Goal: Task Accomplishment & Management: Complete application form

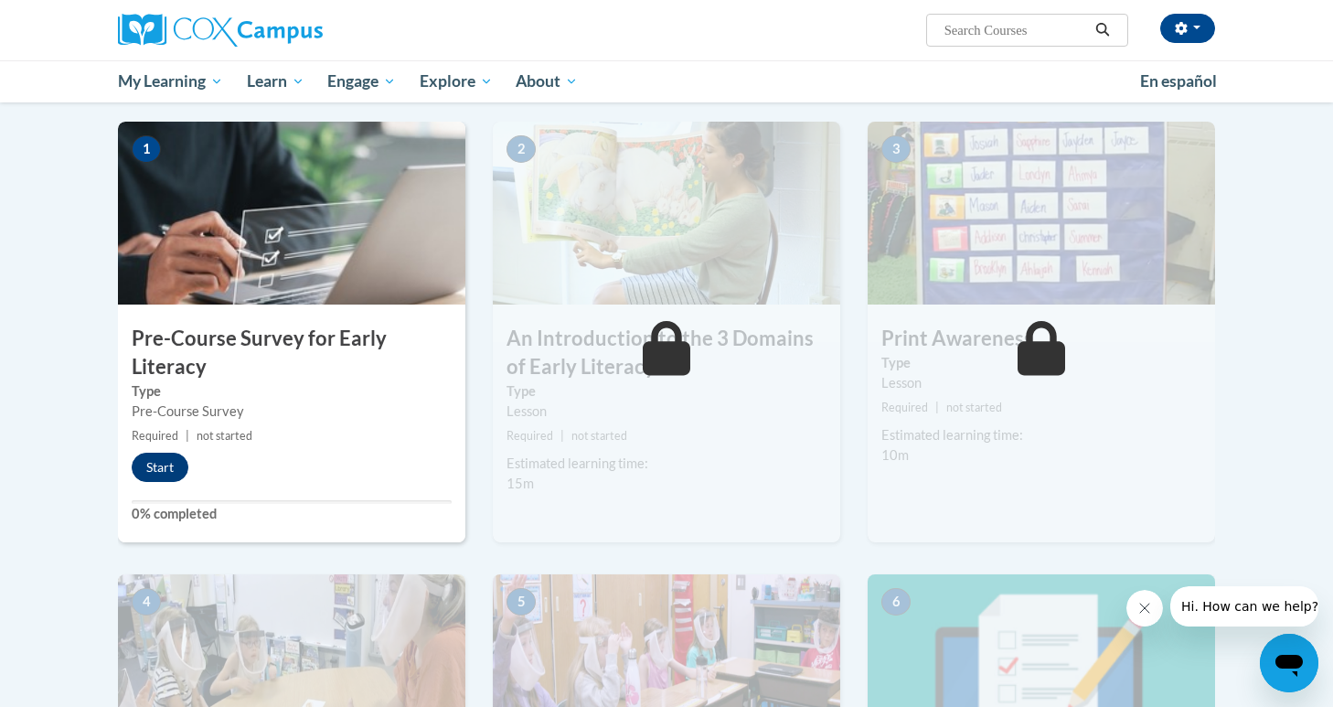
click at [159, 468] on button "Start" at bounding box center [160, 467] width 57 height 29
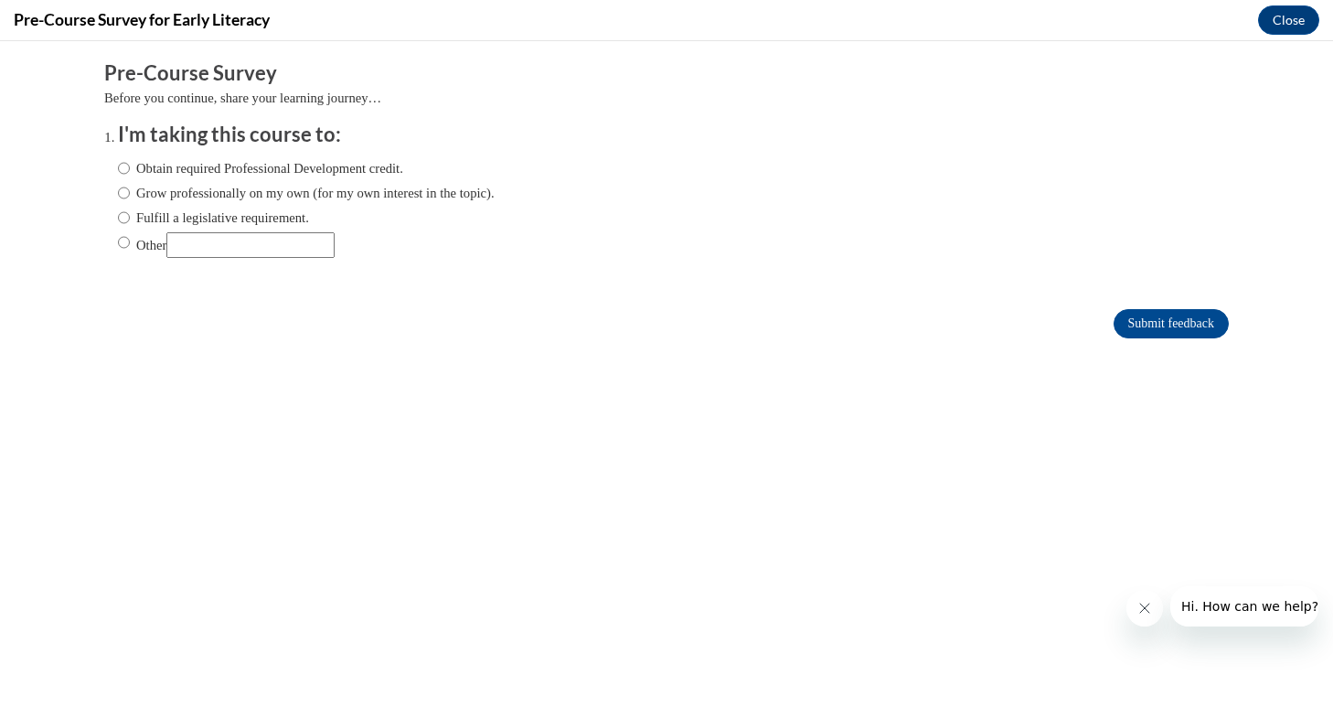
click at [264, 169] on label "Obtain required Professional Development credit." at bounding box center [260, 168] width 285 height 20
click at [130, 169] on input "Obtain required Professional Development credit." at bounding box center [124, 168] width 12 height 20
radio input "true"
click at [1168, 316] on input "Submit feedback" at bounding box center [1171, 323] width 115 height 29
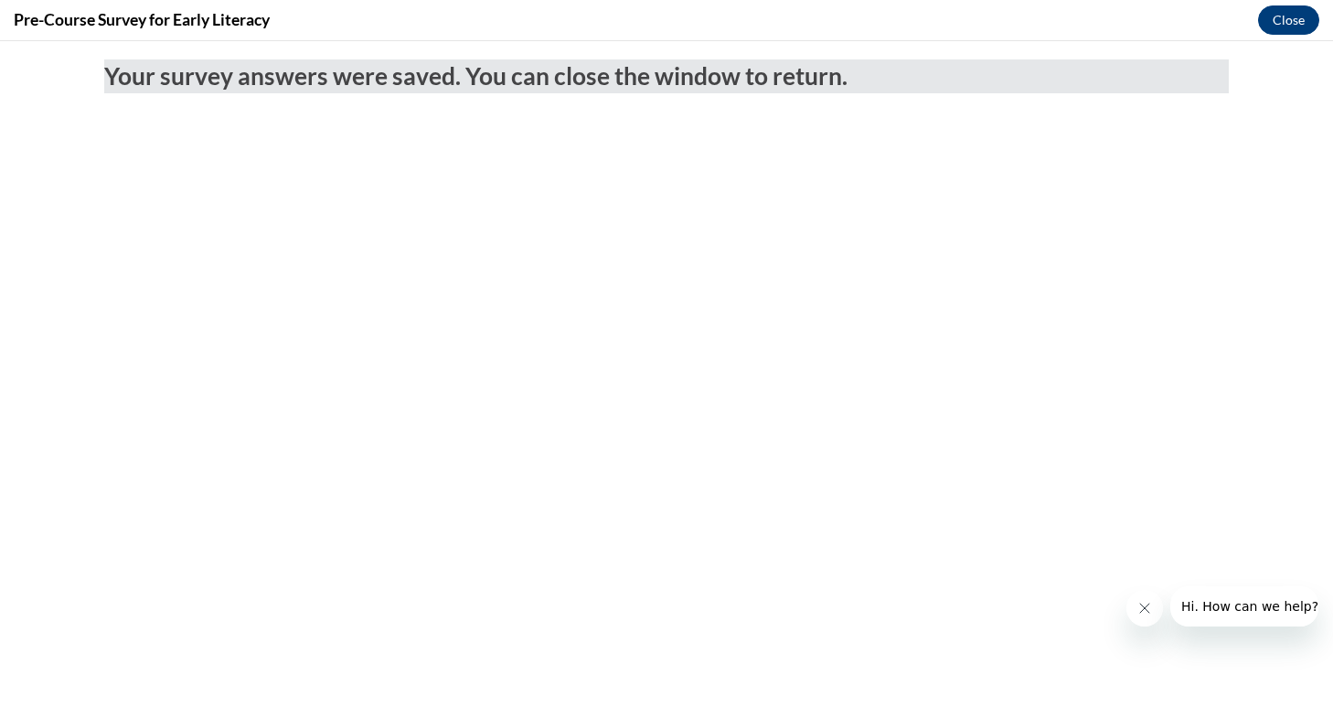
click at [1308, 17] on button "Close" at bounding box center [1288, 19] width 61 height 29
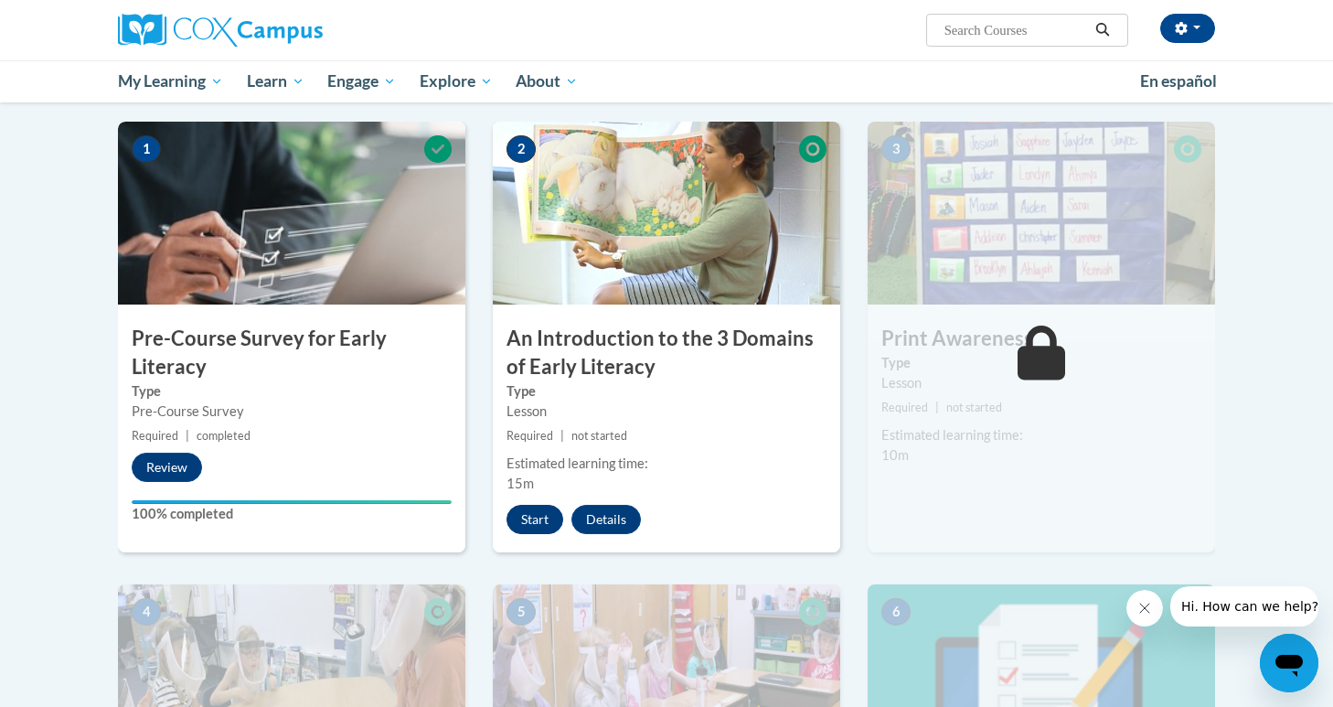
click at [535, 509] on button "Start" at bounding box center [535, 519] width 57 height 29
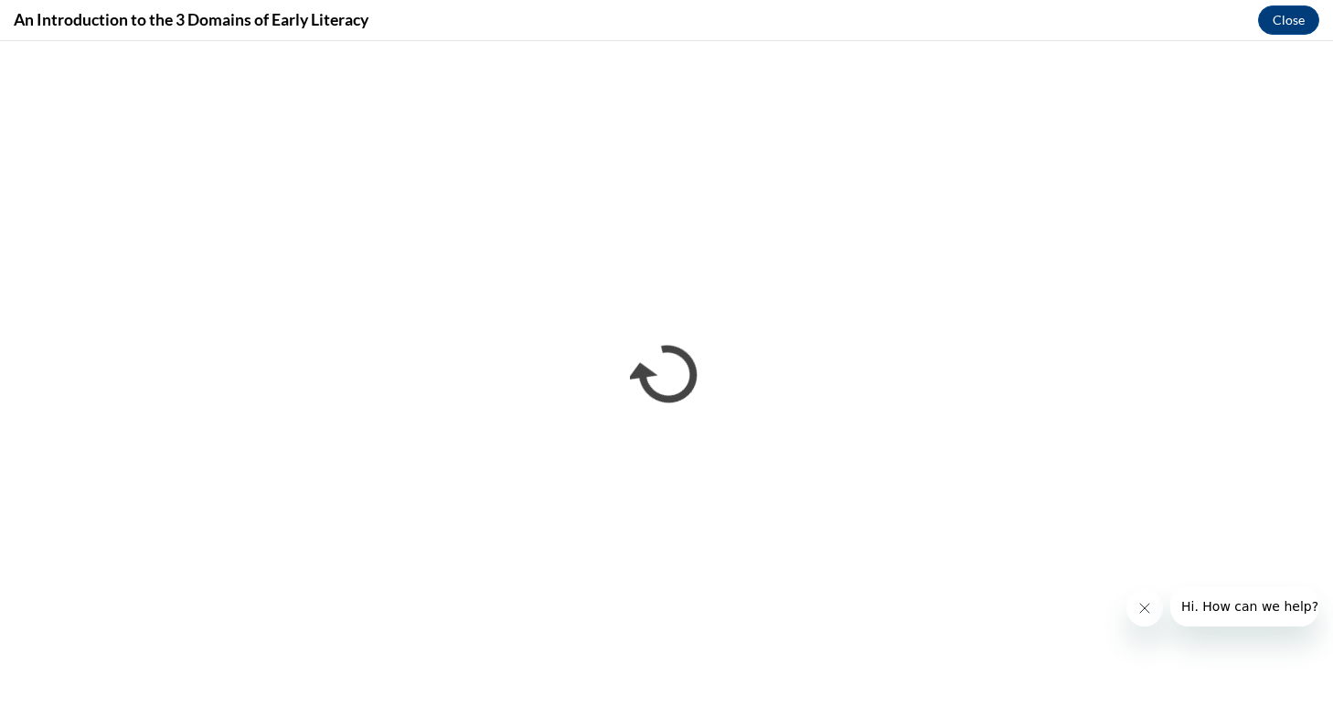
click at [1146, 609] on icon "Close message from company" at bounding box center [1144, 607] width 9 height 9
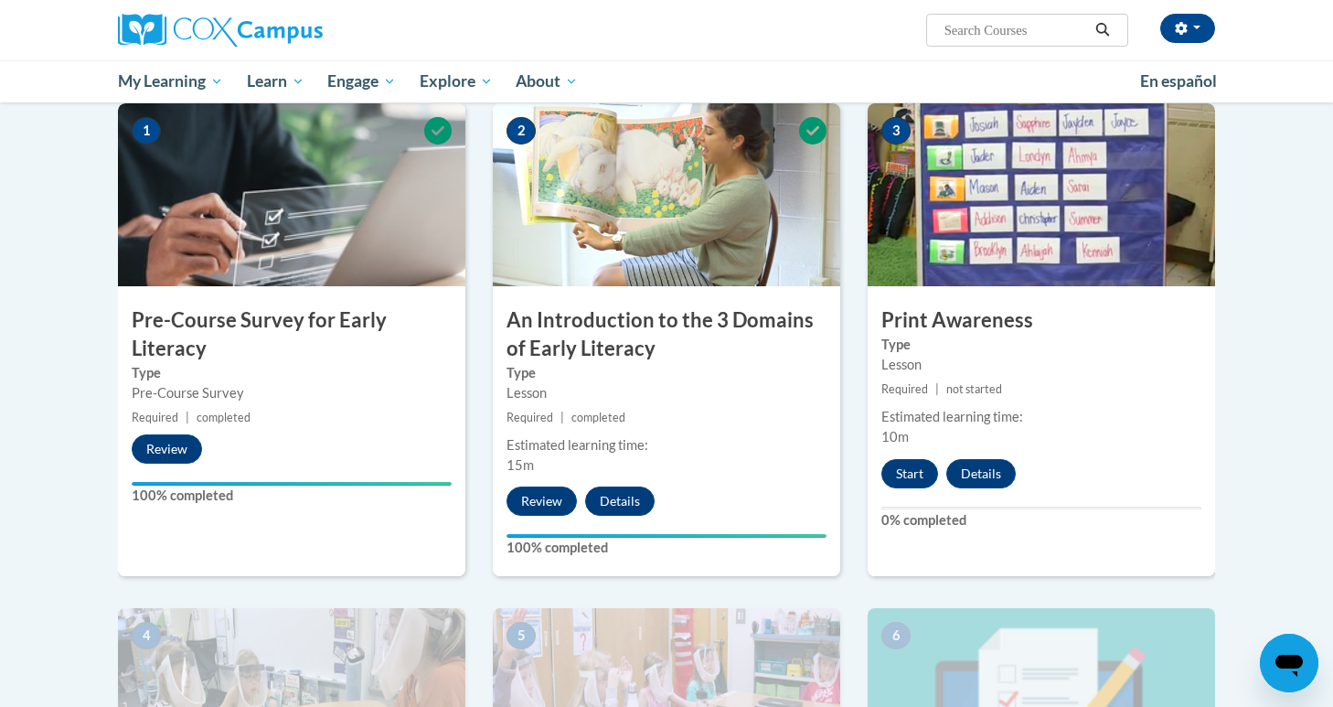
scroll to position [368, 0]
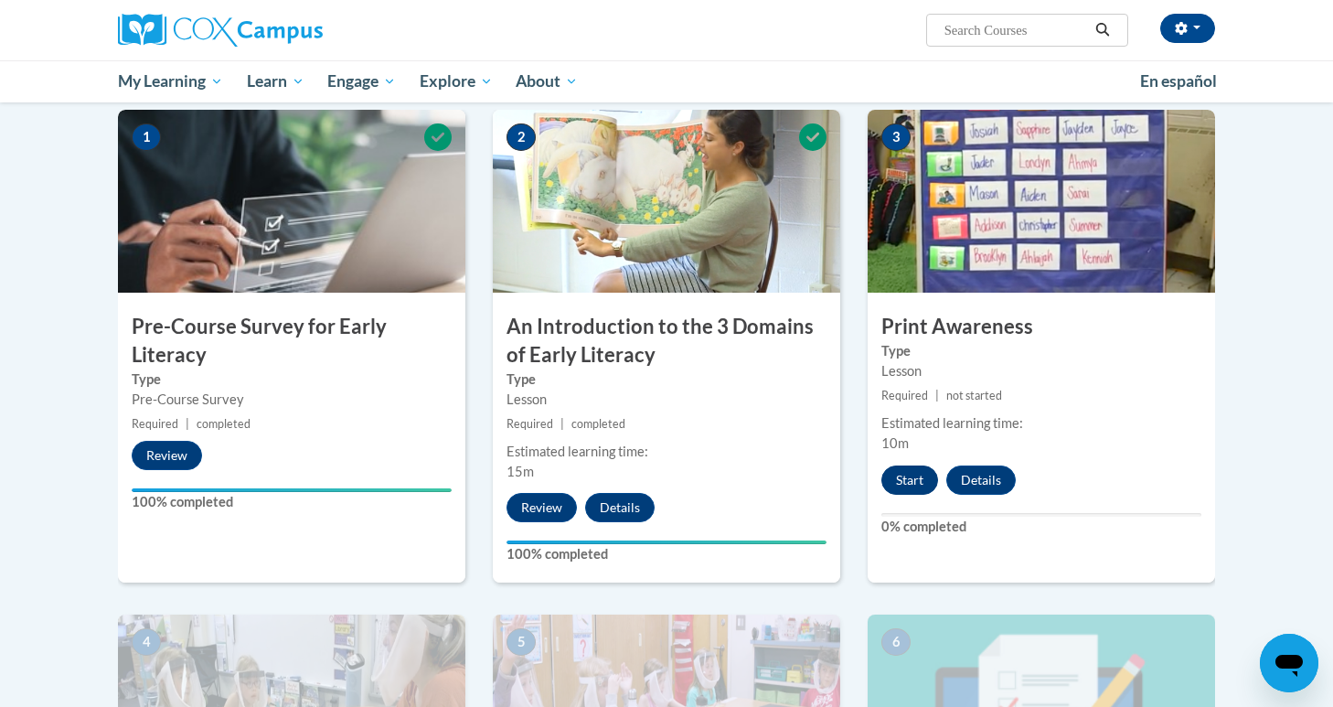
click at [912, 482] on button "Start" at bounding box center [909, 479] width 57 height 29
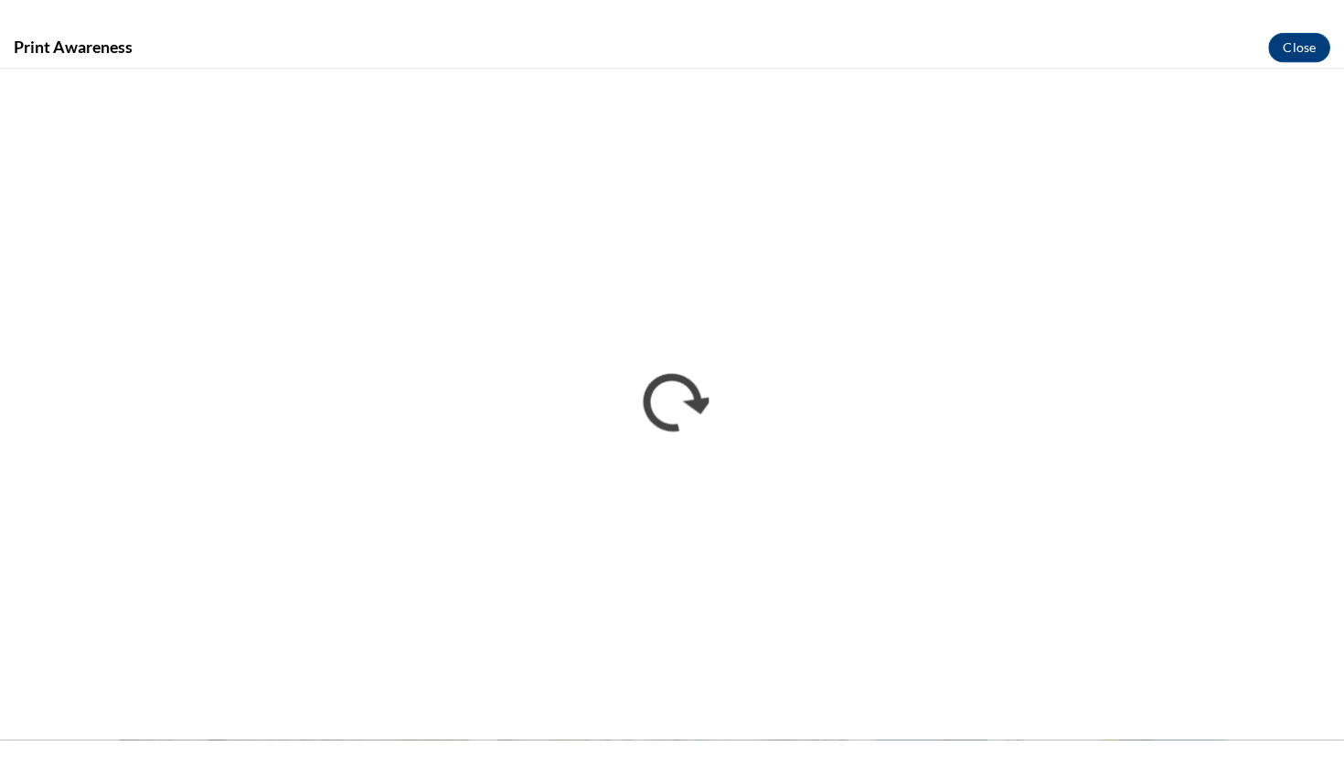
scroll to position [0, 0]
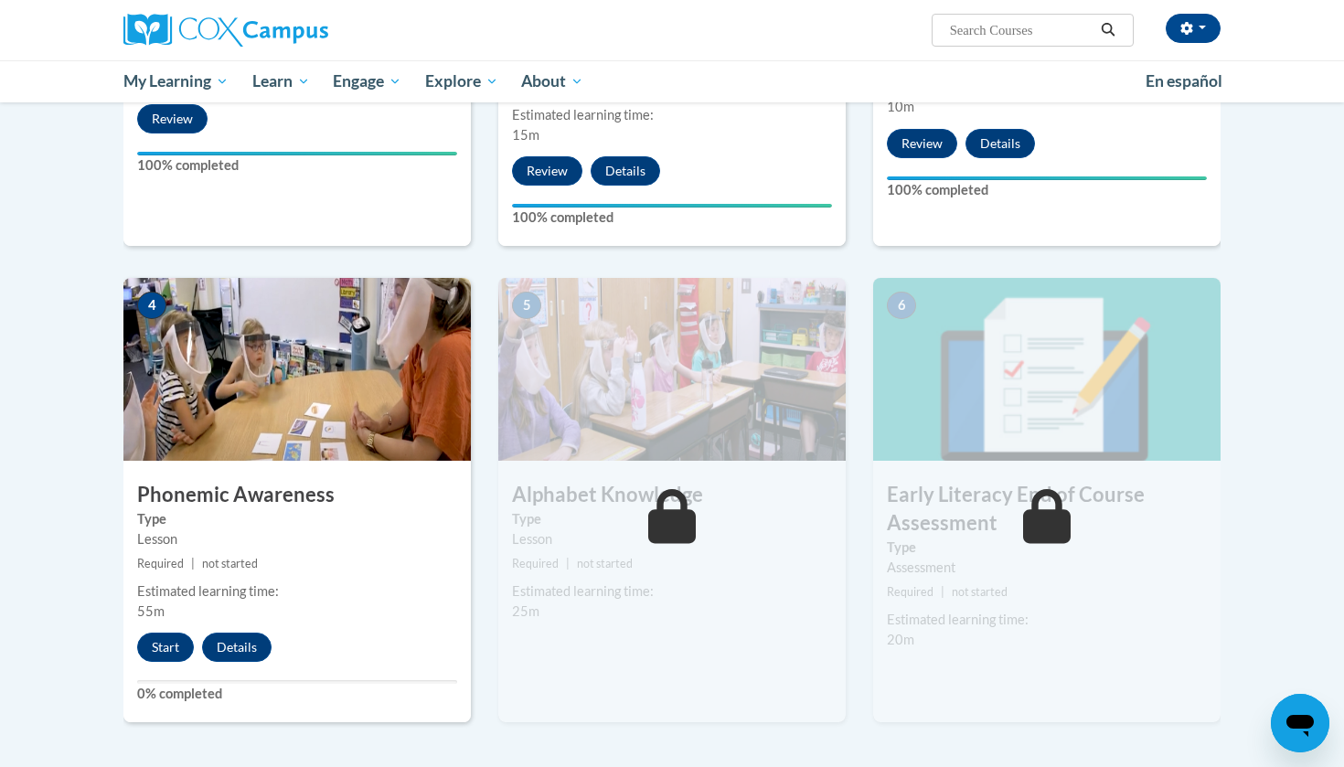
scroll to position [704, 0]
click at [165, 646] on button "Start" at bounding box center [165, 647] width 57 height 29
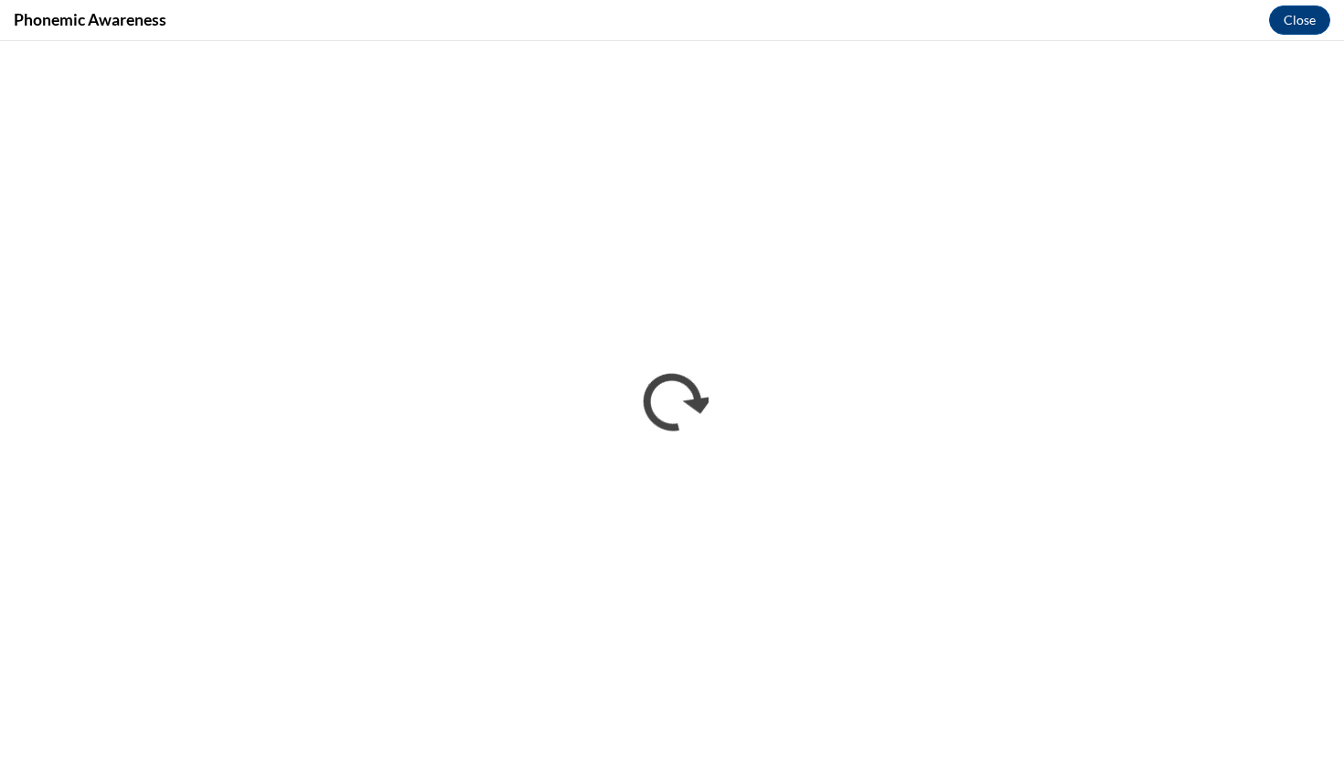
scroll to position [0, 0]
click at [1293, 20] on button "Close" at bounding box center [1299, 19] width 61 height 29
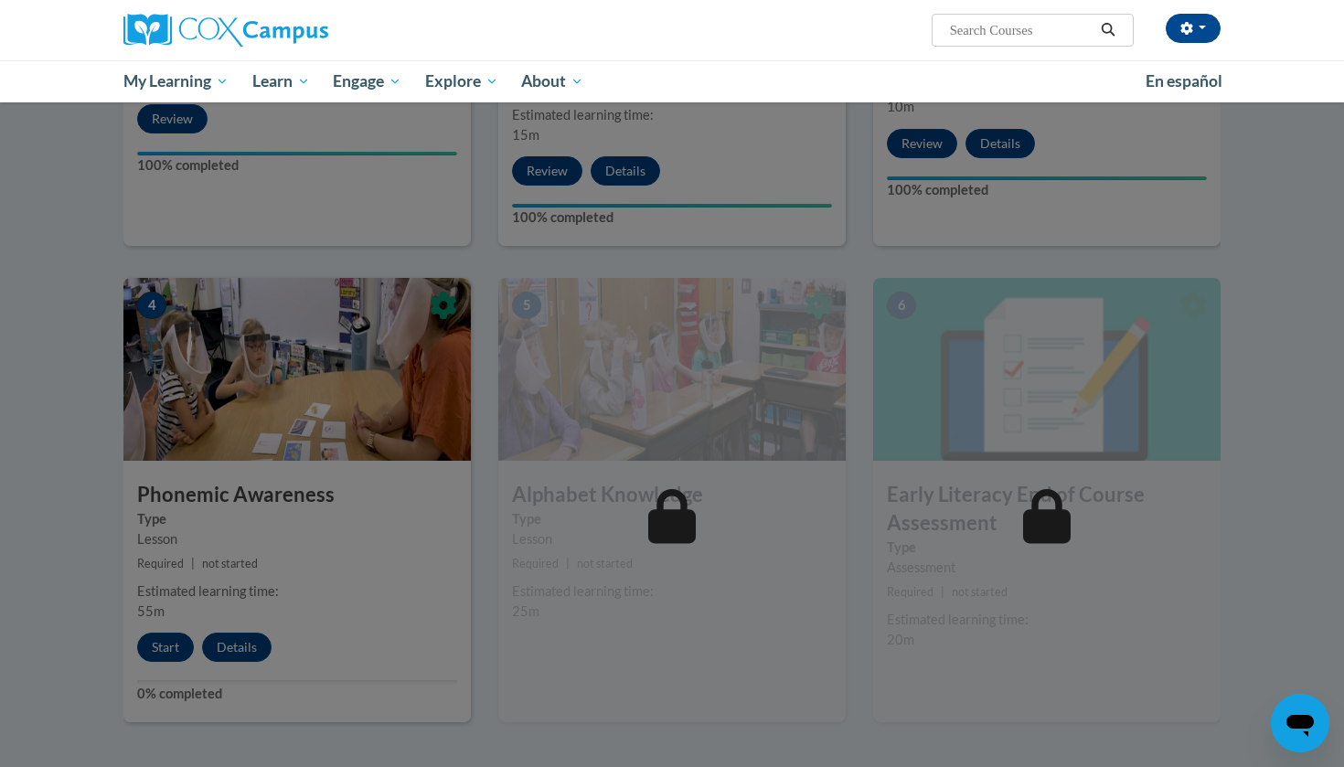
click at [155, 637] on div at bounding box center [672, 383] width 1344 height 767
click at [174, 651] on div at bounding box center [672, 383] width 1344 height 767
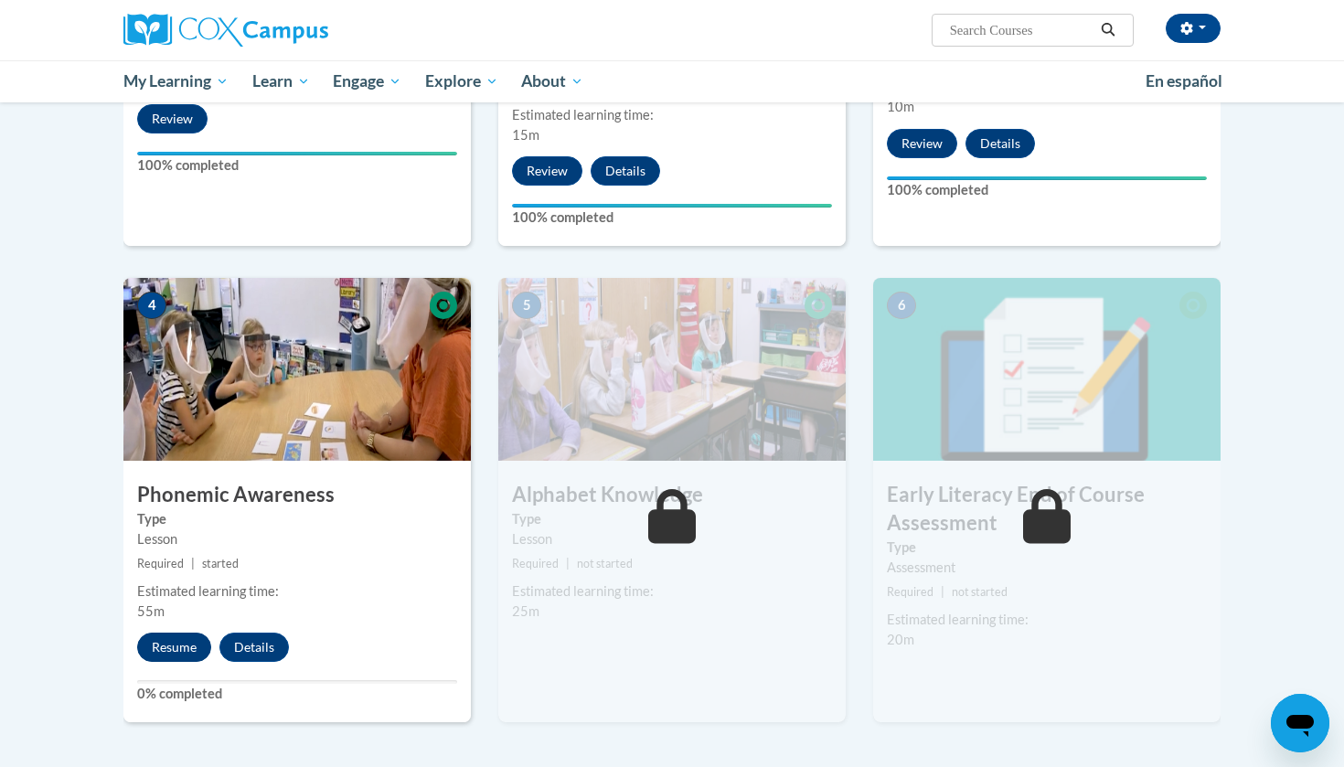
click at [185, 650] on button "Resume" at bounding box center [174, 647] width 74 height 29
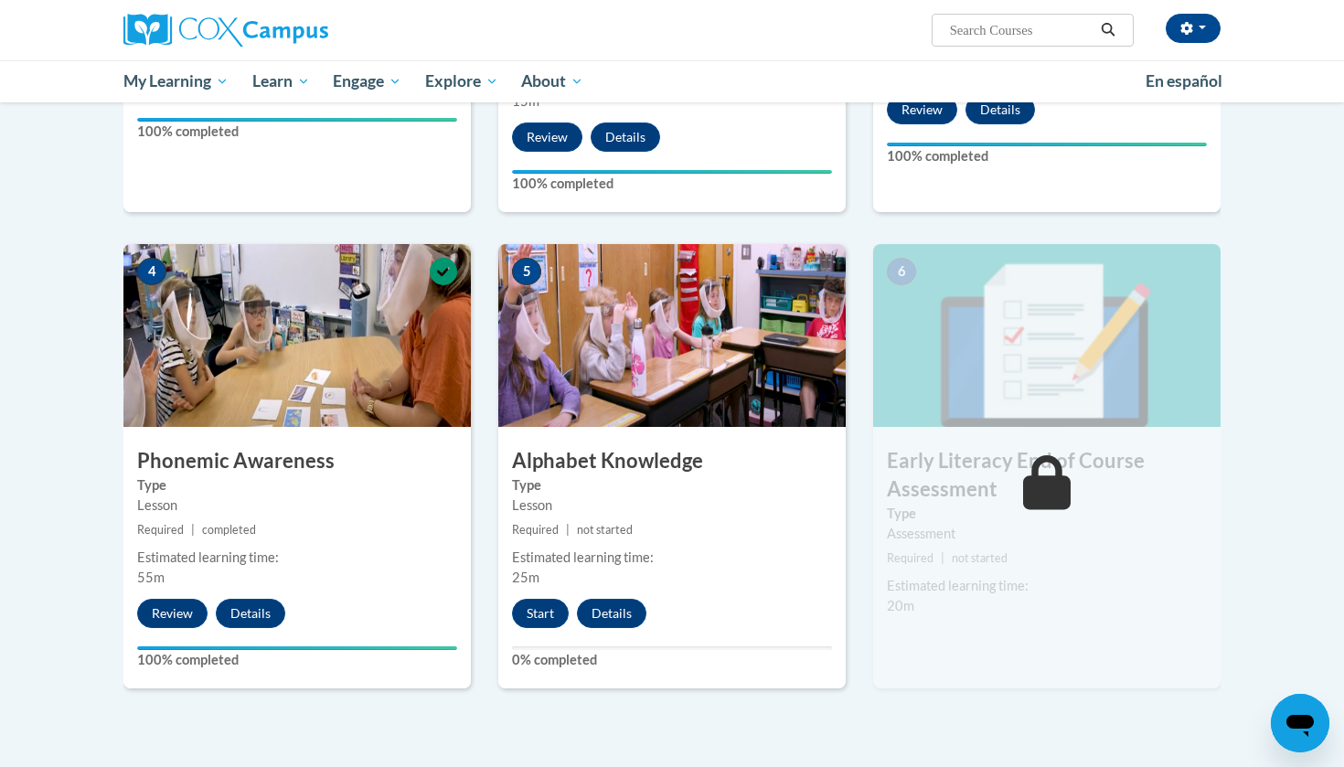
scroll to position [737, 0]
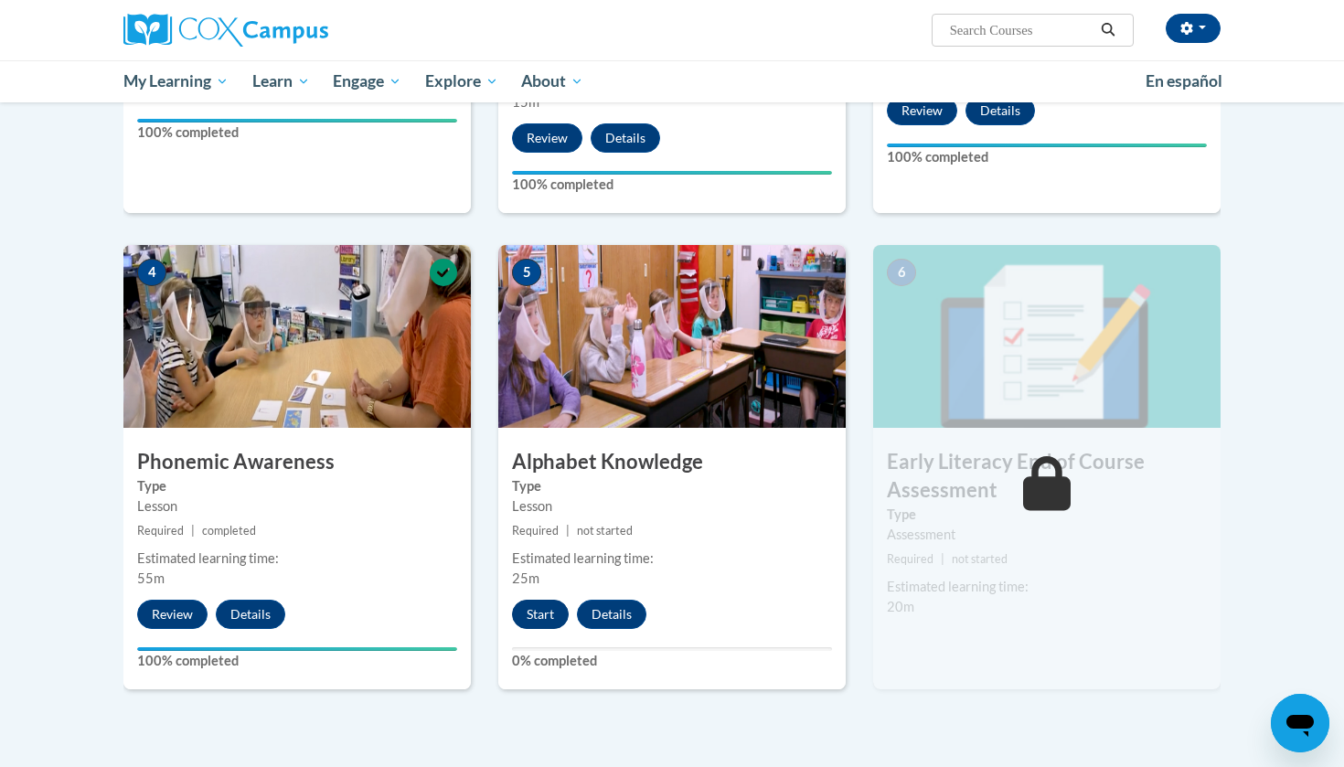
click at [548, 620] on button "Start" at bounding box center [540, 614] width 57 height 29
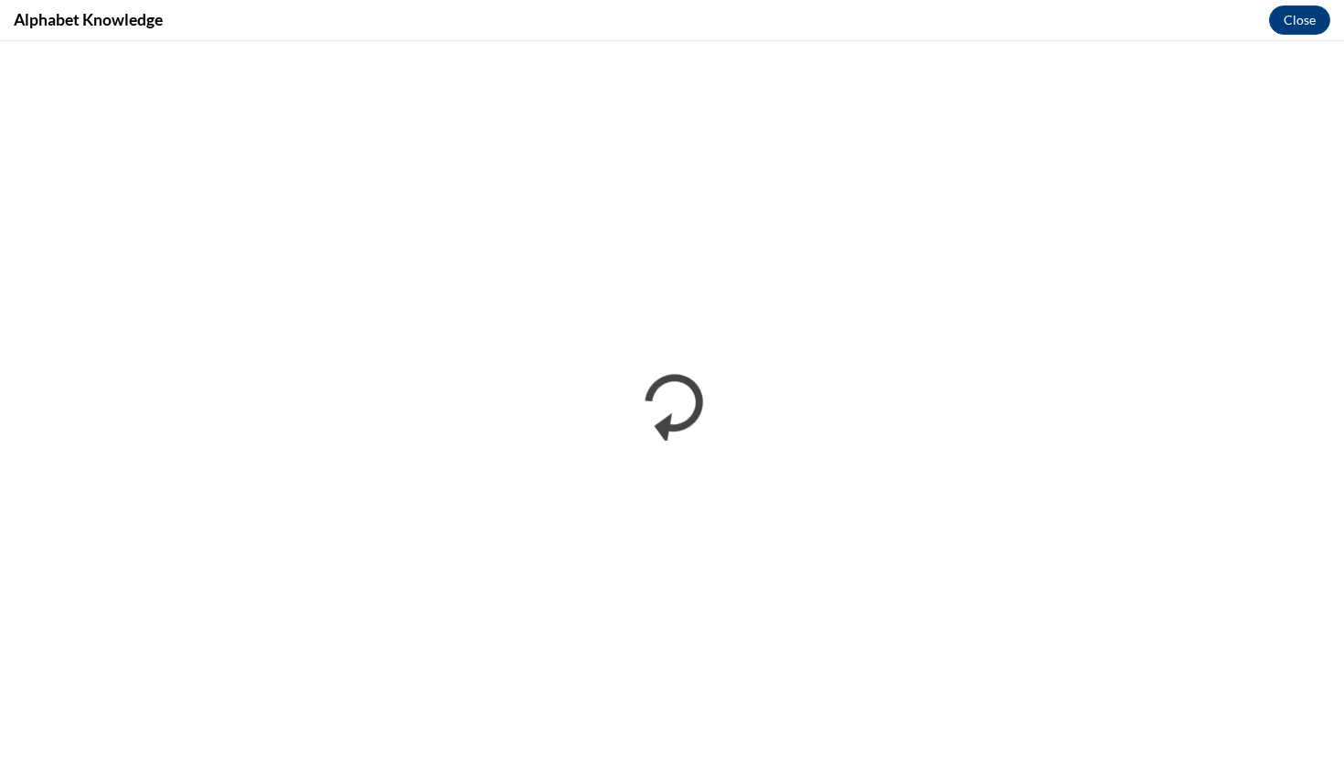
scroll to position [0, 0]
click at [1306, 11] on button "Close" at bounding box center [1299, 19] width 61 height 29
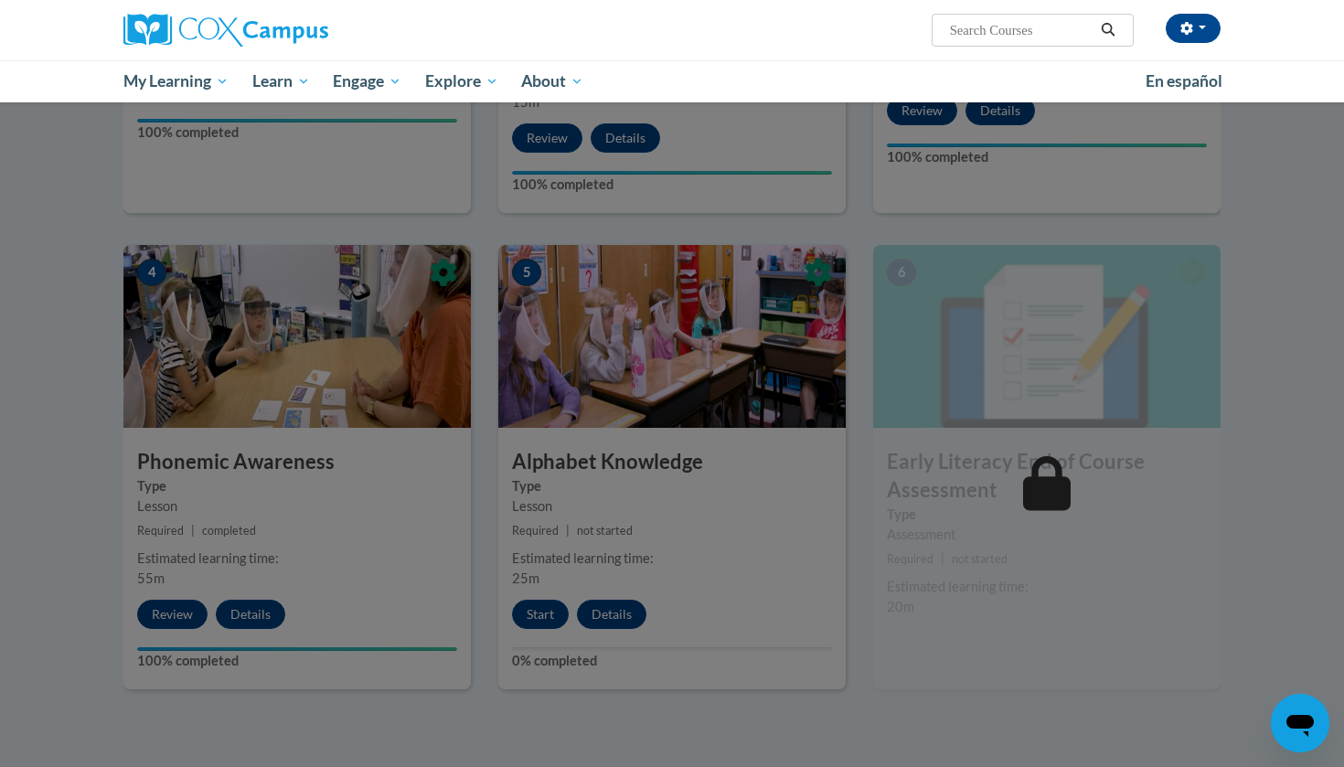
click at [896, 358] on div at bounding box center [672, 383] width 1344 height 767
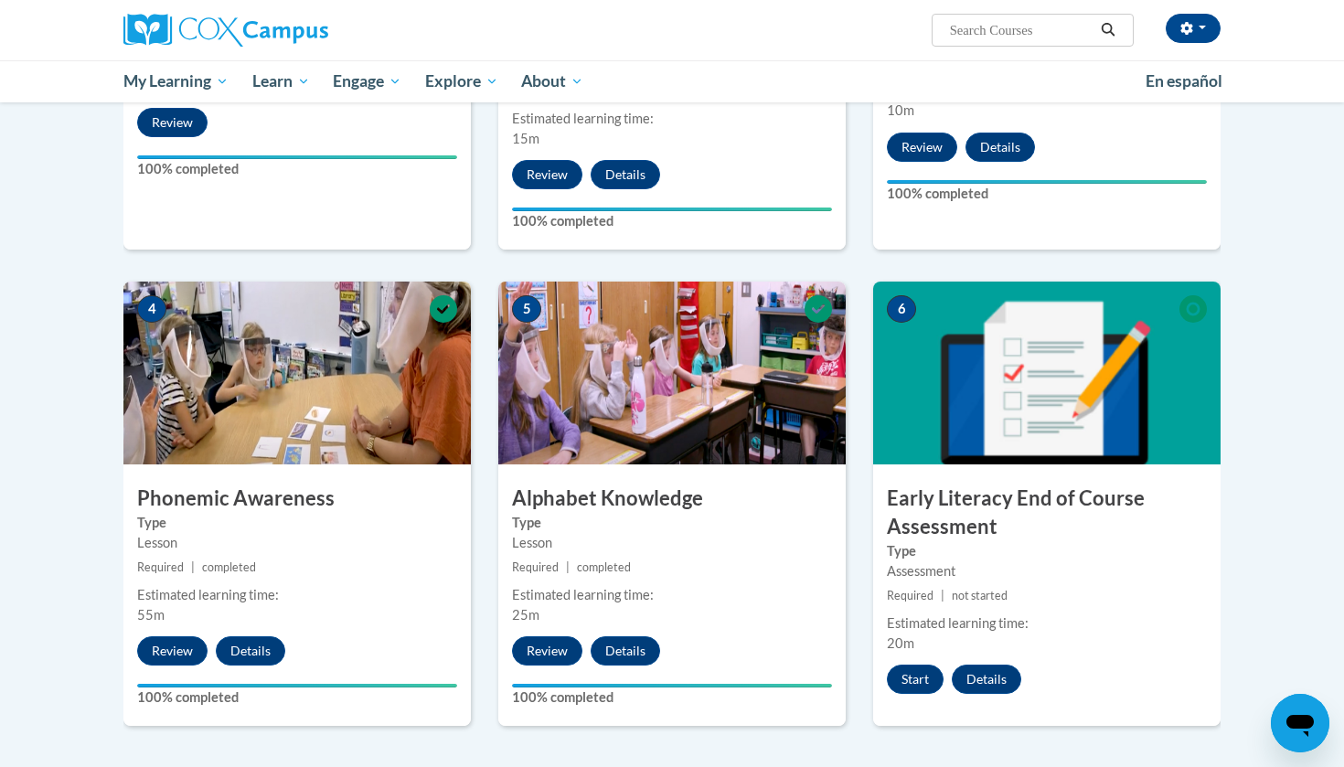
scroll to position [720, 0]
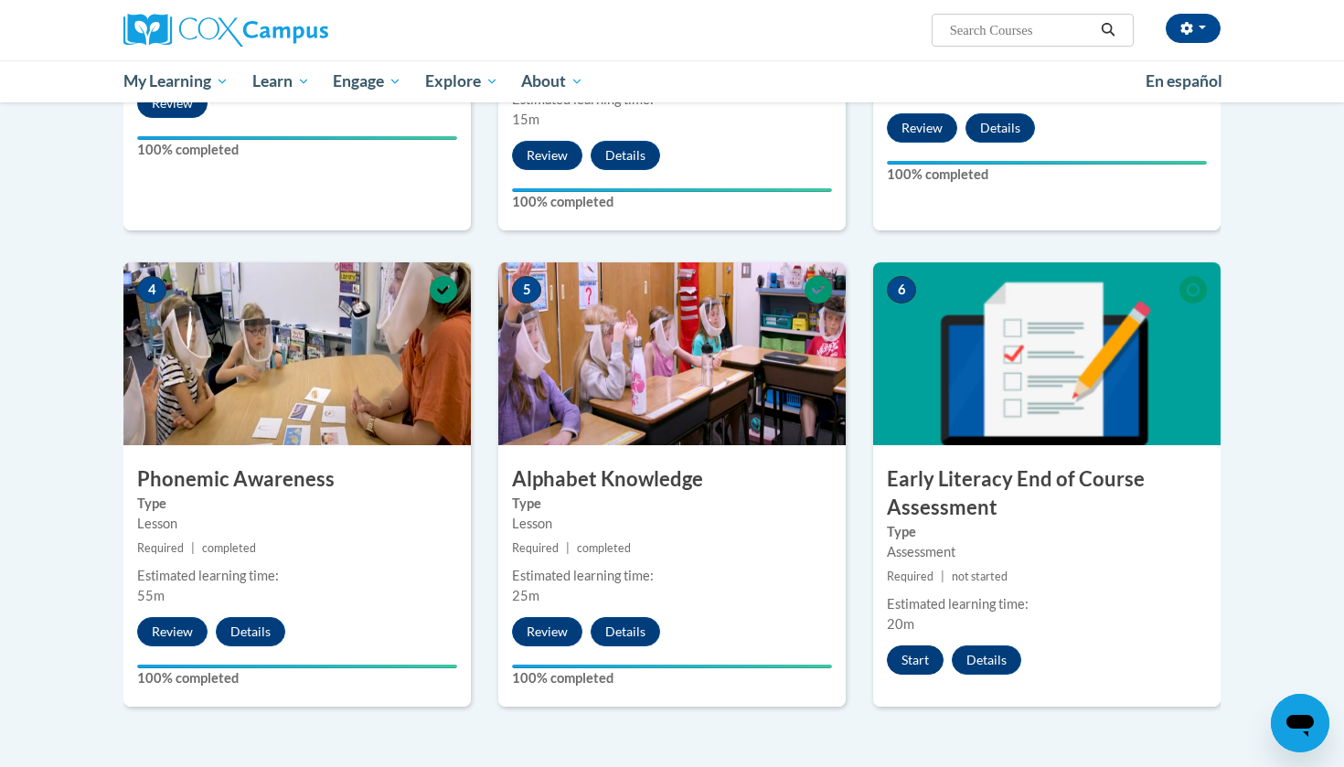
click at [926, 661] on button "Start" at bounding box center [915, 660] width 57 height 29
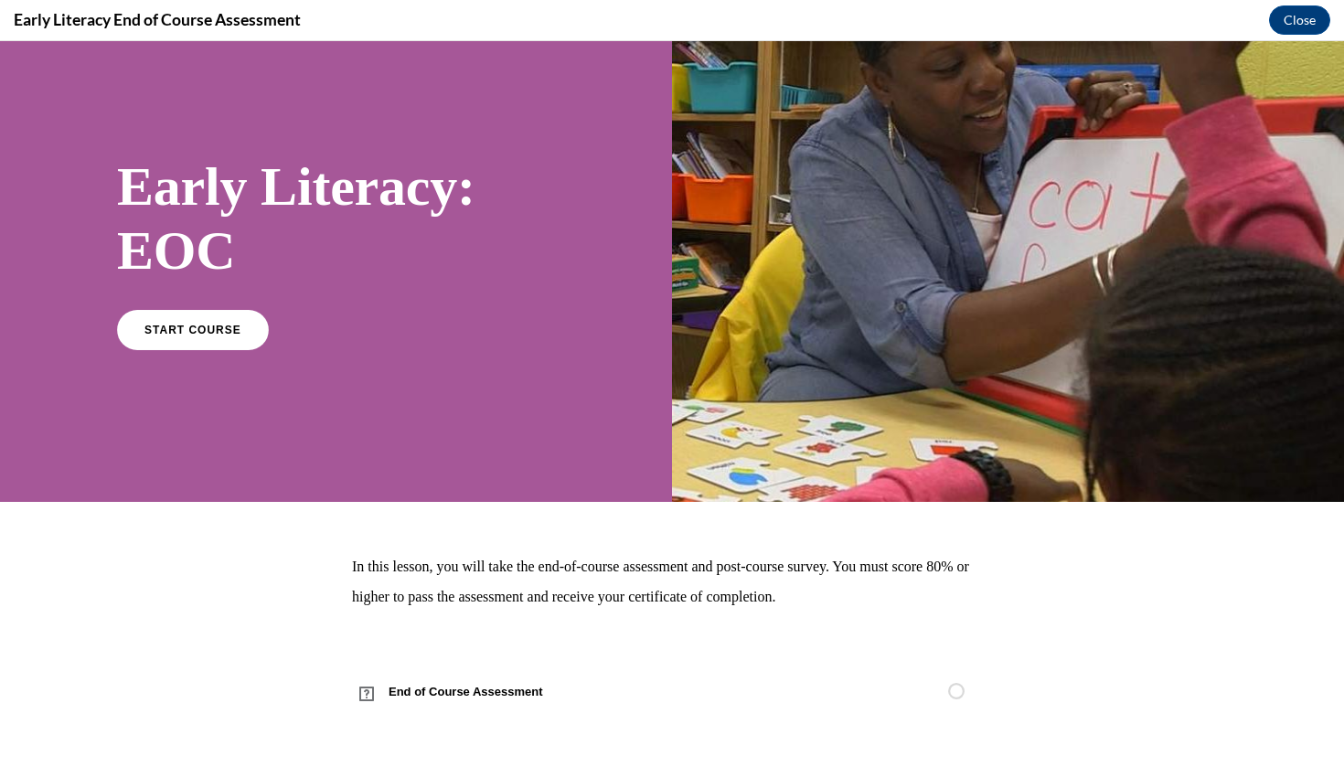
scroll to position [42, 0]
click at [206, 336] on link "START COURSE" at bounding box center [192, 329] width 159 height 42
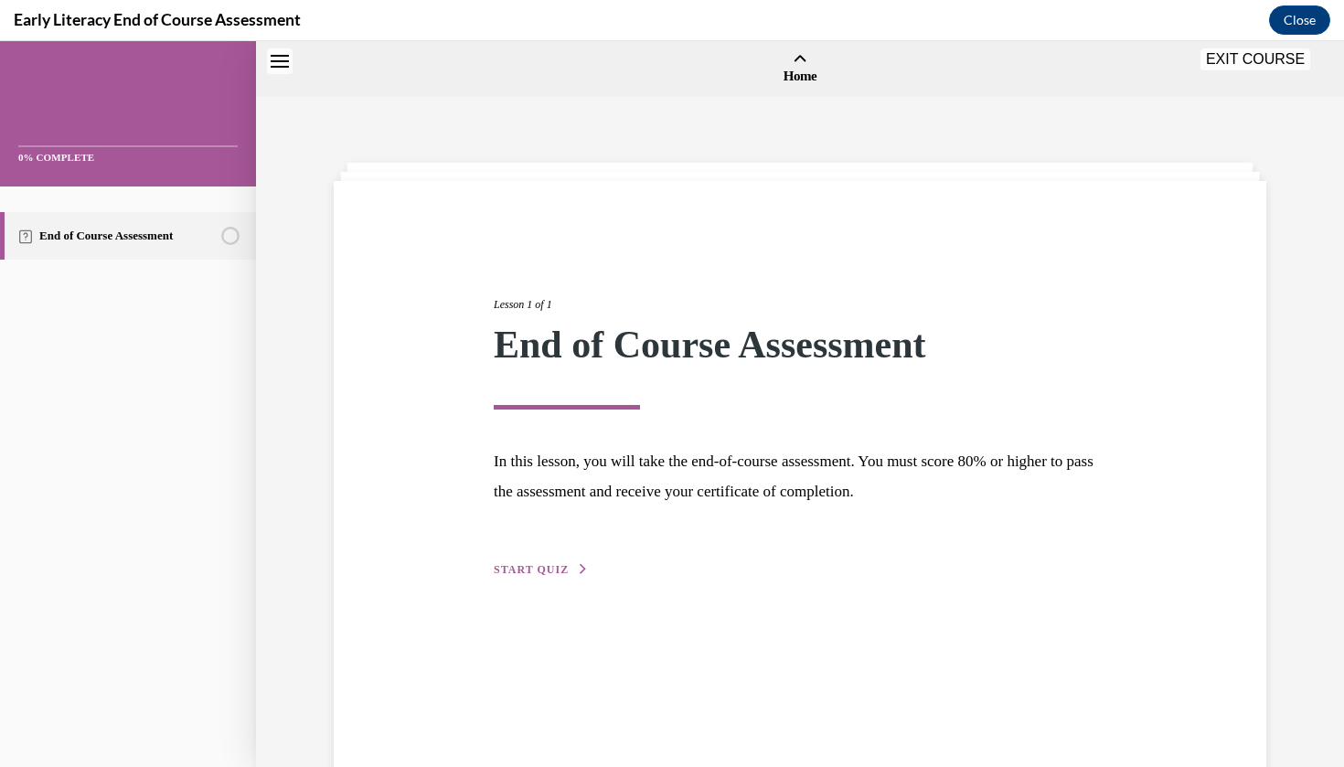
scroll to position [57, 0]
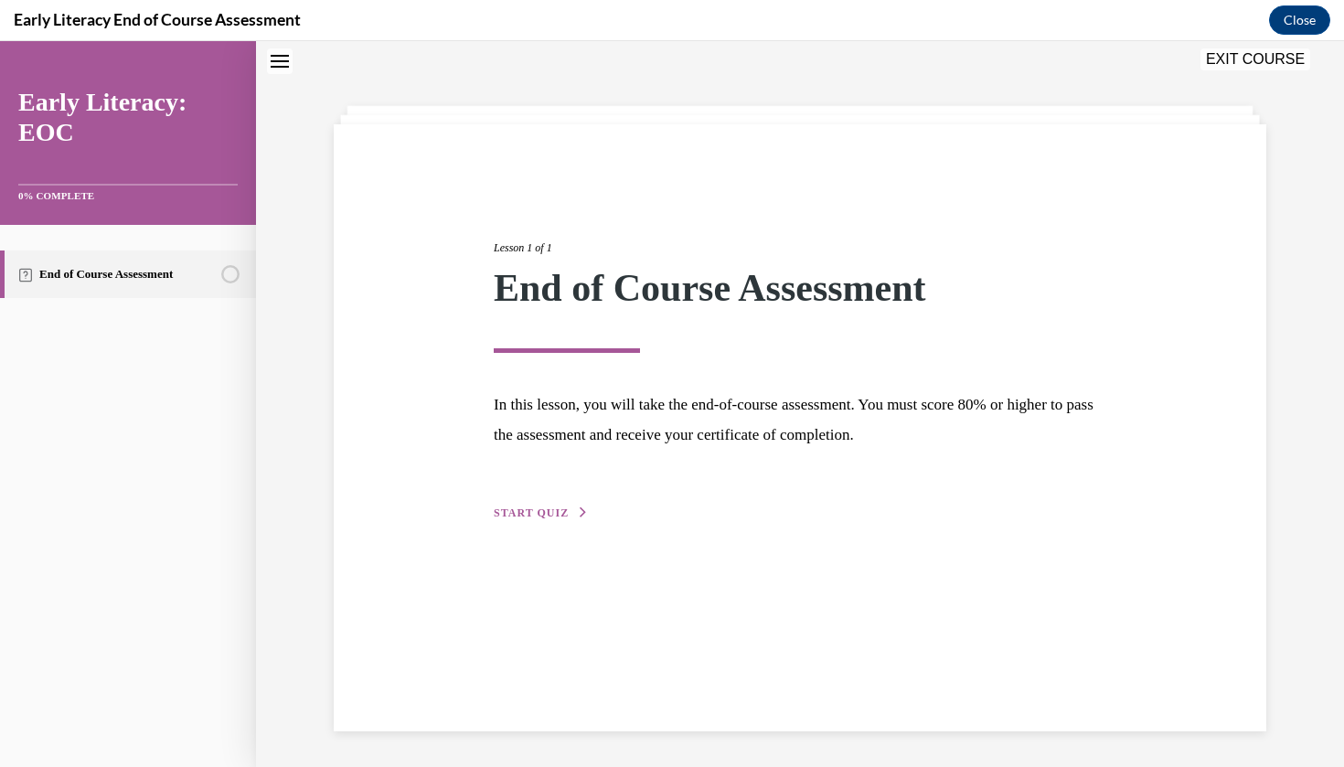
click at [566, 505] on button "START QUIZ" at bounding box center [541, 513] width 95 height 16
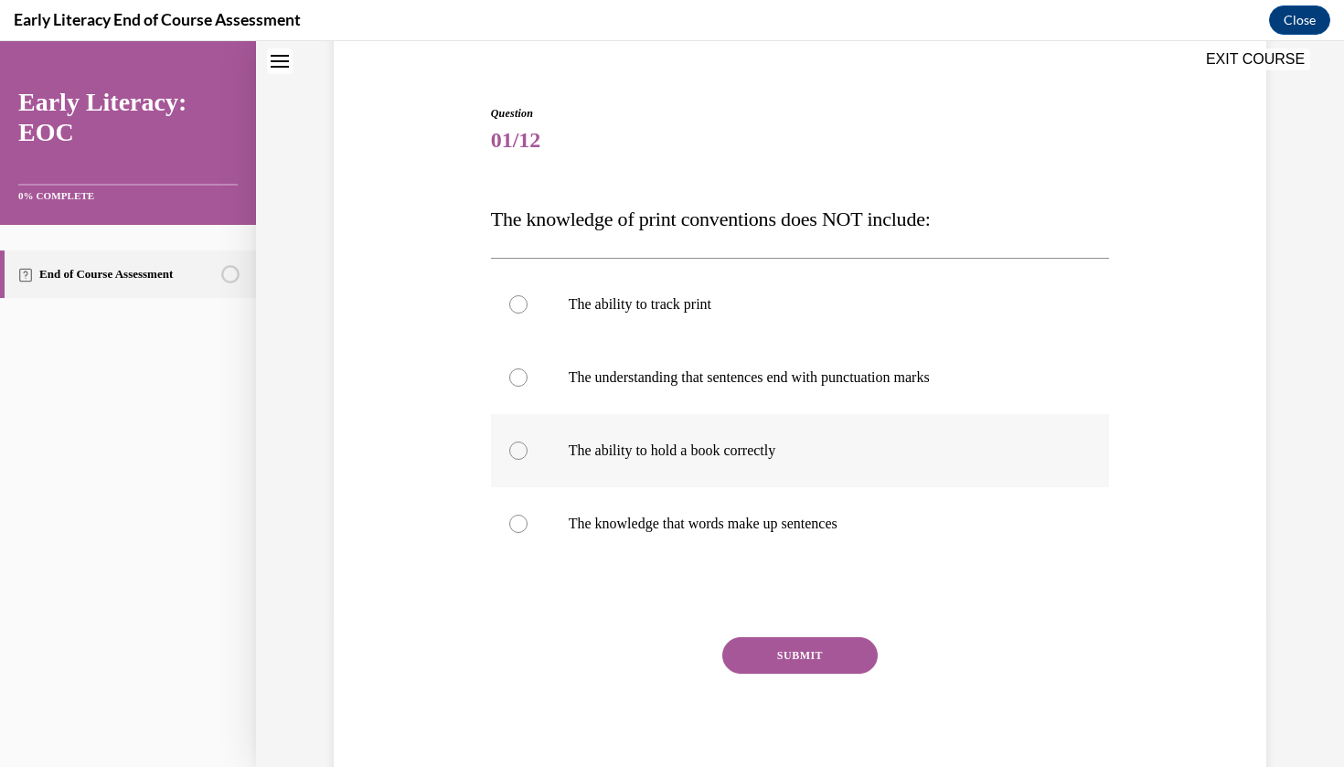
scroll to position [146, 0]
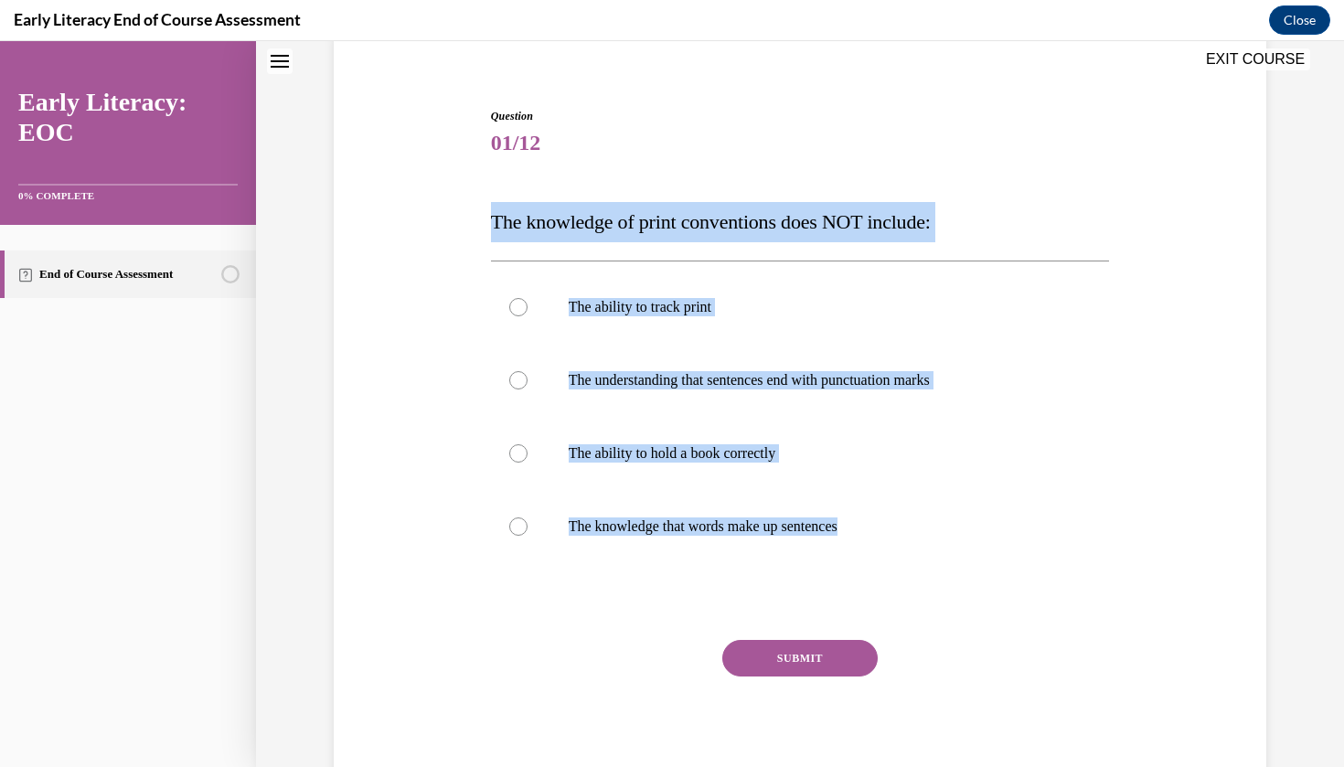
drag, startPoint x: 512, startPoint y: 229, endPoint x: 902, endPoint y: 587, distance: 530.0
click at [902, 587] on div "Question 01/12 The knowledge of print conventions does NOT include: The ability…" at bounding box center [800, 449] width 619 height 682
copy div "The knowledge of print conventions does NOT include: The ability to track print…"
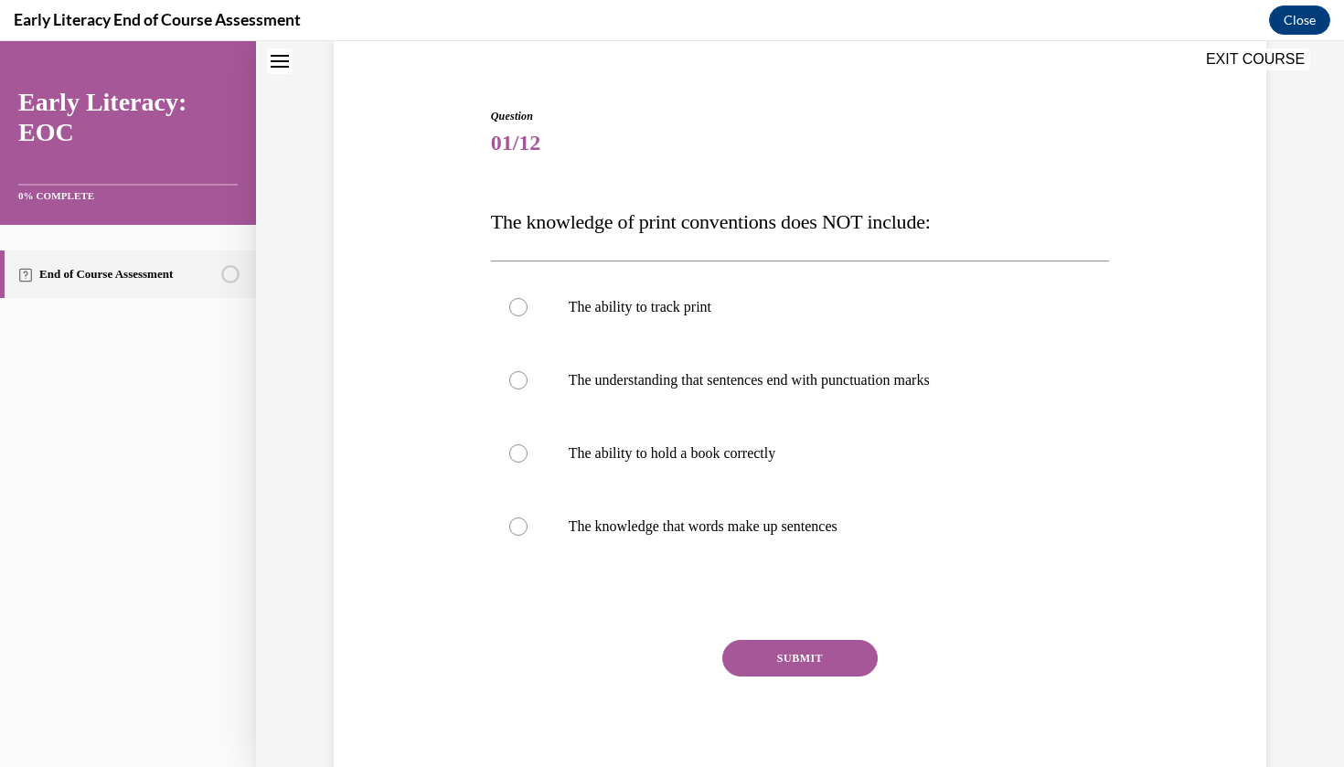
click at [593, 574] on div "Question 01/12 The knowledge of print conventions does NOT include: The ability…" at bounding box center [800, 449] width 619 height 682
click at [742, 5] on div "Early Literacy End of Course Assessment Close" at bounding box center [672, 20] width 1344 height 41
click at [696, 320] on div at bounding box center [800, 307] width 619 height 73
click at [855, 657] on button "SUBMIT" at bounding box center [799, 658] width 155 height 37
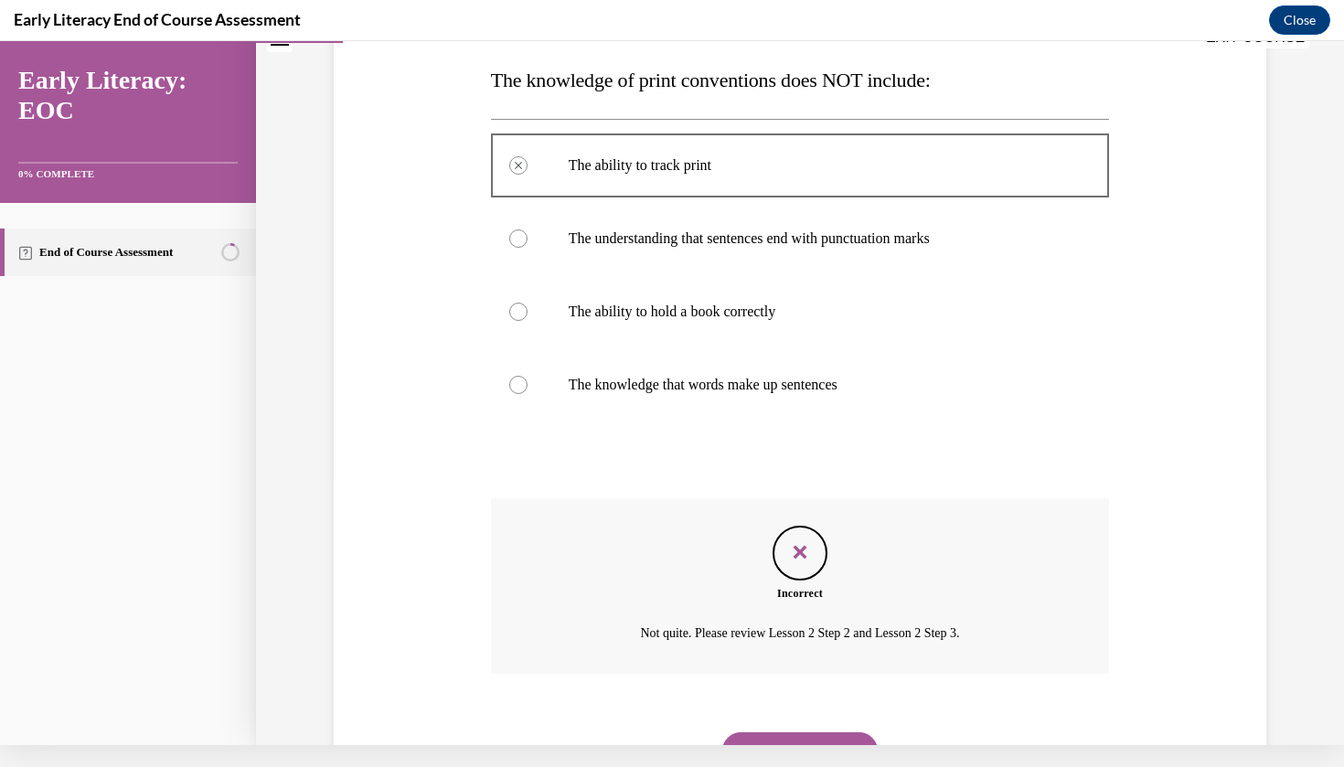
scroll to position [331, 0]
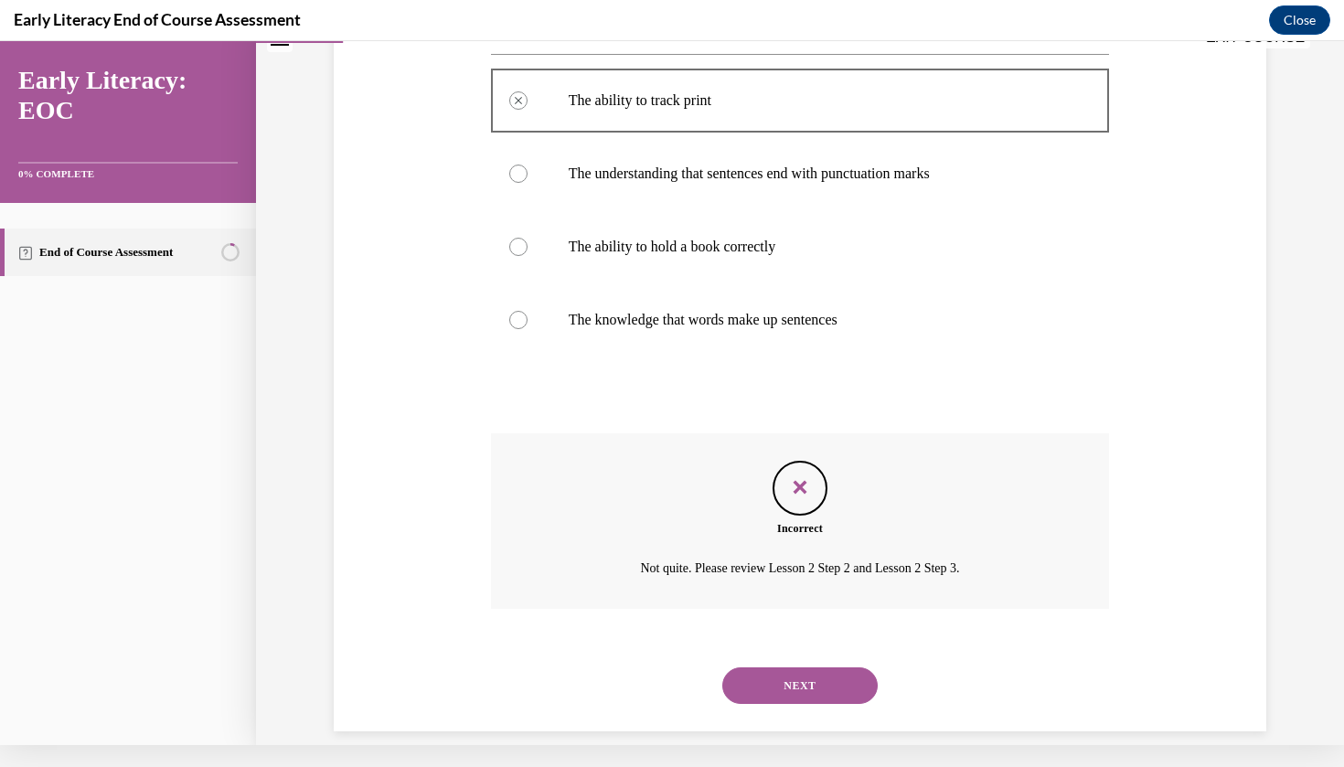
click at [839, 667] on button "NEXT" at bounding box center [799, 685] width 155 height 37
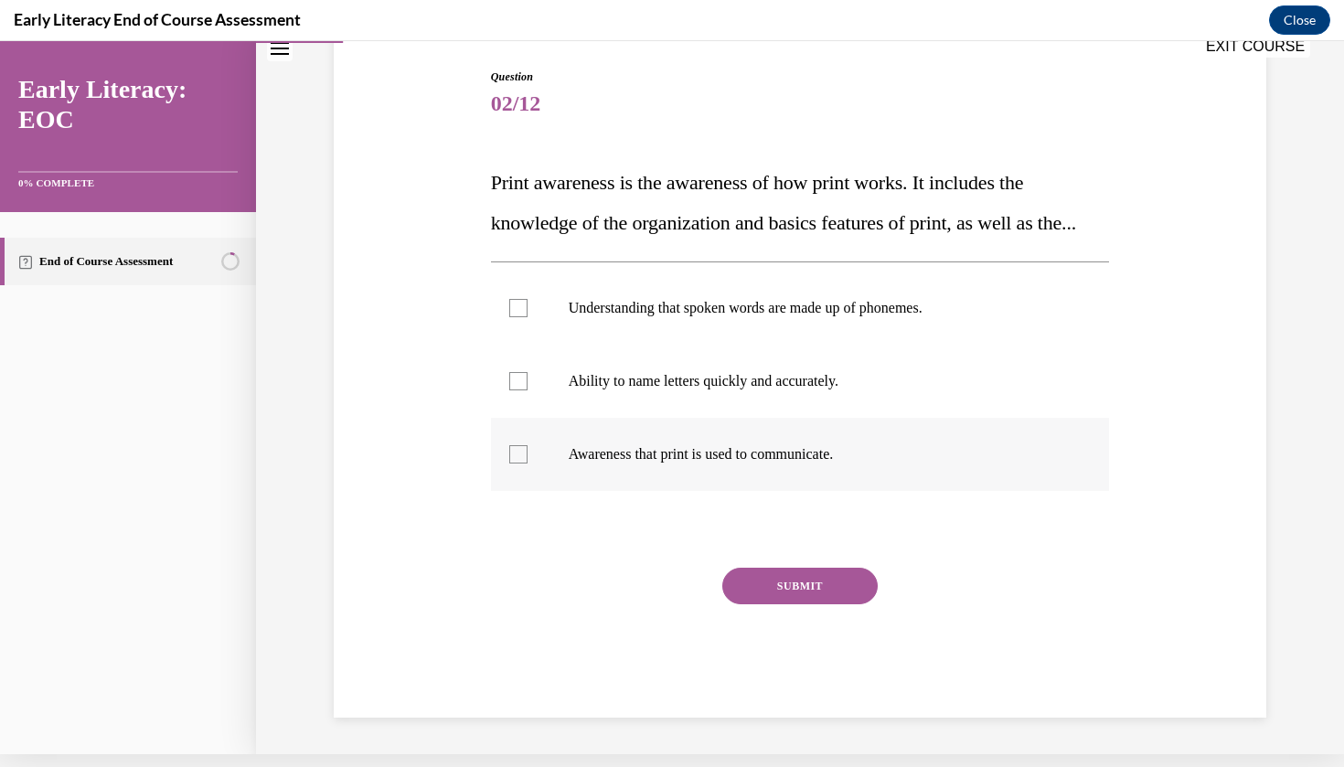
click at [811, 489] on div at bounding box center [800, 454] width 619 height 73
click at [806, 603] on button "SUBMIT" at bounding box center [799, 586] width 155 height 37
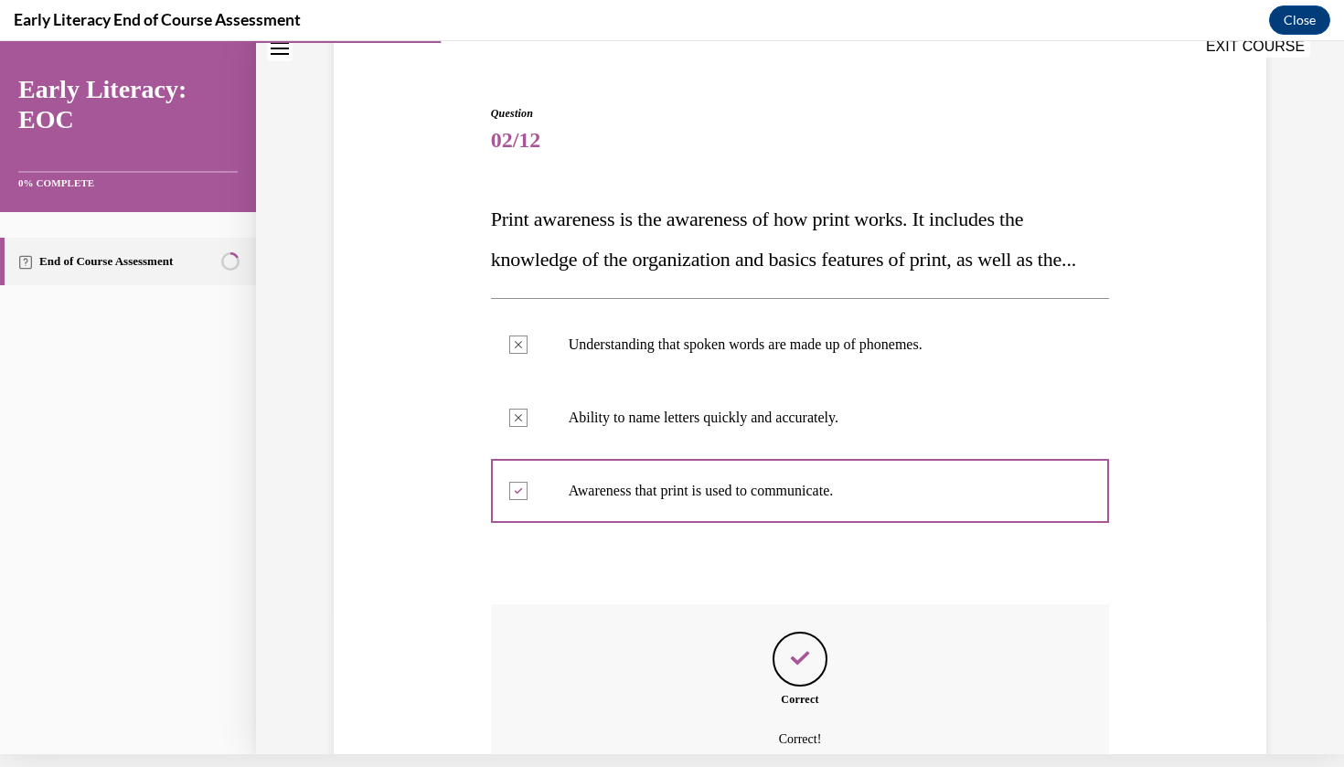
scroll to position [338, 0]
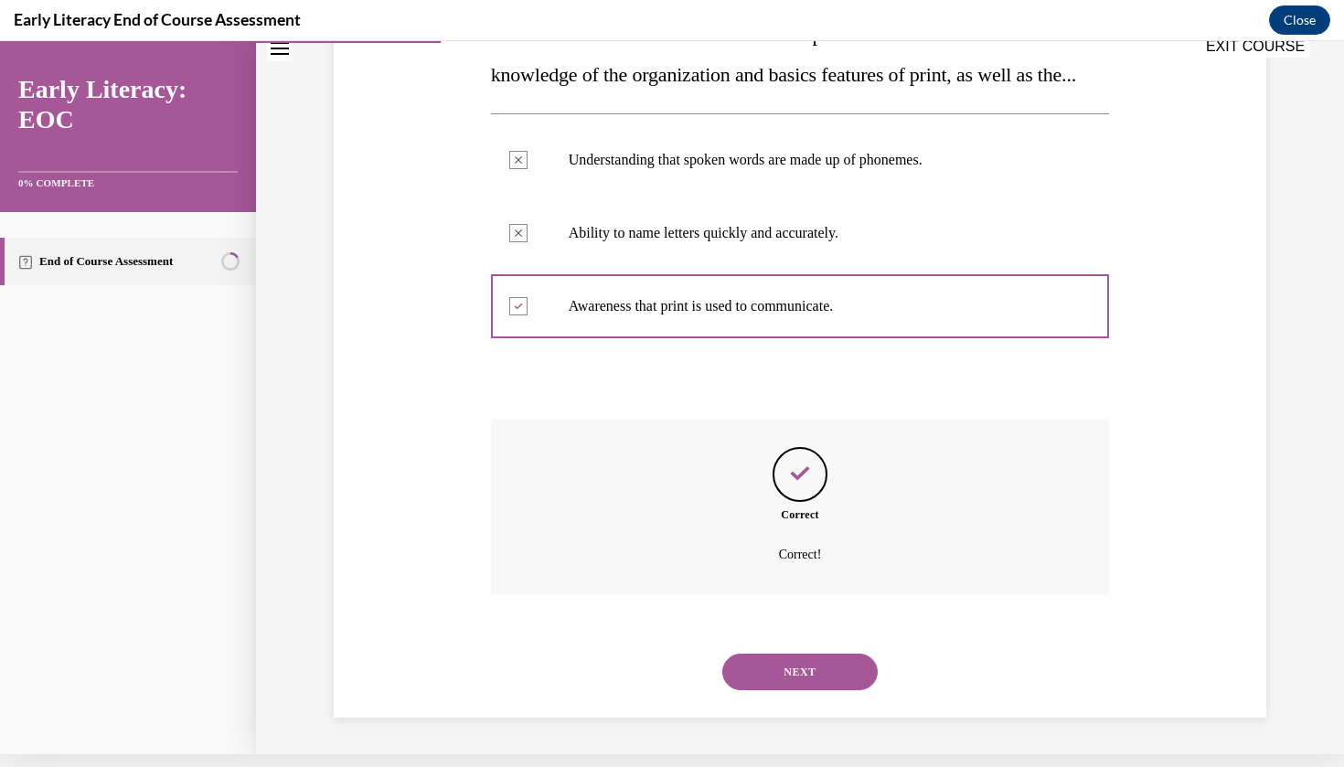
click at [808, 652] on div "NEXT" at bounding box center [800, 671] width 619 height 73
click at [809, 676] on button "NEXT" at bounding box center [799, 672] width 155 height 37
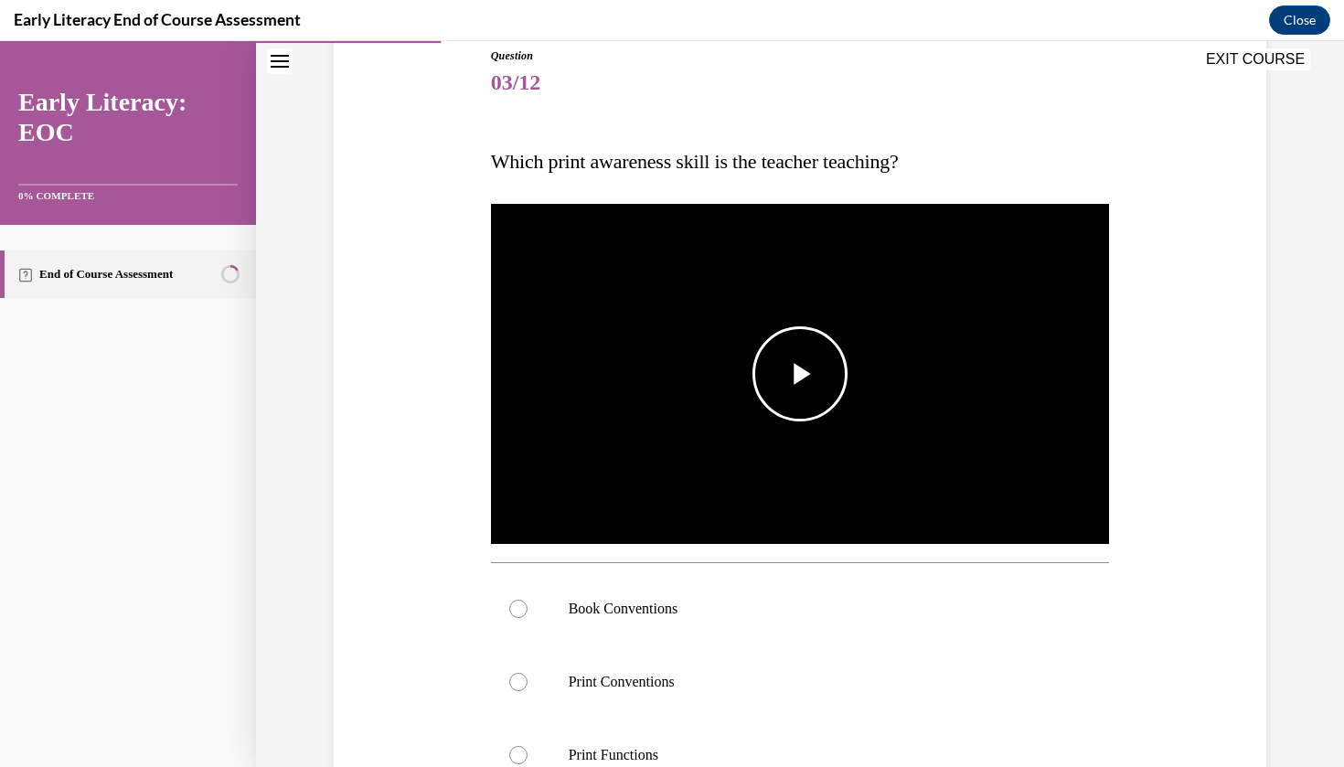
scroll to position [229, 0]
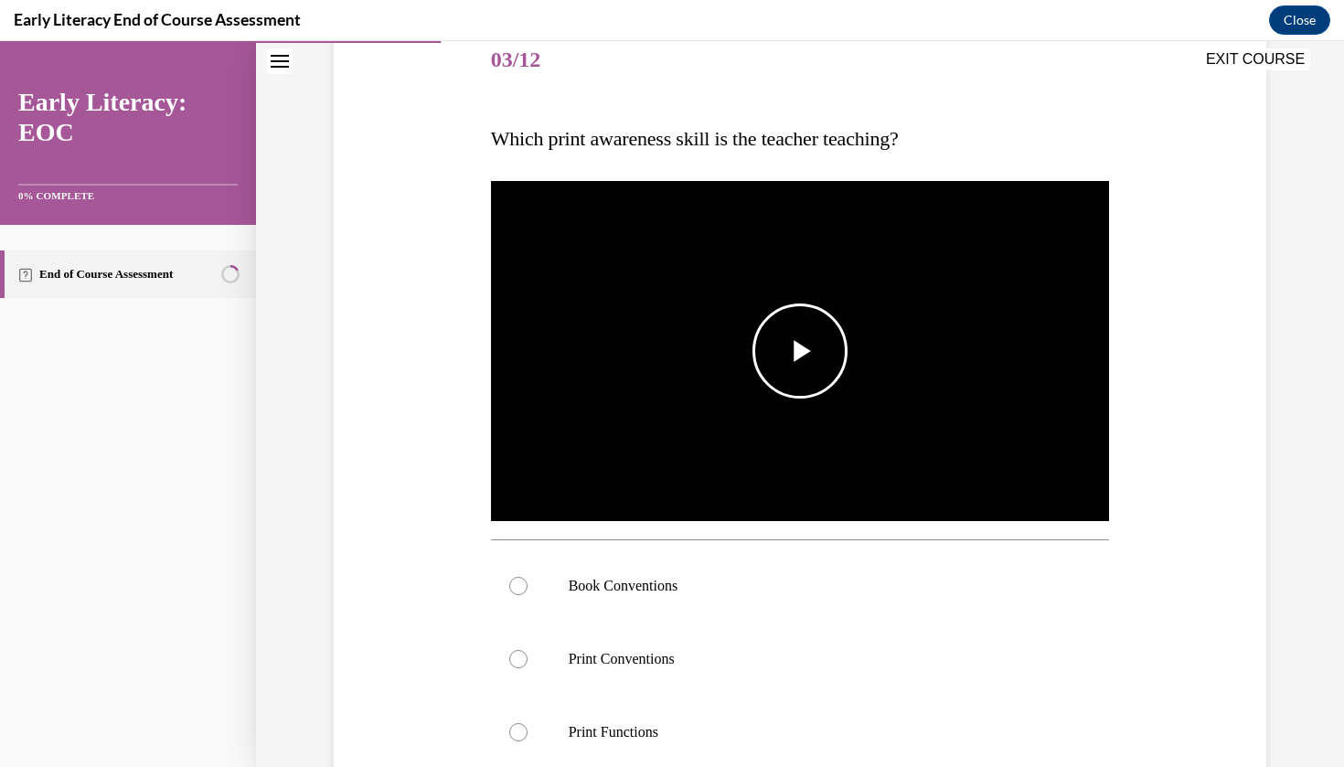
click at [800, 351] on span "Video player" at bounding box center [800, 351] width 0 height 0
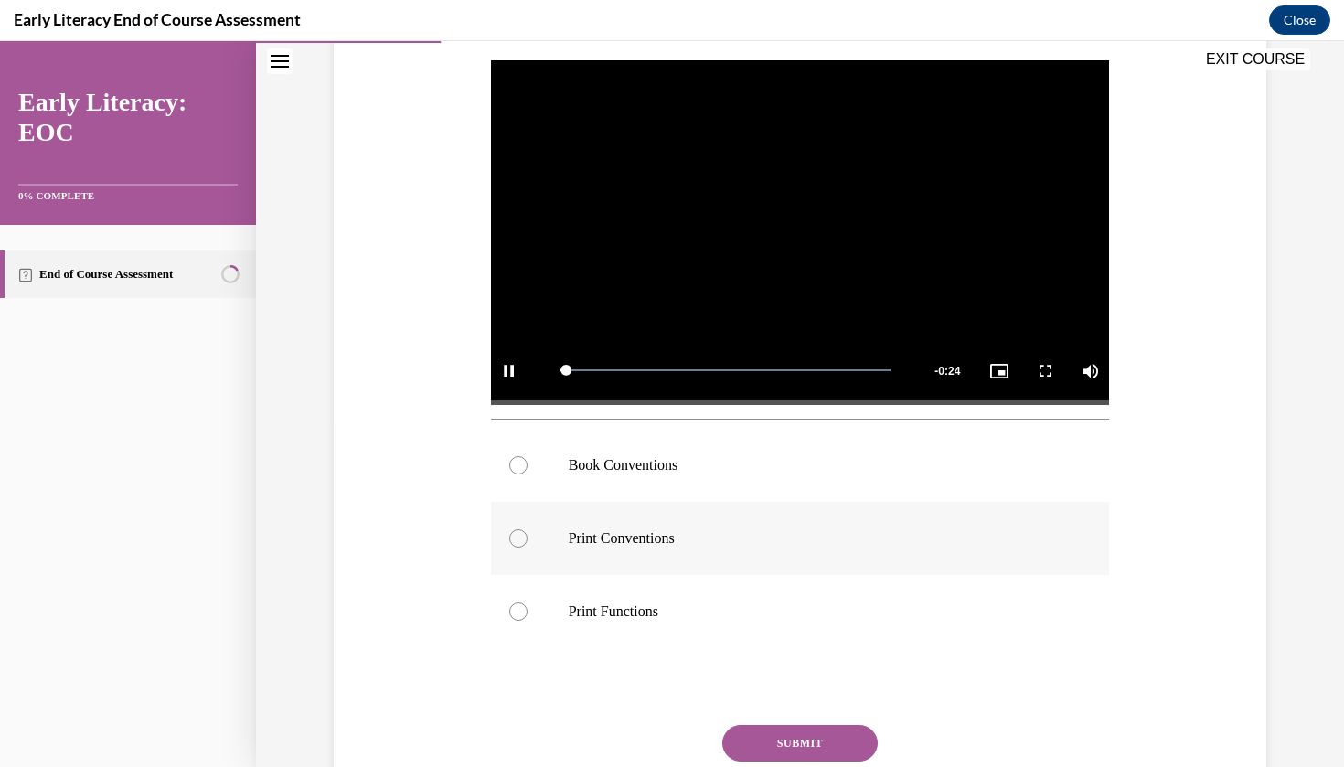
scroll to position [351, 0]
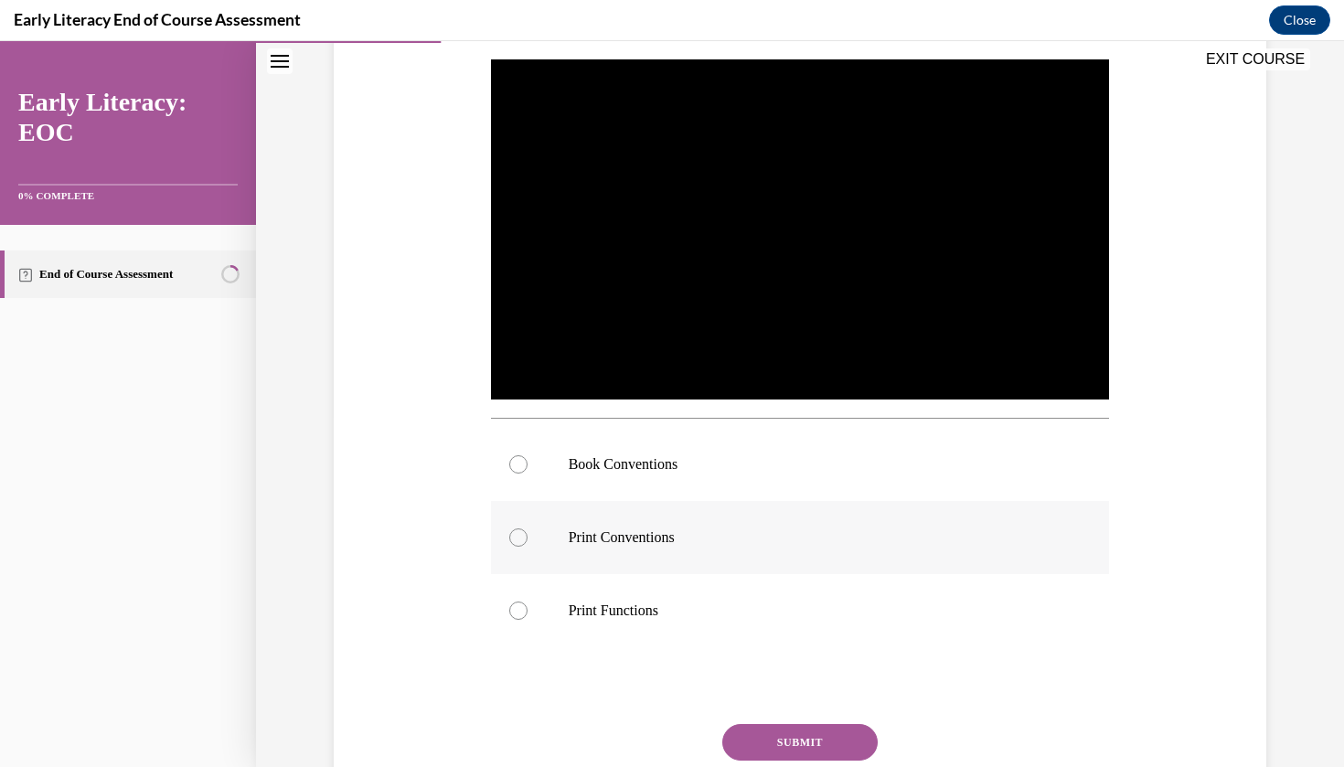
click at [670, 549] on div at bounding box center [800, 537] width 619 height 73
click at [688, 477] on div at bounding box center [800, 464] width 619 height 73
click at [750, 731] on button "SUBMIT" at bounding box center [799, 742] width 155 height 37
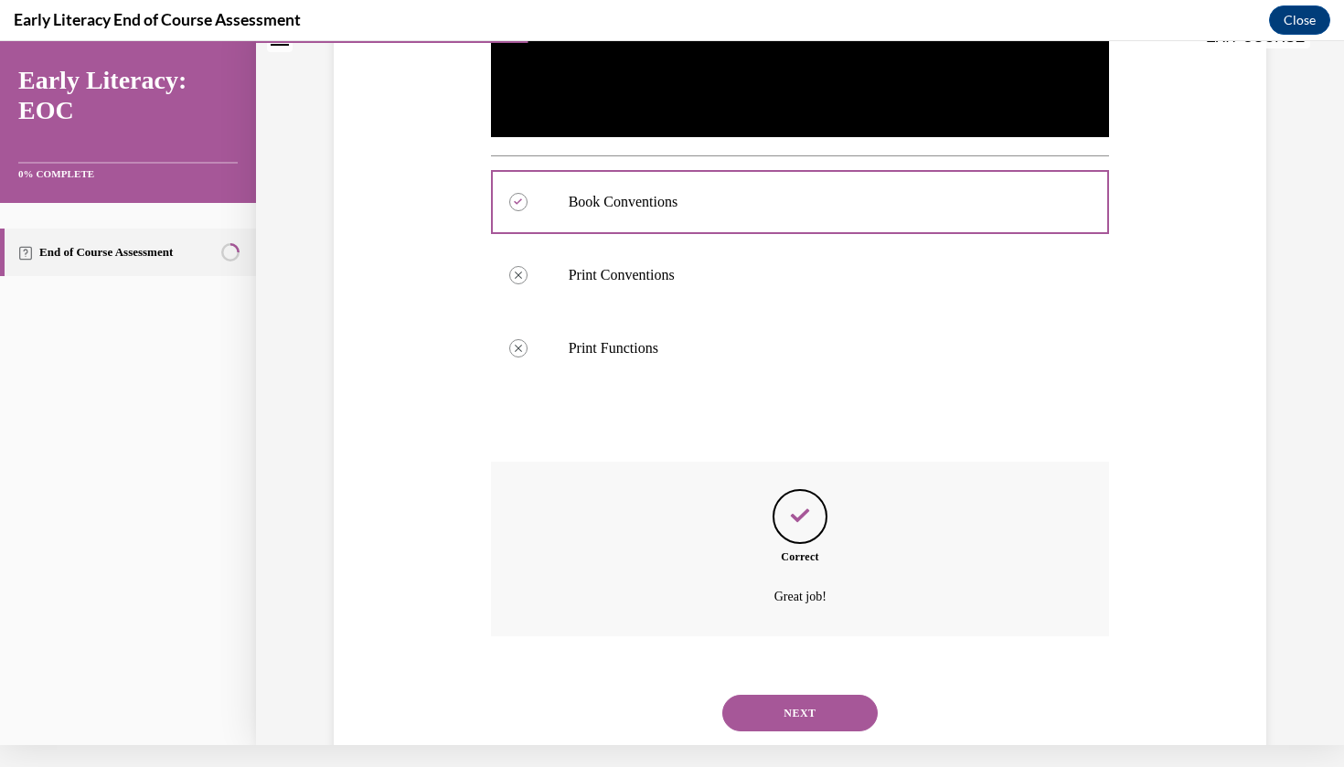
scroll to position [620, 0]
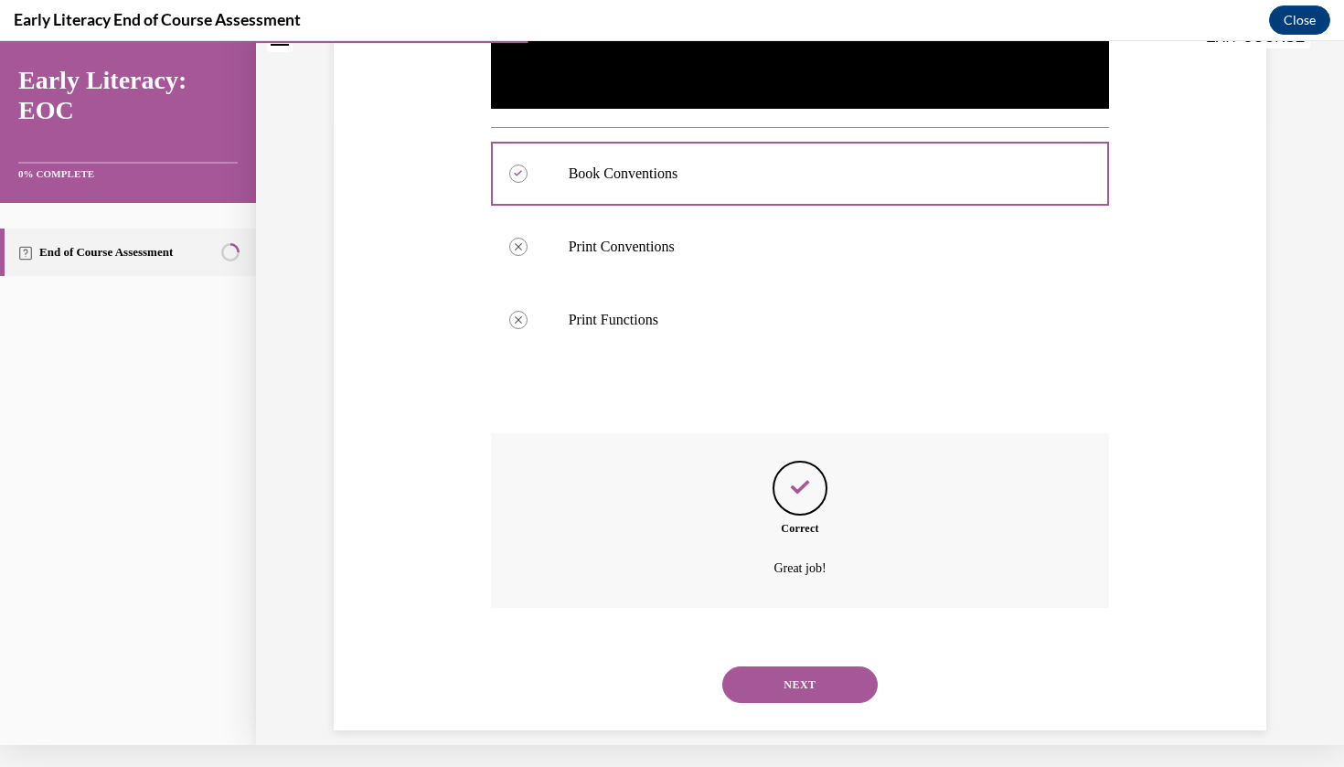
click at [771, 667] on button "NEXT" at bounding box center [799, 685] width 155 height 37
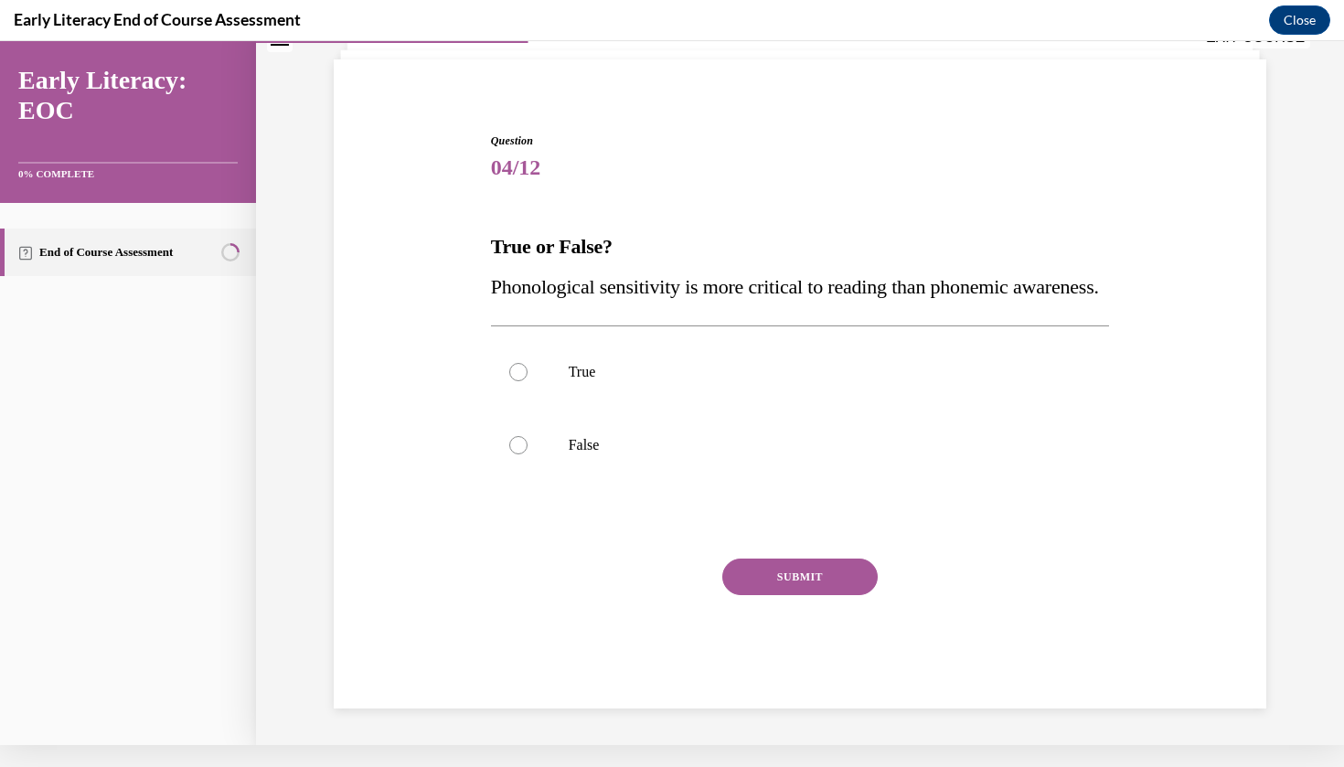
scroll to position [118, 0]
click at [606, 453] on div at bounding box center [800, 445] width 619 height 73
click at [757, 592] on button "SUBMIT" at bounding box center [799, 577] width 155 height 37
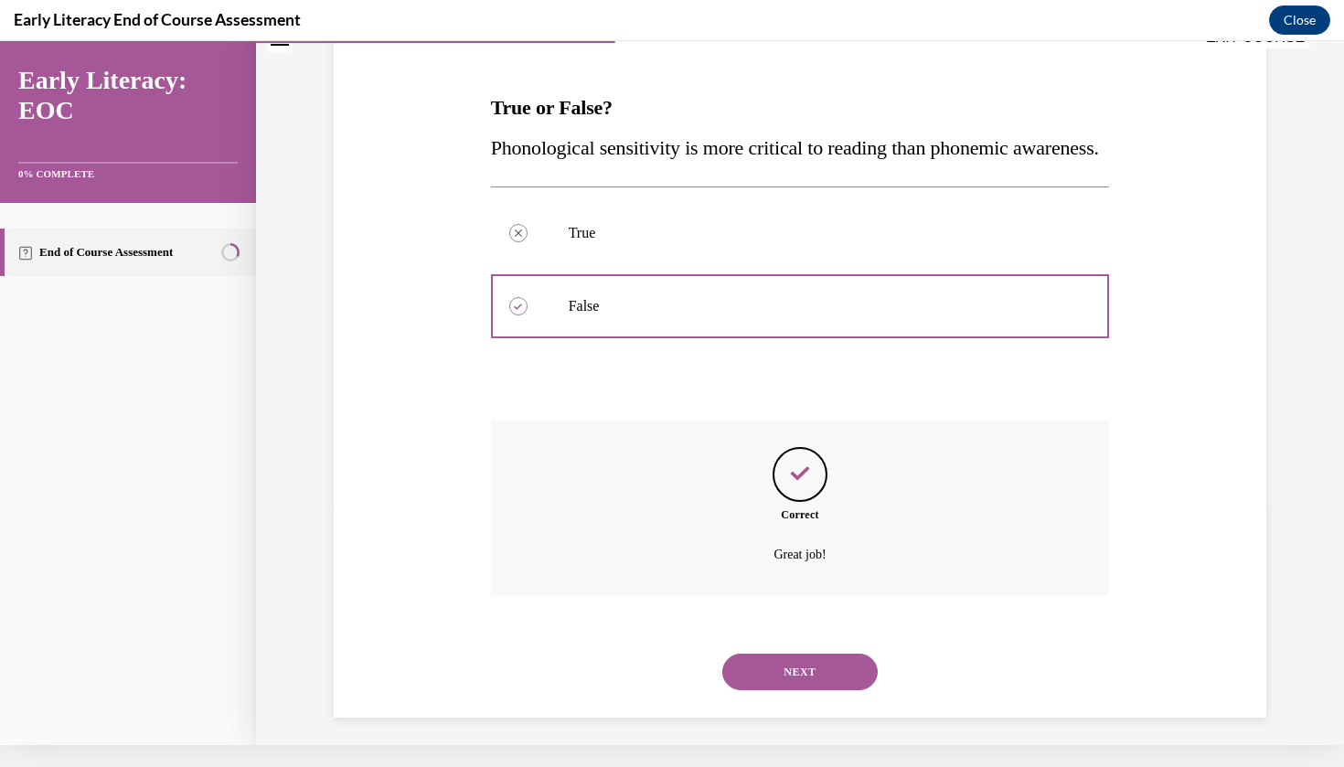
scroll to position [265, 0]
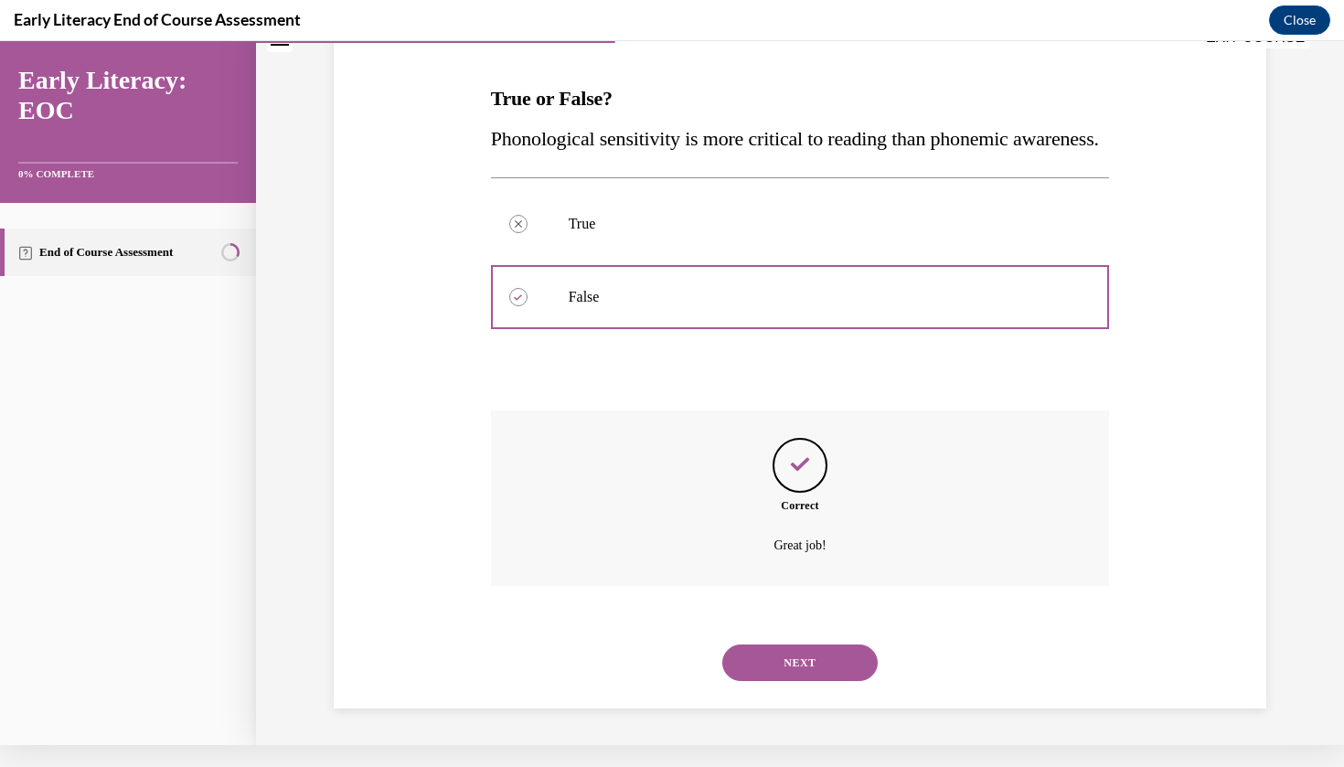
click at [786, 661] on button "NEXT" at bounding box center [799, 663] width 155 height 37
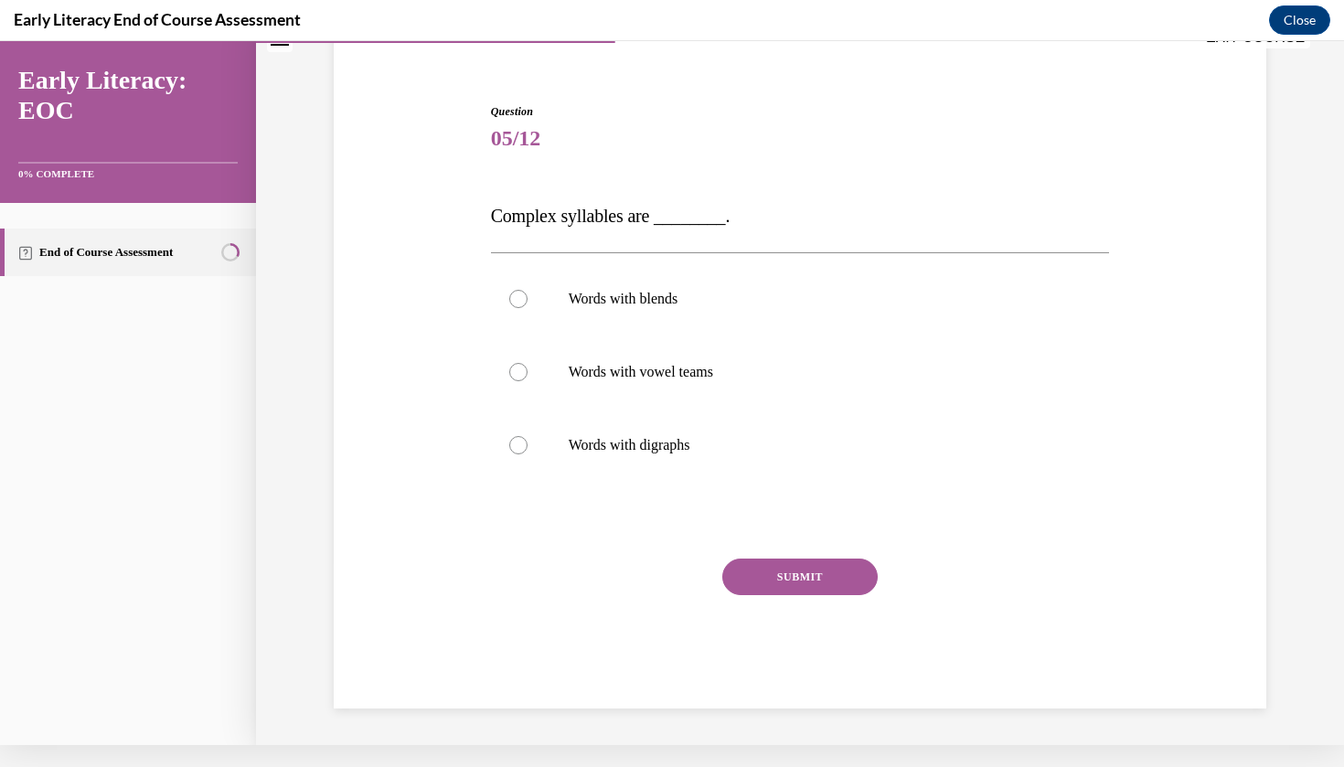
scroll to position [104, 0]
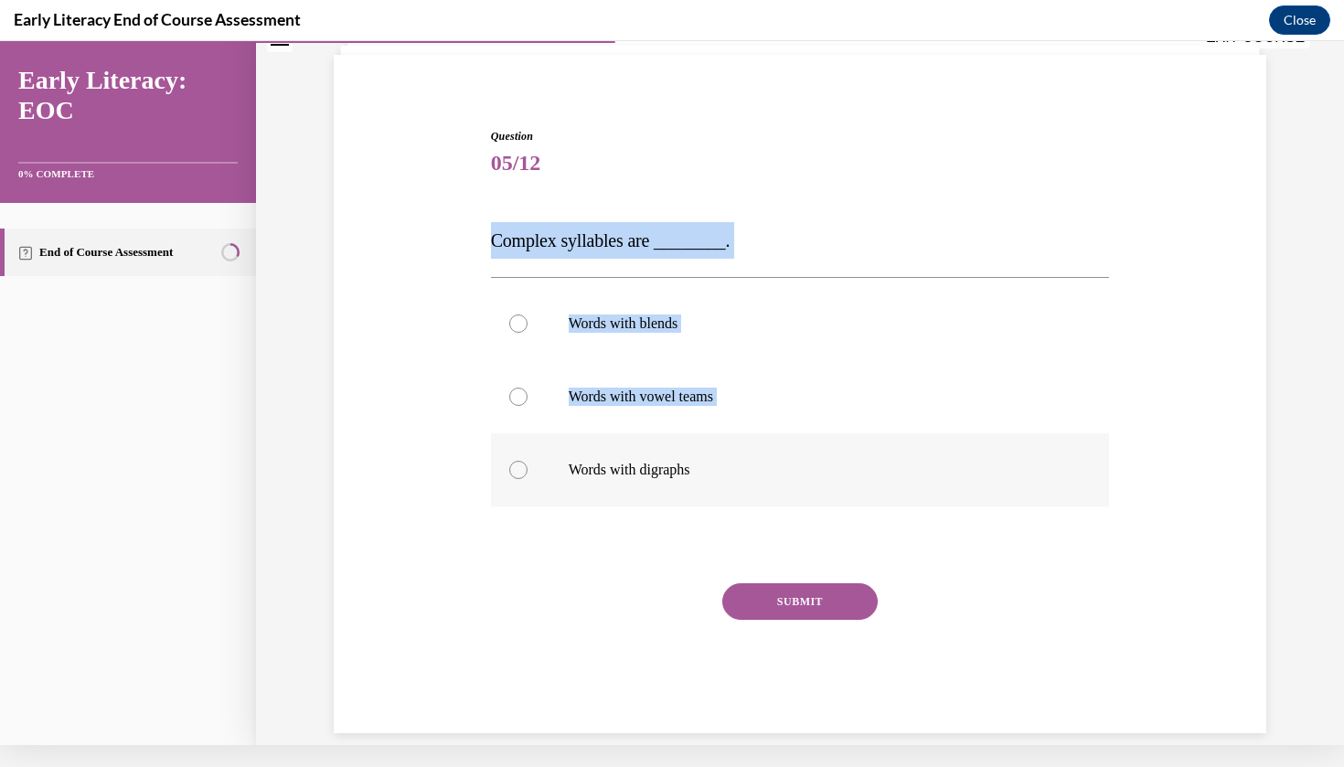
drag, startPoint x: 490, startPoint y: 239, endPoint x: 756, endPoint y: 482, distance: 360.5
click at [757, 482] on div "Question 05/12 Complex syllables are ________. Words with blends Words with vow…" at bounding box center [800, 430] width 619 height 605
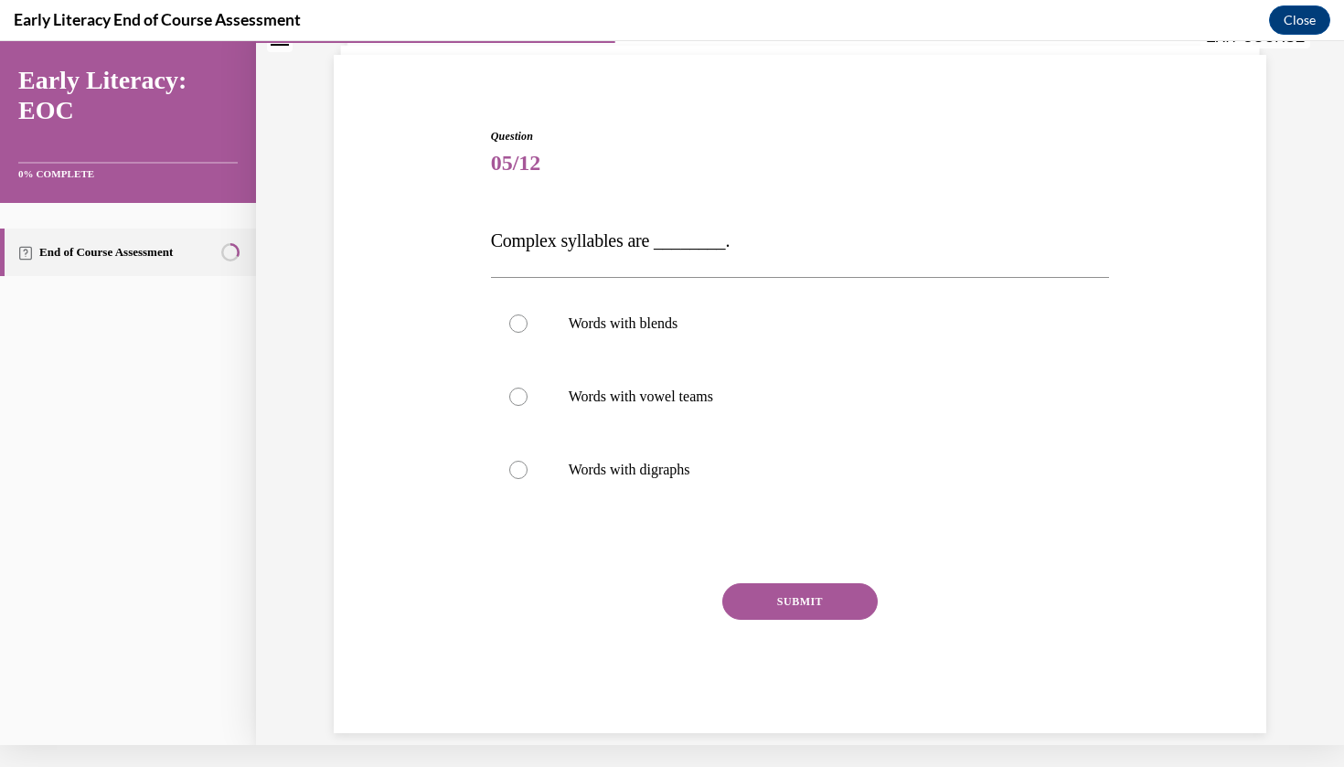
click at [493, 242] on span "Complex syllables are ________." at bounding box center [611, 240] width 240 height 20
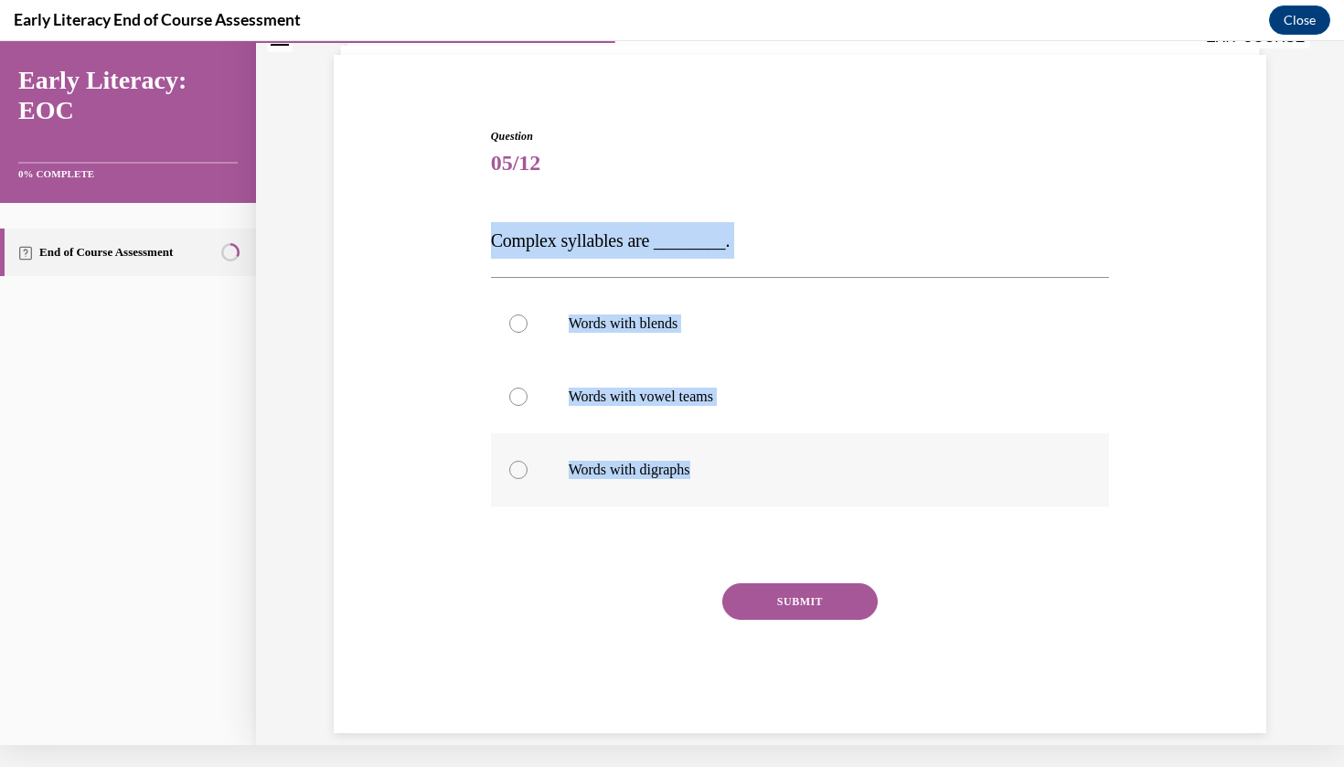
drag, startPoint x: 493, startPoint y: 242, endPoint x: 714, endPoint y: 473, distance: 319.5
click at [714, 473] on div "Question 05/12 Complex syllables are ________. Words with blends Words with vow…" at bounding box center [800, 430] width 619 height 605
copy div "Complex syllables are ________. Words with blends Words with vowel teams Words …"
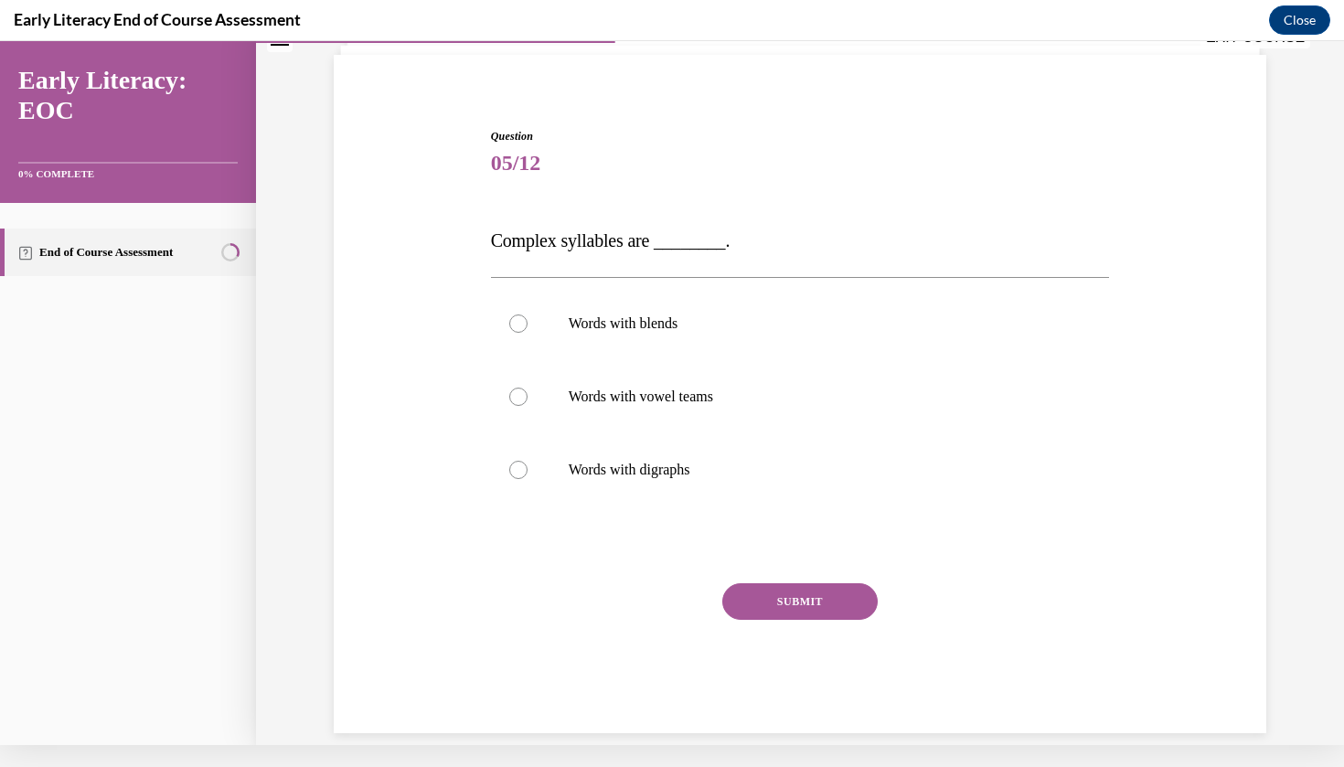
click at [683, 522] on div "Question 05/12 Complex syllables are ________. Words with blends Words with vow…" at bounding box center [800, 430] width 619 height 605
click at [683, 326] on p "Words with blends" at bounding box center [817, 324] width 496 height 18
click at [778, 603] on button "SUBMIT" at bounding box center [799, 601] width 155 height 37
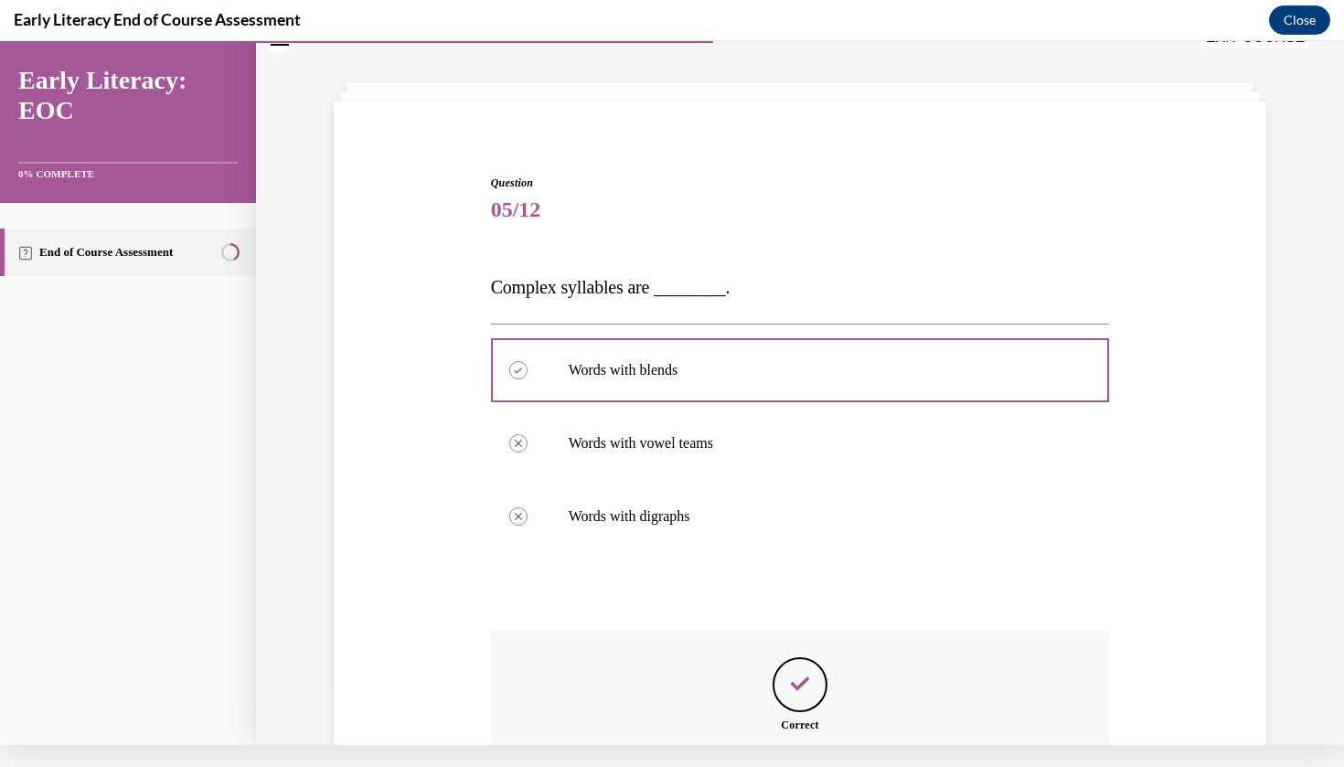
scroll to position [254, 0]
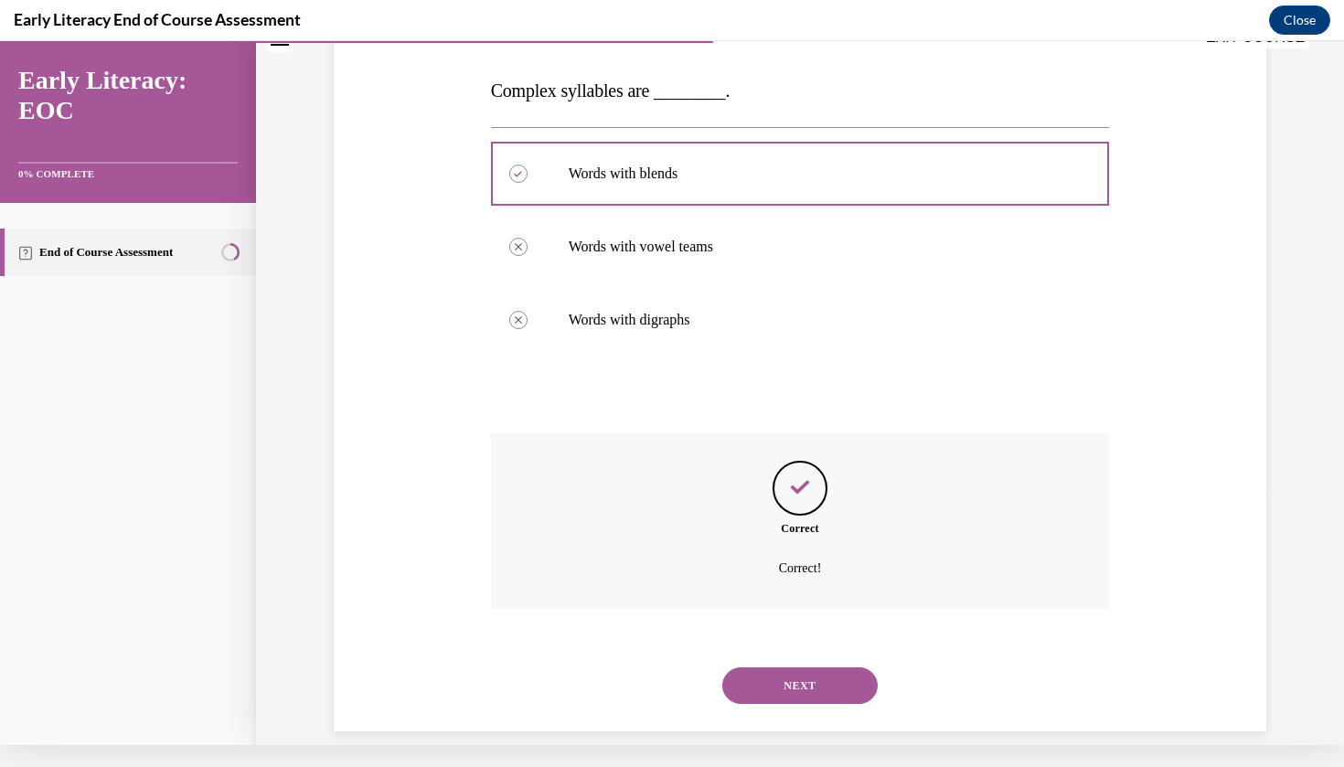
click at [812, 667] on button "NEXT" at bounding box center [799, 685] width 155 height 37
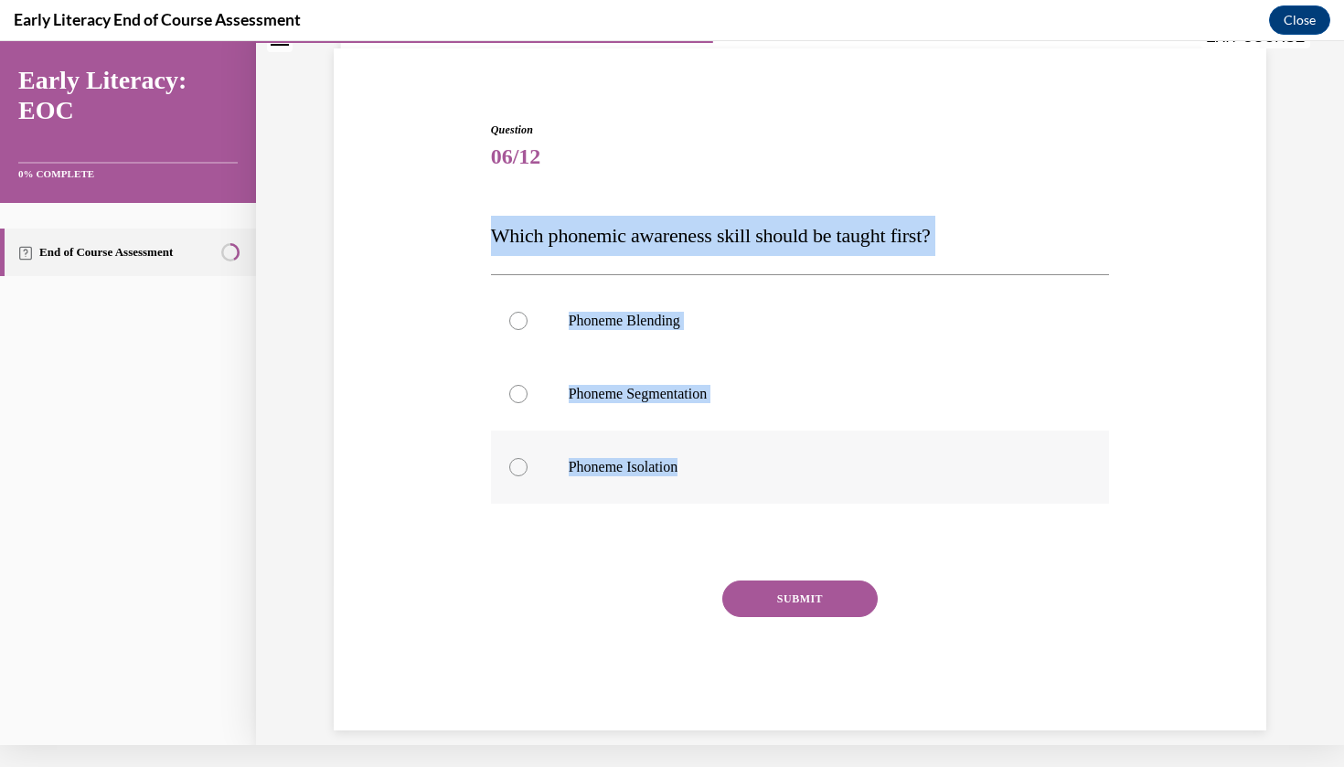
drag, startPoint x: 492, startPoint y: 240, endPoint x: 699, endPoint y: 473, distance: 312.2
click at [699, 473] on div "Question 06/12 Which phonemic awareness skill should be taught first? Phoneme B…" at bounding box center [800, 426] width 619 height 609
copy div "Which phonemic awareness skill should be taught first? Phoneme Blending Phoneme…"
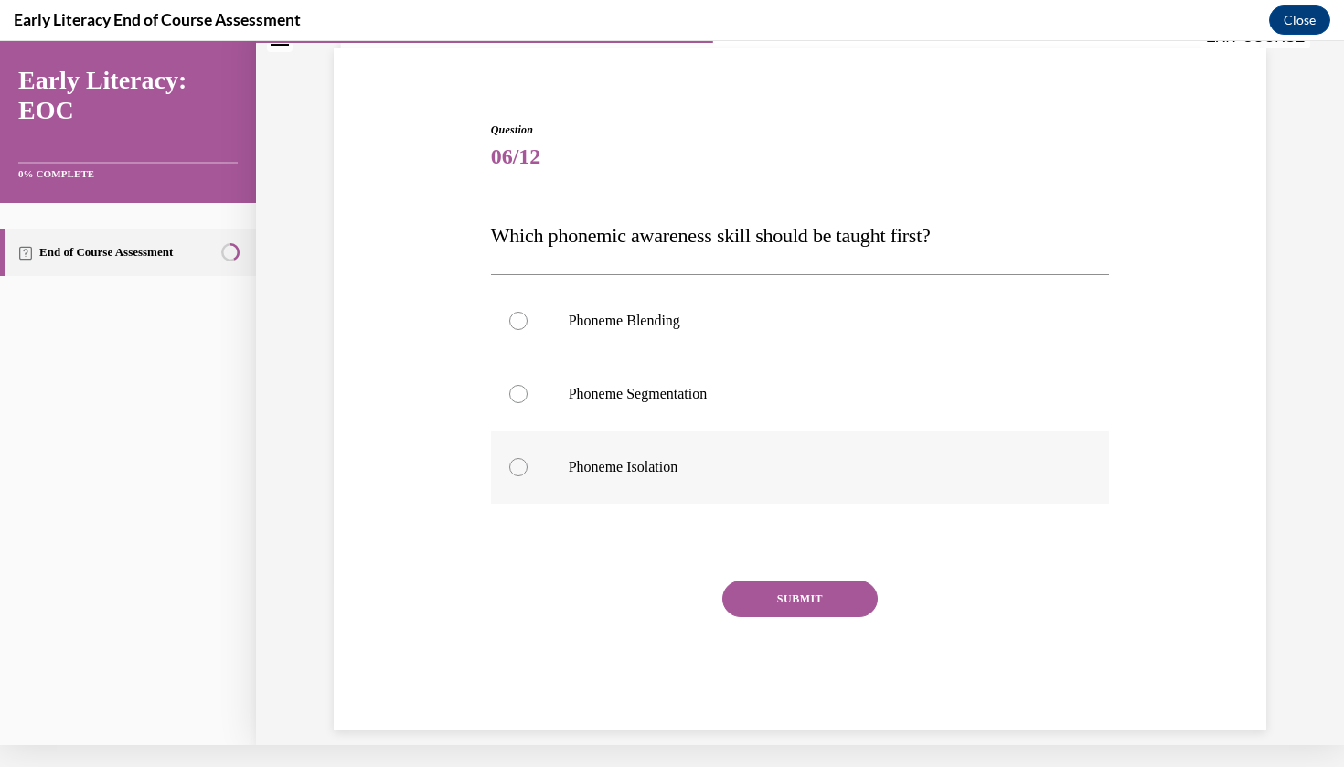
click at [671, 495] on div at bounding box center [800, 467] width 619 height 73
click at [669, 479] on div at bounding box center [800, 467] width 619 height 73
click at [769, 4] on div "Early Literacy End of Course Assessment Close" at bounding box center [672, 20] width 1344 height 41
click at [815, 595] on button "SUBMIT" at bounding box center [799, 599] width 155 height 37
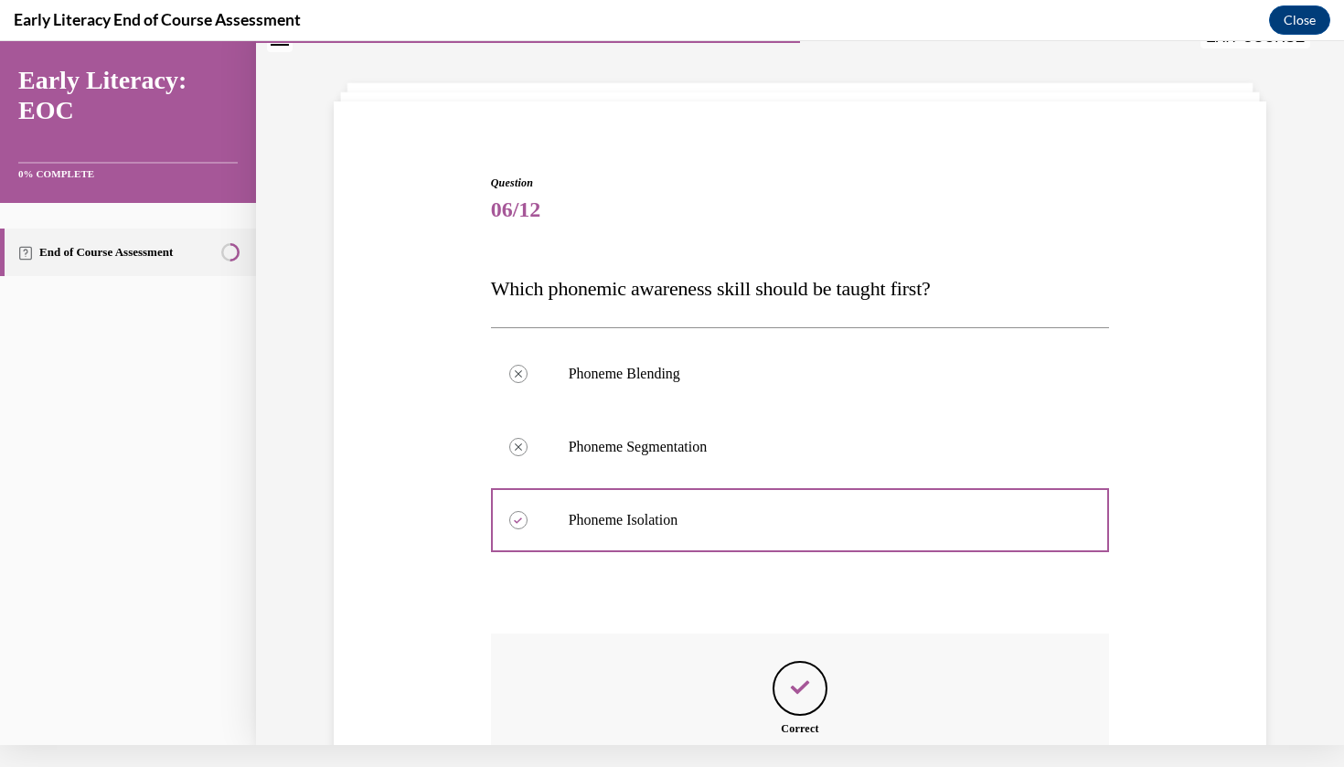
scroll to position [258, 0]
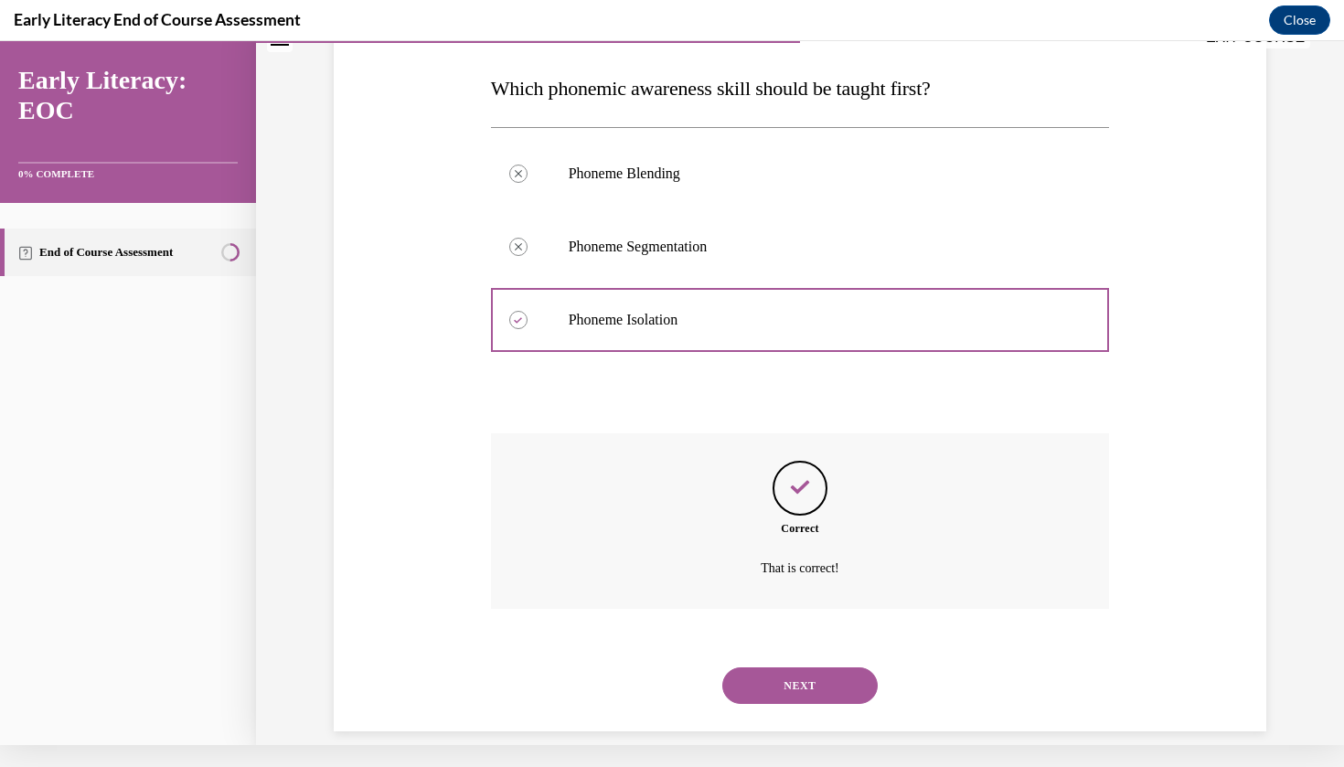
click at [801, 667] on button "NEXT" at bounding box center [799, 685] width 155 height 37
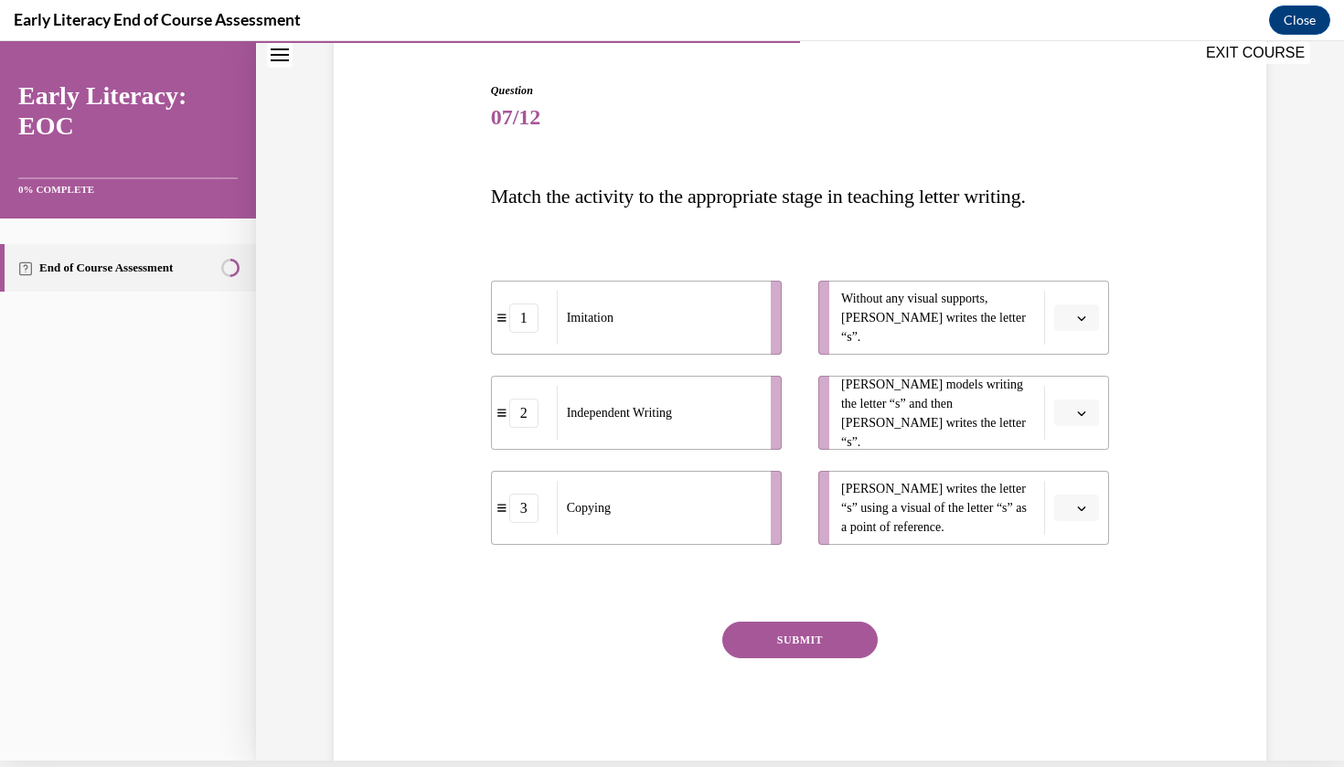
scroll to position [162, 0]
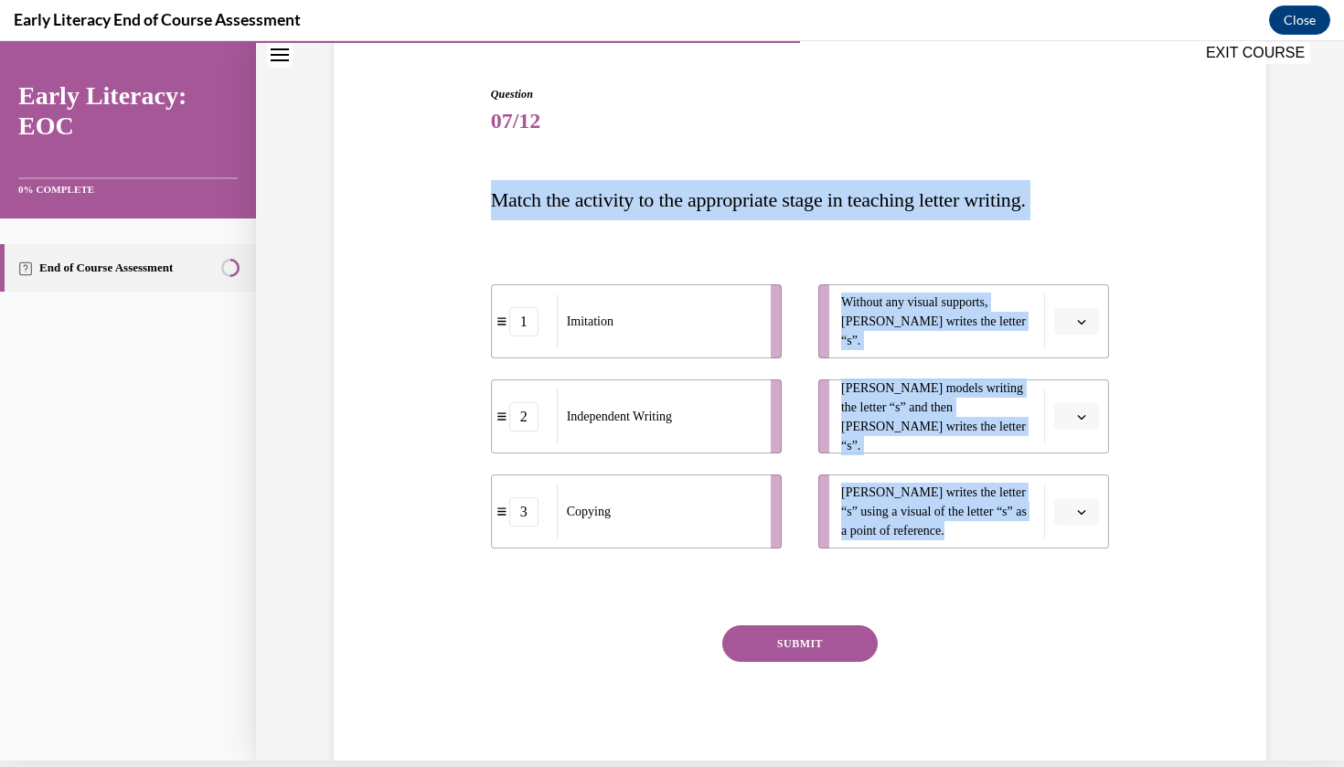
drag, startPoint x: 490, startPoint y: 197, endPoint x: 1112, endPoint y: 553, distance: 716.3
click at [1112, 553] on div "Question 07/12 Match the activity to the appropriate stage in teaching letter w…" at bounding box center [800, 417] width 628 height 717
copy div "Match the activity to the appropriate stage in teaching letter writing. 1 Imita…"
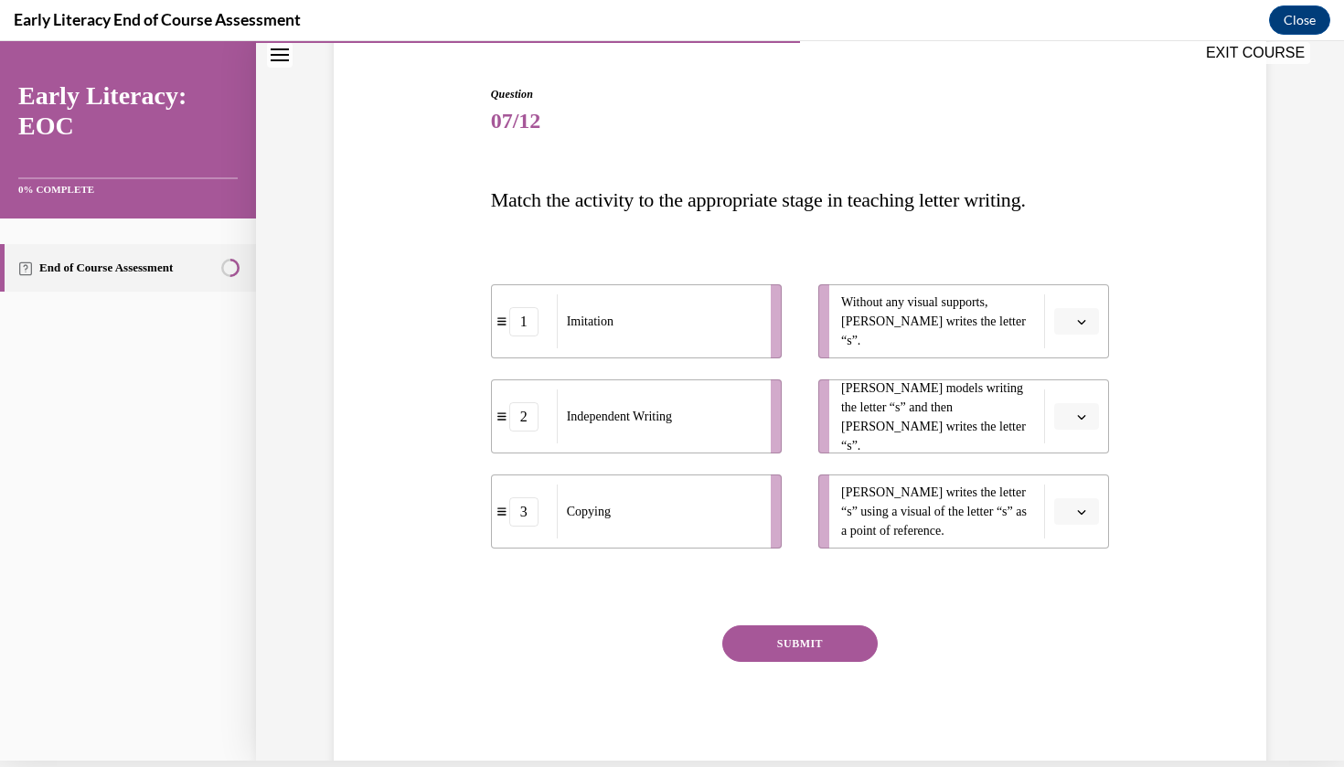
click at [1128, 569] on div "Question 07/12 Match the activity to the appropriate stage in teaching letter w…" at bounding box center [800, 403] width 942 height 744
drag, startPoint x: 754, startPoint y: 420, endPoint x: 753, endPoint y: 336, distance: 83.2
click at [753, 336] on div "Independent Writing" at bounding box center [658, 342] width 202 height 54
drag, startPoint x: 507, startPoint y: 415, endPoint x: 505, endPoint y: 281, distance: 134.4
click at [505, 281] on span at bounding box center [501, 277] width 11 height 11
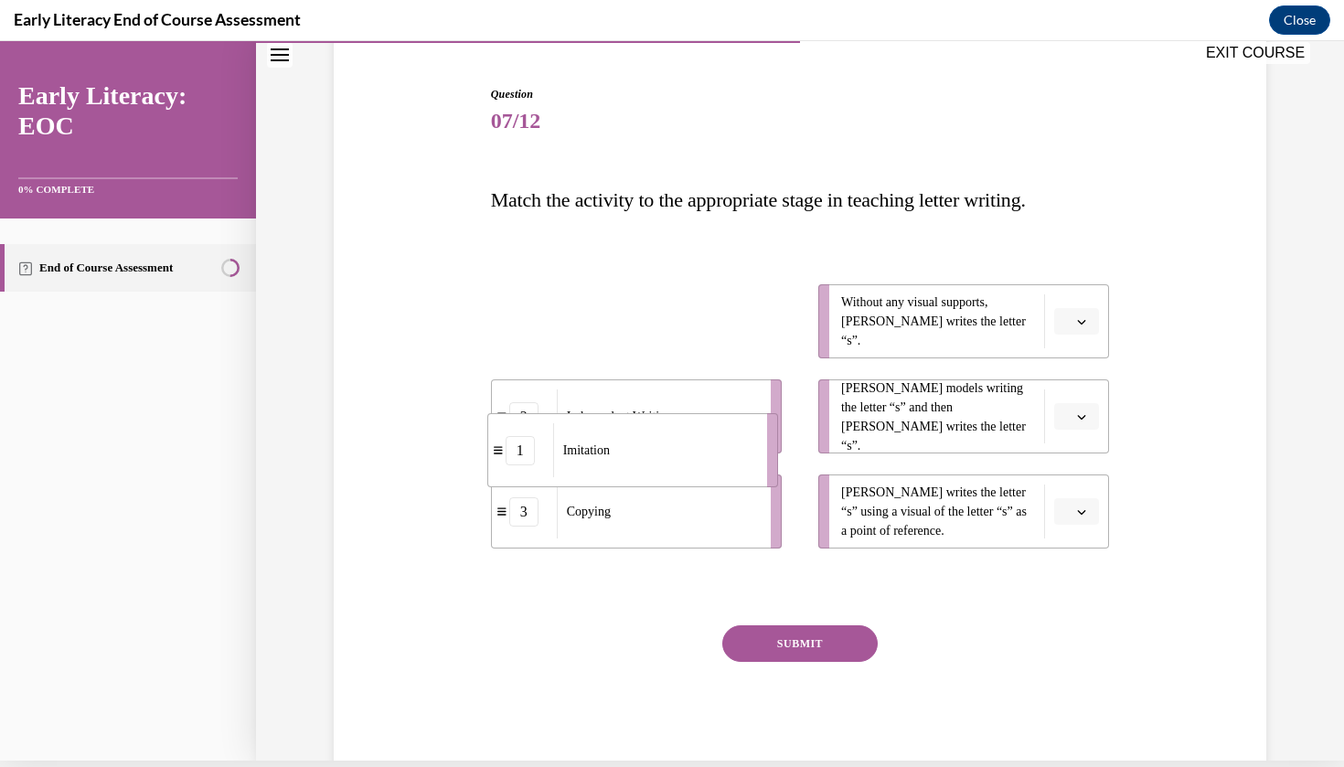
drag, startPoint x: 499, startPoint y: 322, endPoint x: 492, endPoint y: 451, distance: 129.1
click at [494, 451] on icon at bounding box center [498, 450] width 9 height 10
click at [1069, 326] on span "Please select an option" at bounding box center [1068, 322] width 6 height 18
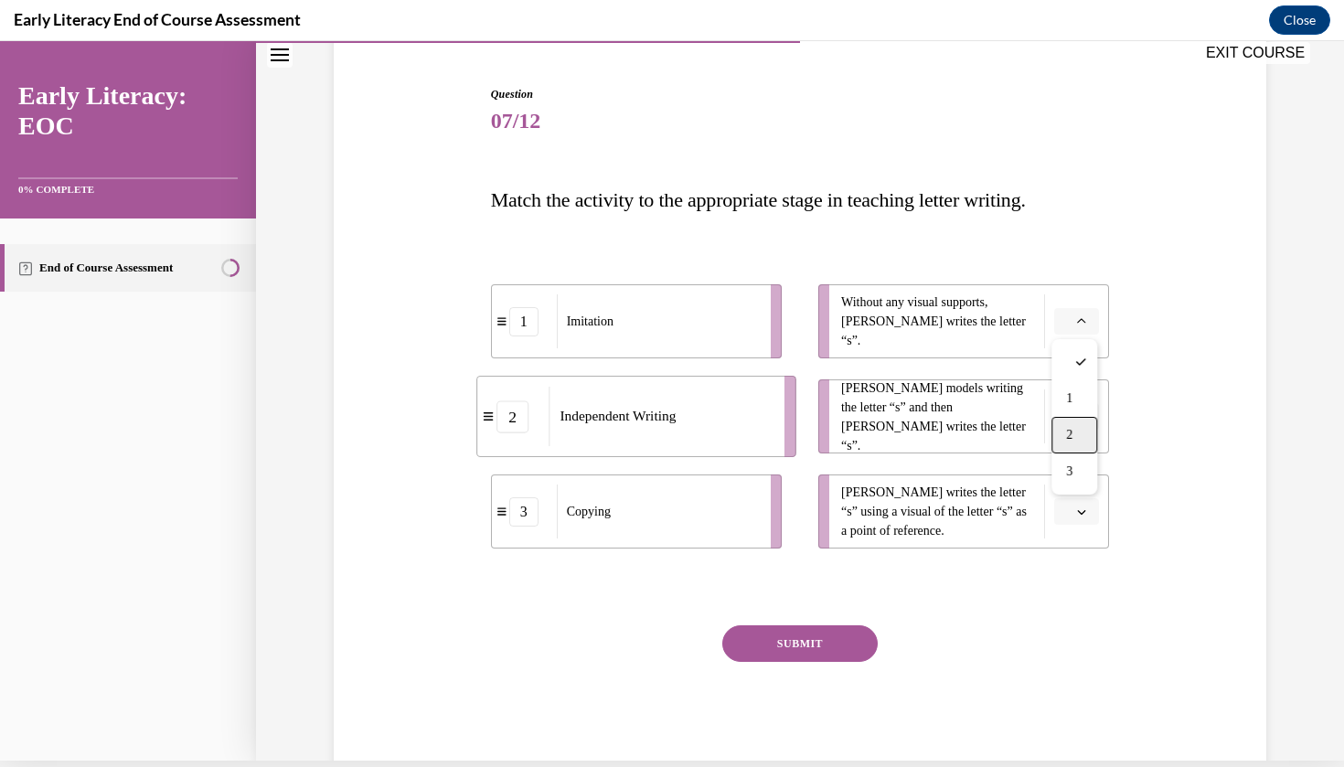
click at [1073, 436] on span "2" at bounding box center [1069, 435] width 6 height 15
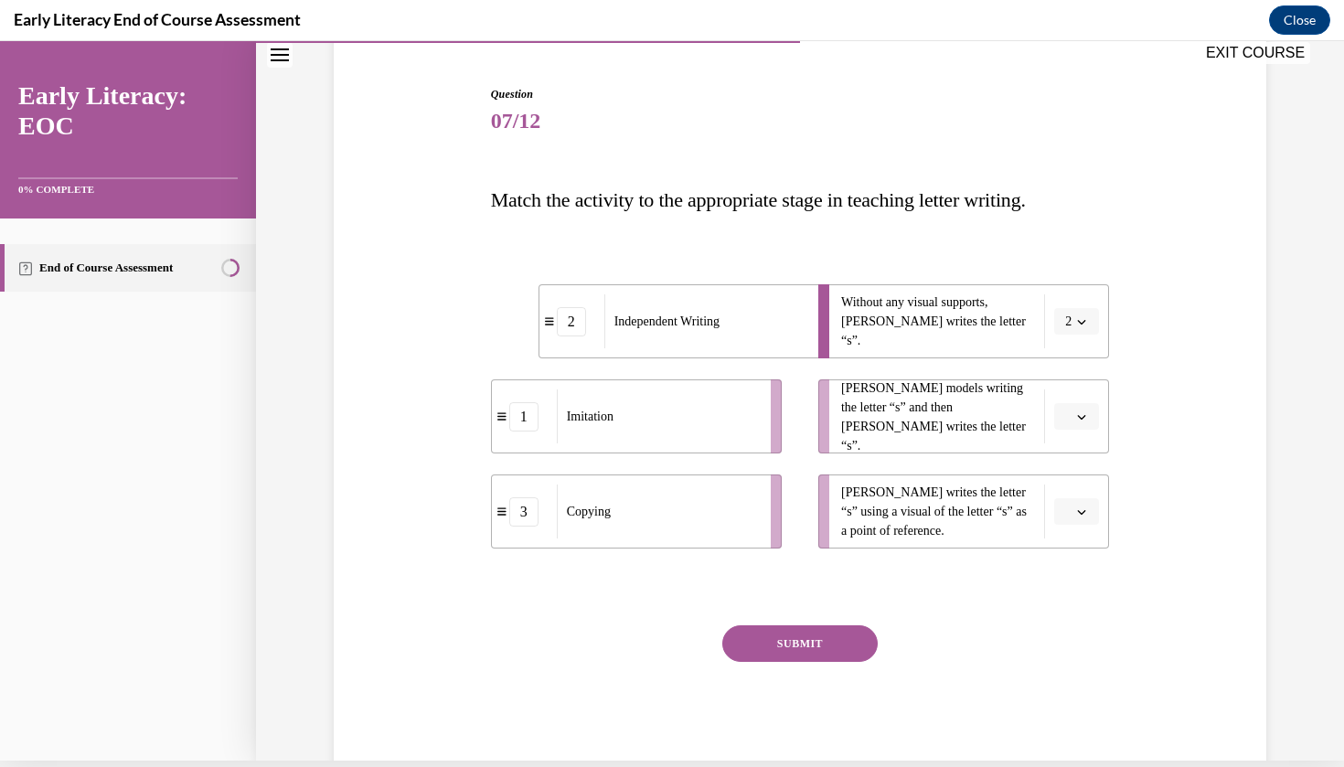
click at [1067, 419] on span "Please select an option" at bounding box center [1068, 417] width 6 height 18
click at [1082, 482] on div "1" at bounding box center [1074, 493] width 46 height 37
click at [1091, 517] on button "button" at bounding box center [1076, 511] width 45 height 27
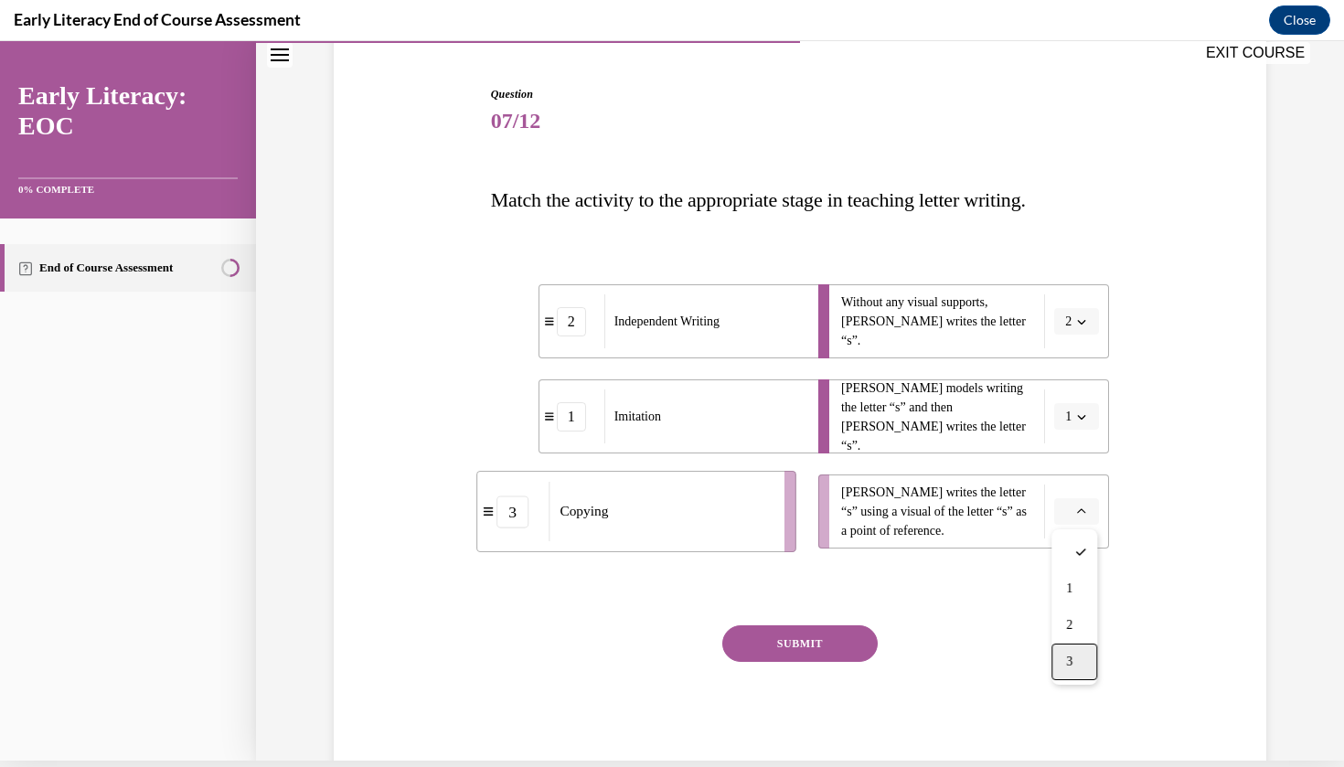
click at [1077, 655] on div "3" at bounding box center [1074, 662] width 46 height 37
click at [844, 646] on button "SUBMIT" at bounding box center [799, 643] width 155 height 37
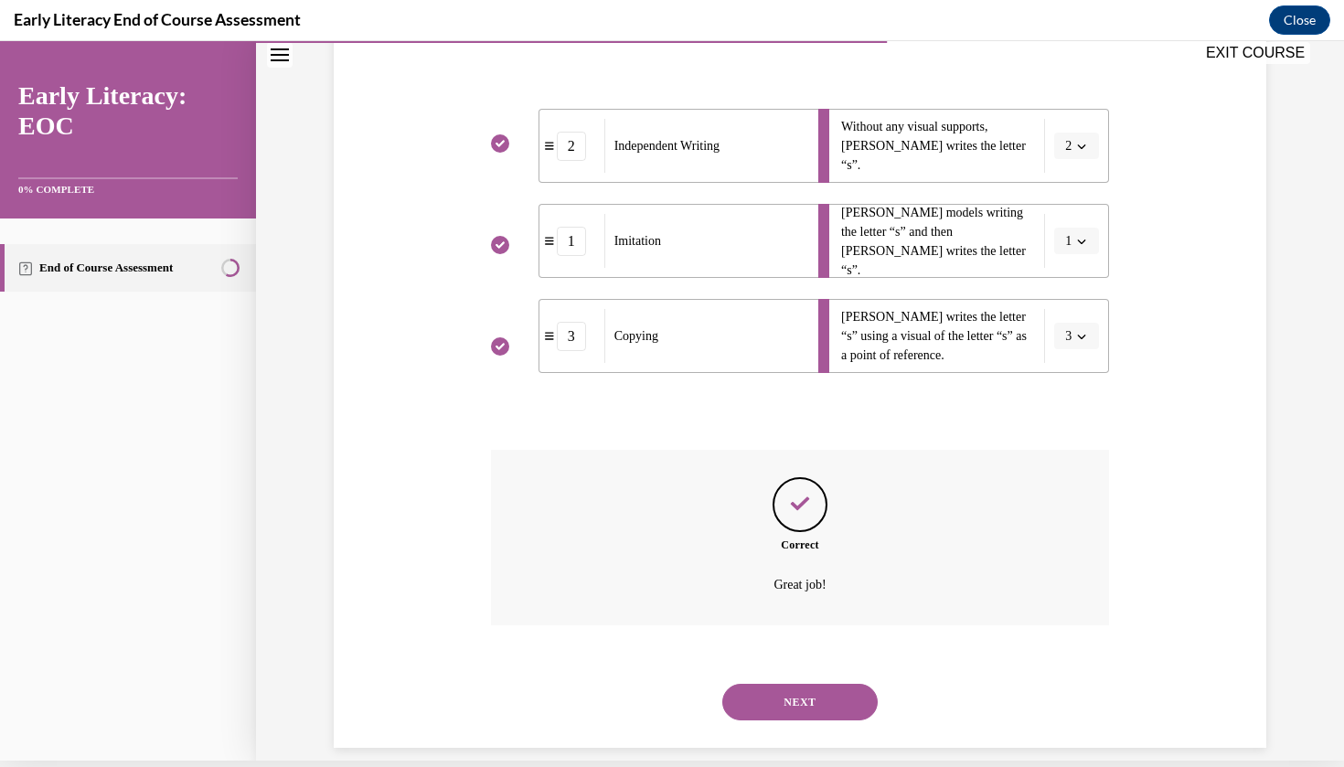
scroll to position [338, 0]
click at [832, 683] on button "NEXT" at bounding box center [799, 701] width 155 height 37
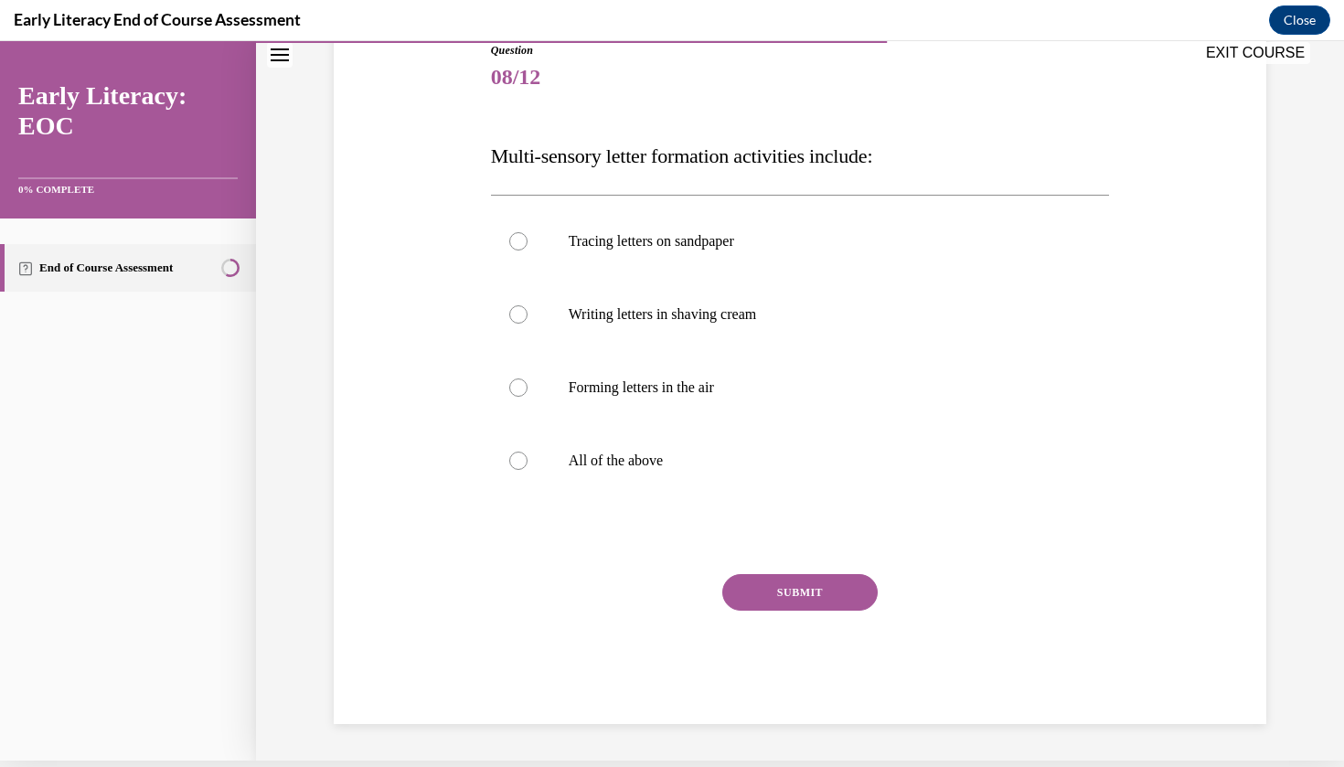
scroll to position [180, 0]
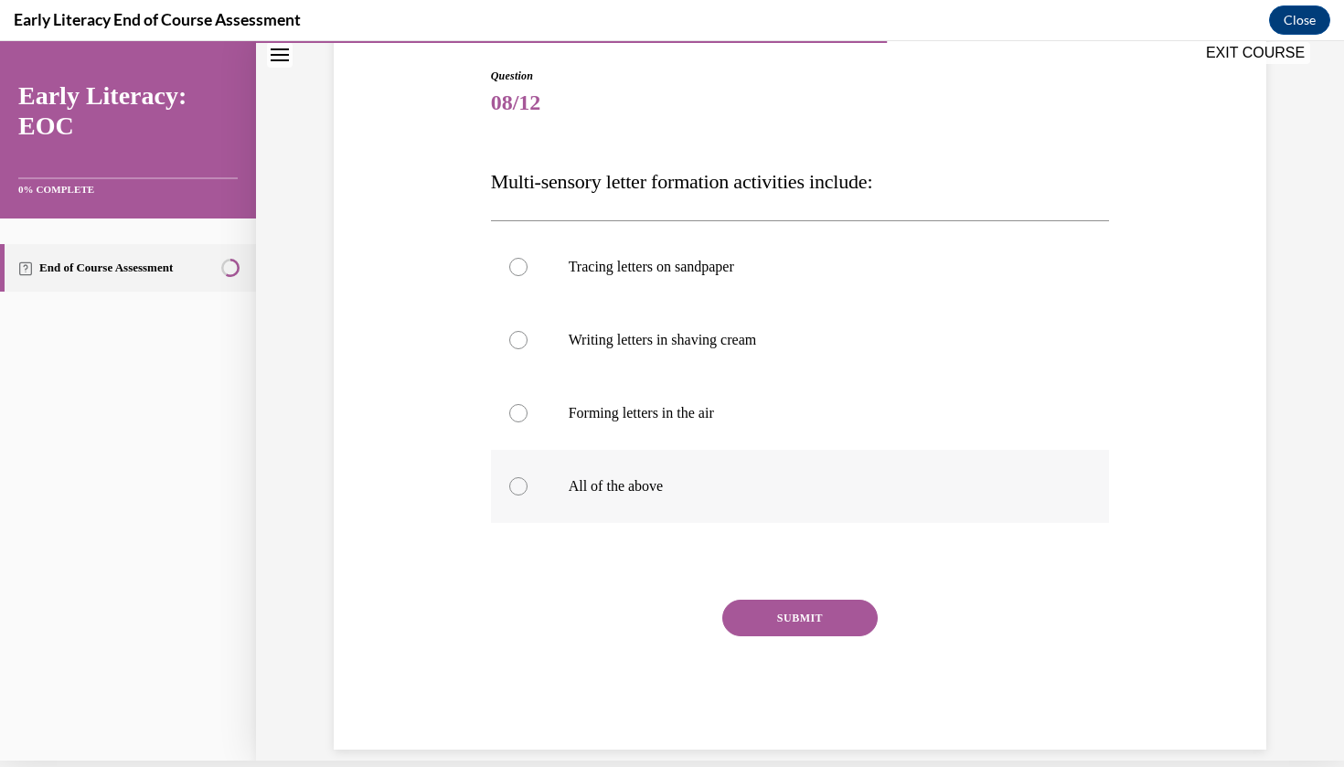
click at [620, 480] on p "All of the above" at bounding box center [817, 486] width 496 height 18
click at [774, 614] on button "SUBMIT" at bounding box center [799, 618] width 155 height 37
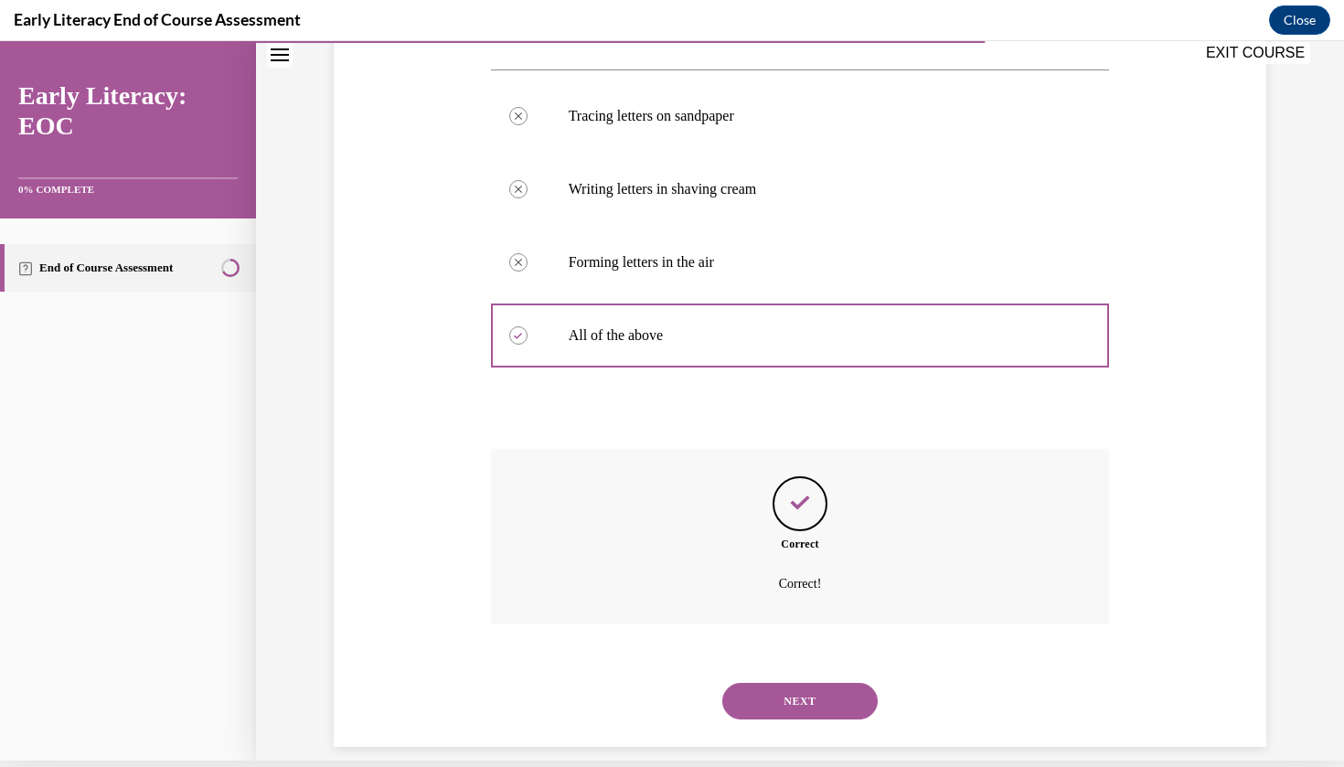
click at [797, 683] on button "NEXT" at bounding box center [799, 701] width 155 height 37
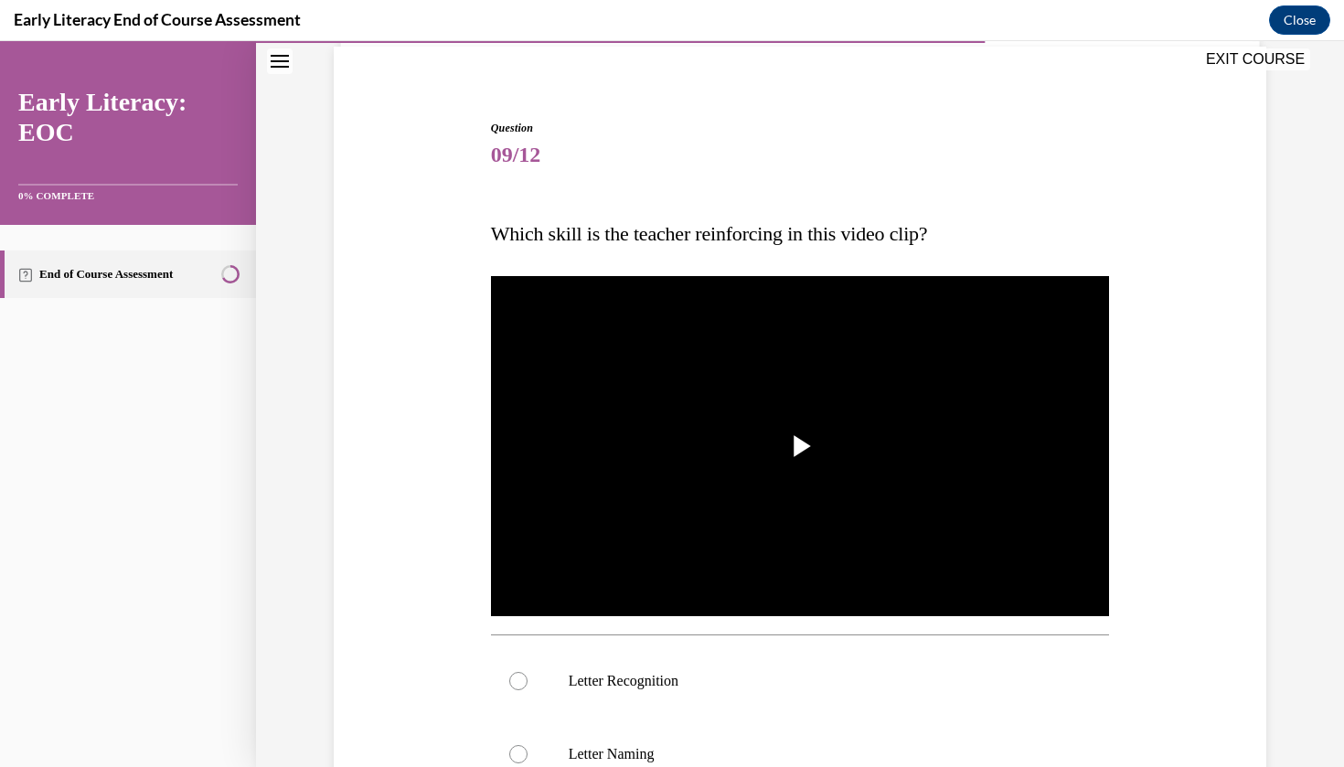
scroll to position [164, 0]
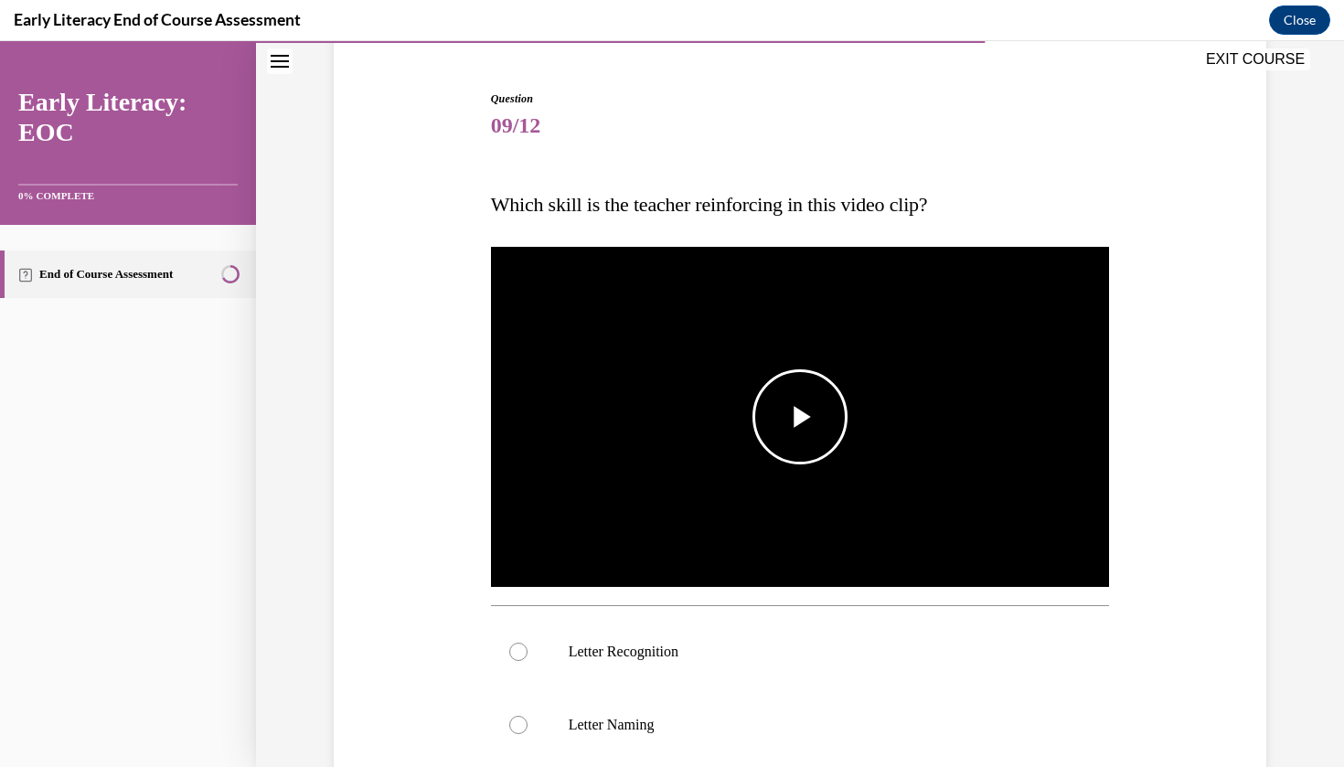
click at [800, 417] on span "Video player" at bounding box center [800, 417] width 0 height 0
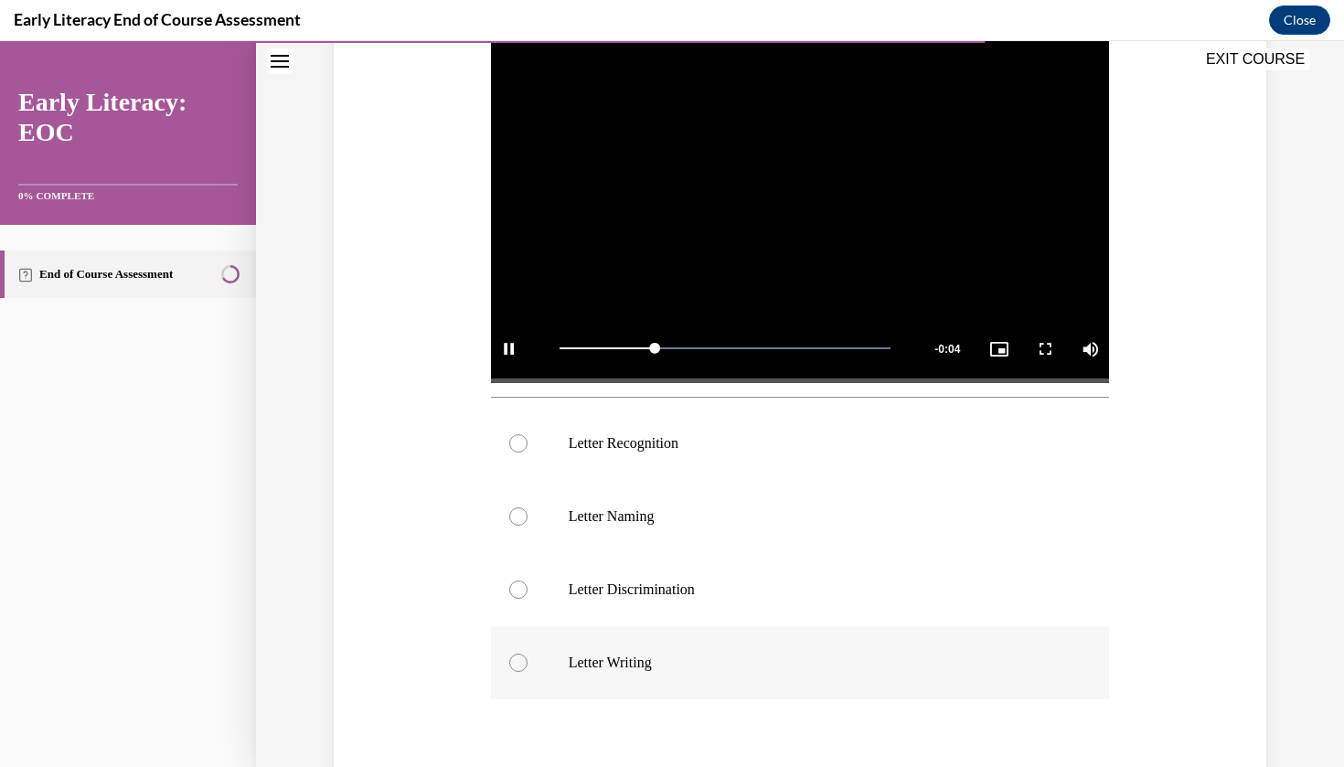
scroll to position [363, 0]
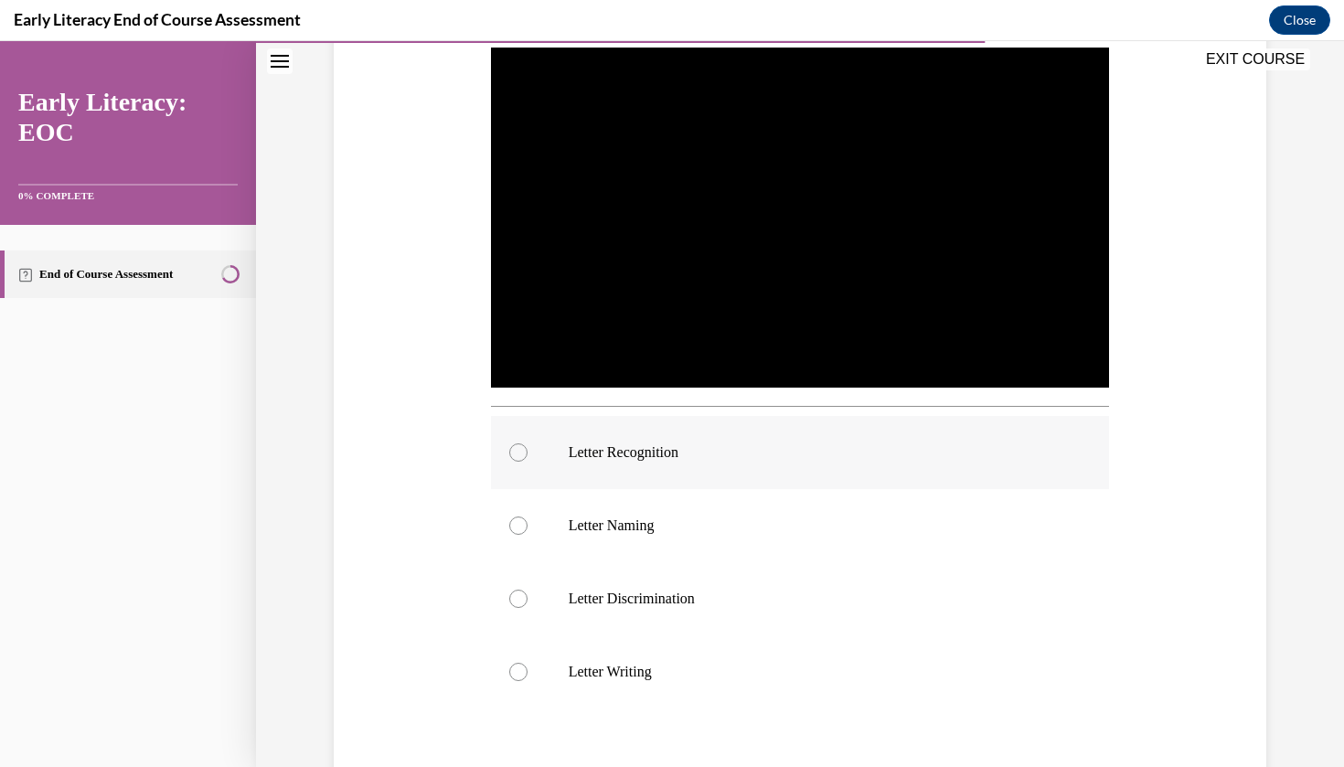
click at [706, 472] on div at bounding box center [800, 452] width 619 height 73
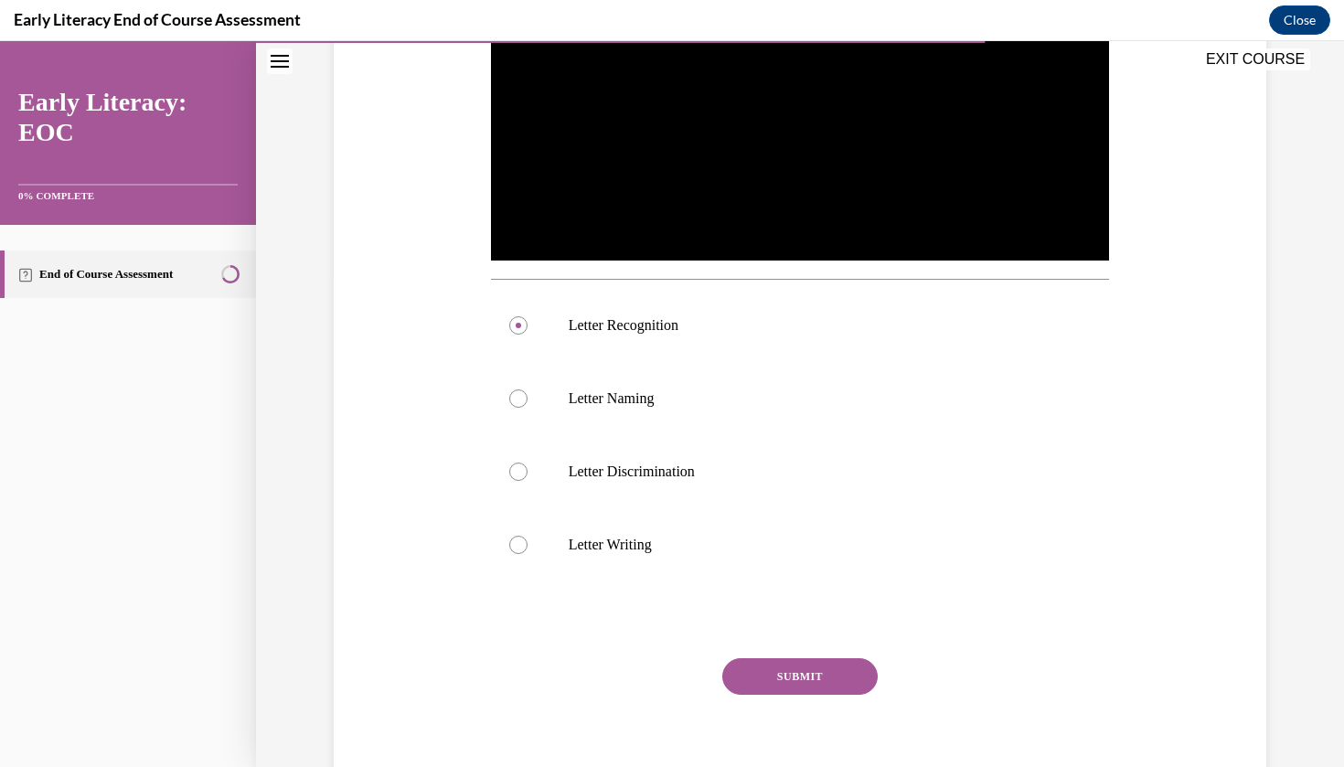
click at [751, 674] on button "SUBMIT" at bounding box center [799, 676] width 155 height 37
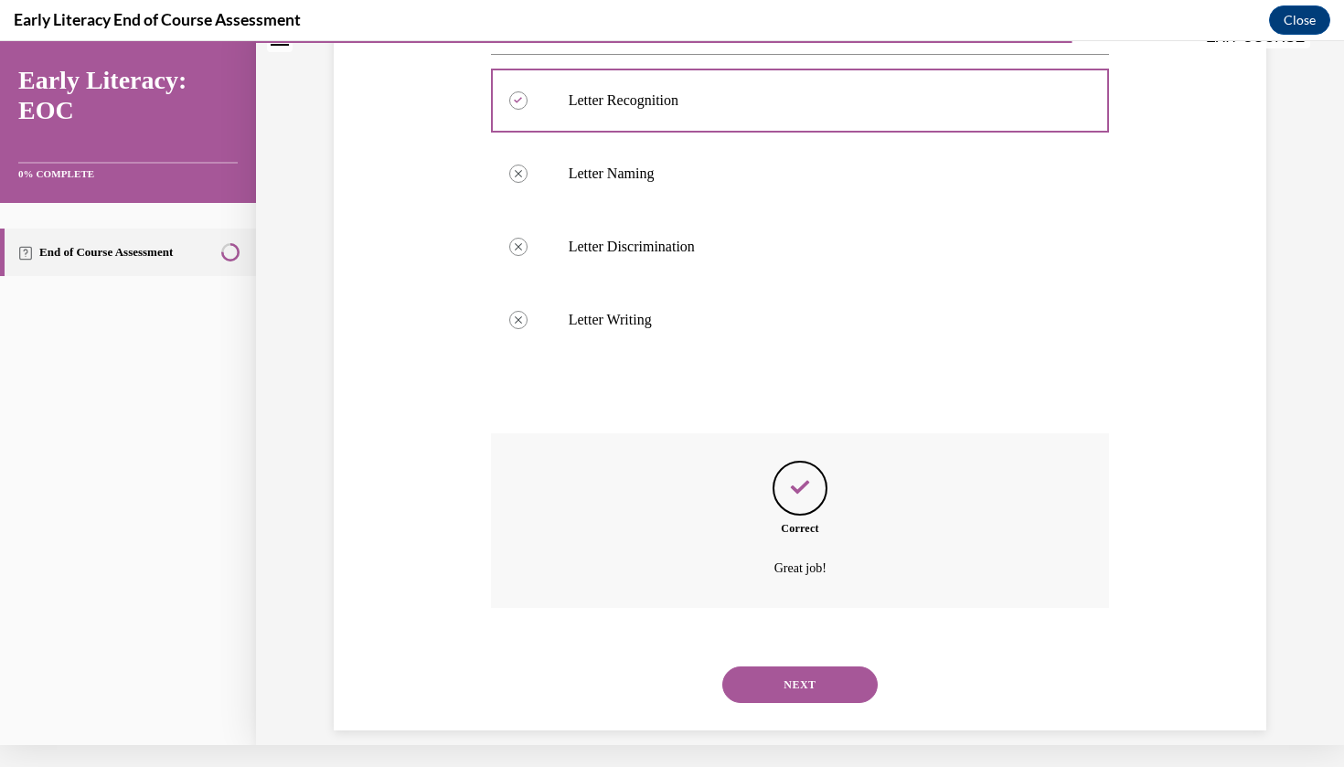
click at [781, 667] on button "NEXT" at bounding box center [799, 685] width 155 height 37
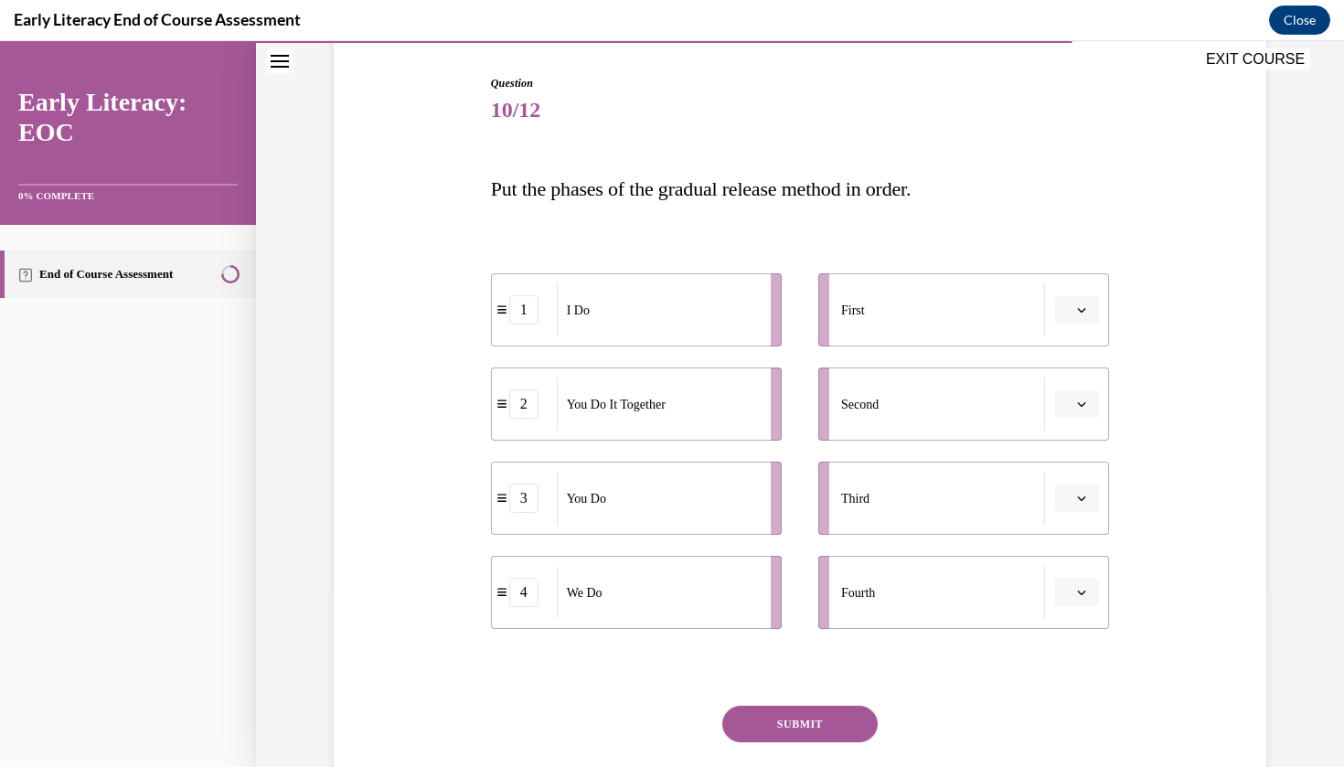
scroll to position [180, 0]
click at [1073, 318] on button "button" at bounding box center [1076, 308] width 45 height 27
click at [1083, 375] on div "1" at bounding box center [1074, 386] width 46 height 37
click at [1090, 591] on button "button" at bounding box center [1076, 591] width 45 height 27
click at [1080, 487] on div "2" at bounding box center [1074, 478] width 46 height 37
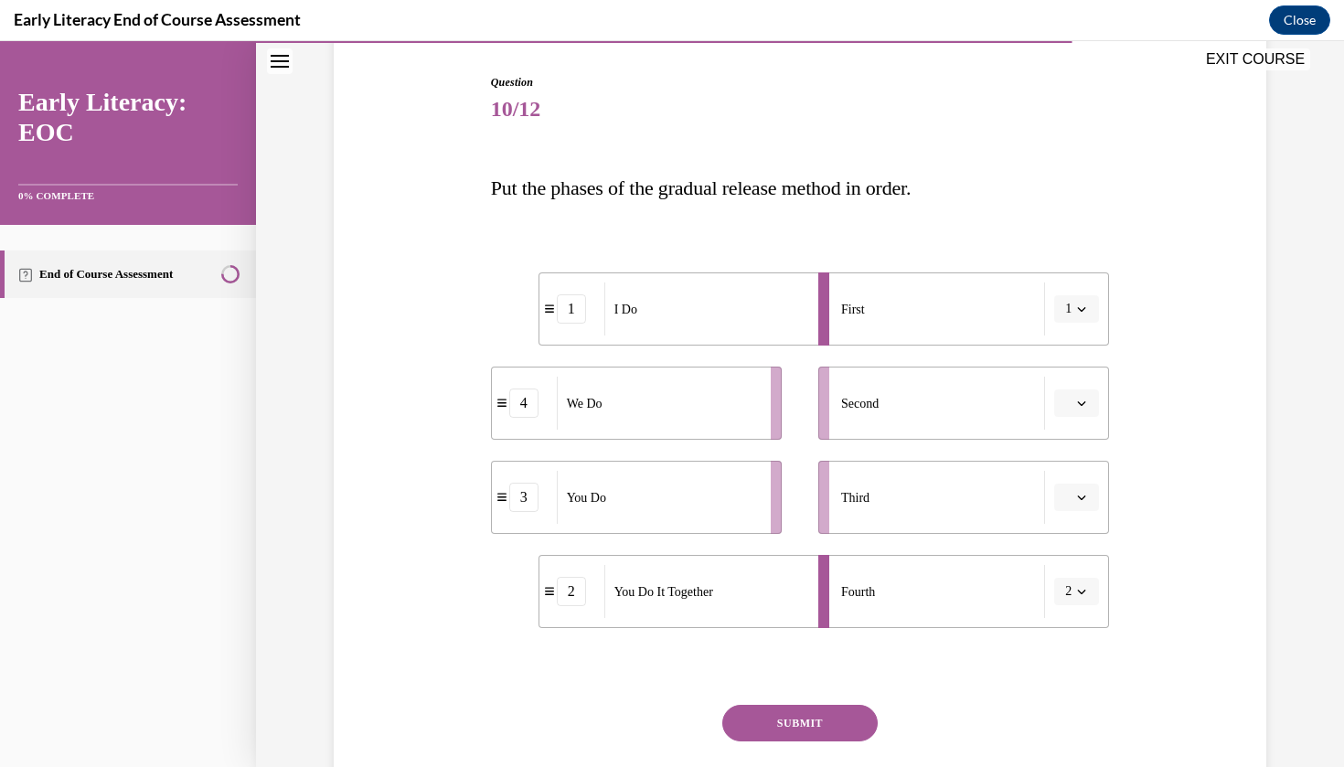
click at [1083, 497] on icon "button" at bounding box center [1081, 497] width 9 height 9
click at [1128, 533] on div "Question 10/12 Put the phases of the gradual release method in order. 1 I Do 4 …" at bounding box center [800, 437] width 942 height 836
click at [1081, 587] on icon "button" at bounding box center [1081, 591] width 9 height 9
click at [1077, 553] on div "4" at bounding box center [1071, 551] width 46 height 37
click at [1081, 410] on button "button" at bounding box center [1076, 403] width 45 height 27
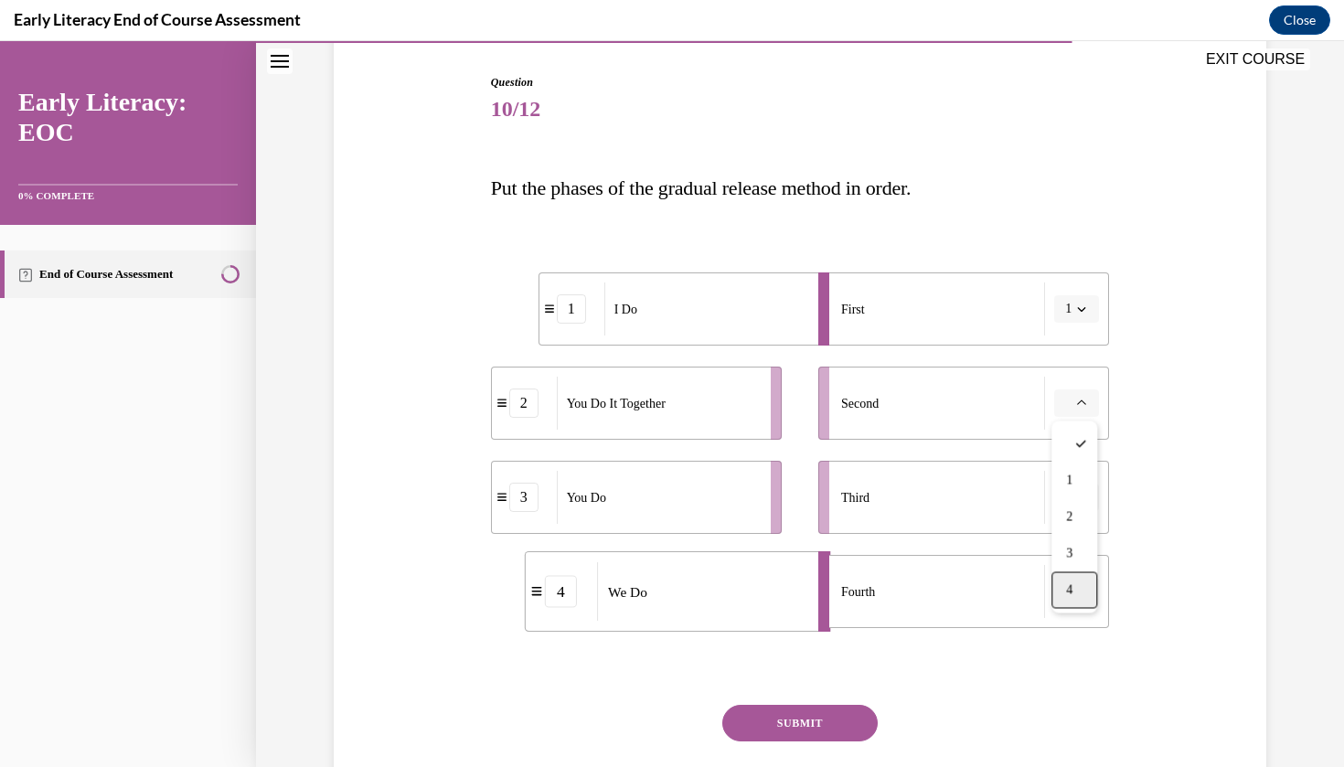
click at [1073, 587] on span "4" at bounding box center [1069, 590] width 6 height 15
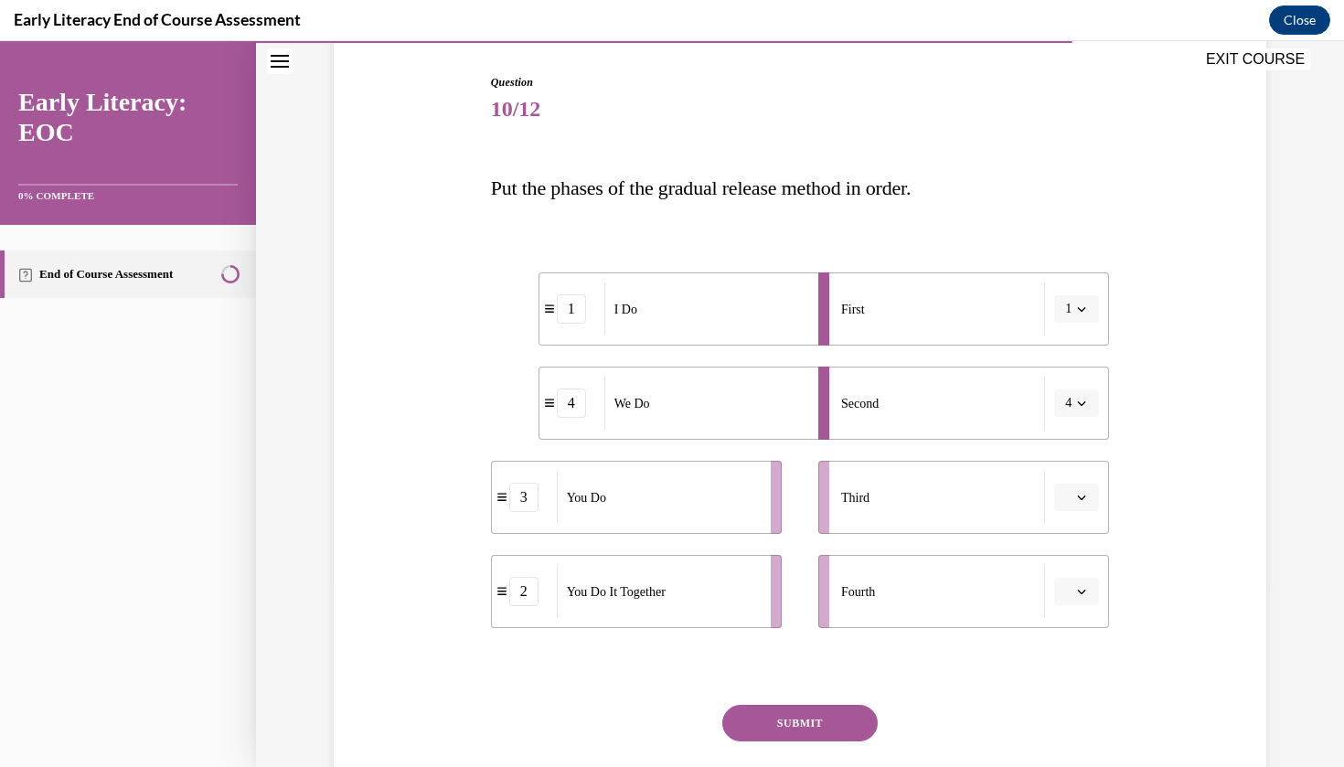
click at [1077, 588] on icon "button" at bounding box center [1081, 591] width 9 height 9
click at [1077, 482] on div "2" at bounding box center [1074, 478] width 46 height 37
click at [1075, 511] on li "Third" at bounding box center [963, 497] width 291 height 73
click at [1075, 504] on button "button" at bounding box center [1076, 497] width 45 height 27
click at [1081, 641] on div "3" at bounding box center [1074, 648] width 46 height 37
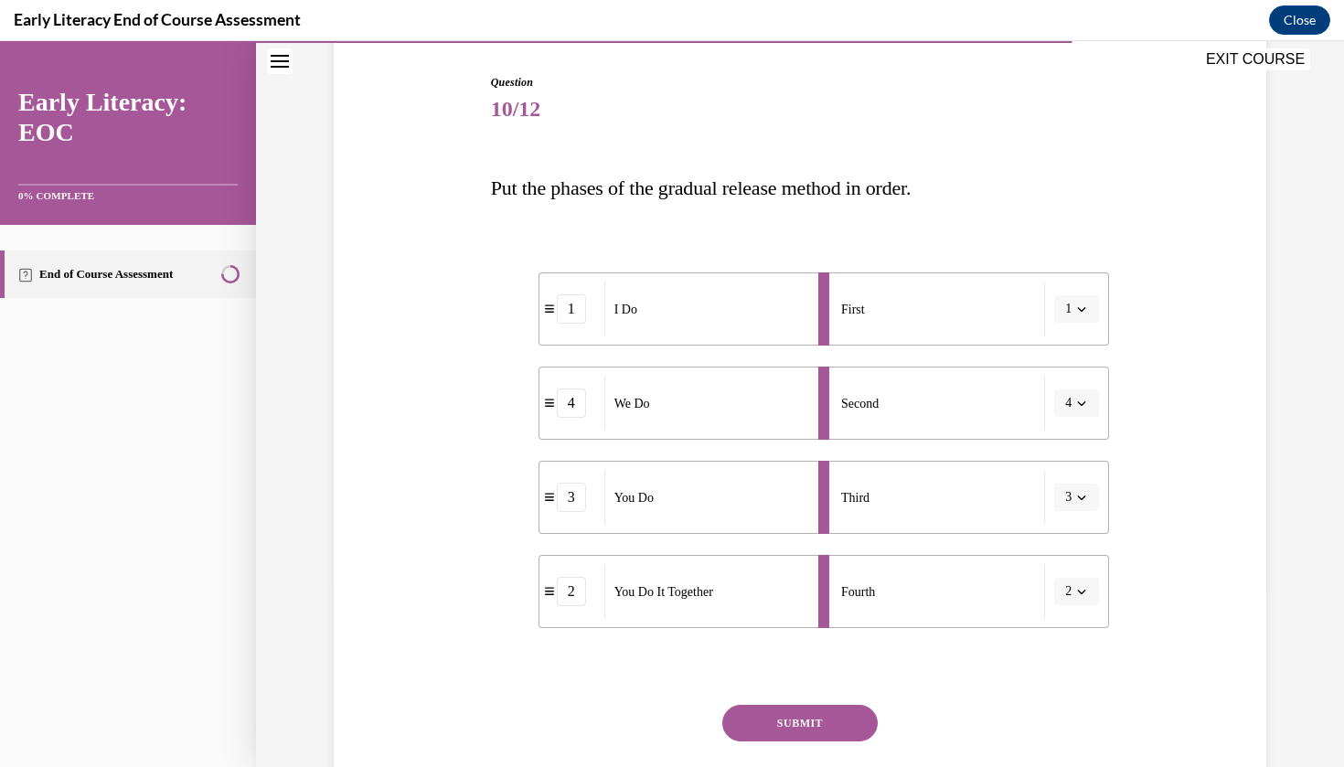
click at [854, 699] on div "Question 10/12 Put the phases of the gradual release method in order. 1 I Do 4 …" at bounding box center [800, 464] width 619 height 781
click at [853, 717] on button "SUBMIT" at bounding box center [799, 723] width 155 height 37
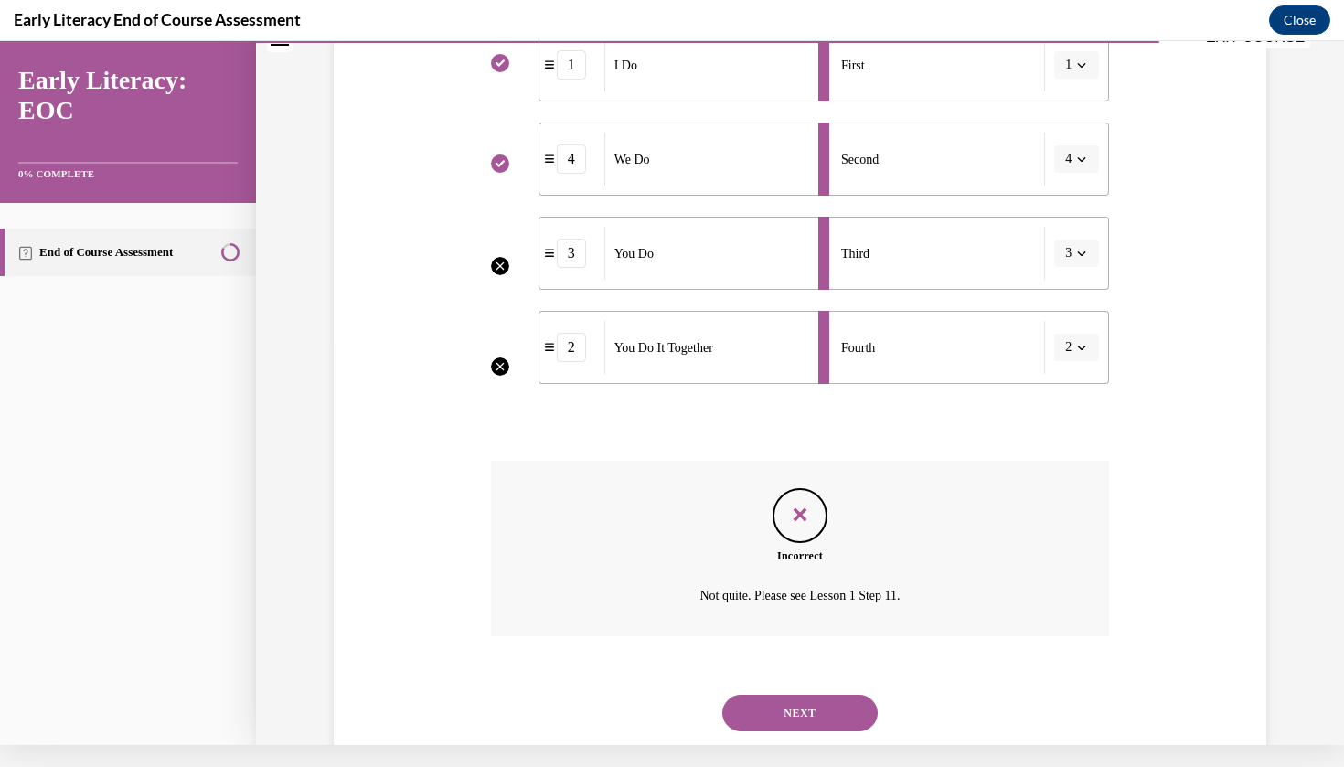
scroll to position [430, 0]
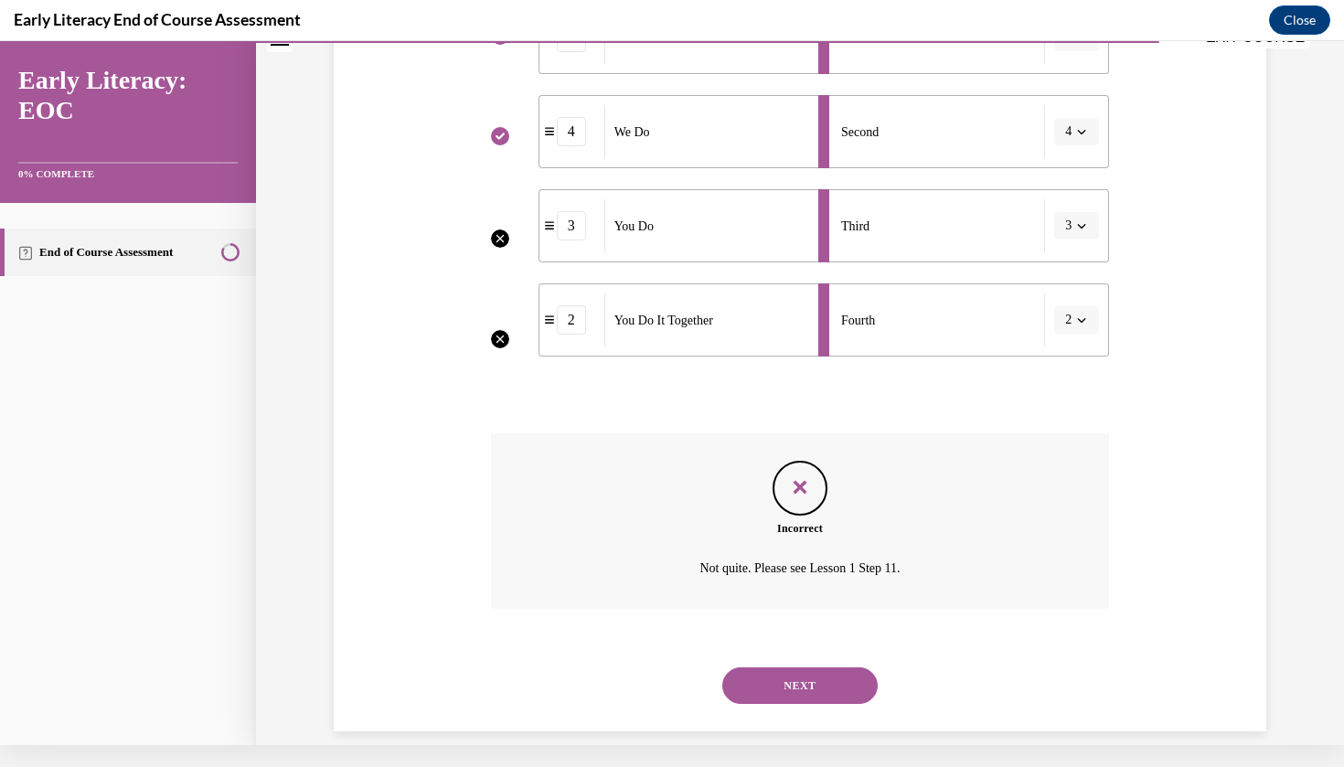
click at [815, 669] on button "NEXT" at bounding box center [799, 685] width 155 height 37
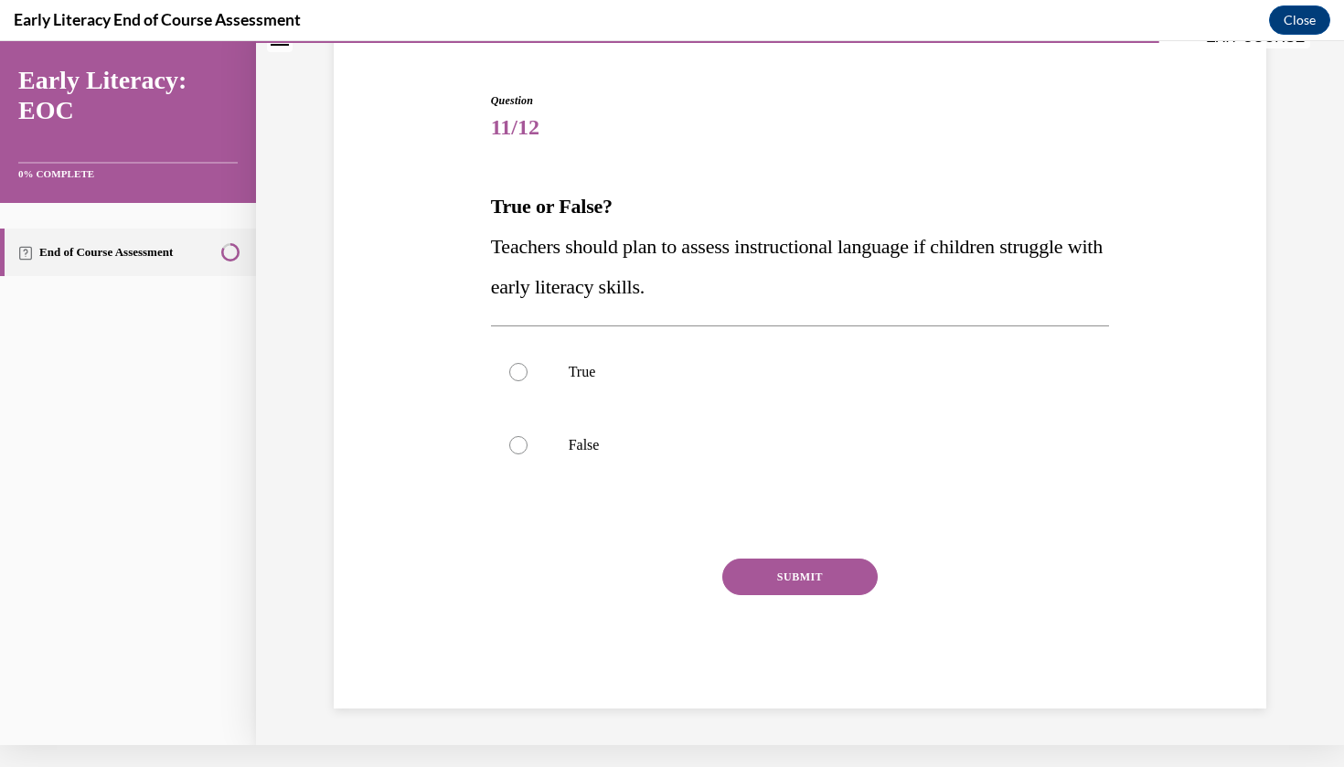
scroll to position [118, 0]
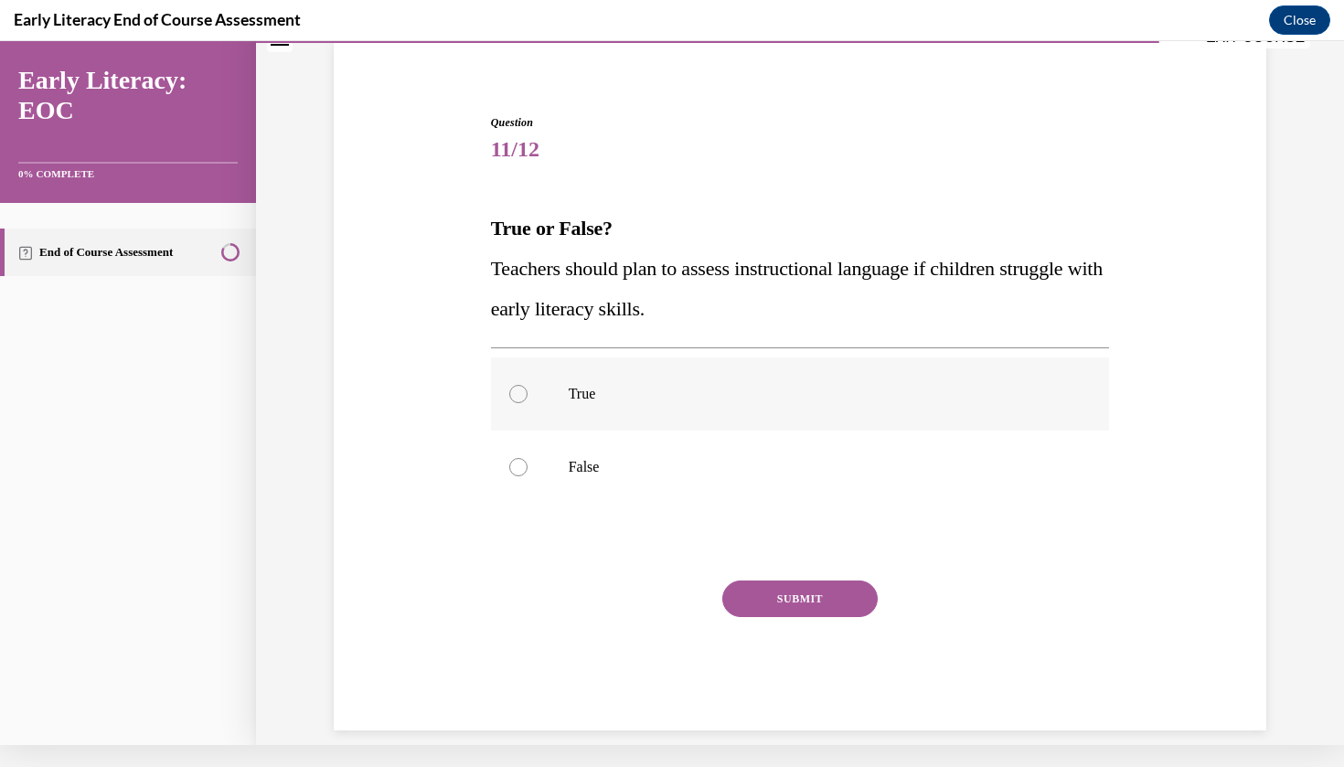
click at [616, 421] on div at bounding box center [800, 394] width 619 height 73
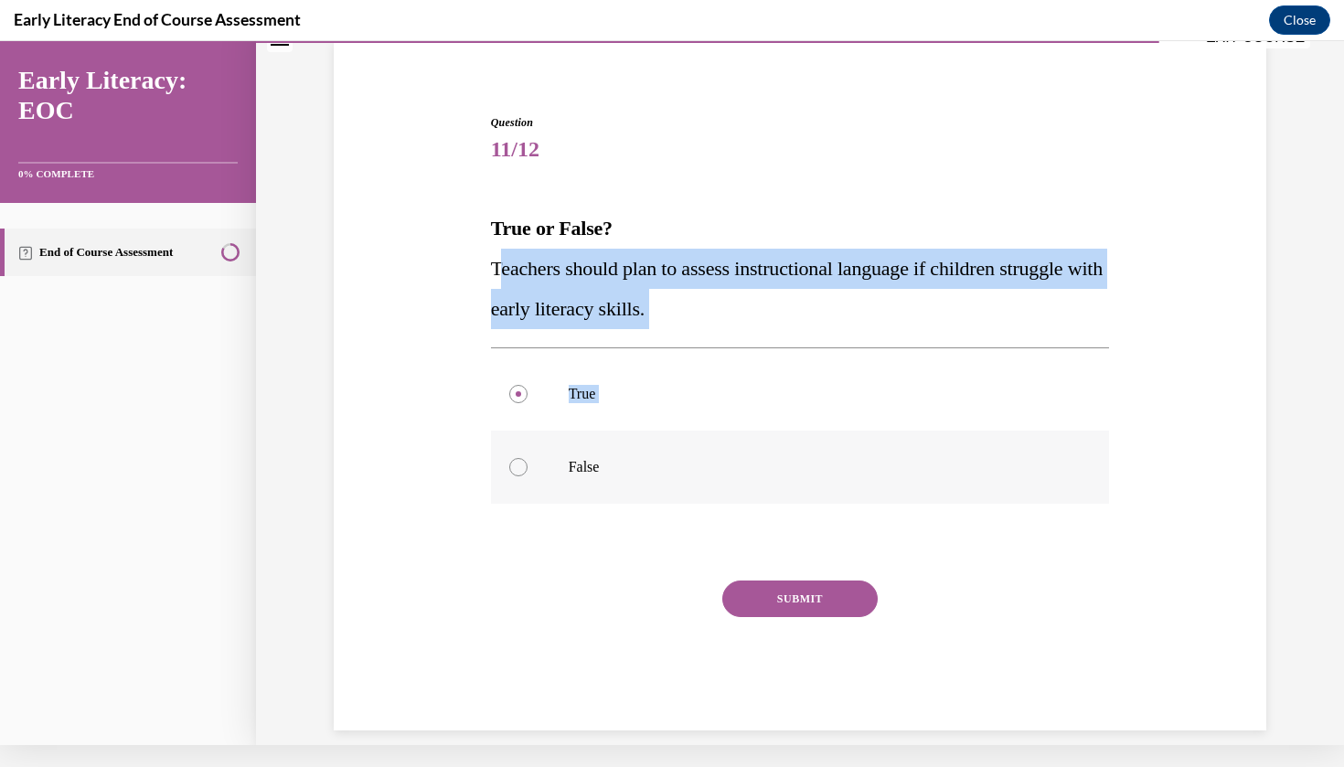
drag, startPoint x: 496, startPoint y: 262, endPoint x: 638, endPoint y: 479, distance: 259.4
click at [638, 479] on div "Question 11/12 True or False? Teachers should plan to assess instructional lang…" at bounding box center [800, 422] width 619 height 616
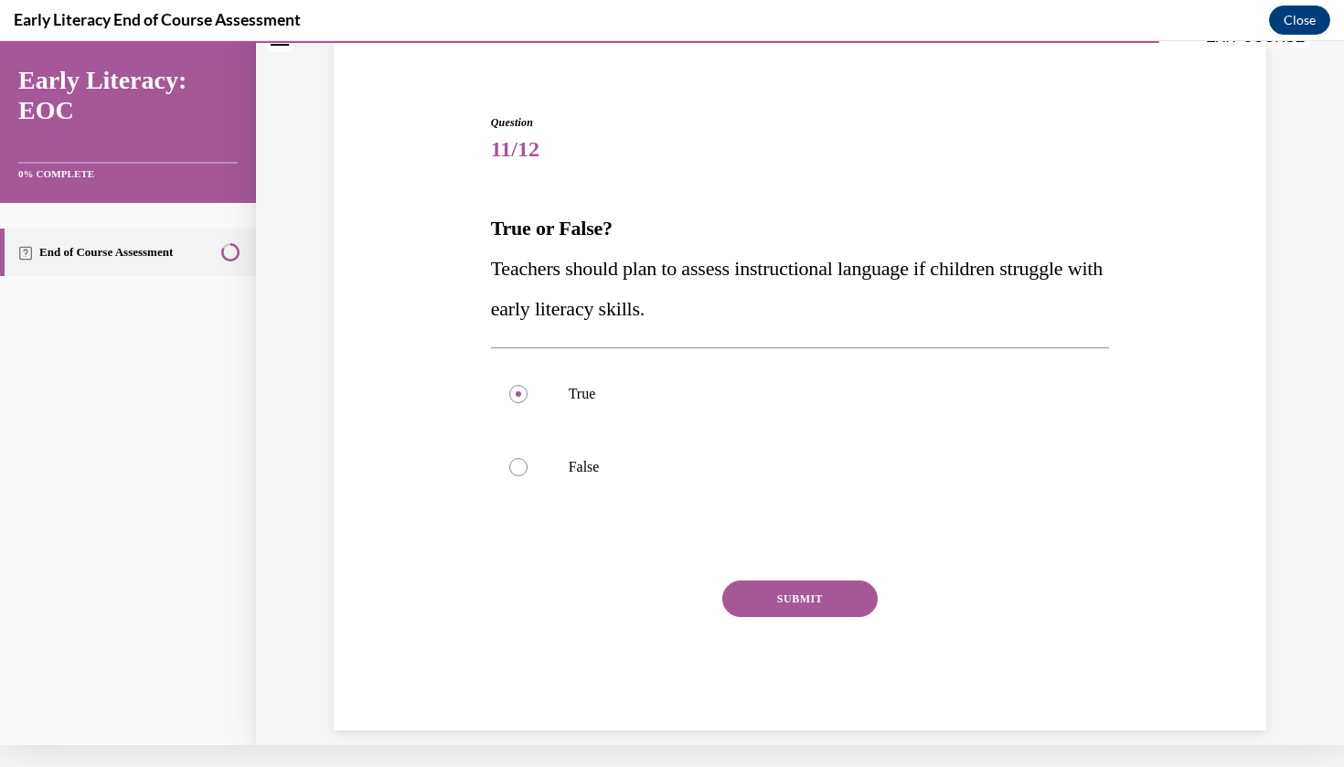
click at [489, 266] on div "Question 11/12 True or False? Teachers should plan to assess instructional lang…" at bounding box center [800, 409] width 628 height 644
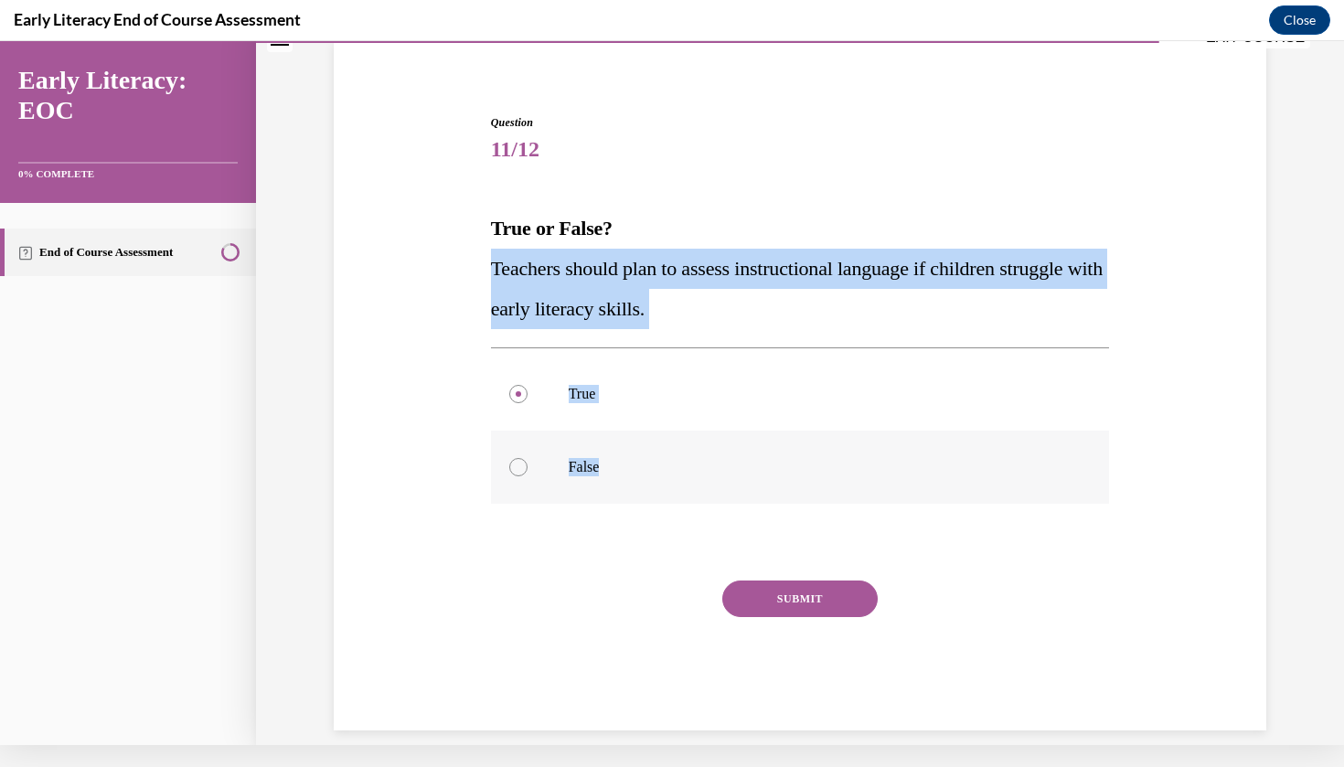
drag, startPoint x: 489, startPoint y: 266, endPoint x: 610, endPoint y: 454, distance: 222.9
click at [610, 454] on div "Question 11/12 True or False? Teachers should plan to assess instructional lang…" at bounding box center [800, 409] width 628 height 644
copy div "Teachers should plan to assess instructional language if children struggle with…"
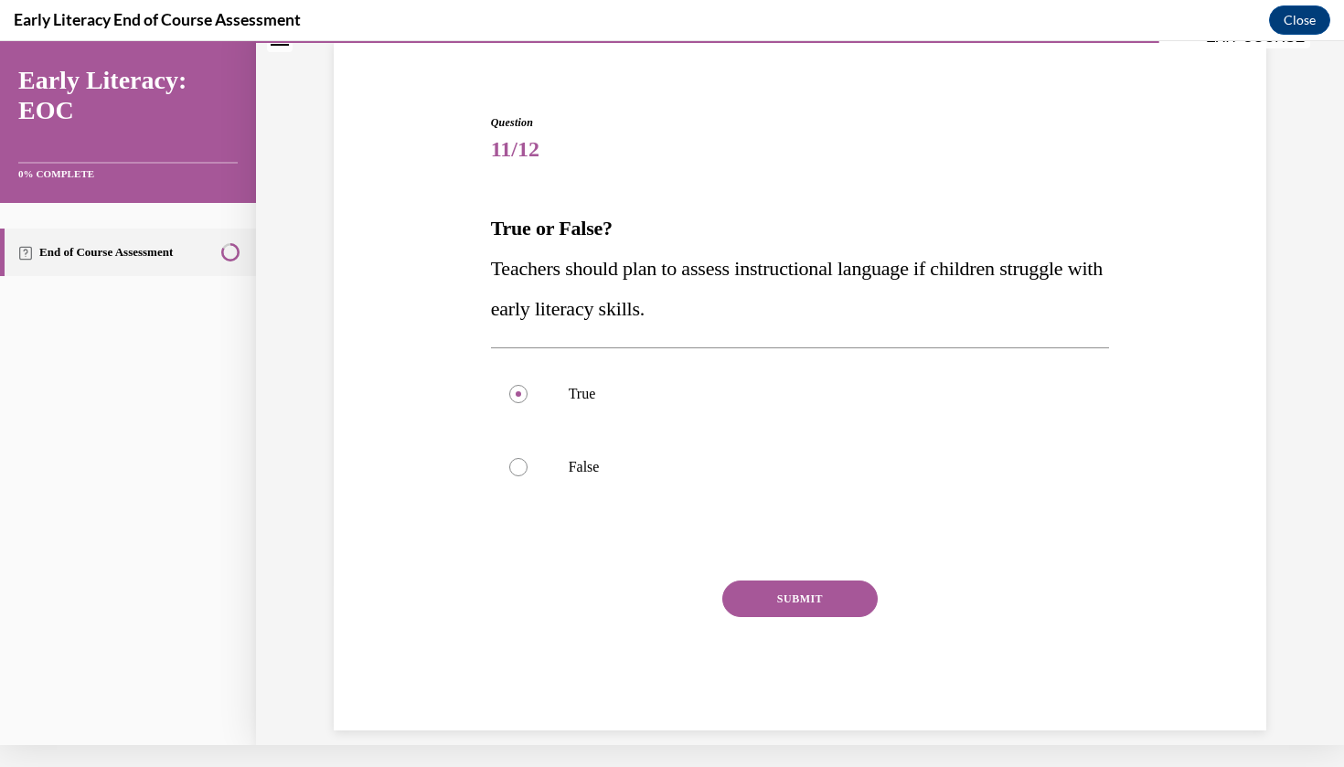
click at [580, 513] on div "Question 11/12 True or False? Teachers should plan to assess instructional lang…" at bounding box center [800, 422] width 619 height 616
click at [806, 596] on button "SUBMIT" at bounding box center [799, 599] width 155 height 37
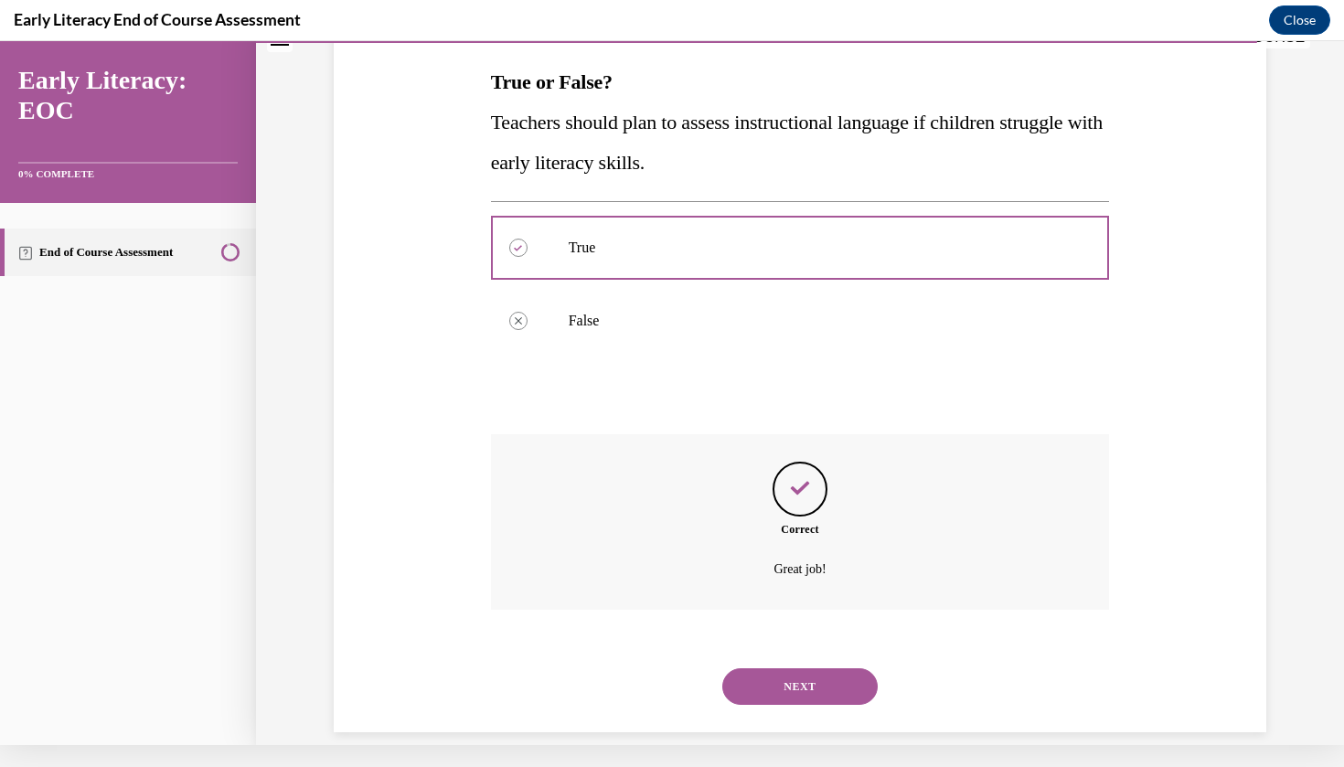
scroll to position [265, 0]
click at [798, 667] on button "NEXT" at bounding box center [799, 685] width 155 height 37
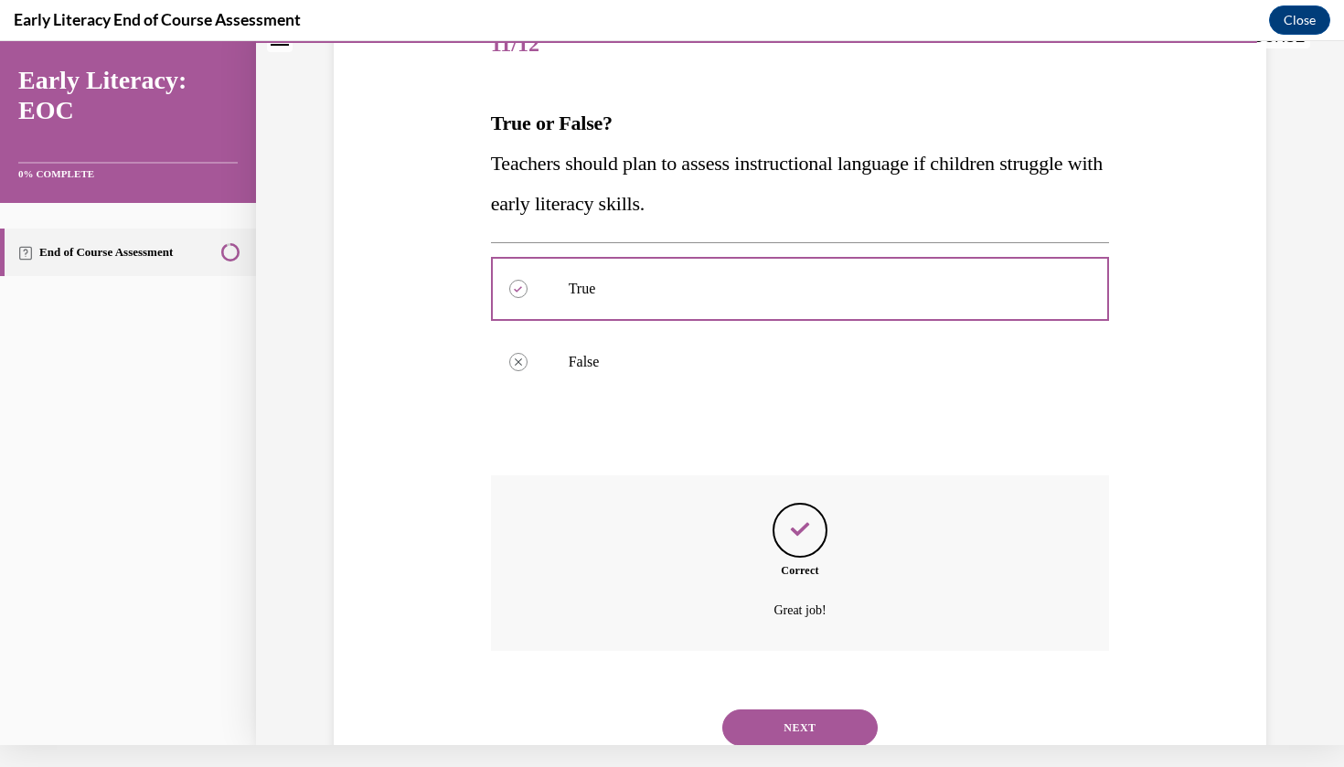
scroll to position [0, 0]
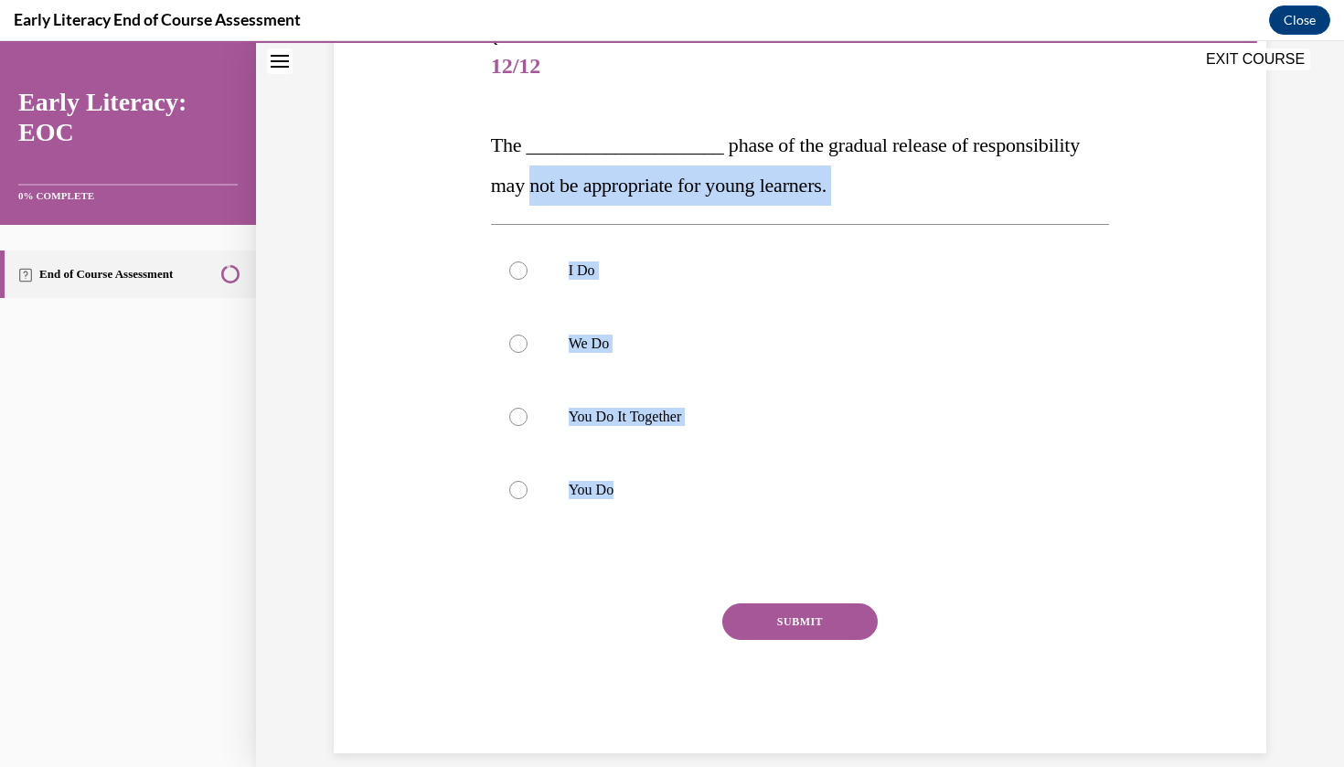
drag, startPoint x: 492, startPoint y: 157, endPoint x: 666, endPoint y: 550, distance: 429.8
click at [666, 550] on div "Question 12/12 The ____________________ phase of the gradual release of respons…" at bounding box center [800, 392] width 619 height 722
copy div "not be appropriate for young learners. I Do We Do You Do It Together You Do"
click at [666, 550] on div "Question 12/12 The ____________________ phase of the gradual release of respons…" at bounding box center [800, 392] width 619 height 722
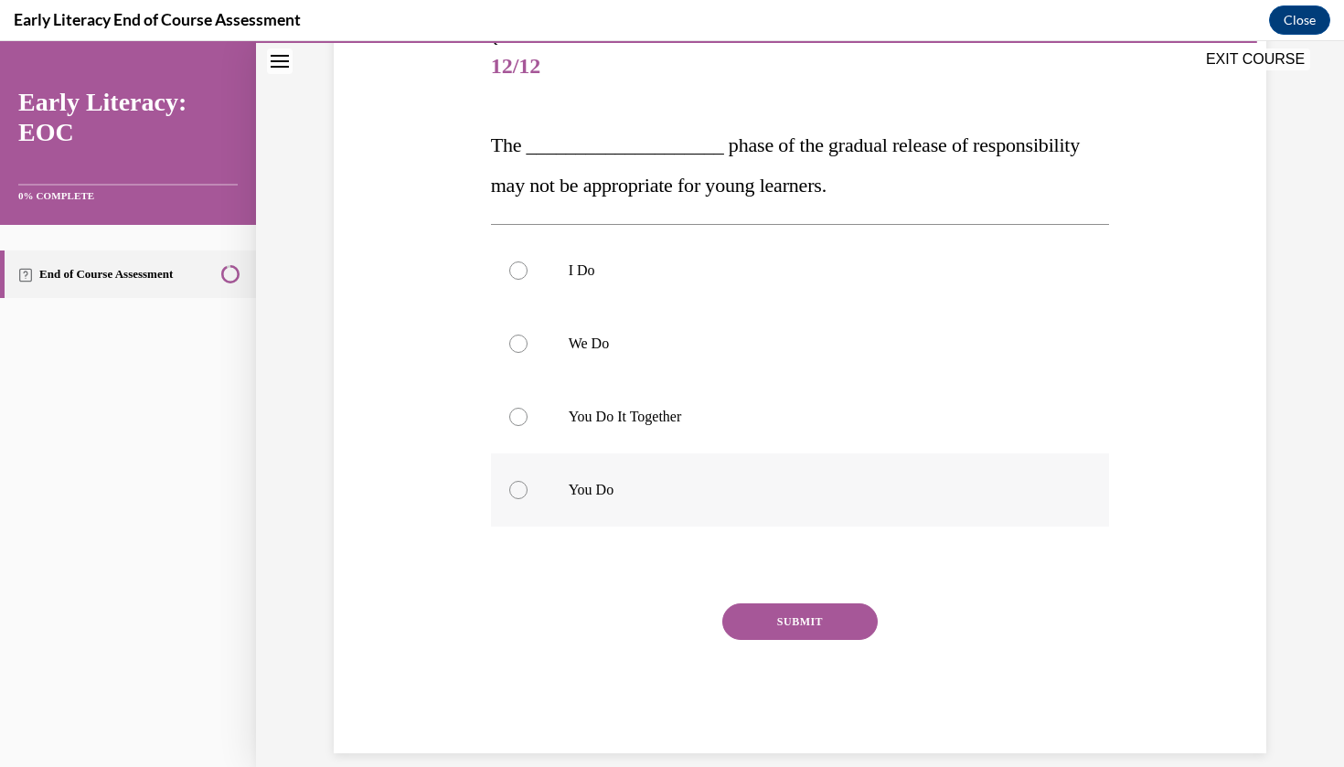
click at [652, 522] on div at bounding box center [800, 490] width 619 height 73
click at [792, 628] on button "SUBMIT" at bounding box center [799, 621] width 155 height 37
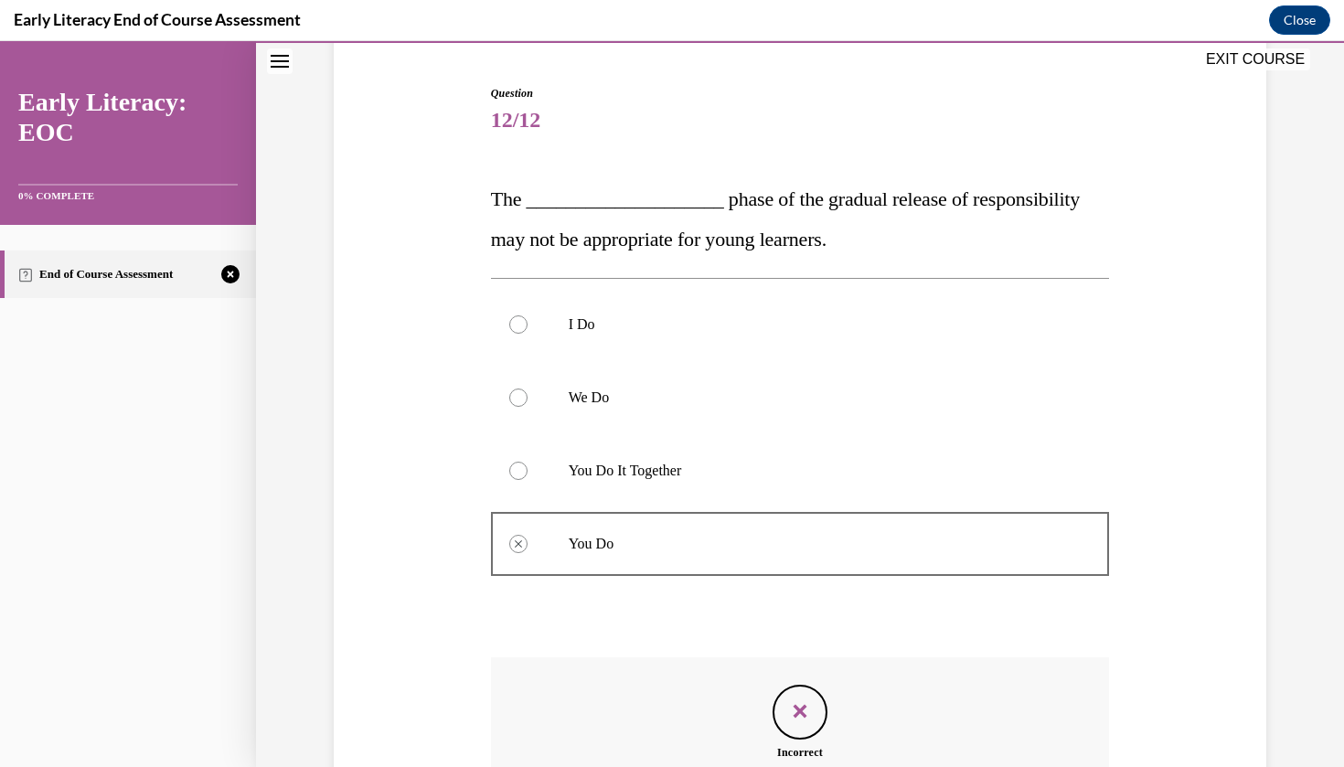
scroll to position [371, 0]
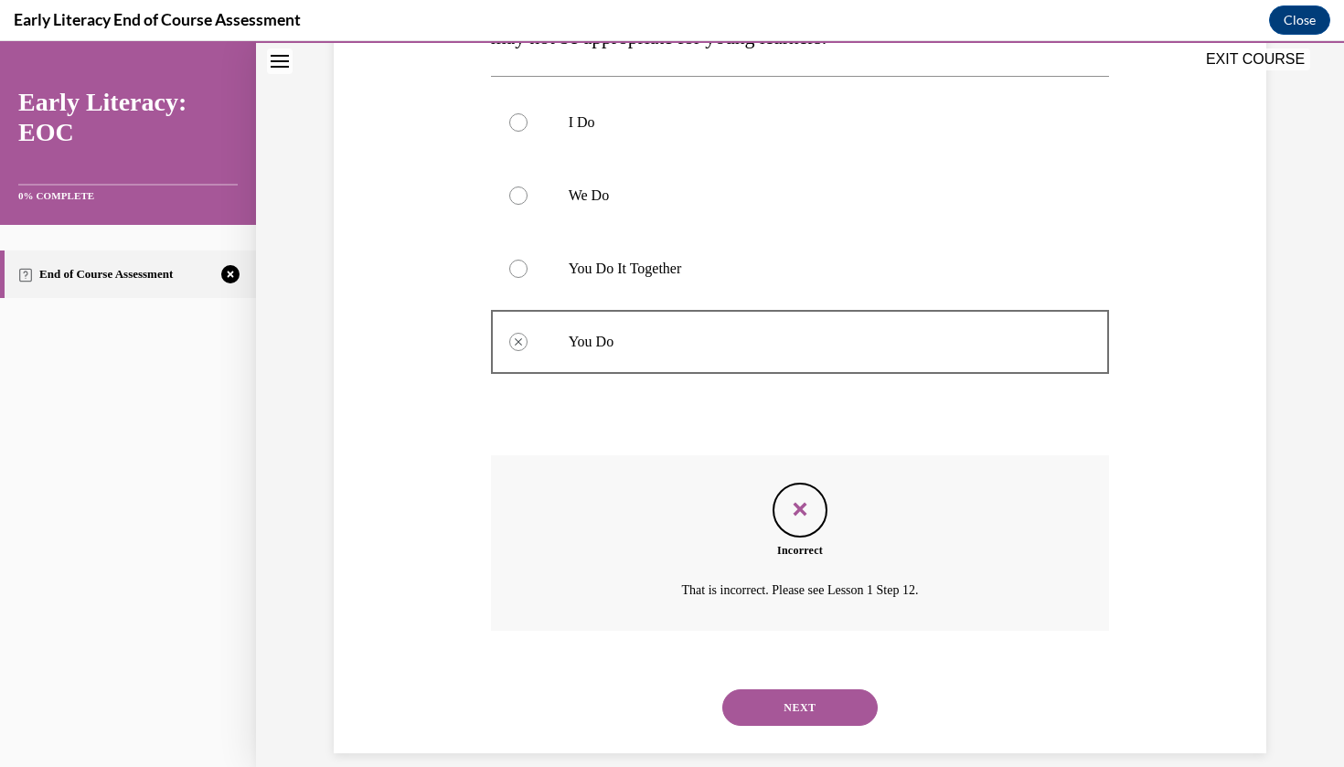
click at [799, 689] on button "NEXT" at bounding box center [799, 707] width 155 height 37
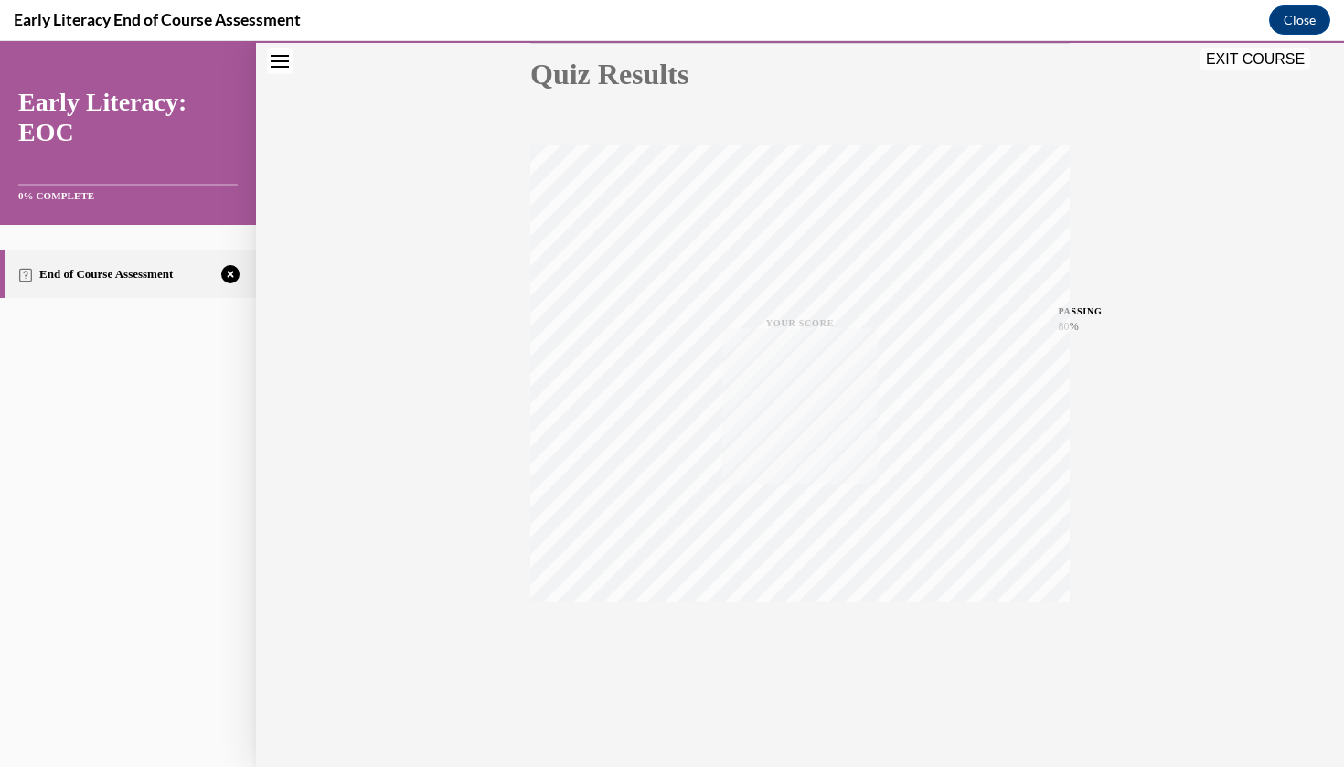
scroll to position [211, 0]
click at [799, 652] on icon "button" at bounding box center [800, 656] width 65 height 20
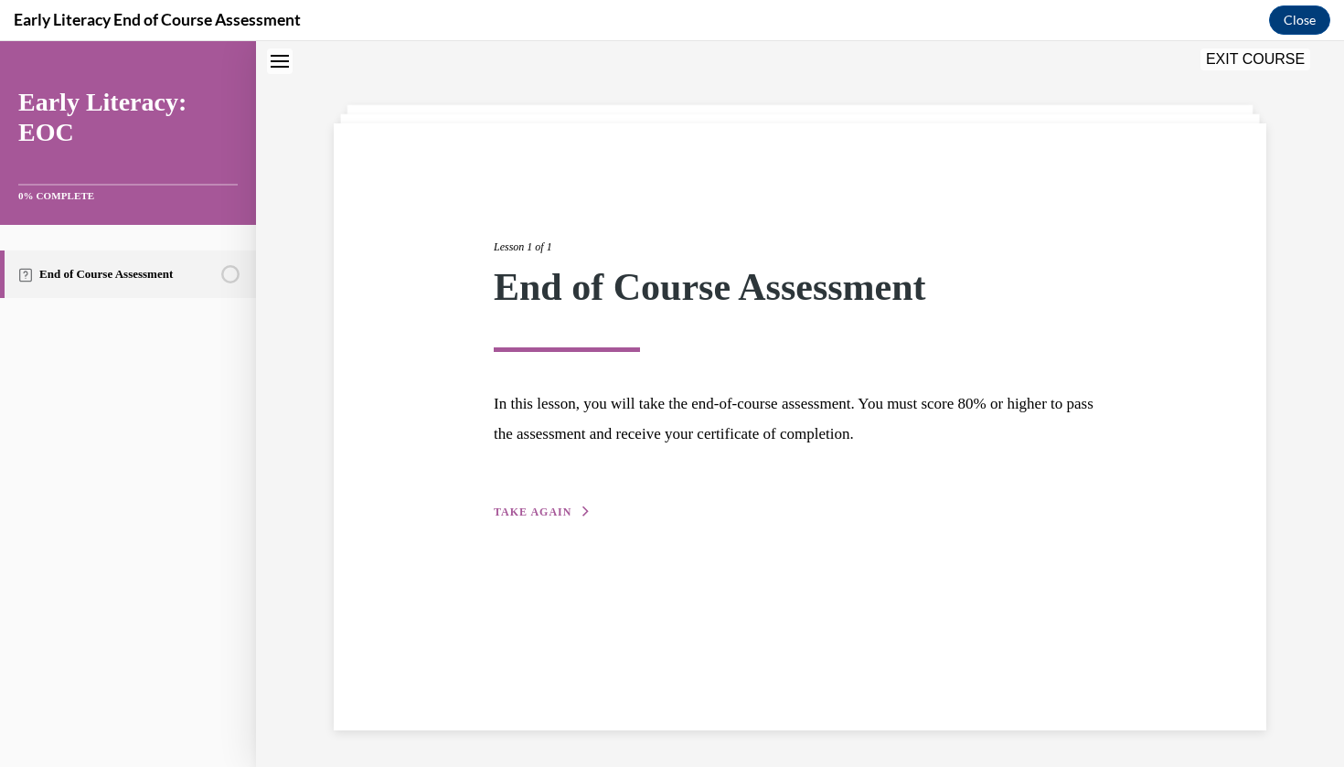
click at [564, 520] on div "Lesson 1 of 1 End of Course Assessment In this lesson, you will take the end-of…" at bounding box center [800, 360] width 640 height 326
click at [558, 498] on div "Lesson 1 of 1 End of Course Assessment In this lesson, you will take the end-of…" at bounding box center [800, 360] width 640 height 326
click at [550, 512] on span "TAKE AGAIN" at bounding box center [533, 512] width 78 height 13
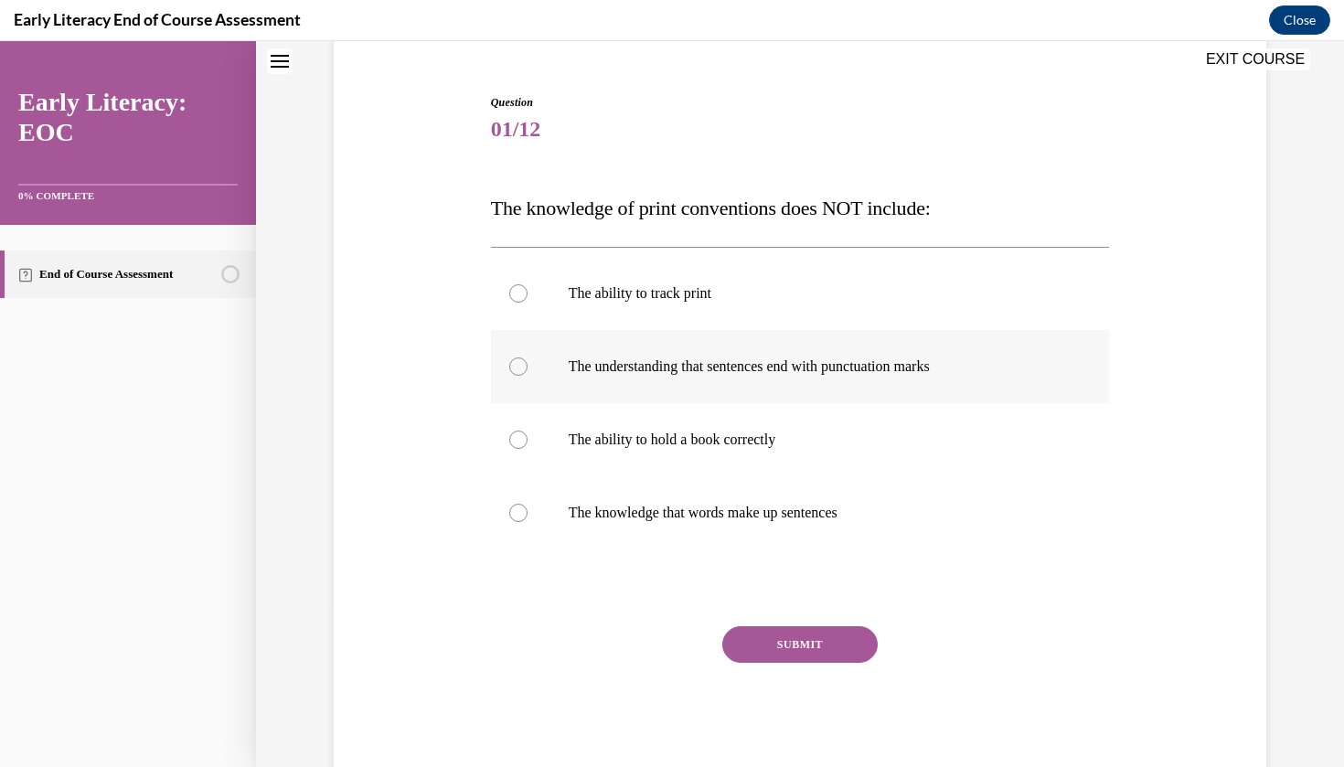
scroll to position [175, 0]
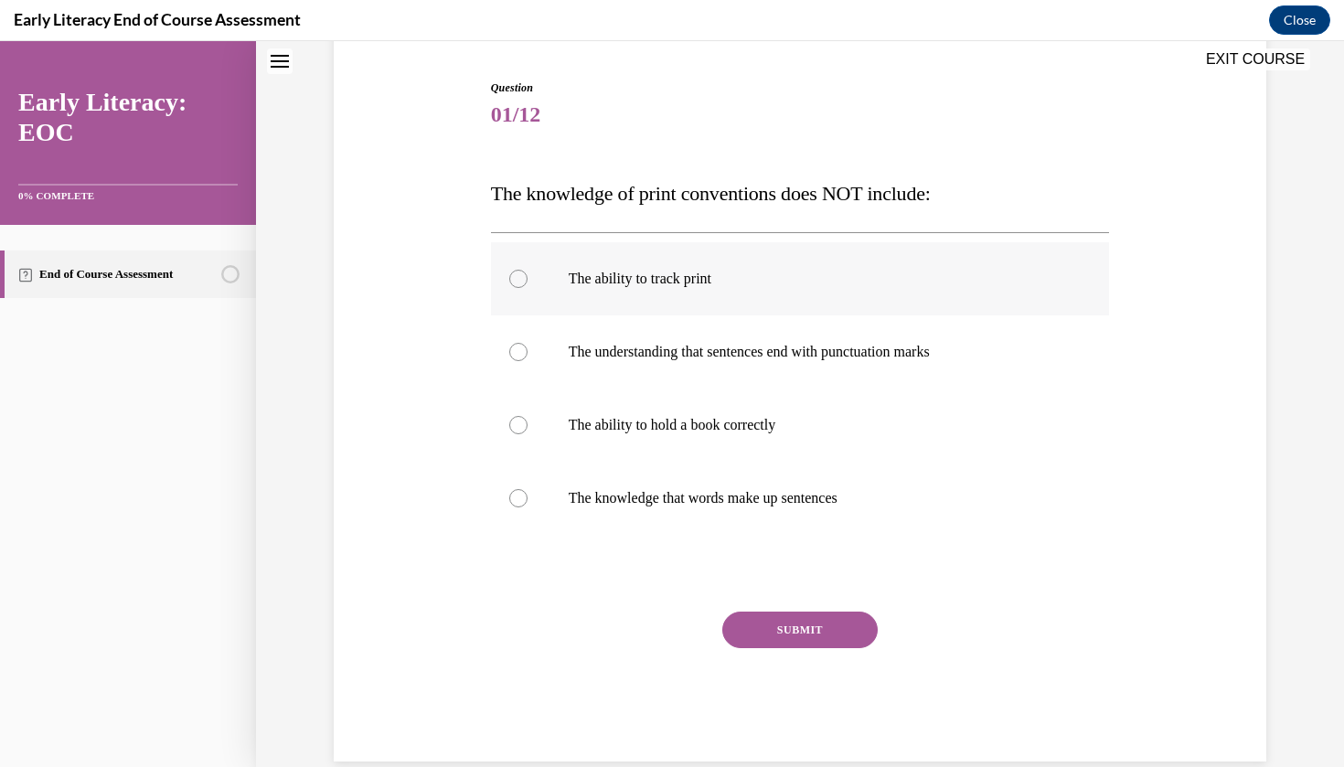
click at [724, 299] on div at bounding box center [800, 278] width 619 height 73
click at [772, 633] on button "SUBMIT" at bounding box center [799, 630] width 155 height 37
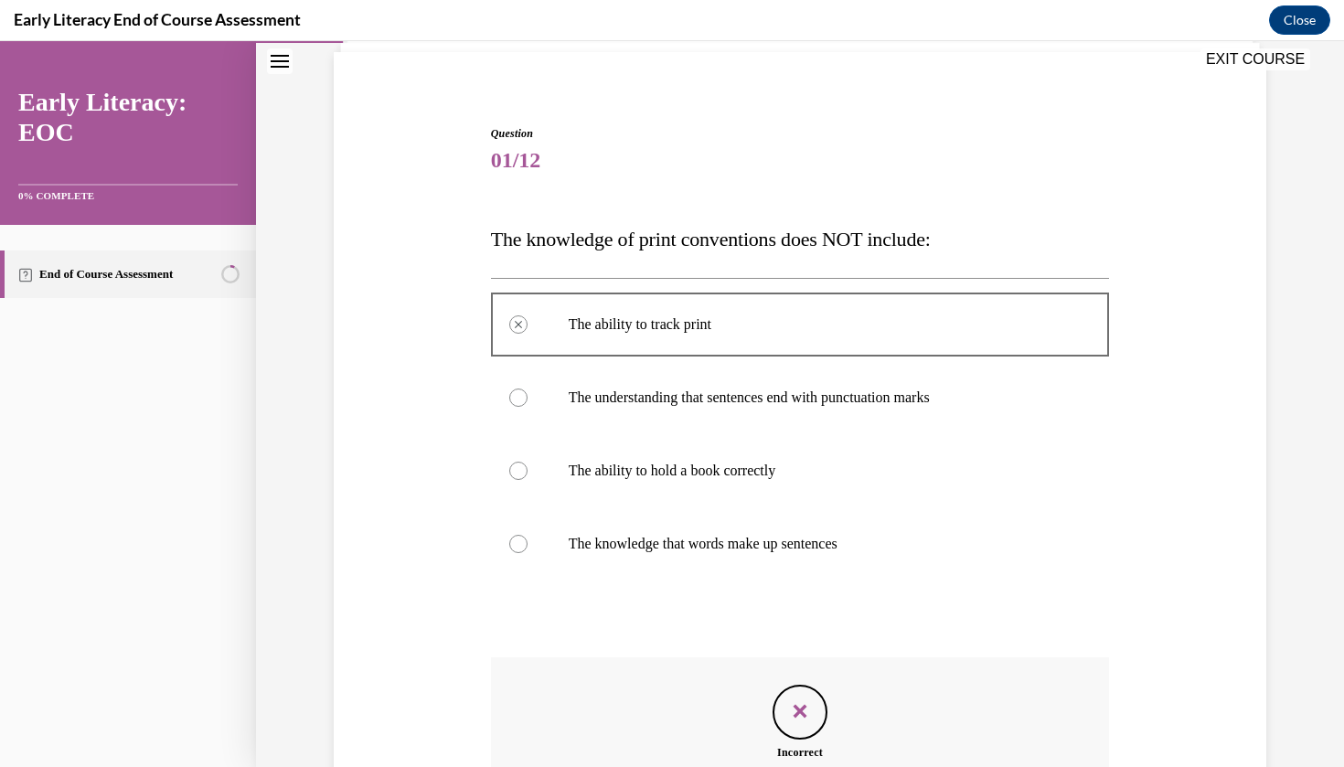
scroll to position [331, 0]
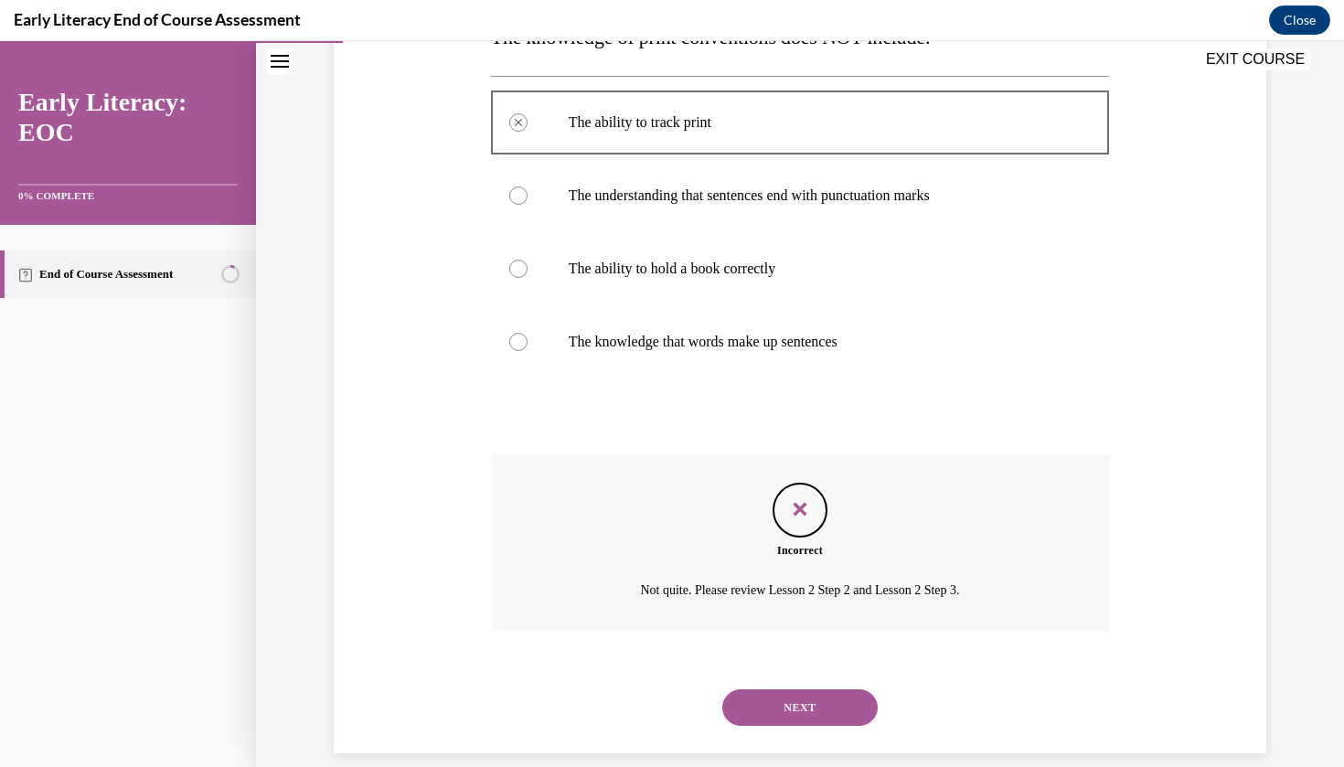
click at [817, 689] on button "NEXT" at bounding box center [799, 707] width 155 height 37
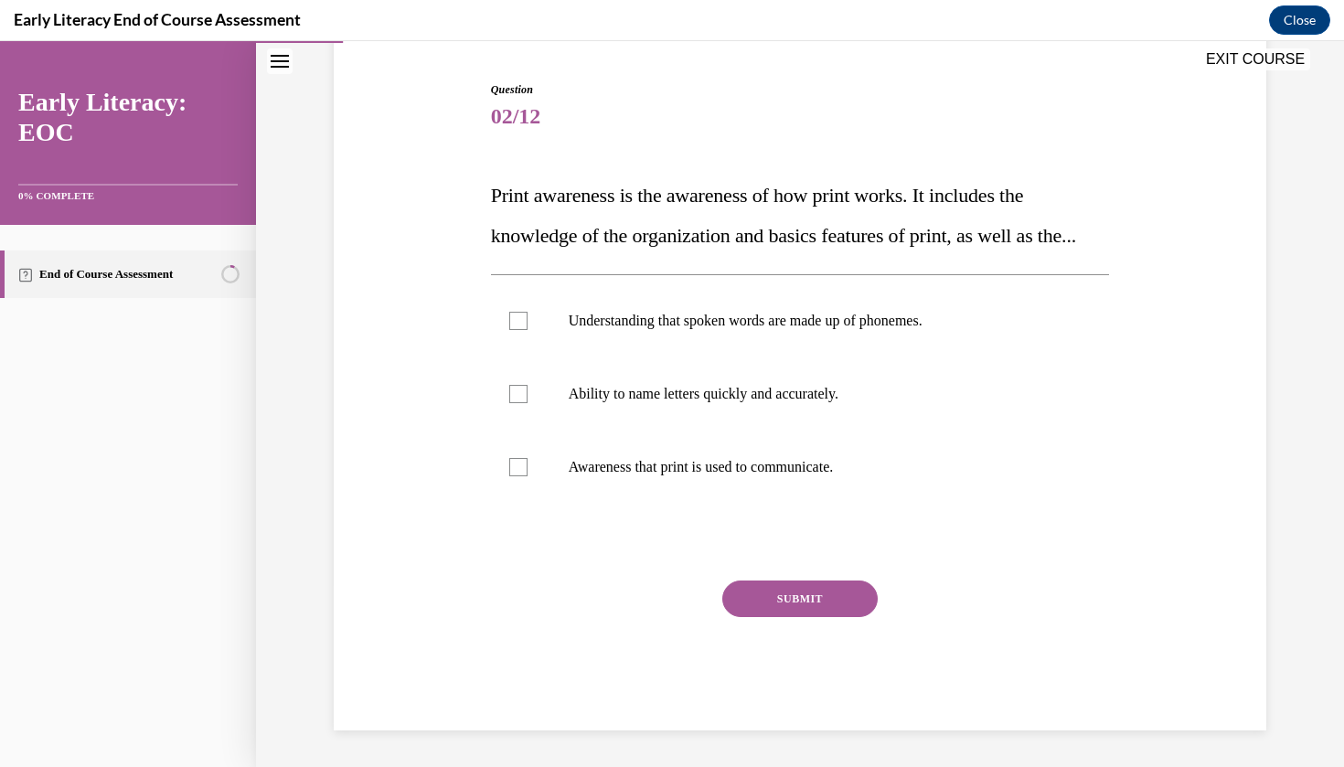
scroll to position [191, 0]
click at [740, 504] on div at bounding box center [800, 467] width 619 height 73
click at [774, 616] on button "SUBMIT" at bounding box center [799, 599] width 155 height 37
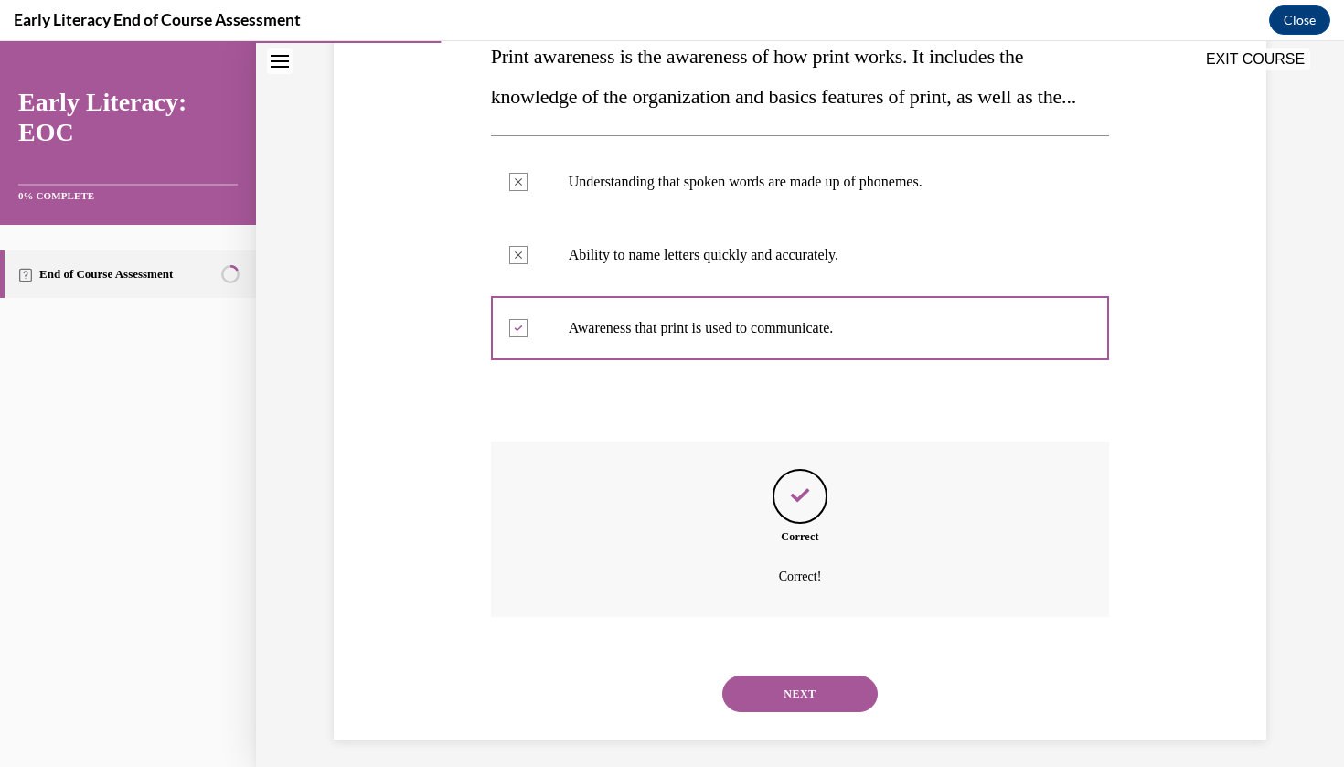
scroll to position [338, 0]
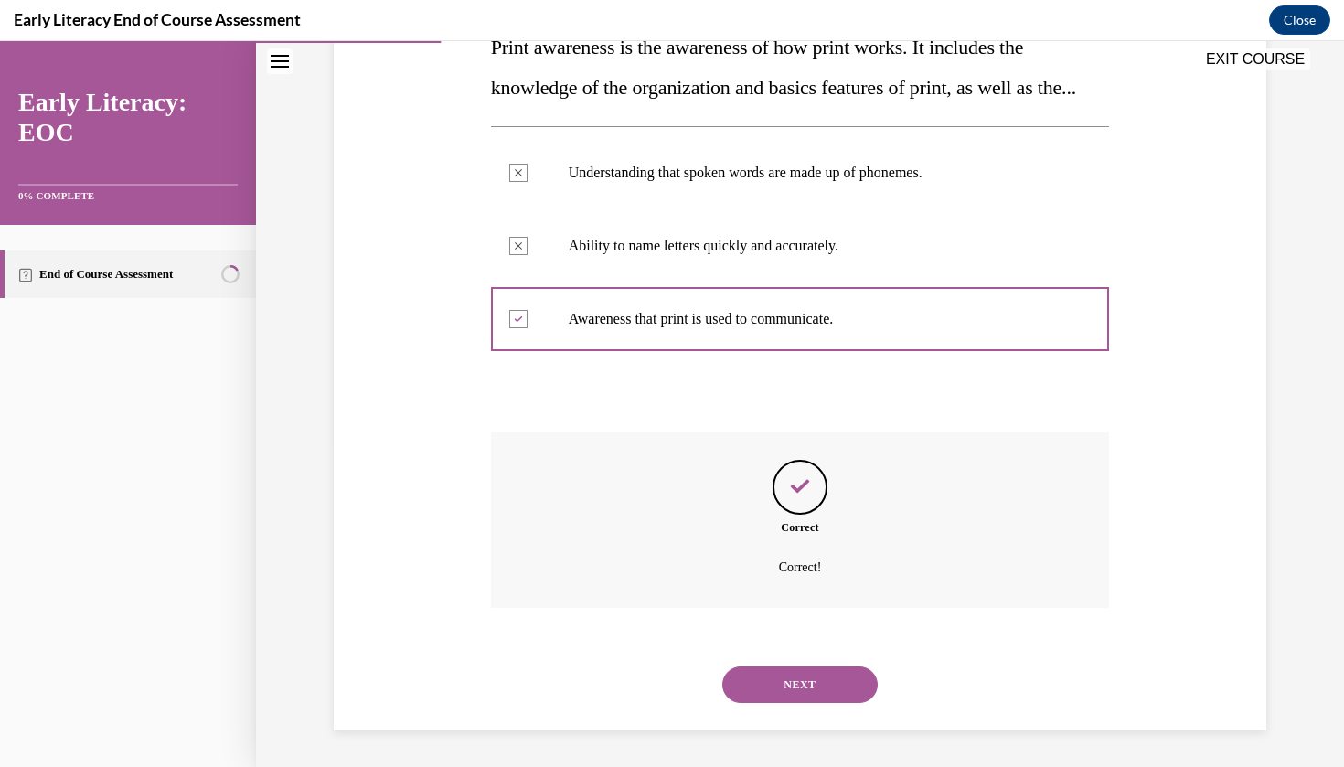
click at [807, 673] on button "NEXT" at bounding box center [799, 685] width 155 height 37
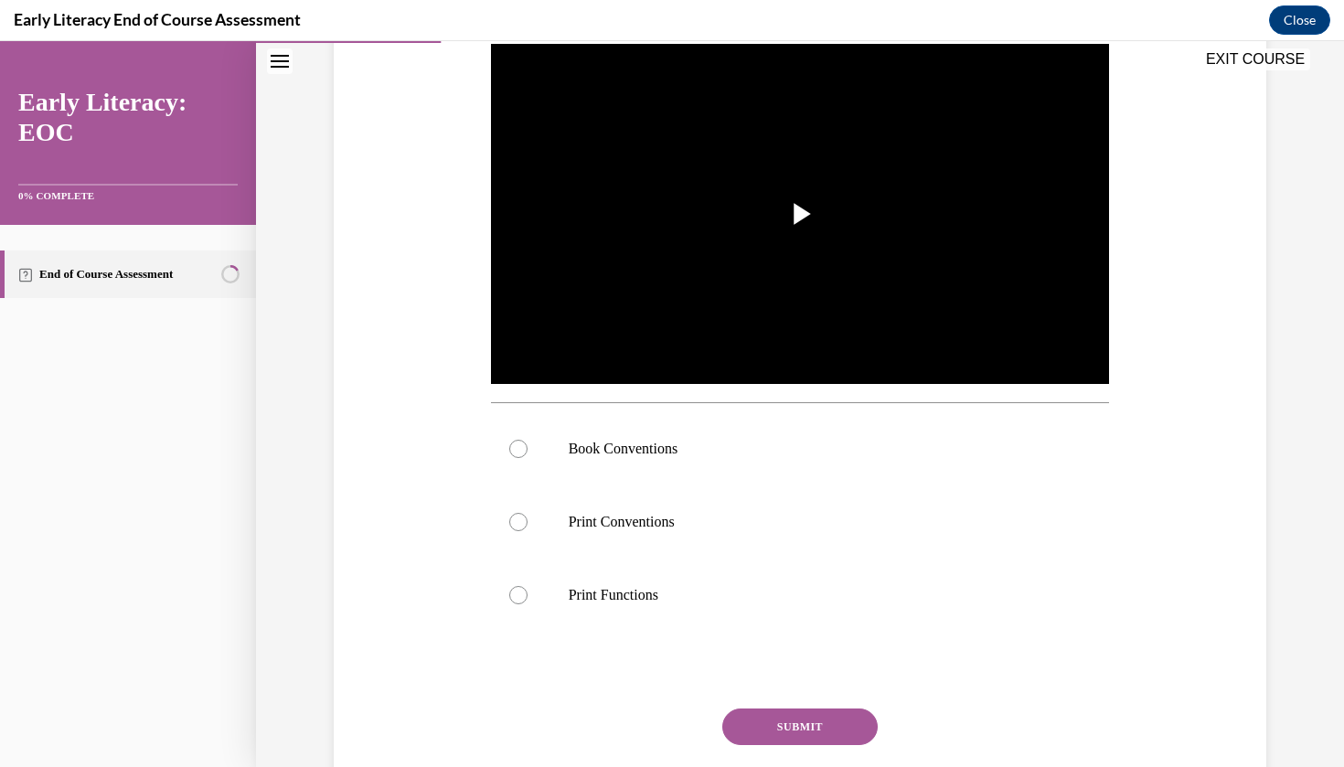
scroll to position [387, 0]
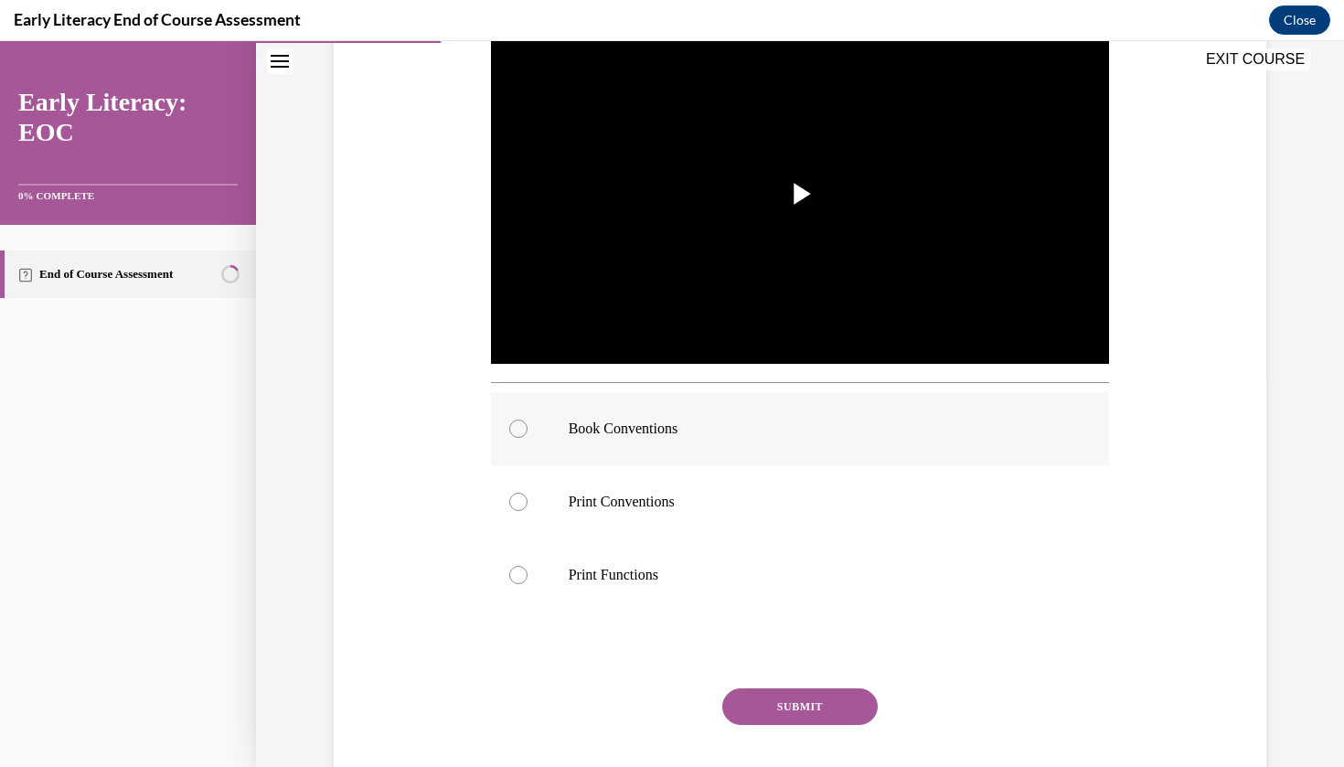
click at [678, 415] on div at bounding box center [800, 428] width 619 height 73
click at [772, 699] on button "SUBMIT" at bounding box center [799, 706] width 155 height 37
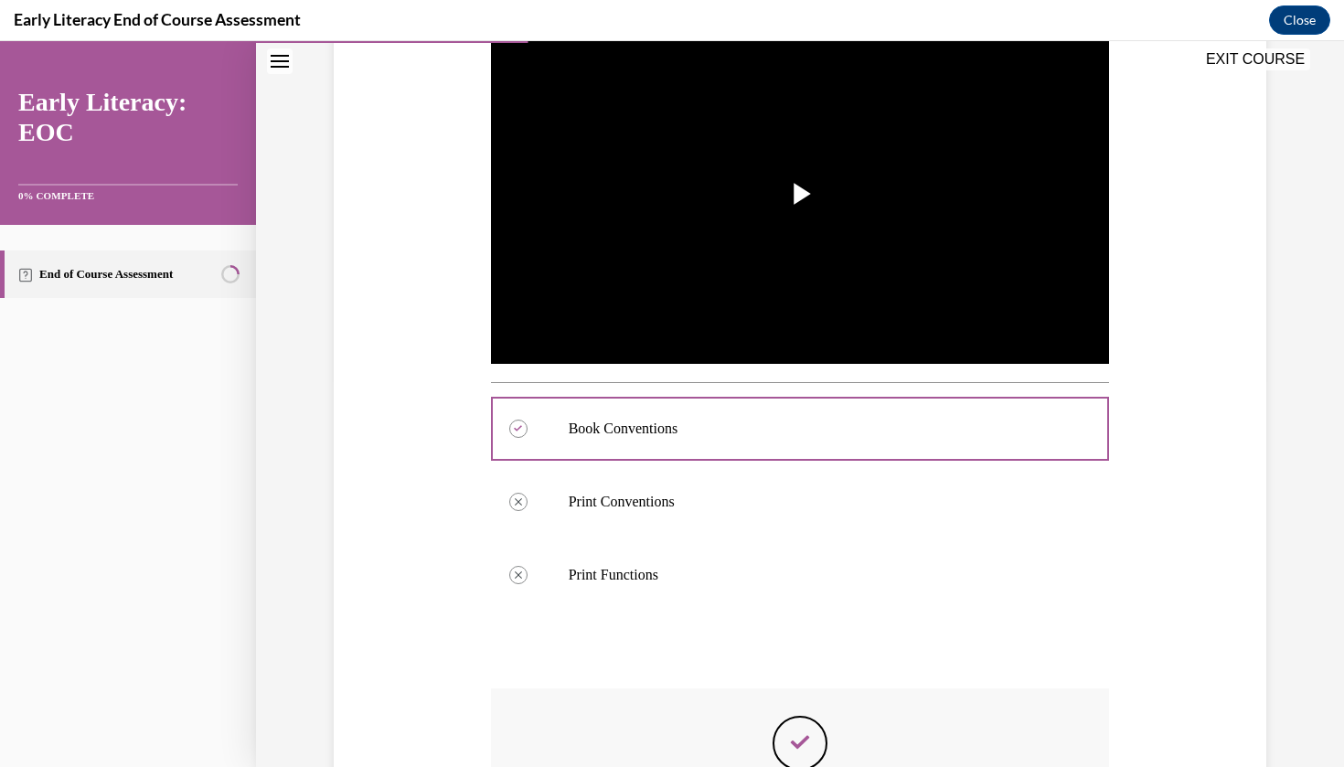
scroll to position [22, 0]
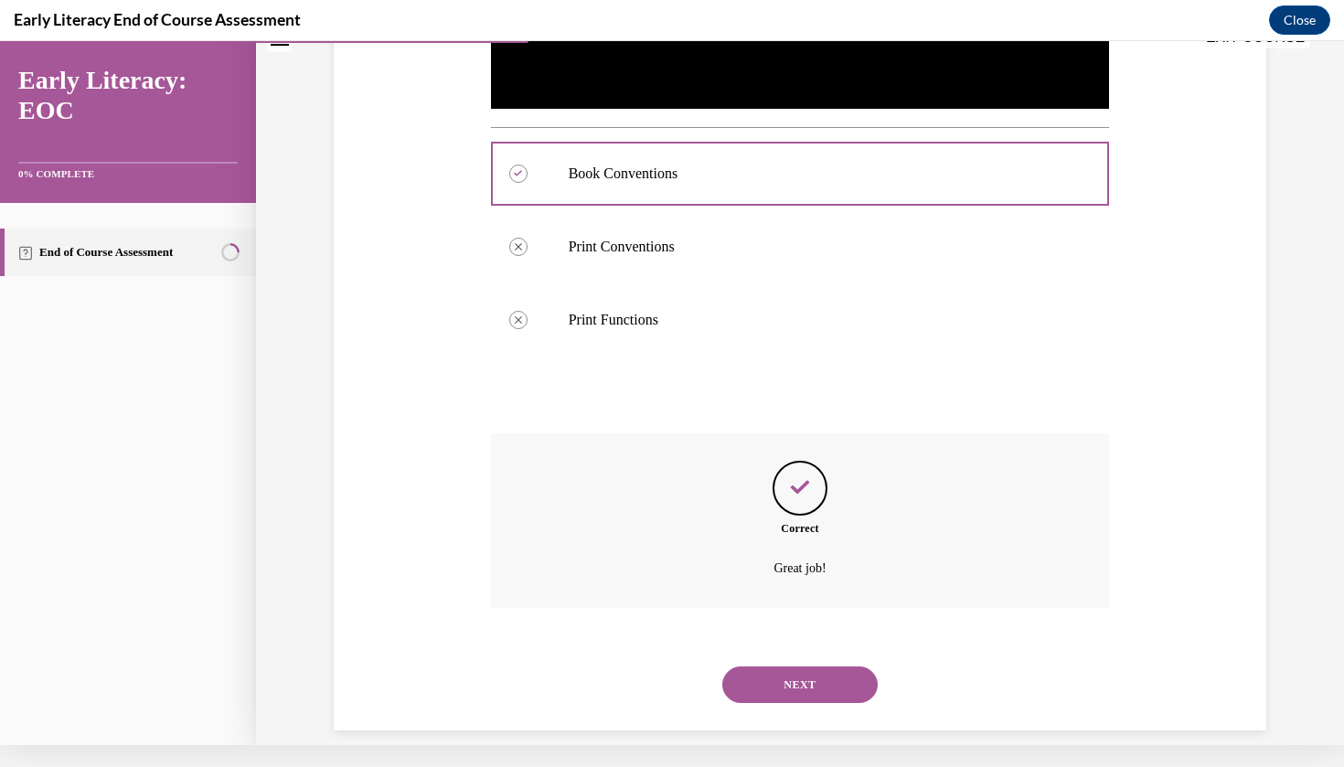
click at [808, 667] on button "NEXT" at bounding box center [799, 685] width 155 height 37
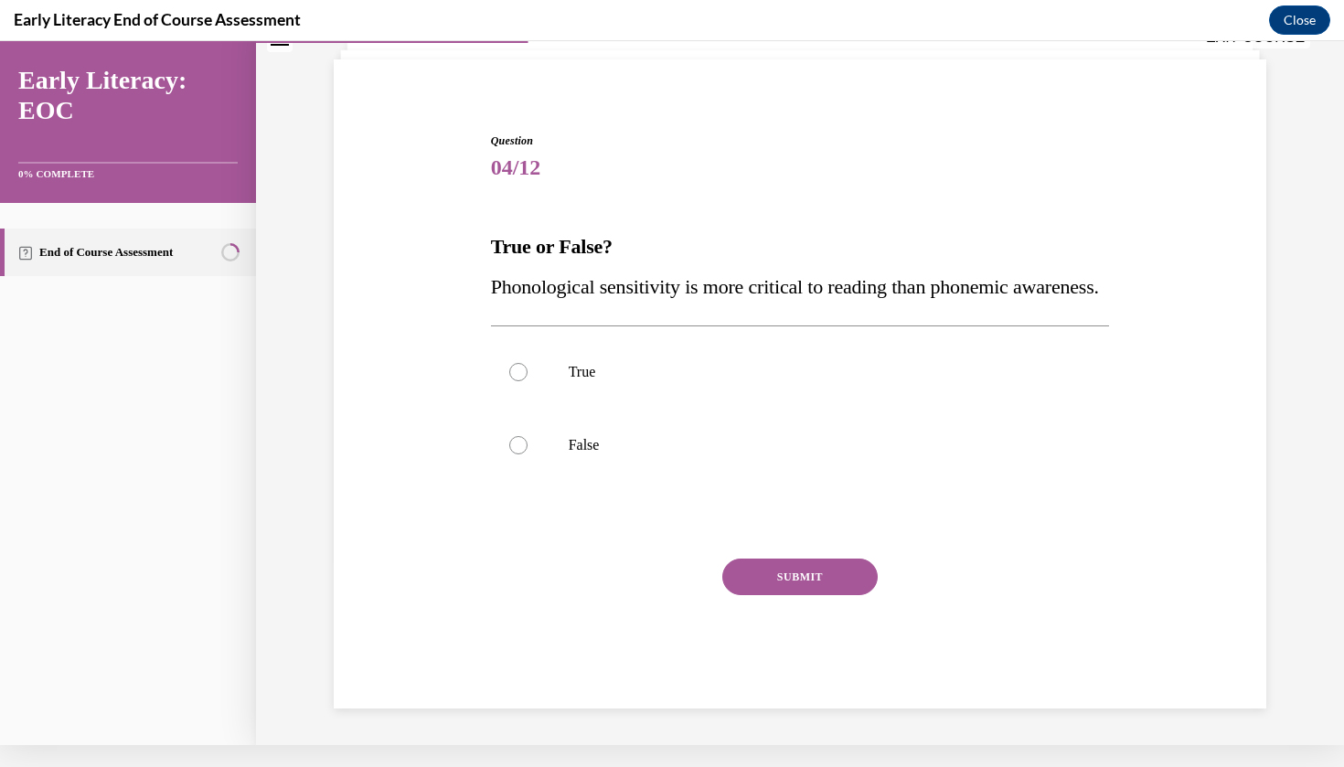
scroll to position [109, 0]
click at [609, 454] on p "False" at bounding box center [817, 445] width 496 height 18
click at [784, 595] on button "SUBMIT" at bounding box center [799, 577] width 155 height 37
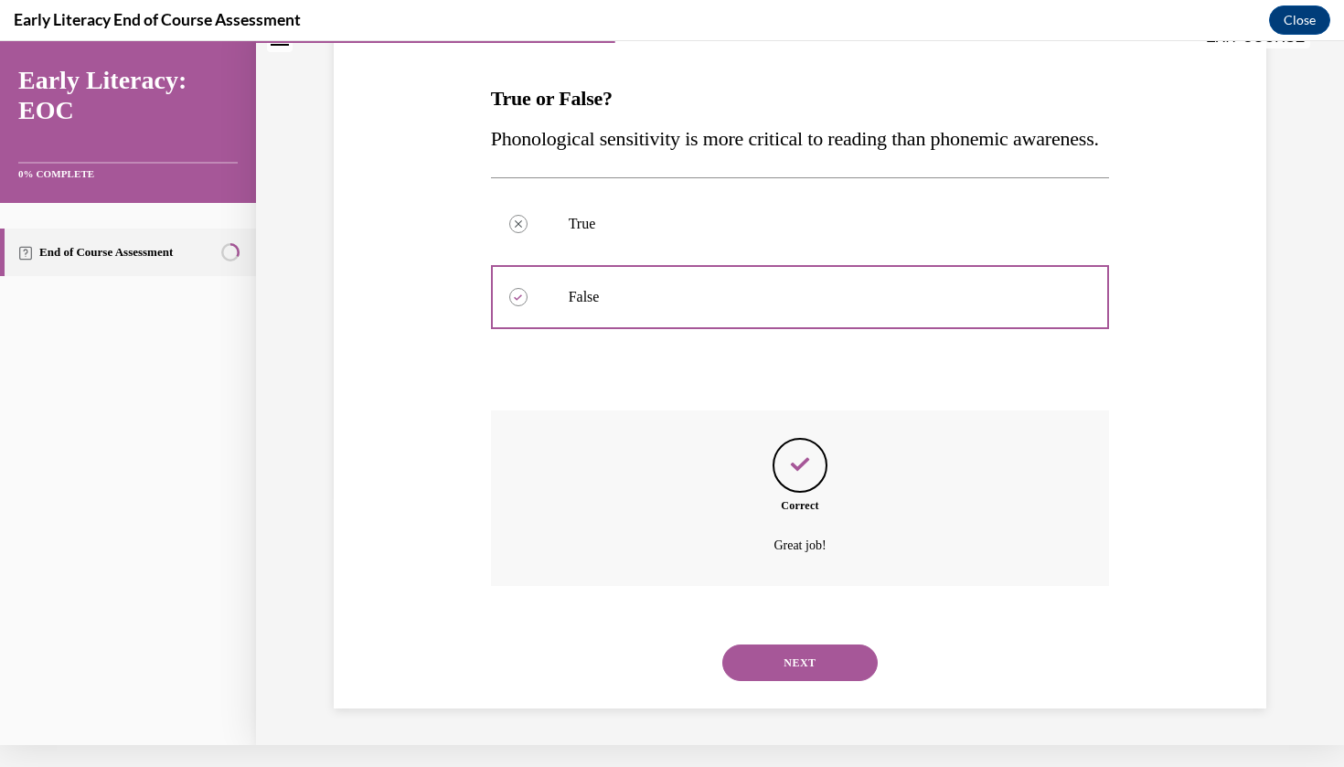
click at [798, 670] on button "NEXT" at bounding box center [799, 663] width 155 height 37
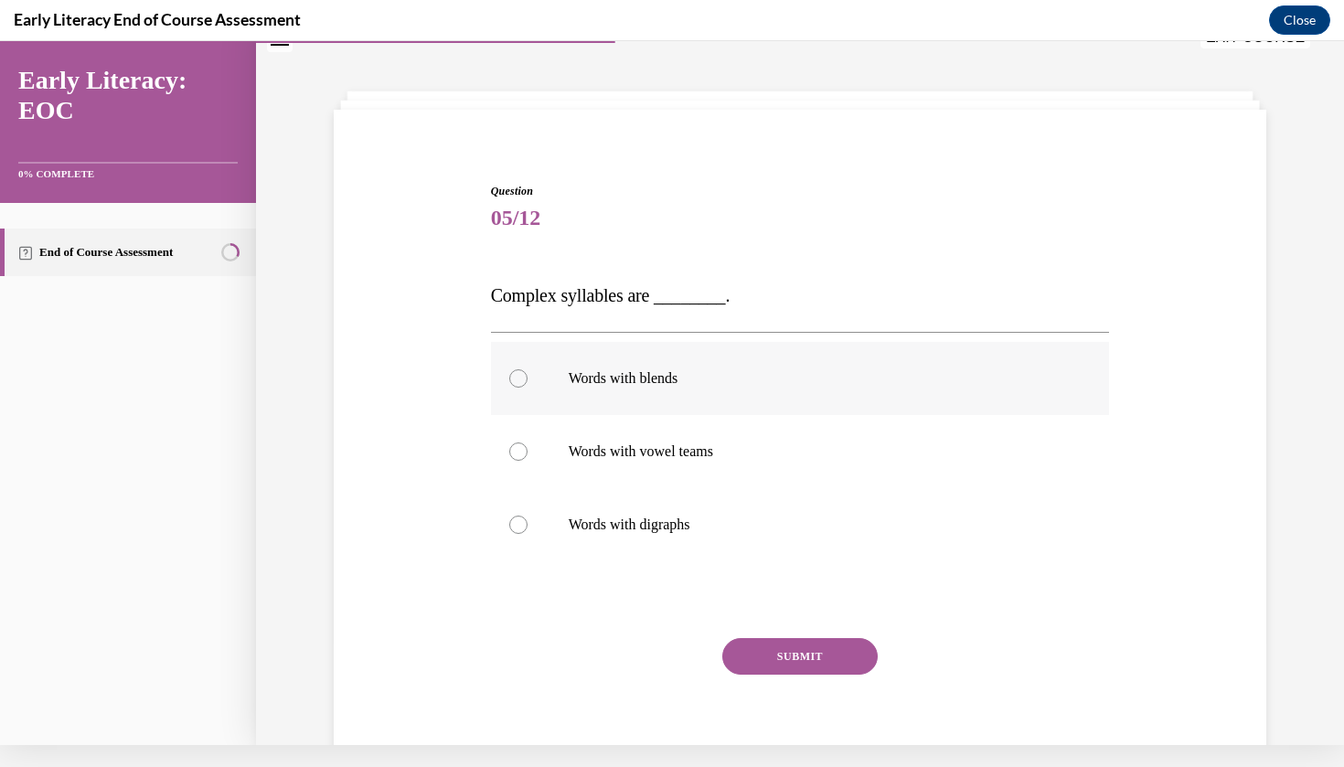
scroll to position [38, 0]
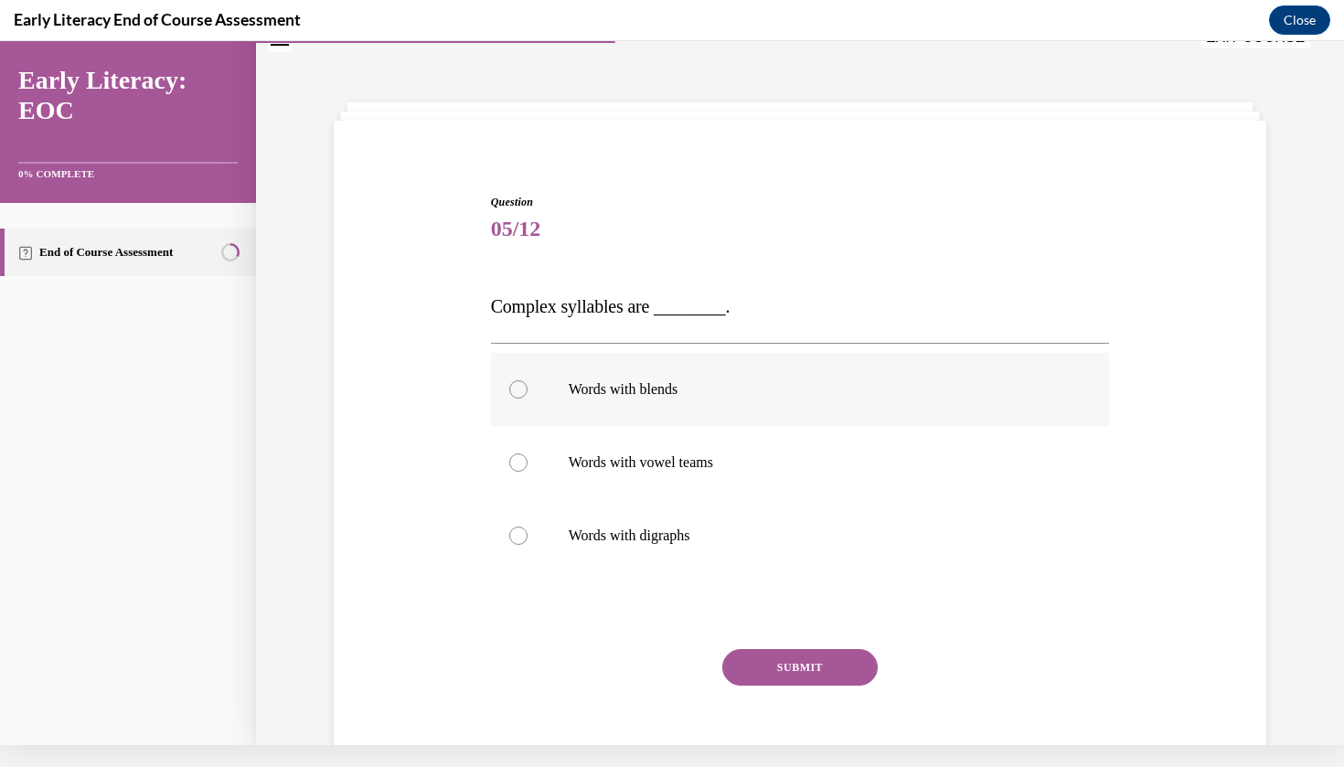
click at [669, 405] on div at bounding box center [800, 389] width 619 height 73
click at [794, 661] on button "SUBMIT" at bounding box center [799, 667] width 155 height 37
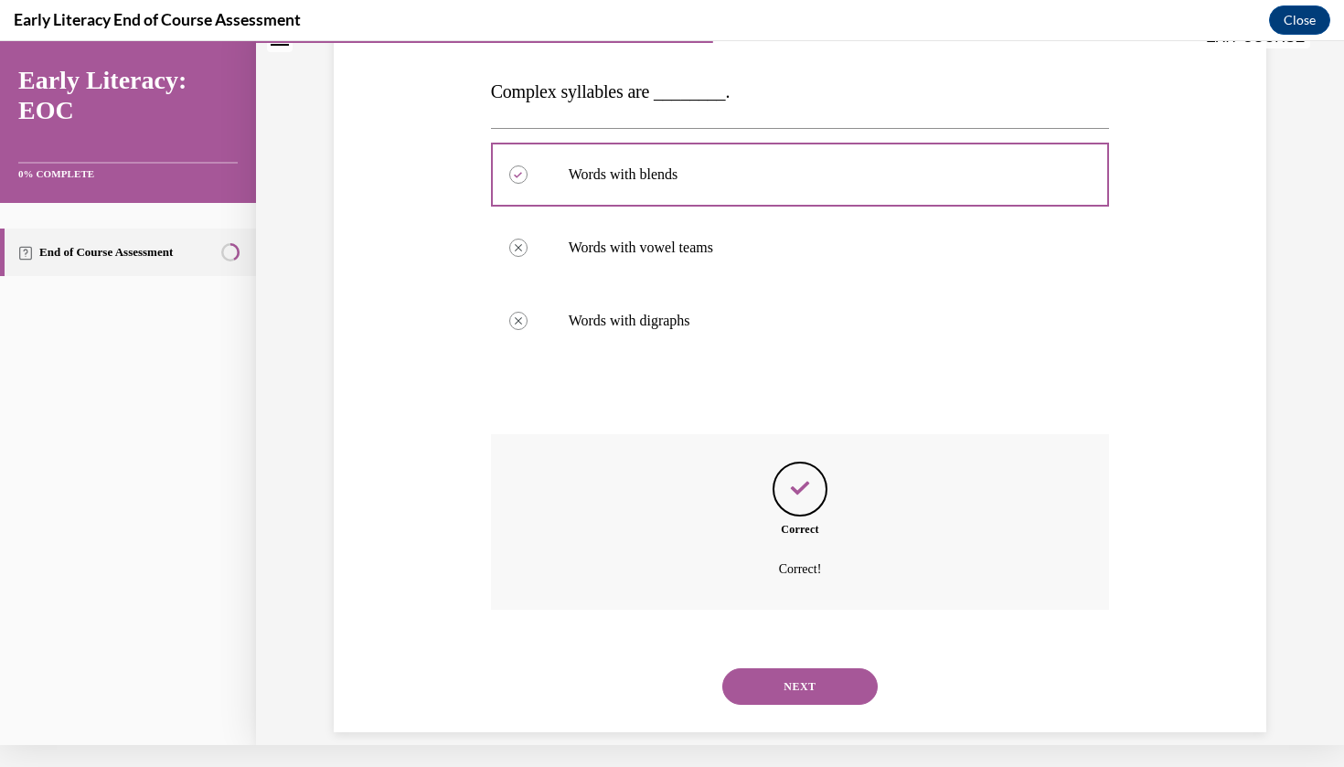
scroll to position [254, 0]
click at [795, 649] on div "NEXT" at bounding box center [800, 685] width 619 height 73
click at [795, 667] on button "NEXT" at bounding box center [799, 685] width 155 height 37
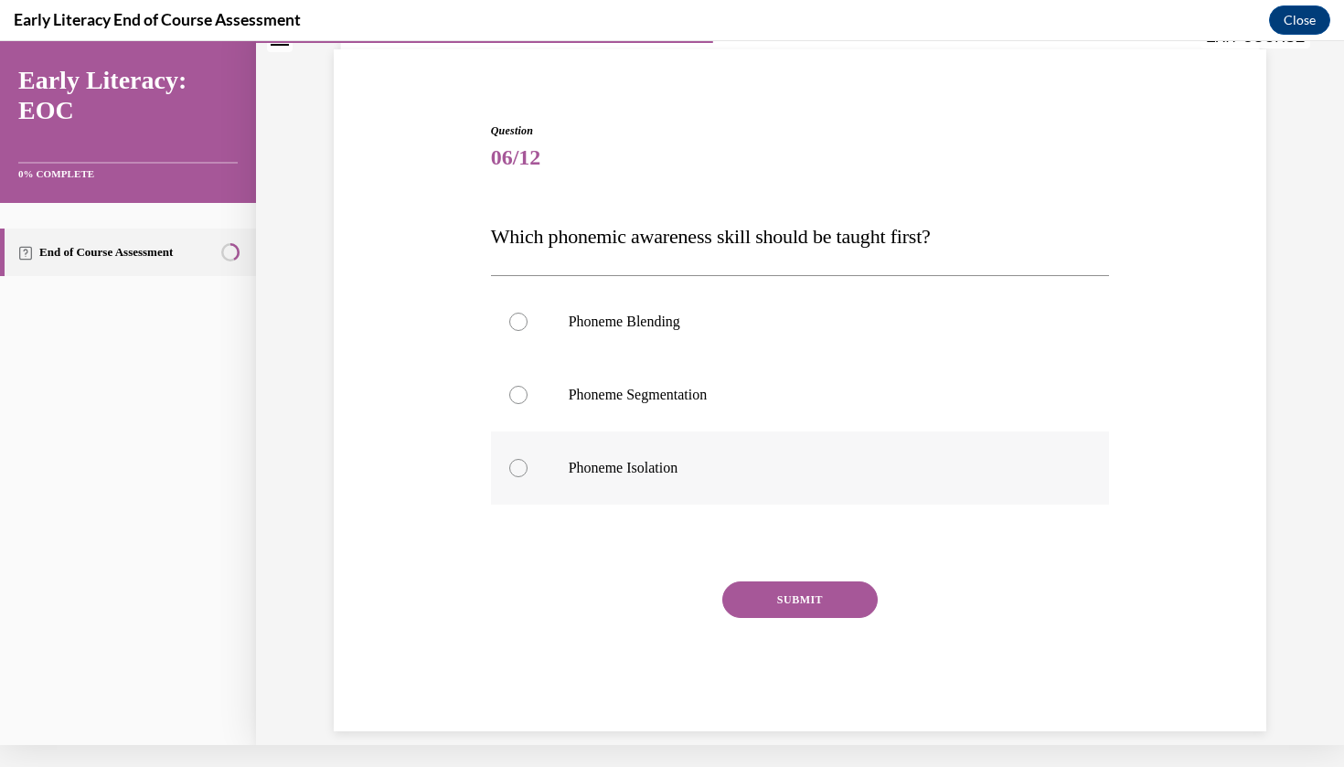
click at [694, 456] on div at bounding box center [800, 468] width 619 height 73
click at [745, 599] on button "SUBMIT" at bounding box center [799, 600] width 155 height 37
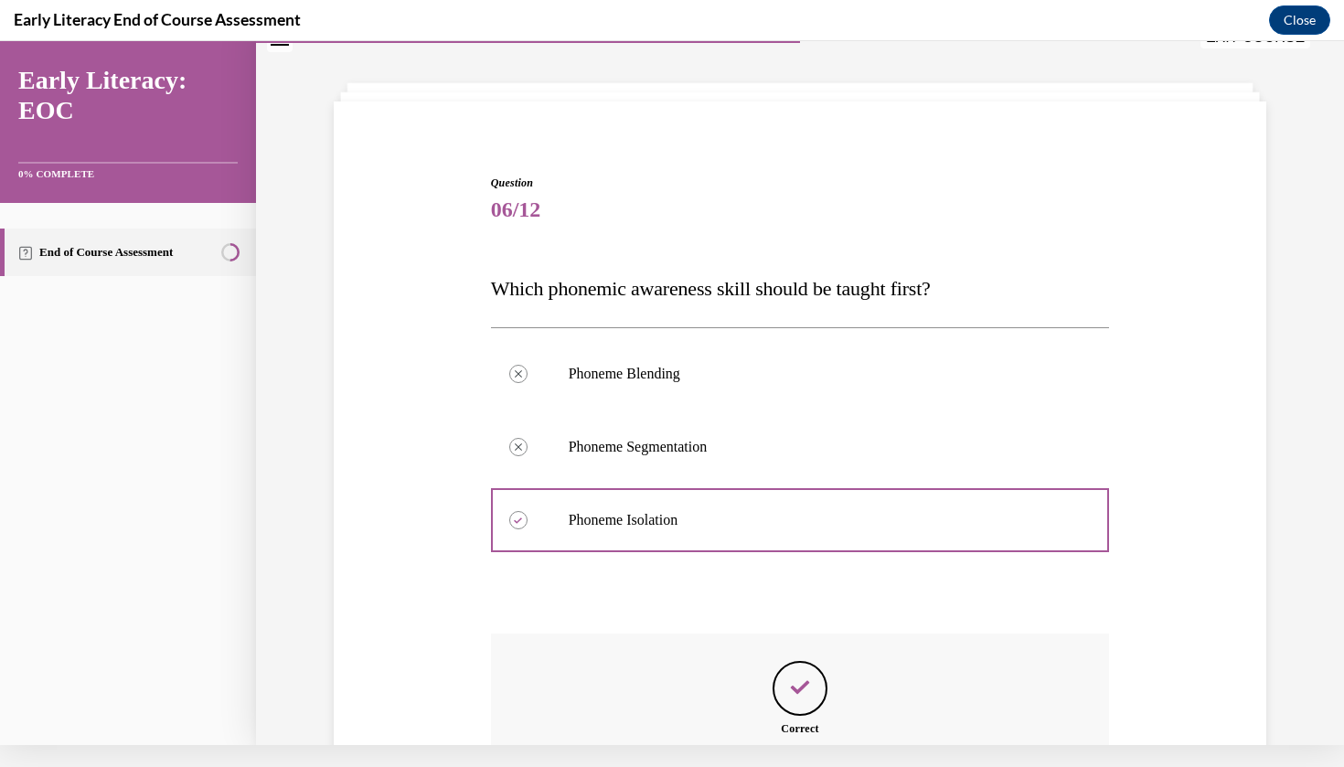
scroll to position [258, 0]
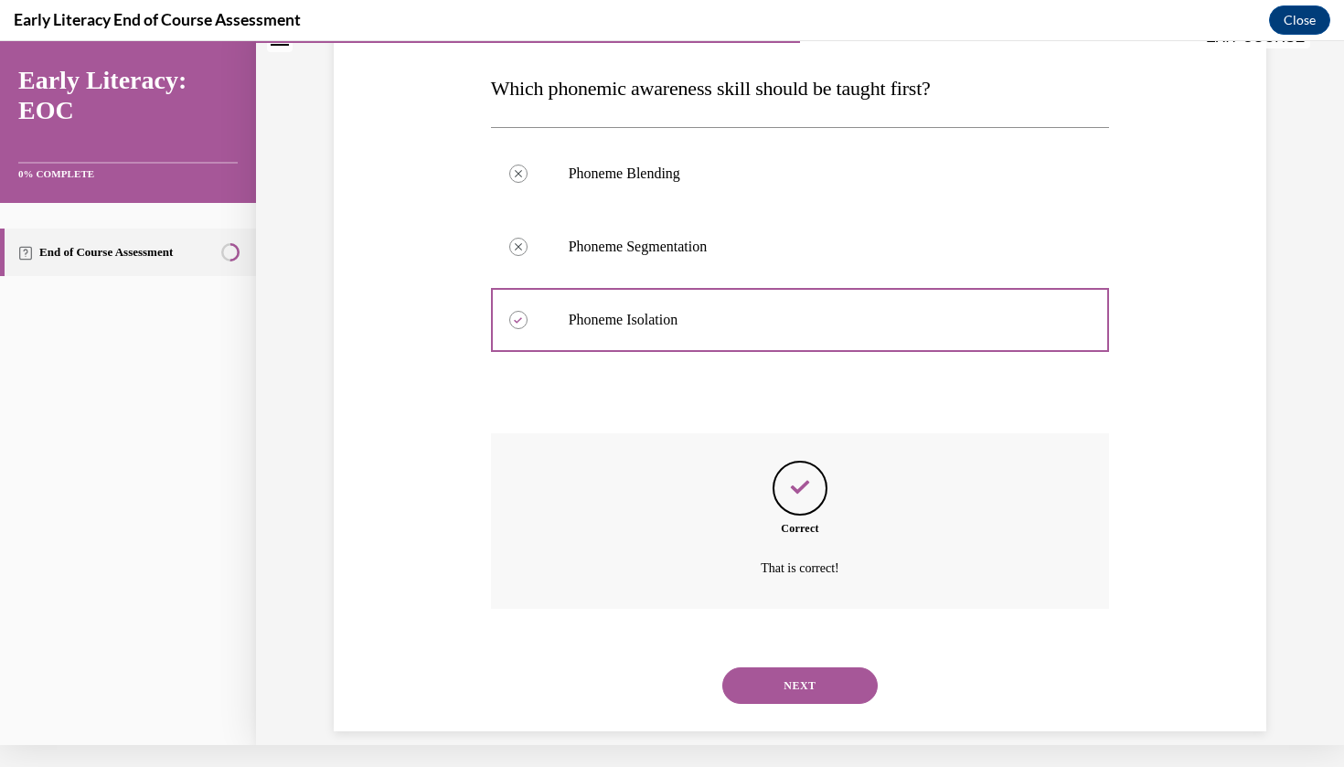
click at [794, 670] on button "NEXT" at bounding box center [799, 685] width 155 height 37
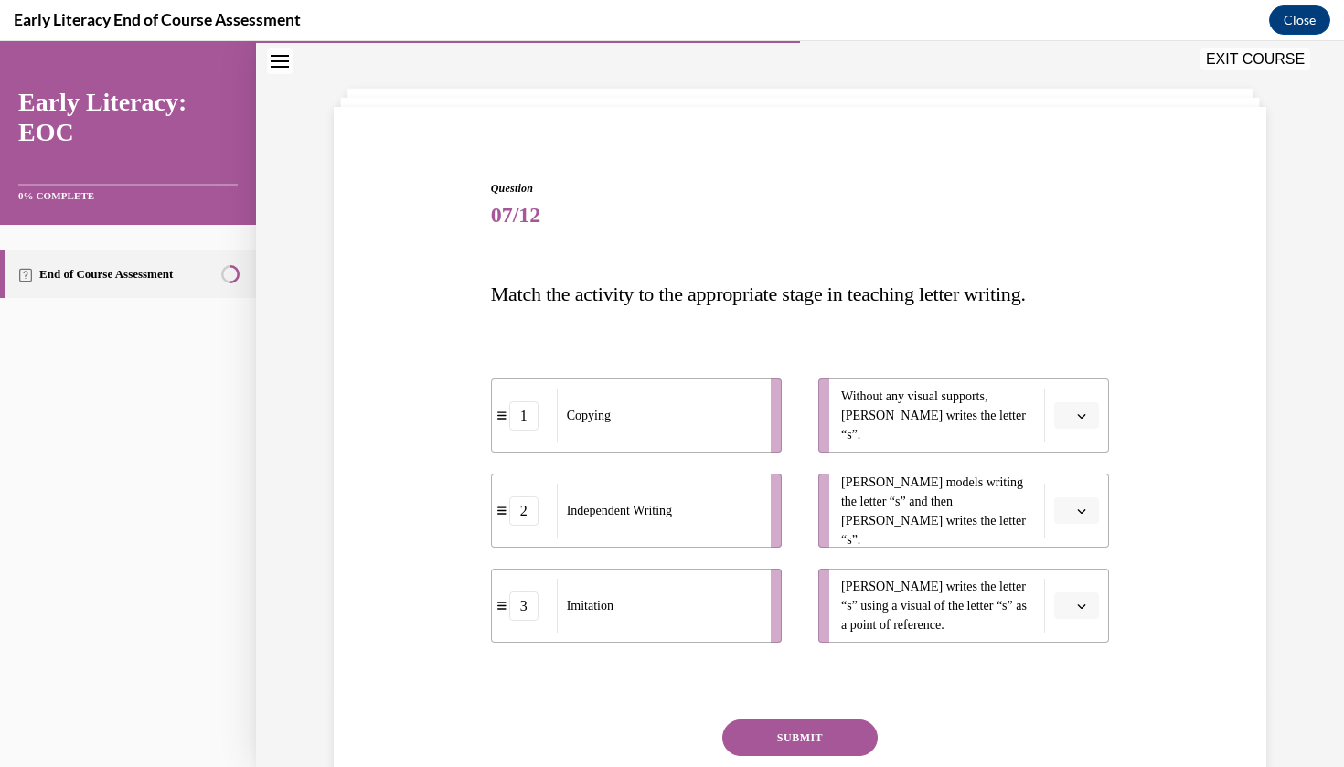
scroll to position [98, 0]
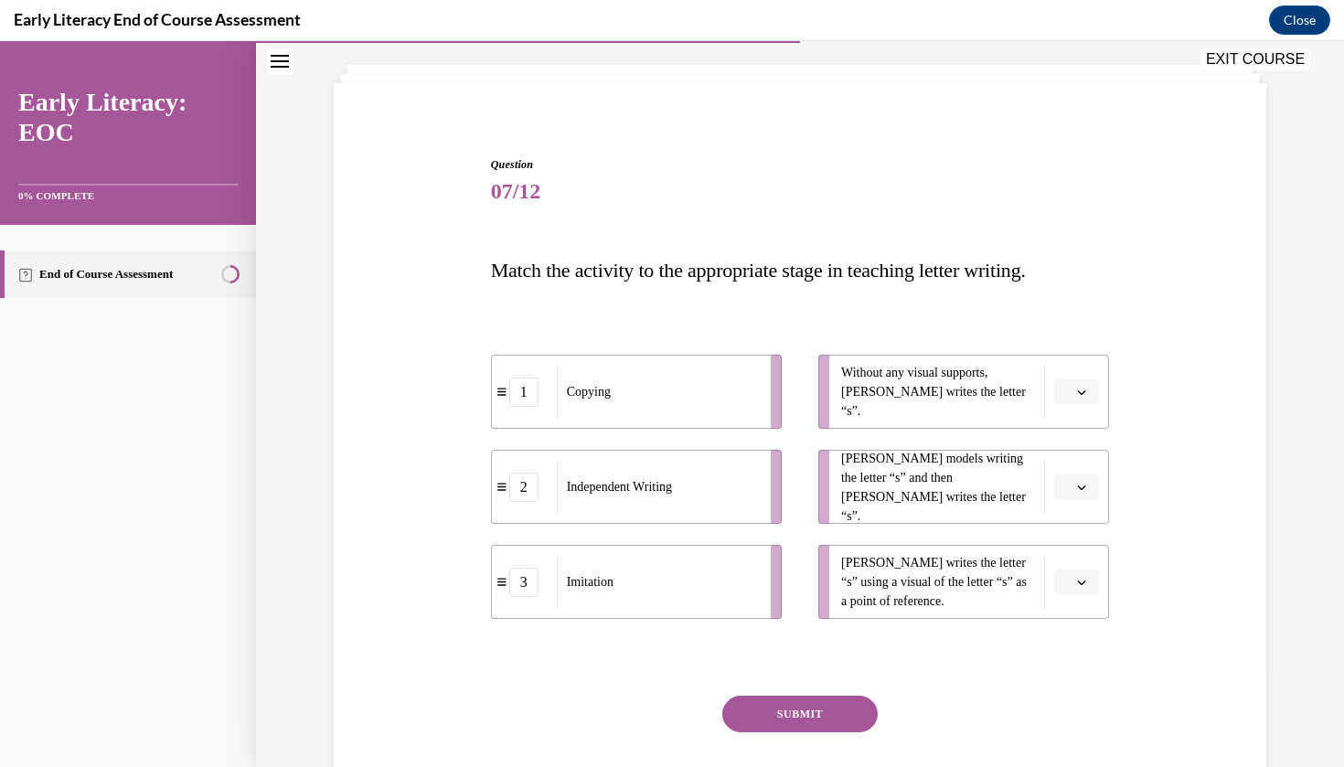
click at [1054, 402] on button "button" at bounding box center [1076, 392] width 45 height 27
click at [1067, 500] on span "2" at bounding box center [1069, 505] width 6 height 15
click at [1086, 490] on icon "button" at bounding box center [1081, 487] width 9 height 9
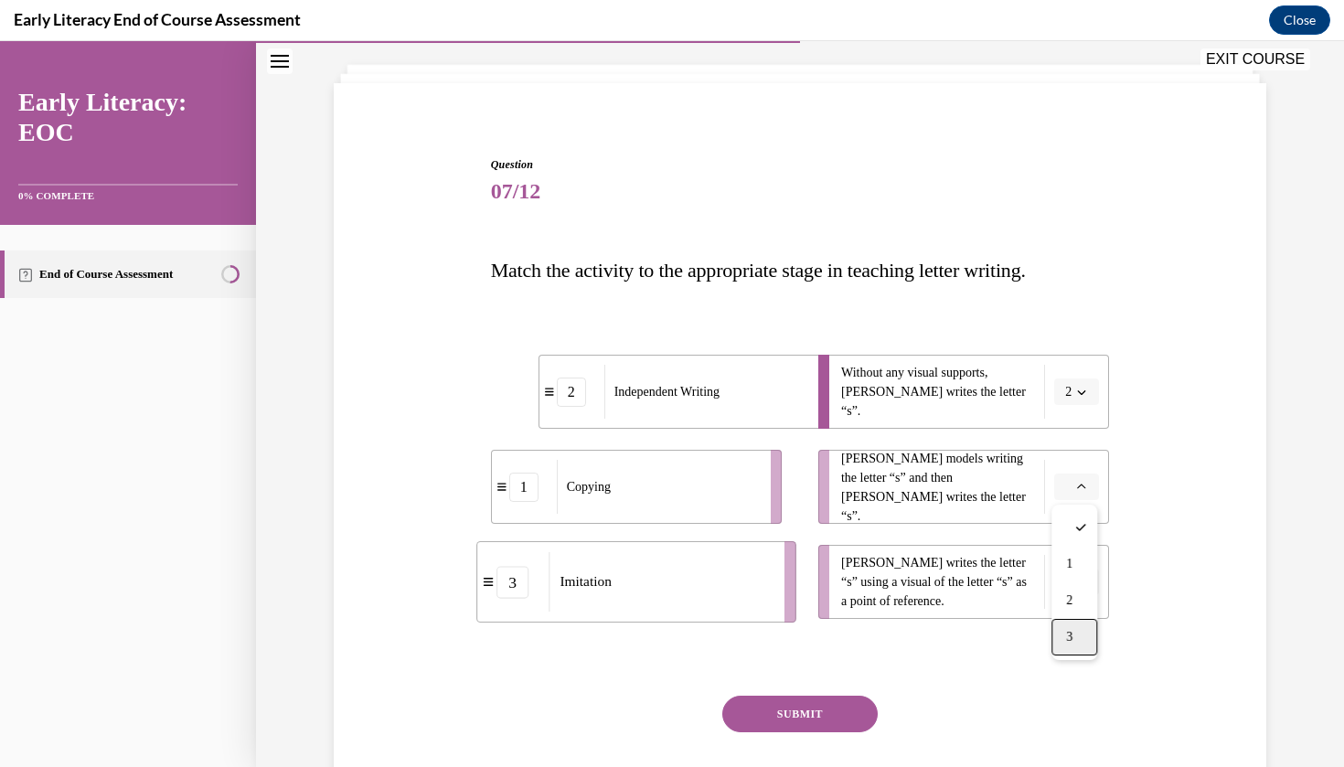
click at [1075, 628] on div "3" at bounding box center [1074, 637] width 46 height 37
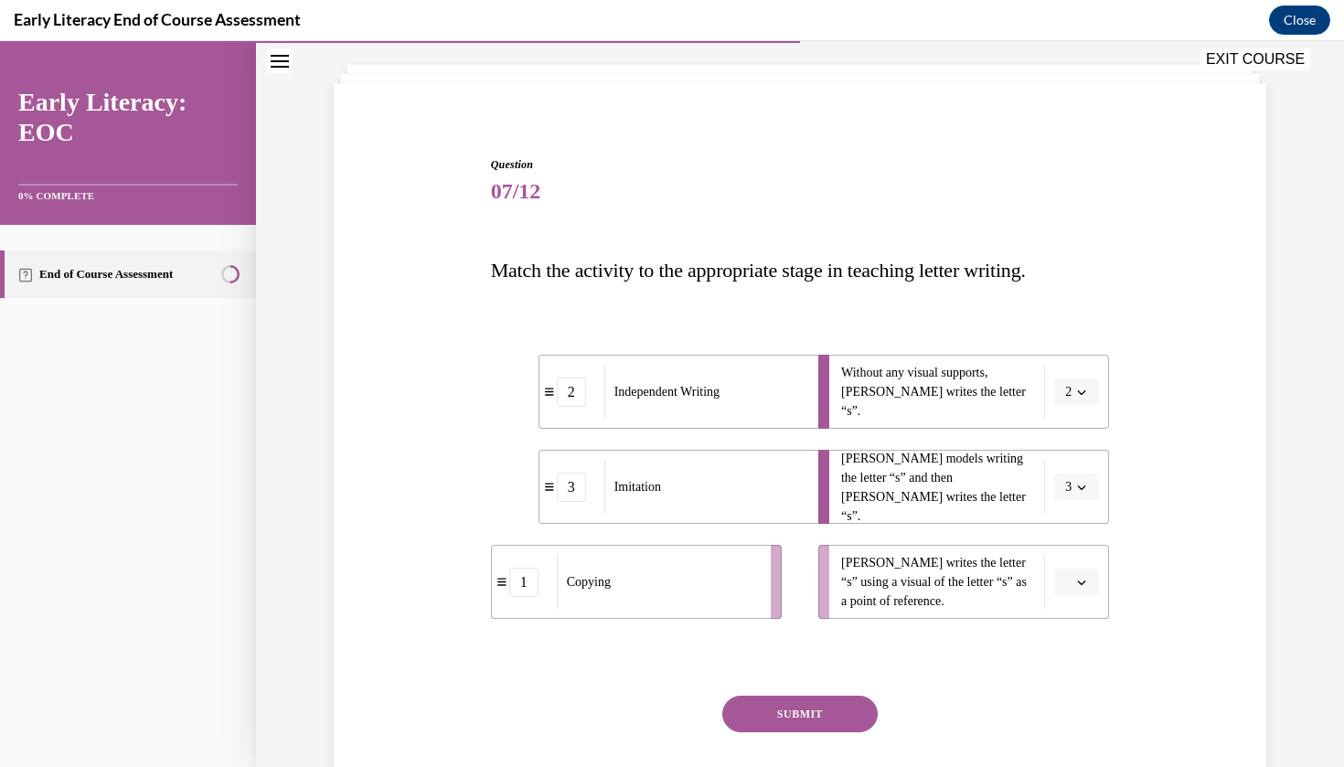
click at [1090, 583] on button "button" at bounding box center [1076, 582] width 45 height 27
click at [1076, 644] on div "1" at bounding box center [1074, 659] width 46 height 37
click at [853, 690] on div "Question 07/12 Match the activity to the appropriate stage in teaching letter w…" at bounding box center [800, 500] width 619 height 689
click at [853, 714] on button "SUBMIT" at bounding box center [799, 714] width 155 height 37
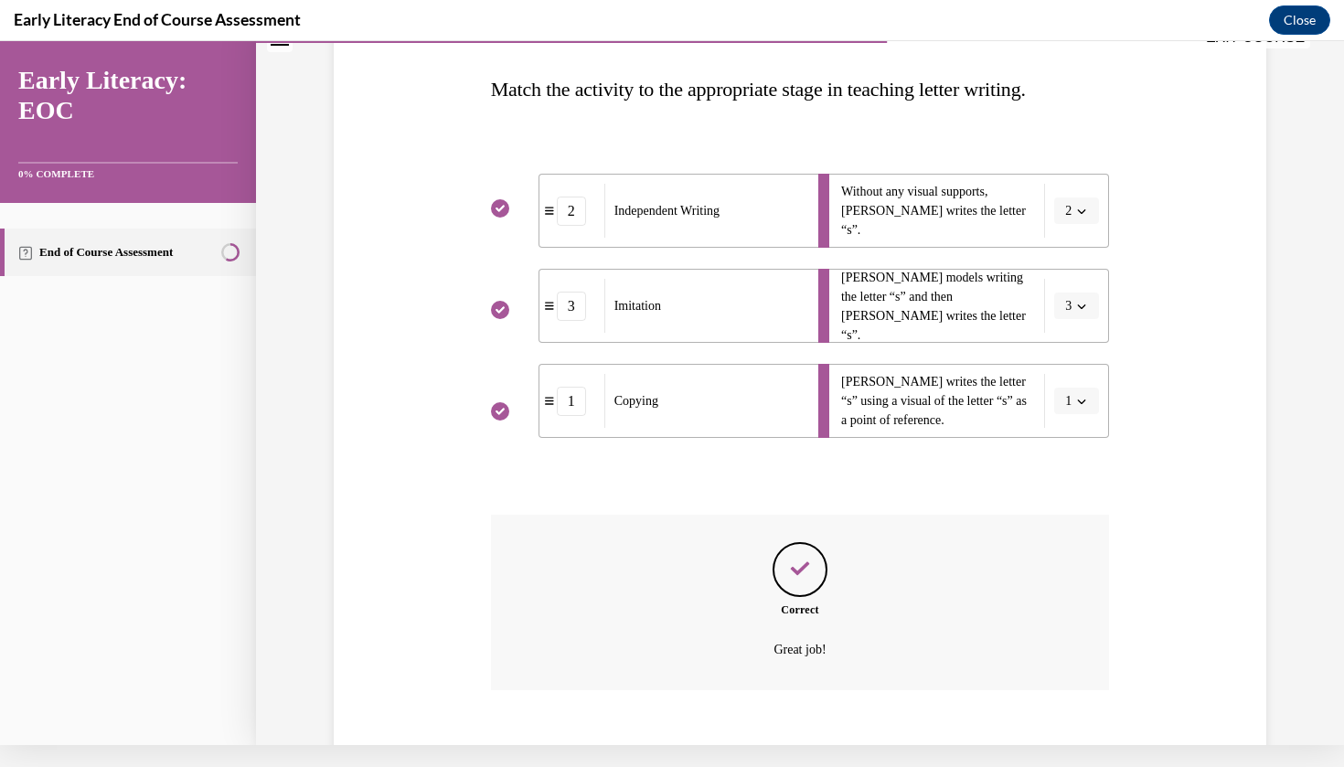
scroll to position [338, 0]
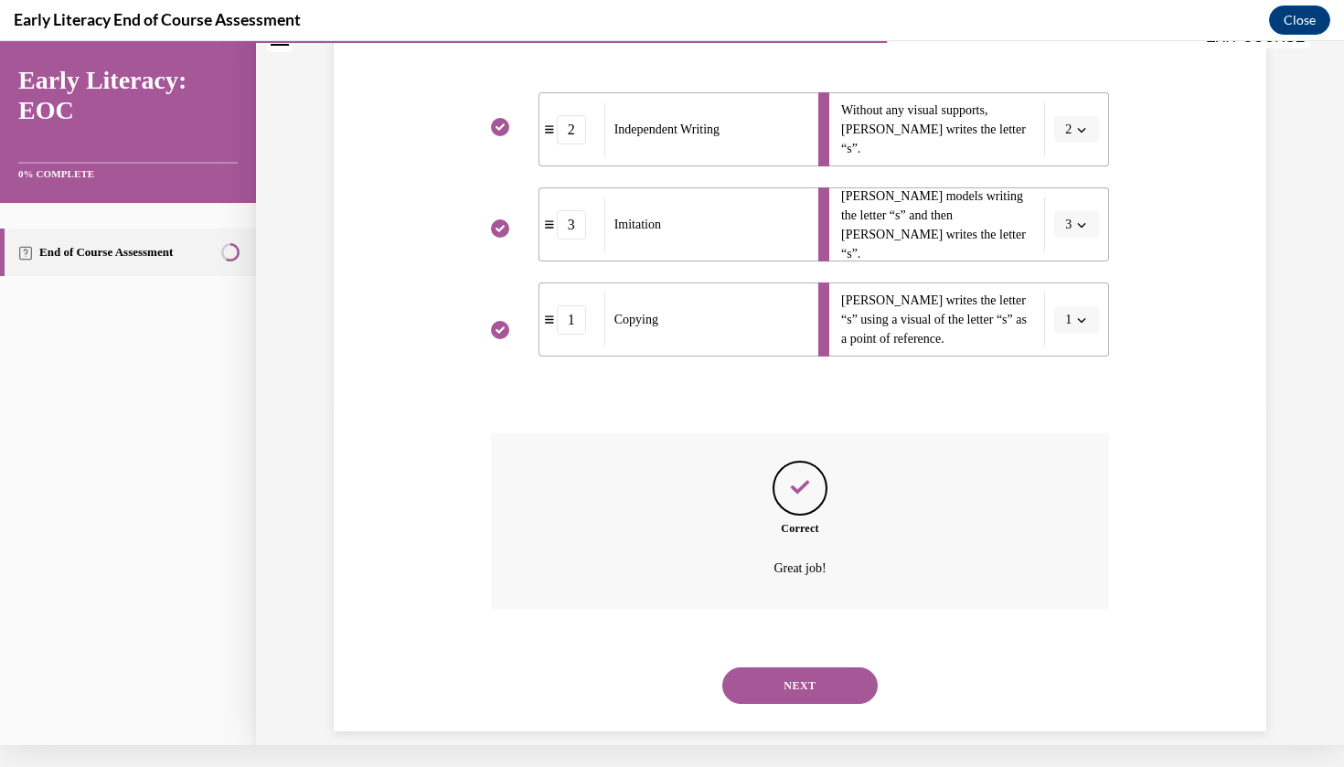
click at [822, 667] on button "NEXT" at bounding box center [799, 685] width 155 height 37
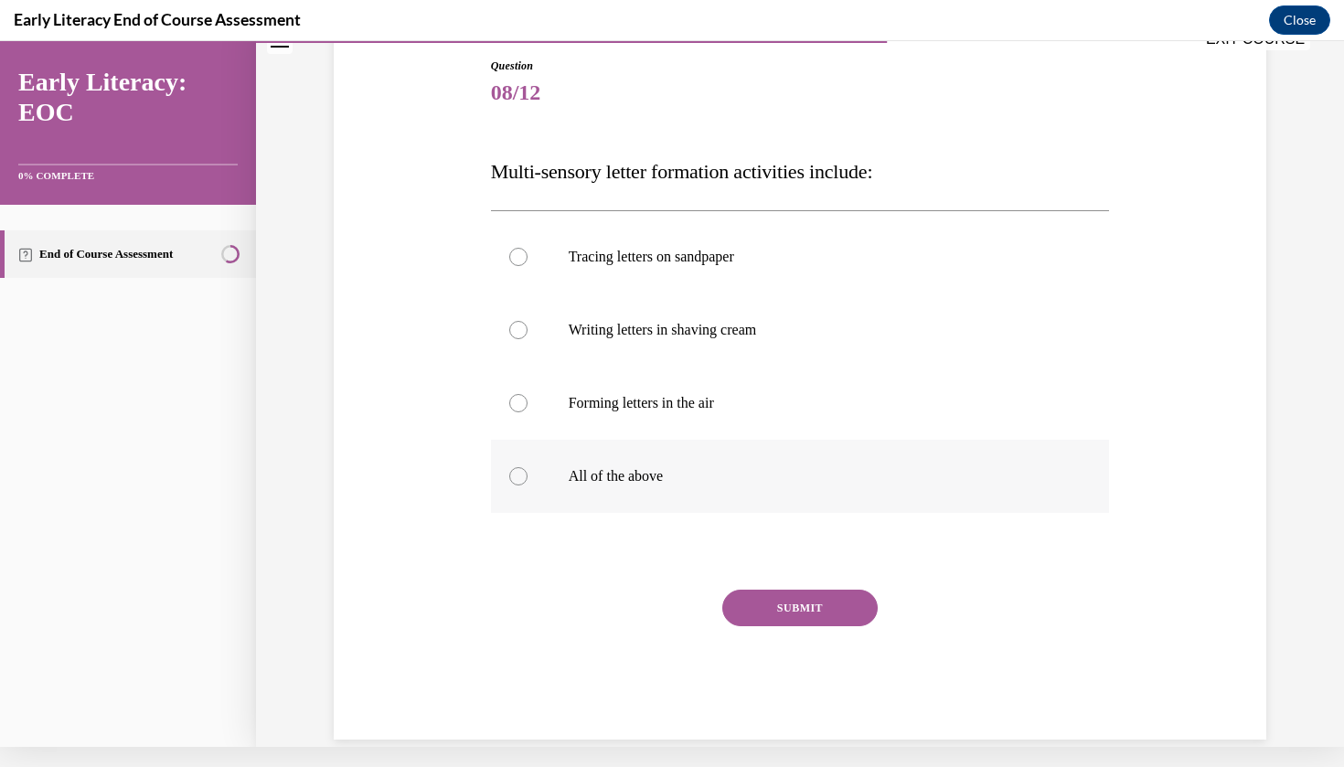
click at [640, 501] on div at bounding box center [800, 476] width 619 height 73
click at [768, 603] on button "SUBMIT" at bounding box center [799, 608] width 155 height 37
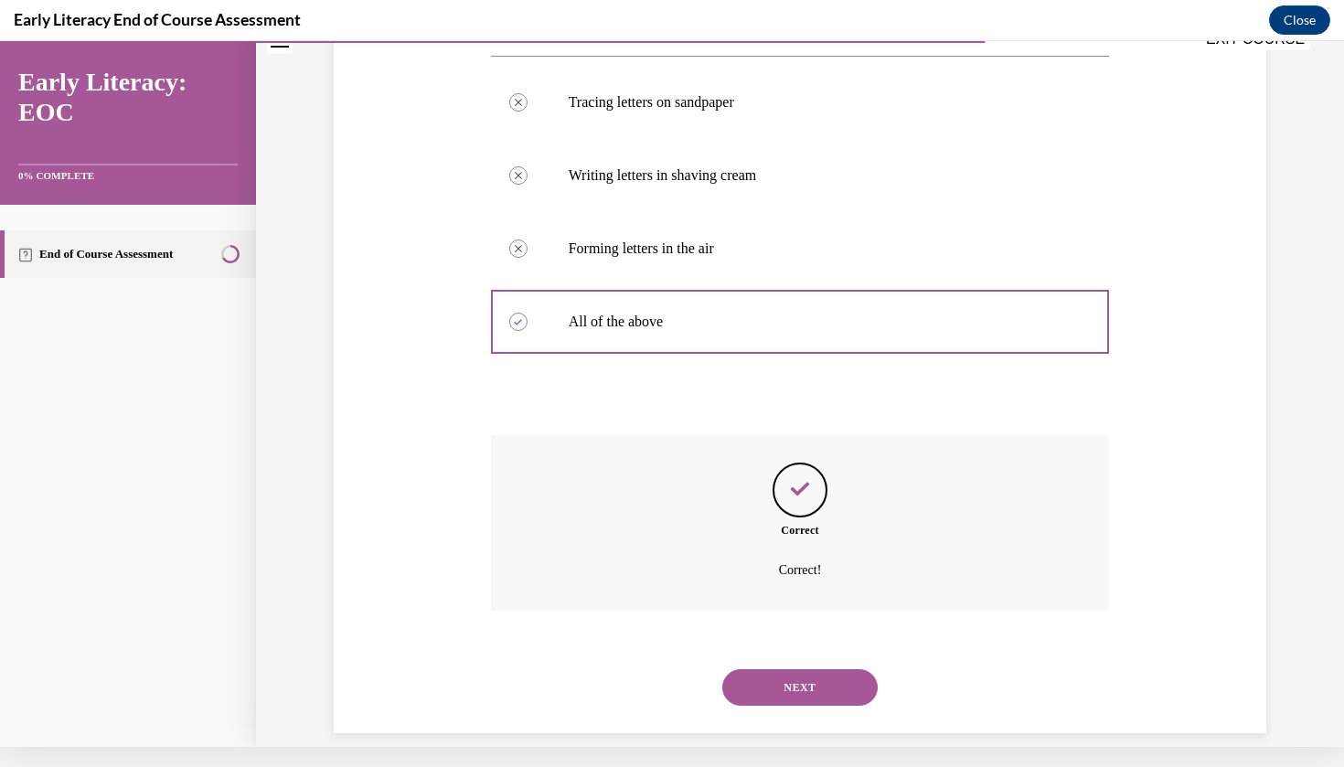
click at [789, 669] on button "NEXT" at bounding box center [799, 687] width 155 height 37
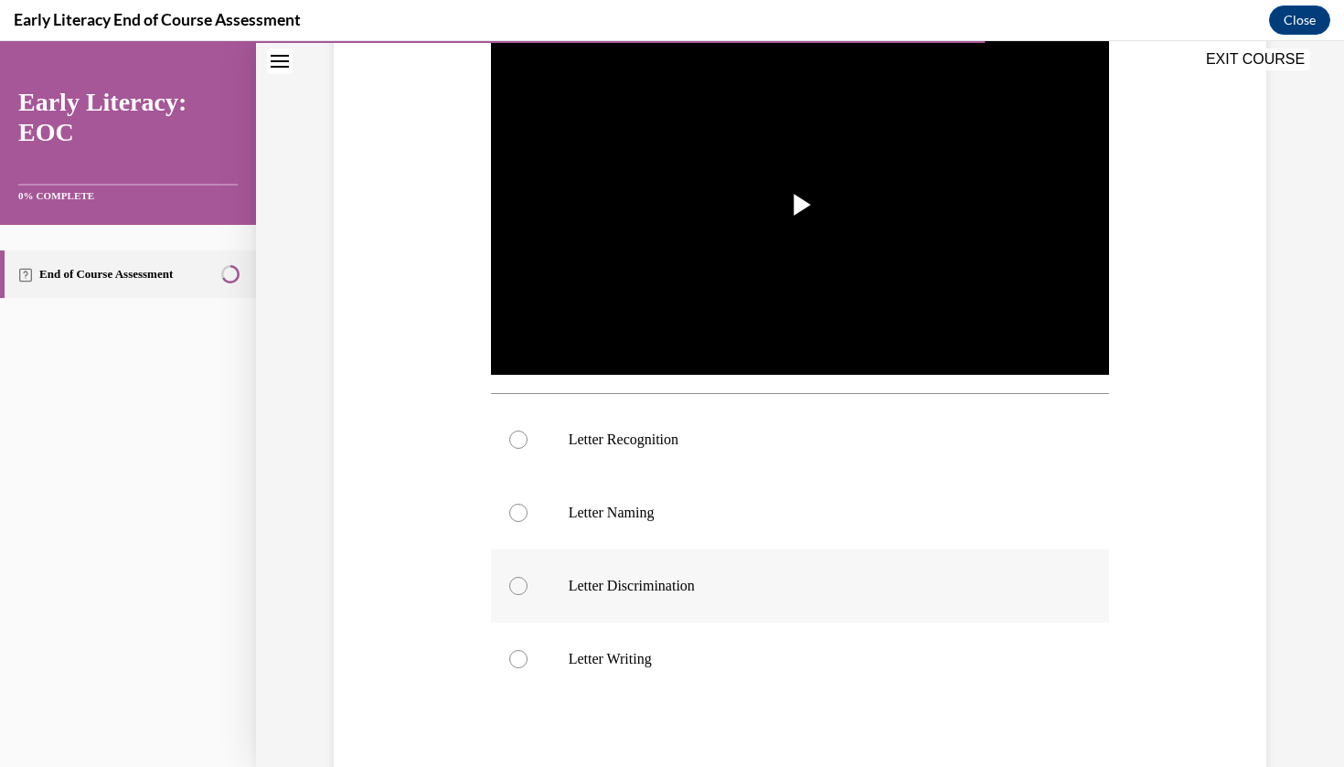
scroll to position [377, 0]
click at [735, 461] on div at bounding box center [800, 438] width 619 height 73
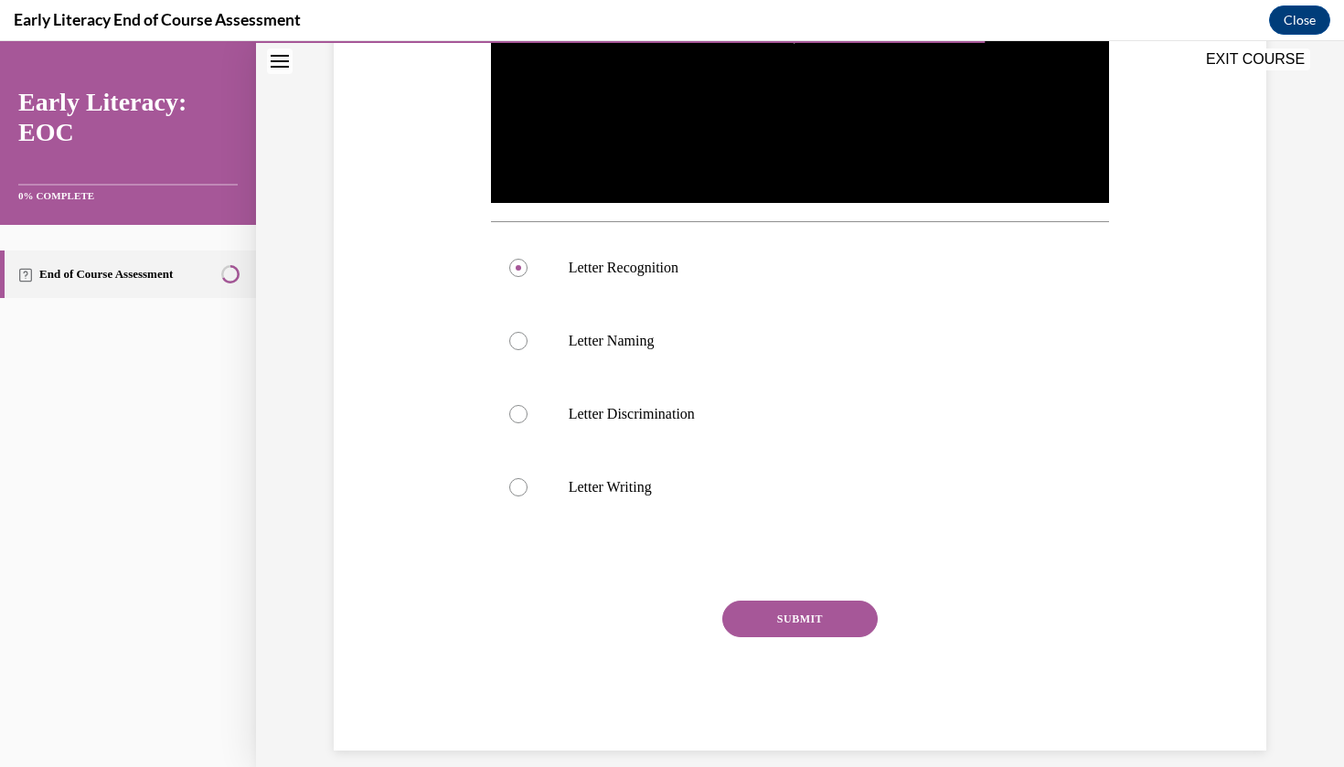
click at [765, 610] on button "SUBMIT" at bounding box center [799, 619] width 155 height 37
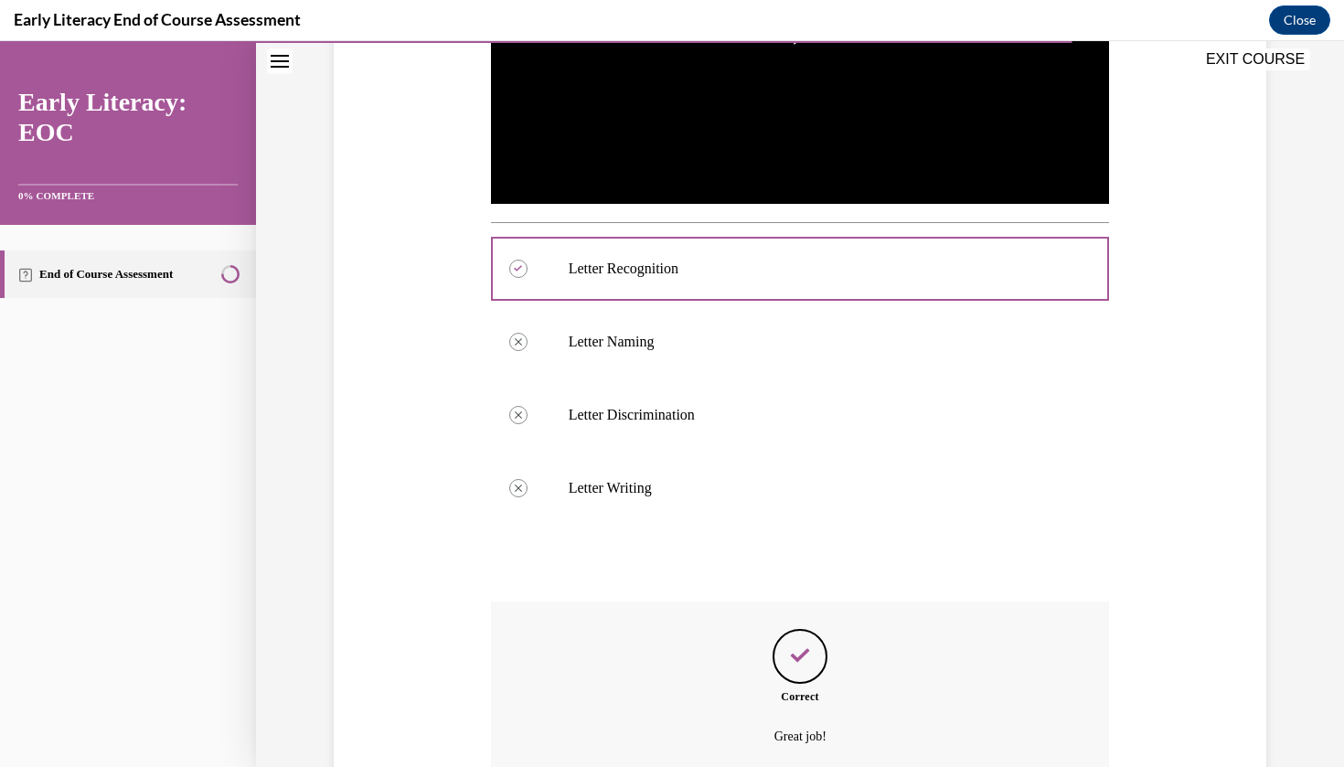
scroll to position [693, 0]
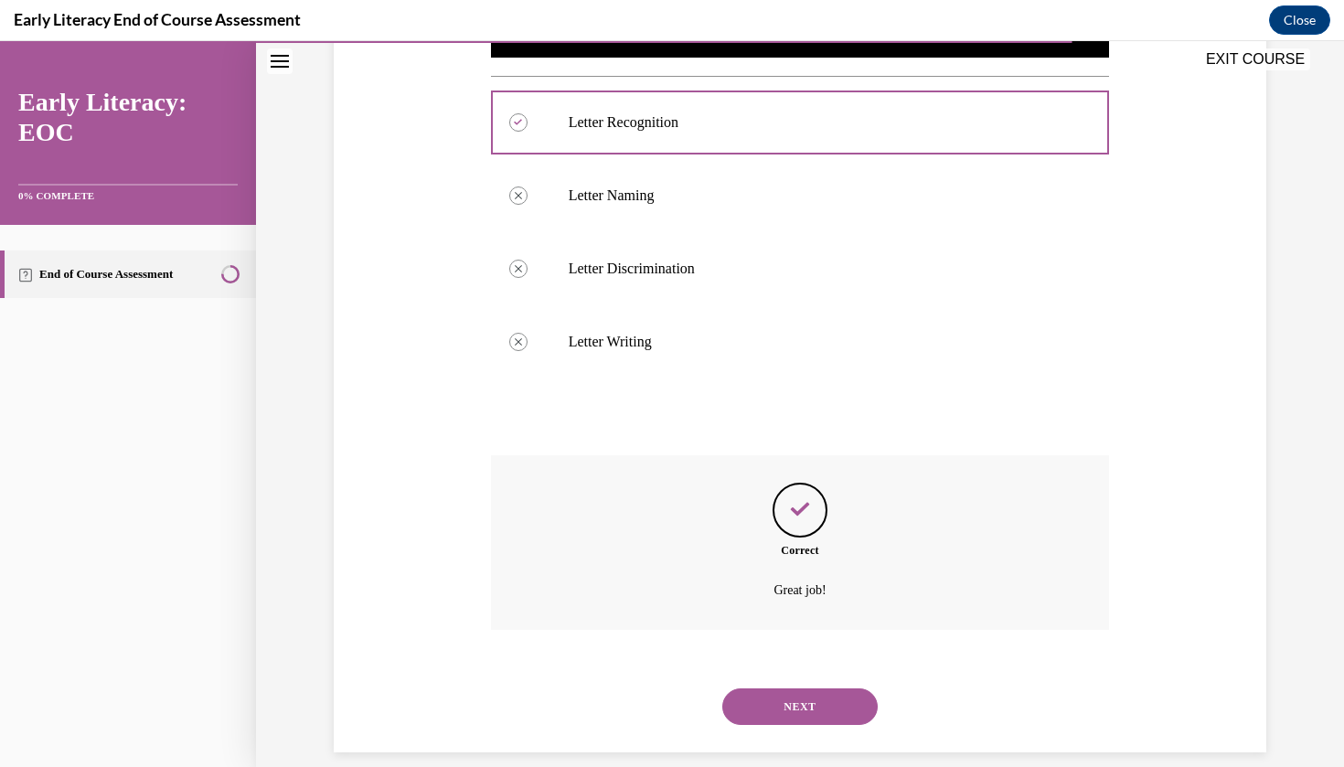
click at [787, 688] on button "NEXT" at bounding box center [799, 706] width 155 height 37
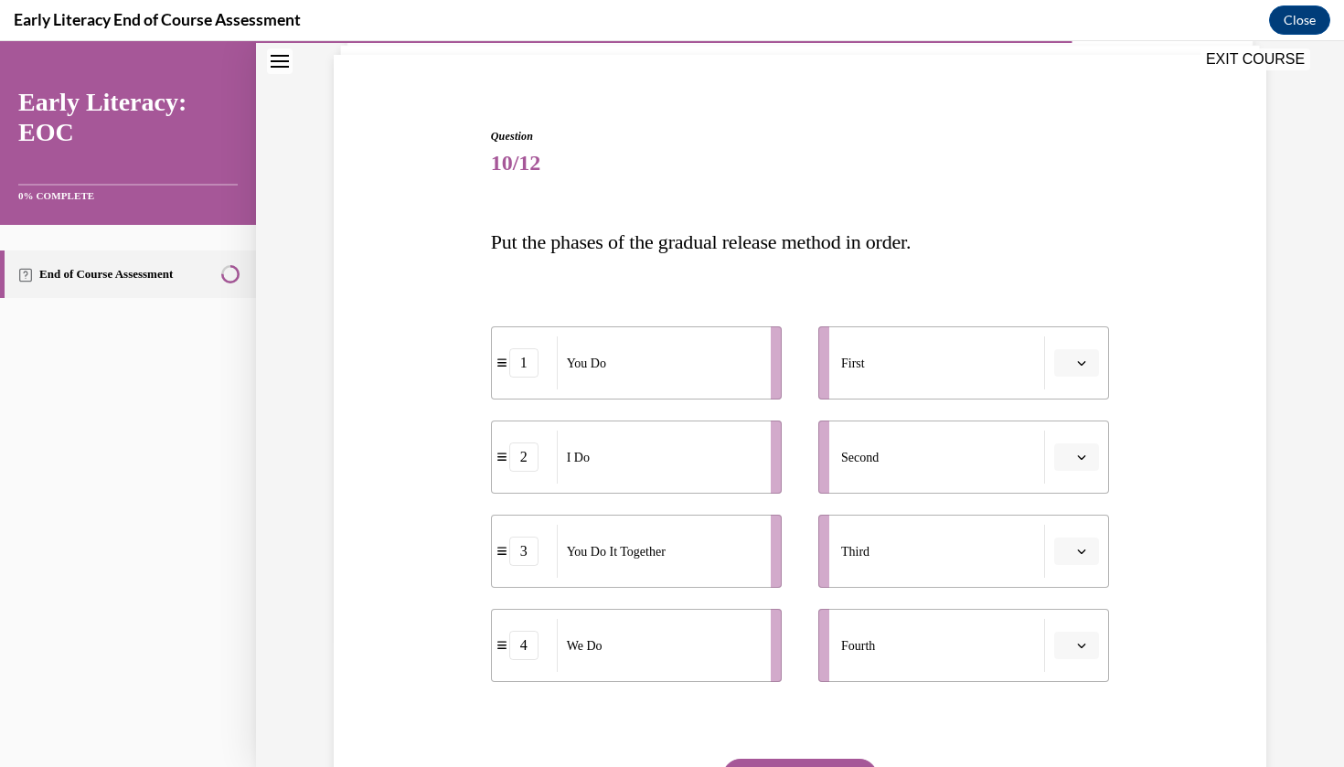
scroll to position [145, 0]
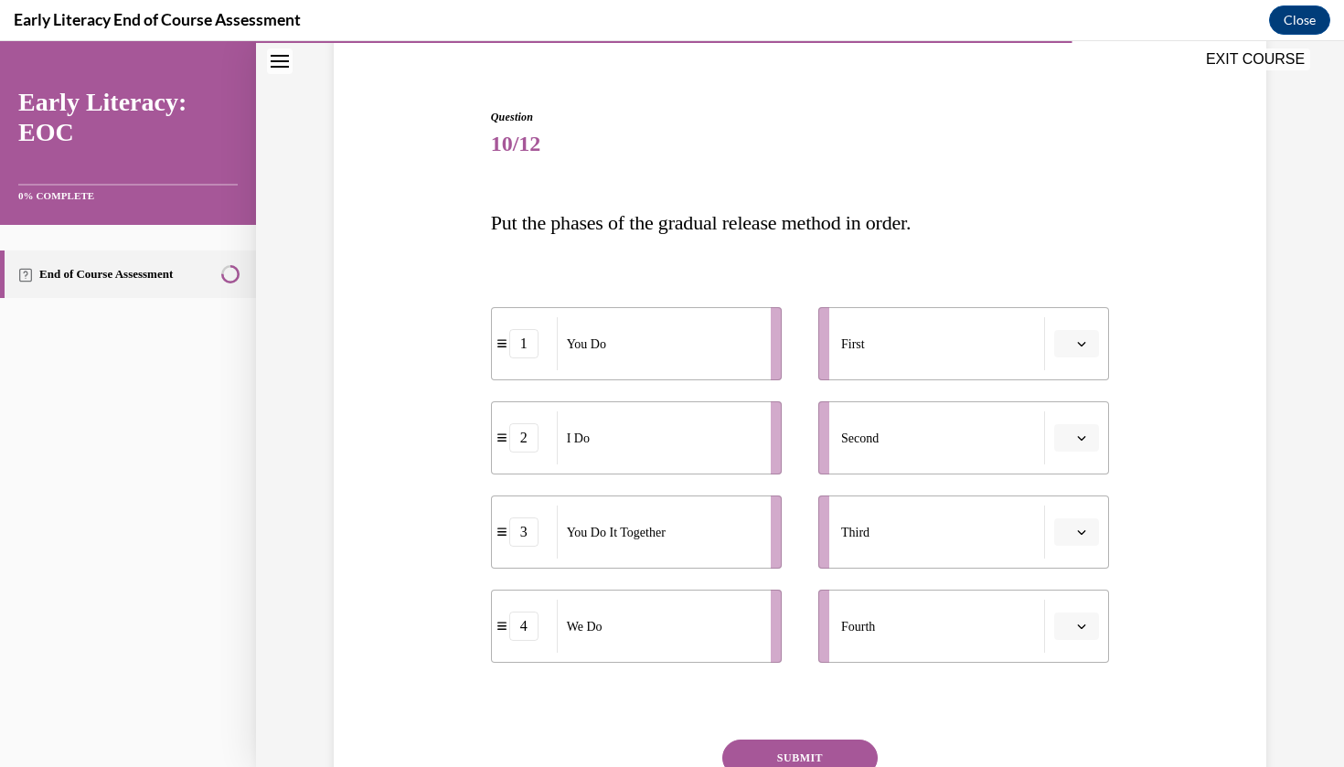
click at [1087, 361] on li "First" at bounding box center [963, 343] width 291 height 73
click at [1081, 341] on icon "button" at bounding box center [1081, 343] width 9 height 9
click at [1076, 464] on div "2" at bounding box center [1074, 458] width 46 height 37
click at [1068, 634] on span "Please select an option" at bounding box center [1068, 626] width 6 height 18
click at [1073, 588] on span "4" at bounding box center [1069, 586] width 6 height 15
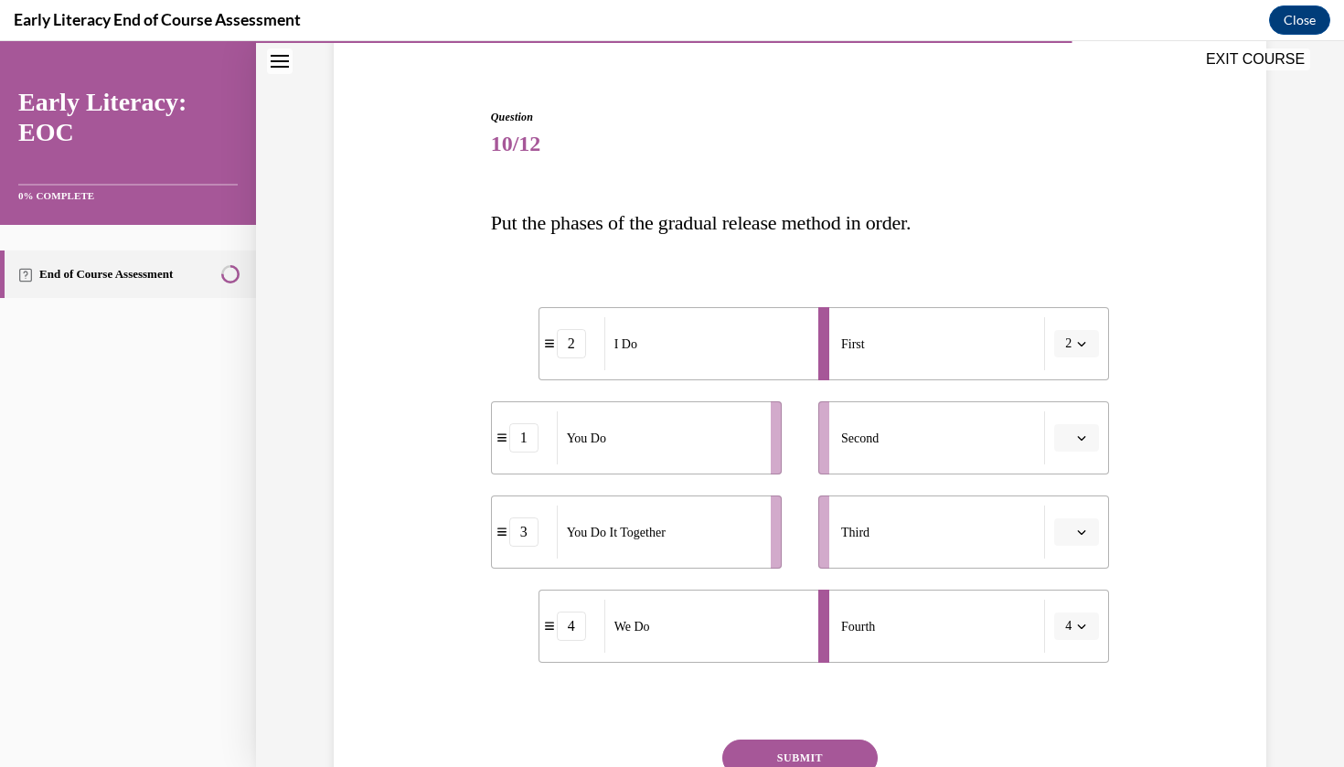
click at [1086, 452] on li "Second" at bounding box center [963, 437] width 291 height 73
click at [1083, 438] on icon "button" at bounding box center [1082, 438] width 8 height 5
click at [1073, 623] on span "4" at bounding box center [1069, 625] width 6 height 15
click at [1080, 534] on icon "button" at bounding box center [1081, 532] width 9 height 9
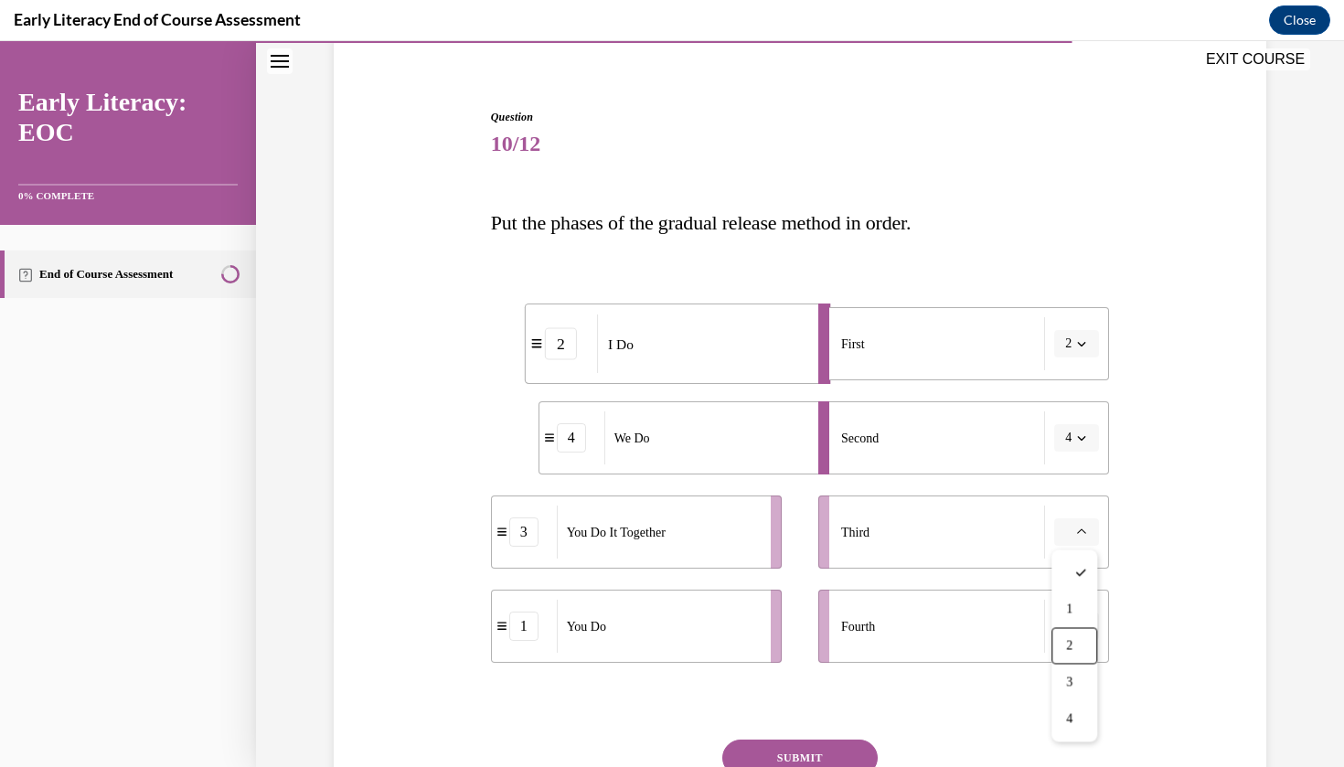
click at [1076, 629] on div "2" at bounding box center [1074, 646] width 46 height 37
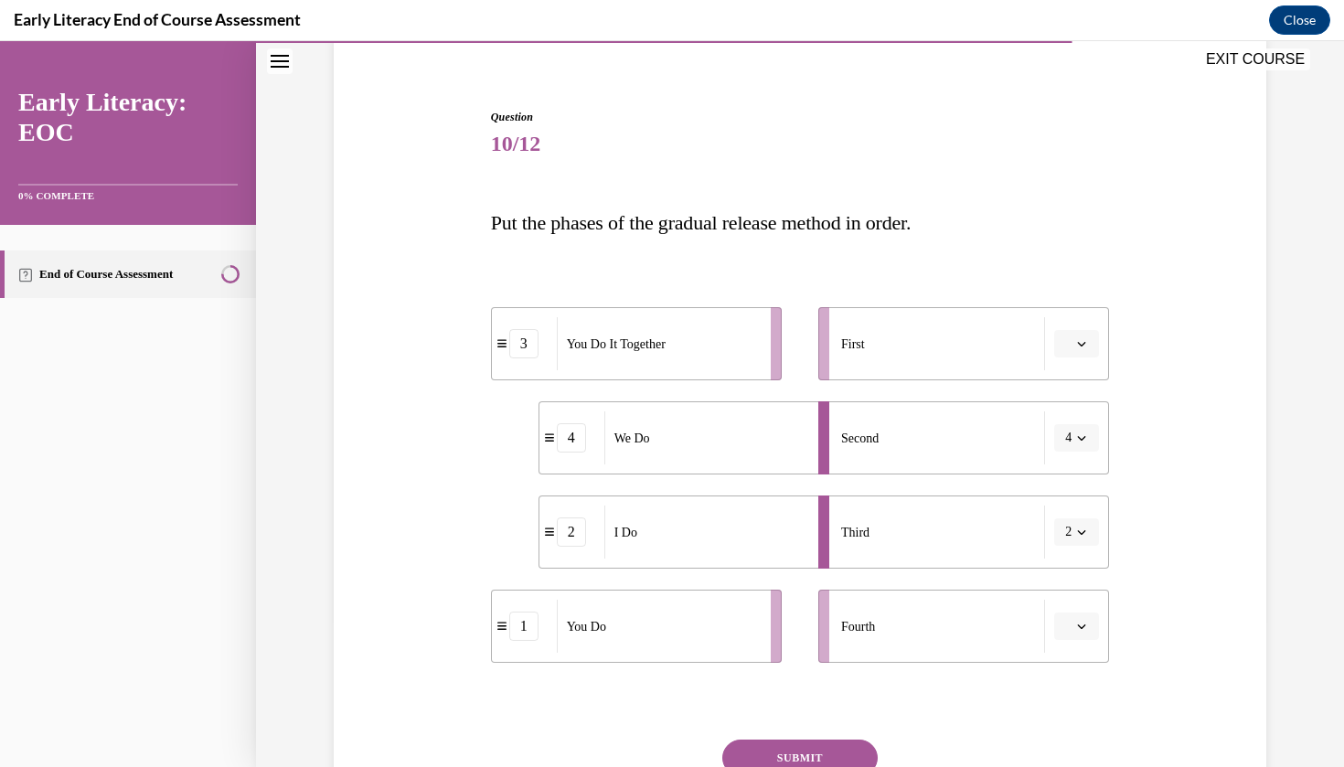
click at [1080, 528] on icon "button" at bounding box center [1081, 532] width 9 height 9
click at [1075, 621] on div "1" at bounding box center [1071, 610] width 46 height 37
click at [1080, 353] on button "button" at bounding box center [1076, 343] width 45 height 27
click at [1075, 422] on div "1" at bounding box center [1074, 421] width 46 height 37
click at [1074, 335] on button "1" at bounding box center [1076, 343] width 45 height 27
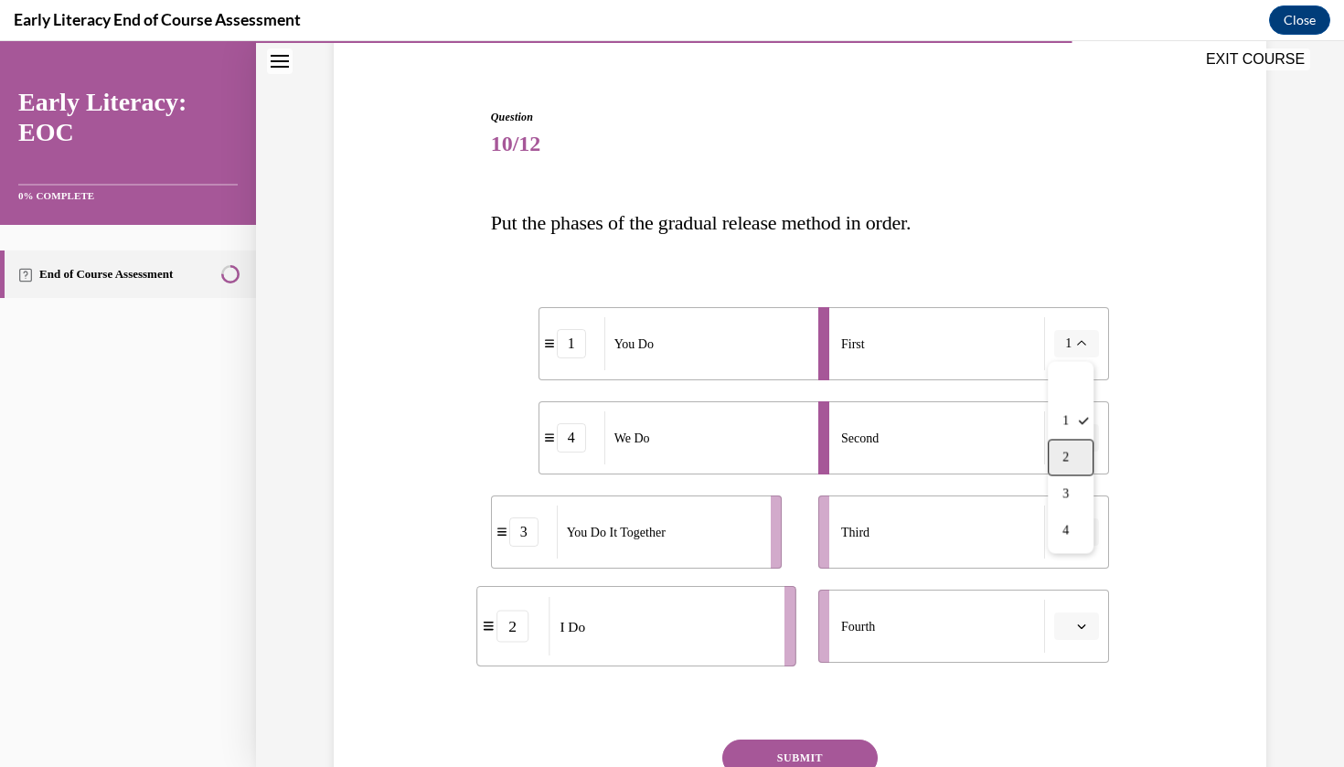
click at [1072, 468] on div "2" at bounding box center [1071, 458] width 46 height 37
click at [1080, 533] on icon "button" at bounding box center [1081, 532] width 9 height 9
click at [1072, 603] on span "1" at bounding box center [1069, 610] width 6 height 15
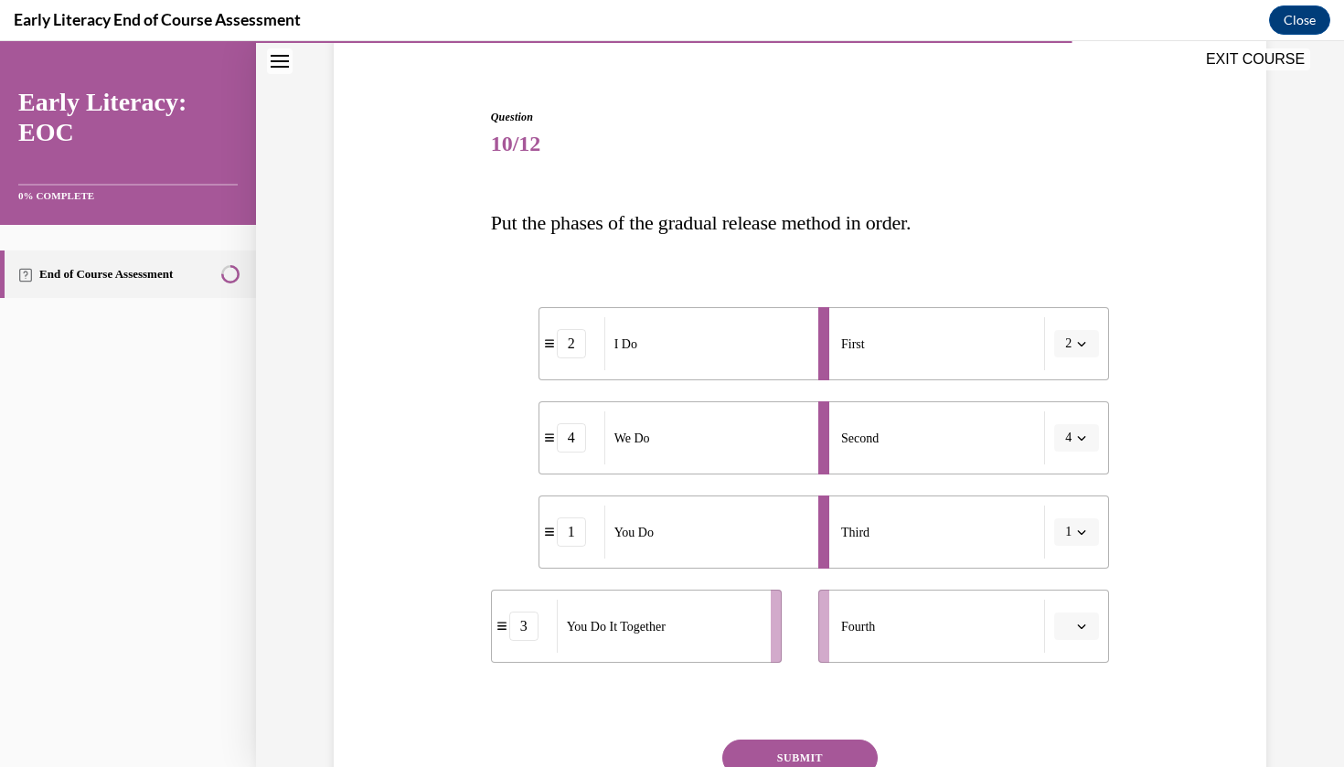
click at [1078, 631] on span "button" at bounding box center [1081, 626] width 13 height 13
click at [1073, 555] on span "3" at bounding box center [1069, 549] width 6 height 15
click at [864, 740] on button "SUBMIT" at bounding box center [799, 758] width 155 height 37
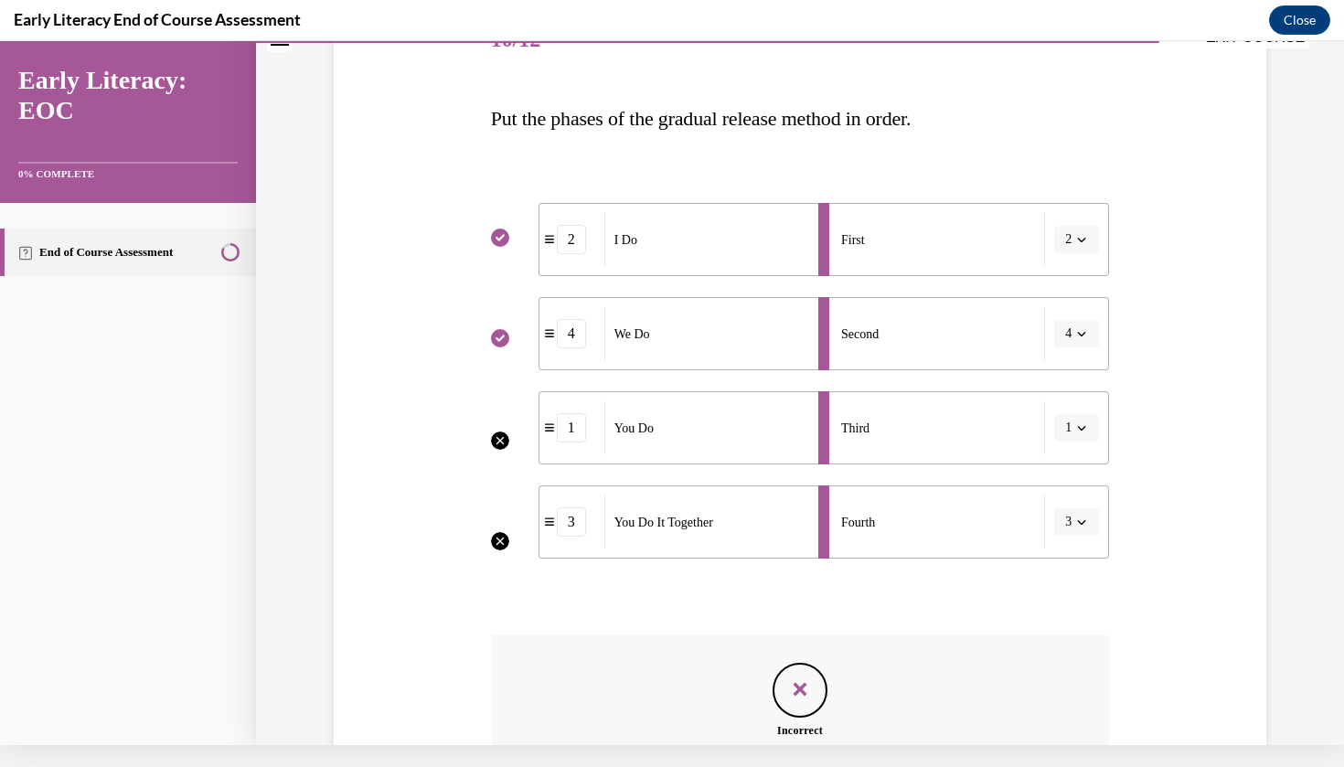
scroll to position [430, 0]
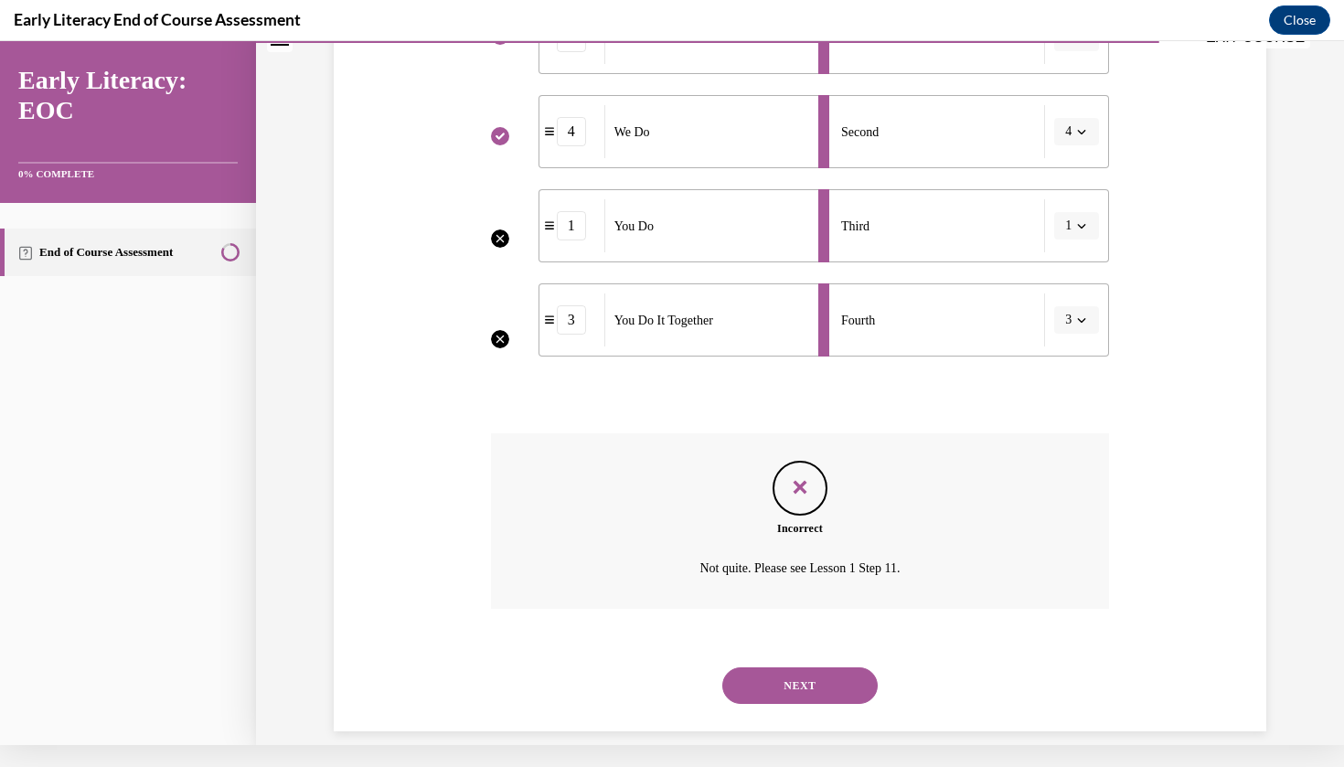
click at [838, 673] on button "NEXT" at bounding box center [799, 685] width 155 height 37
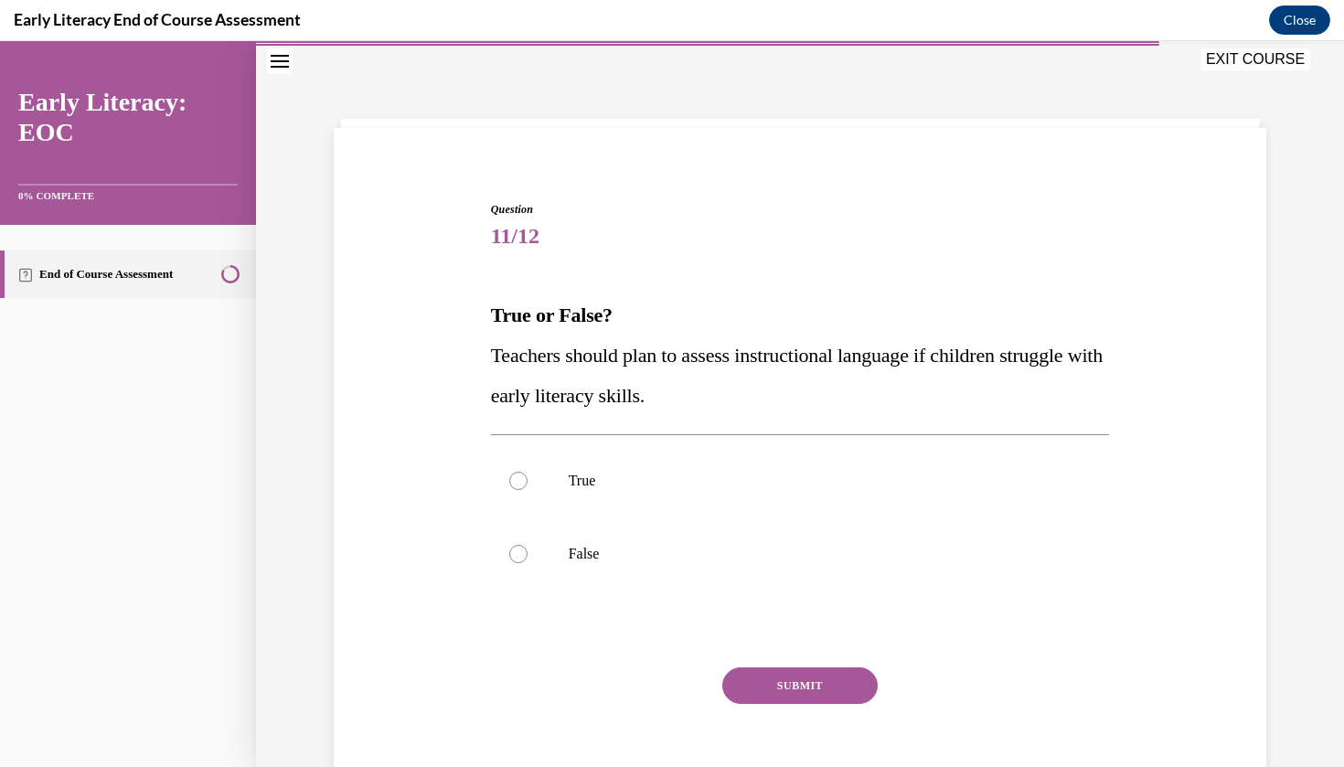
scroll to position [59, 0]
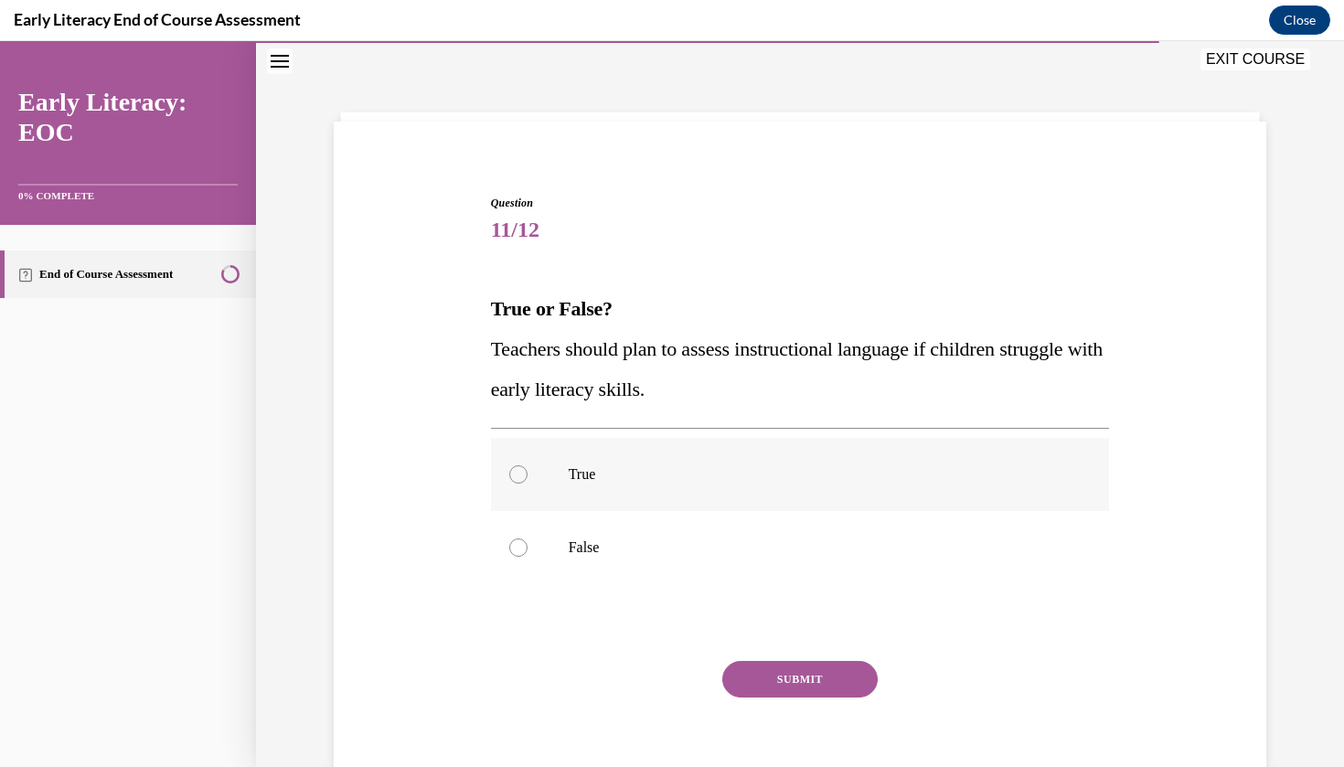
click at [580, 477] on p "True" at bounding box center [817, 474] width 496 height 18
click at [767, 673] on button "SUBMIT" at bounding box center [799, 679] width 155 height 37
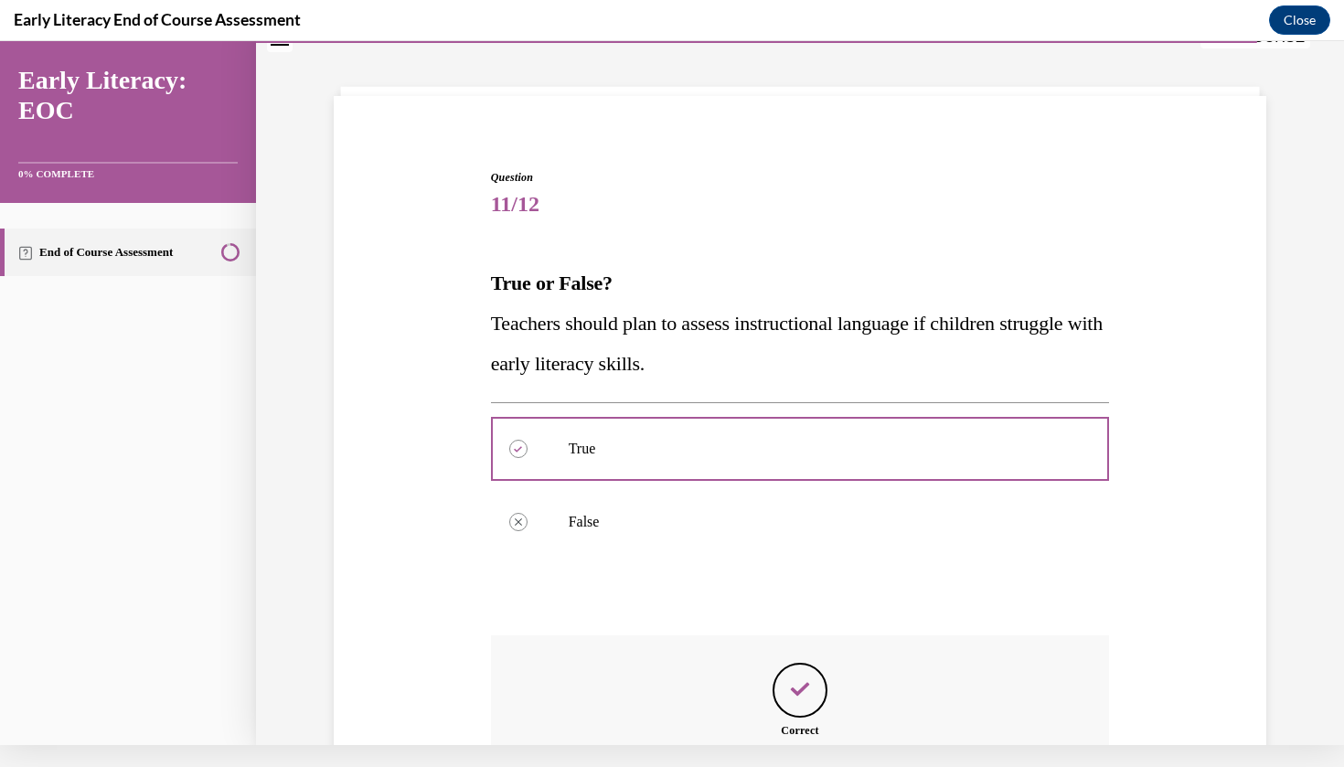
scroll to position [265, 0]
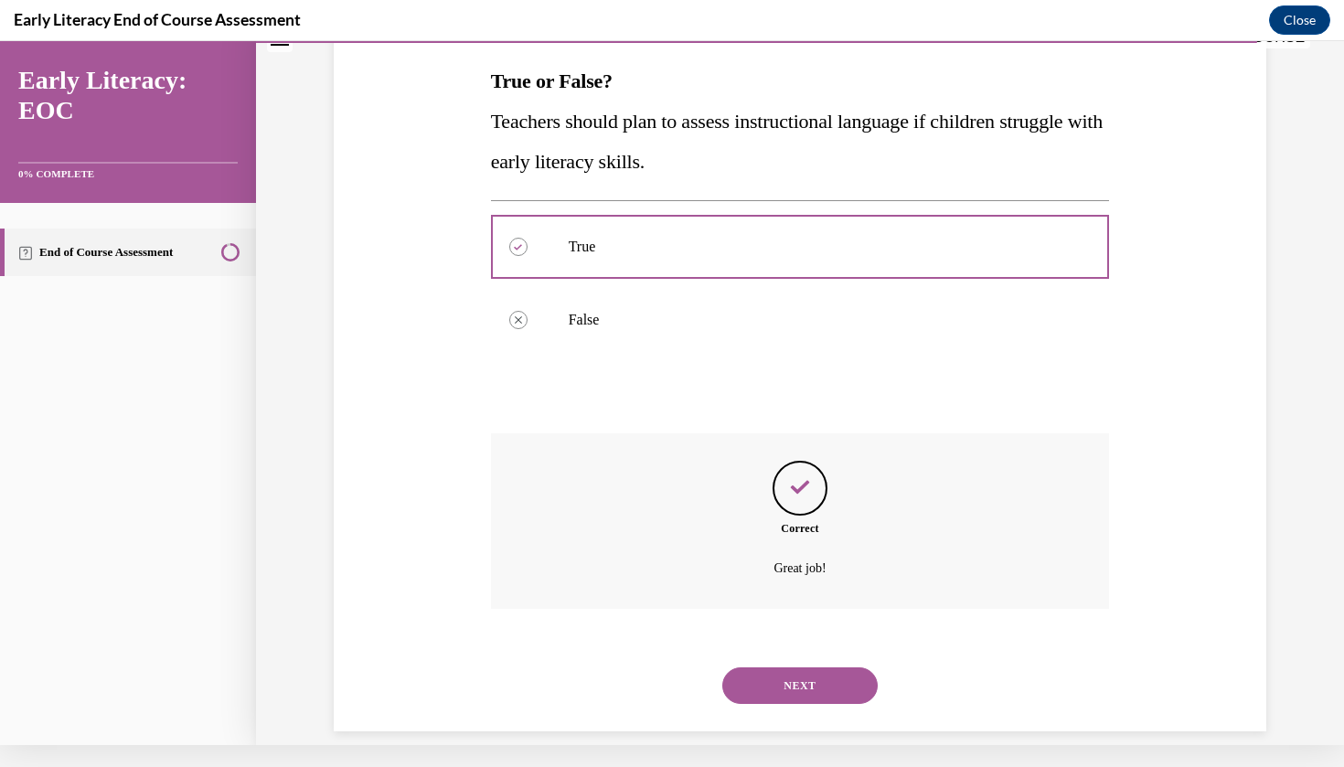
click at [788, 667] on button "NEXT" at bounding box center [799, 685] width 155 height 37
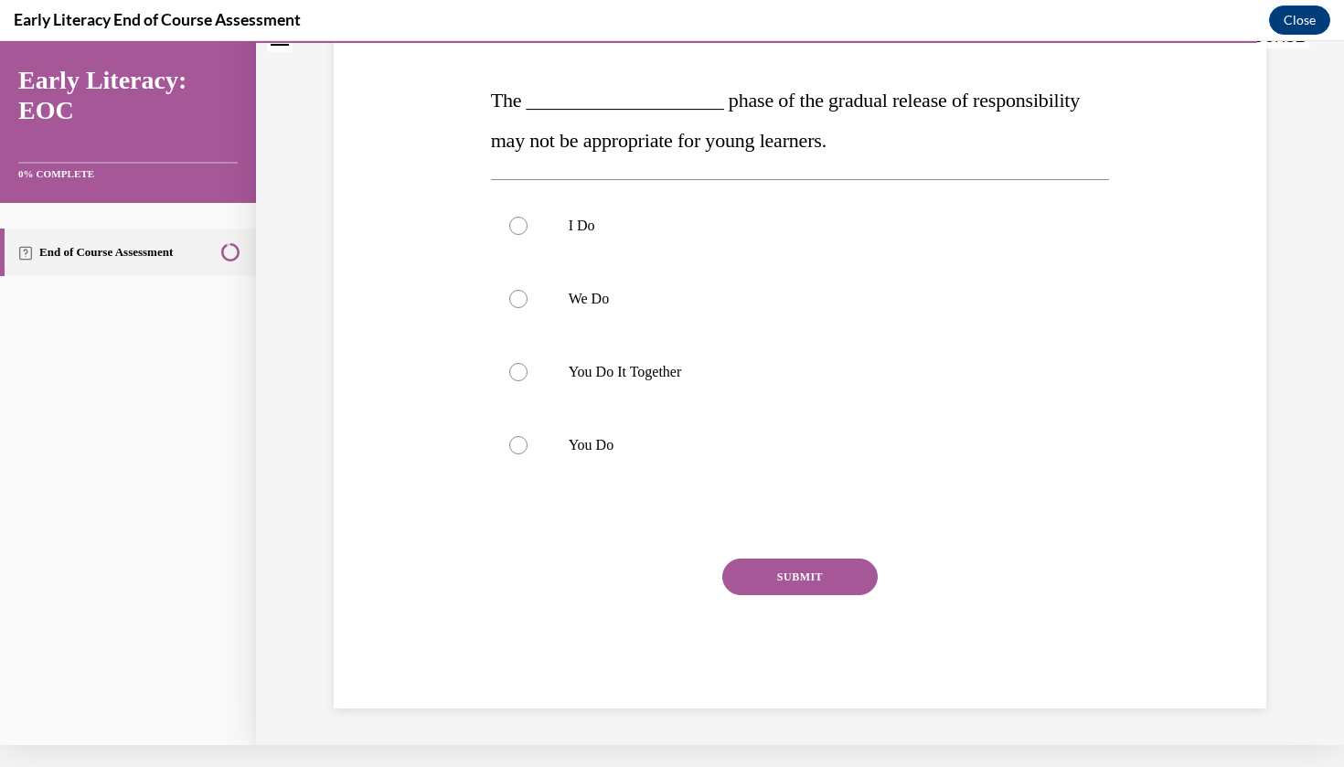
scroll to position [0, 0]
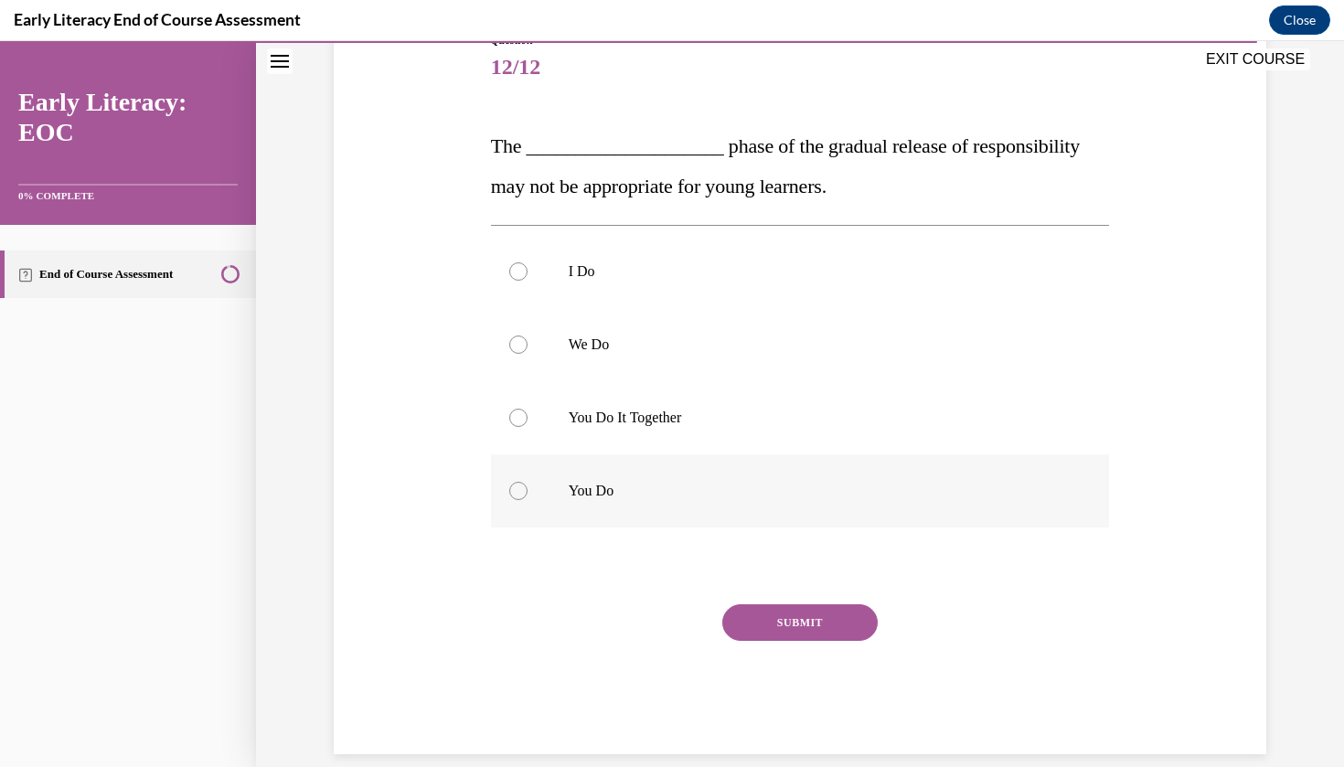
click at [612, 507] on div at bounding box center [800, 490] width 619 height 73
click at [761, 634] on button "SUBMIT" at bounding box center [799, 622] width 155 height 37
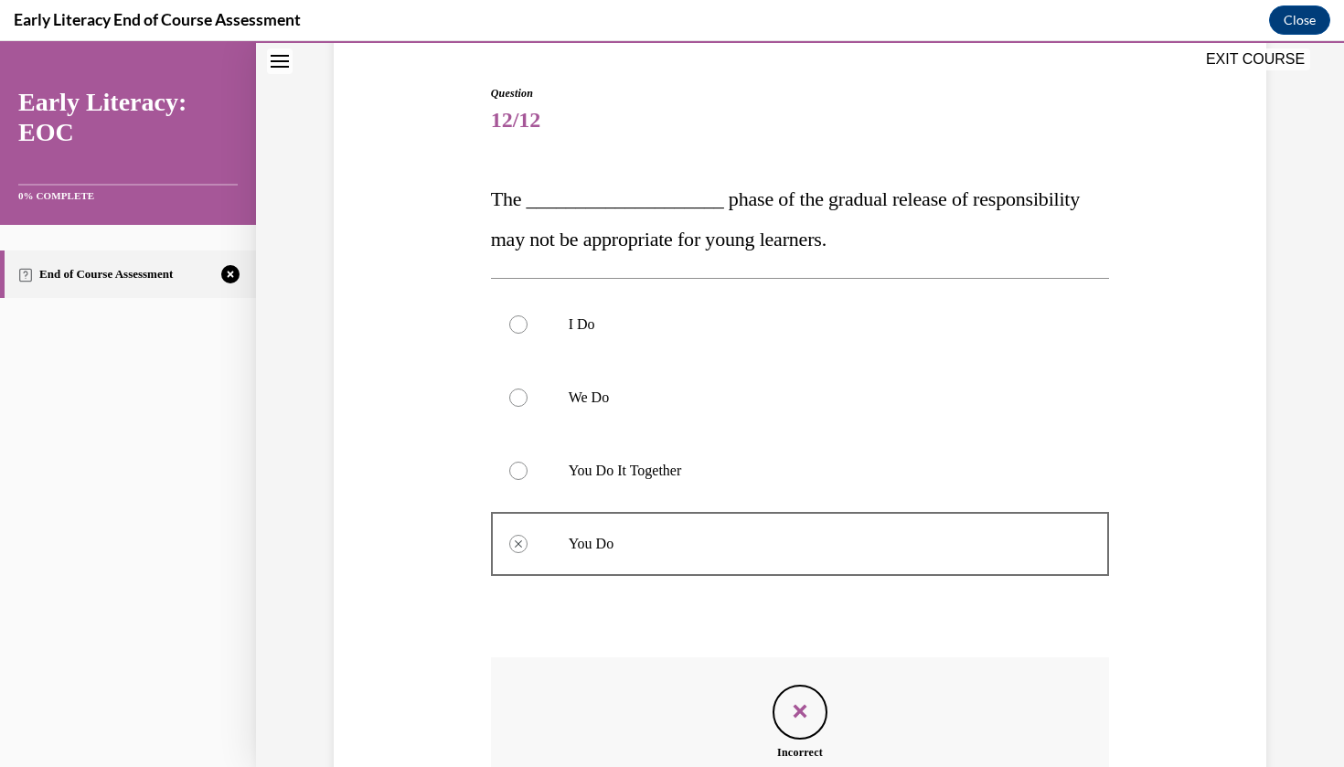
scroll to position [371, 0]
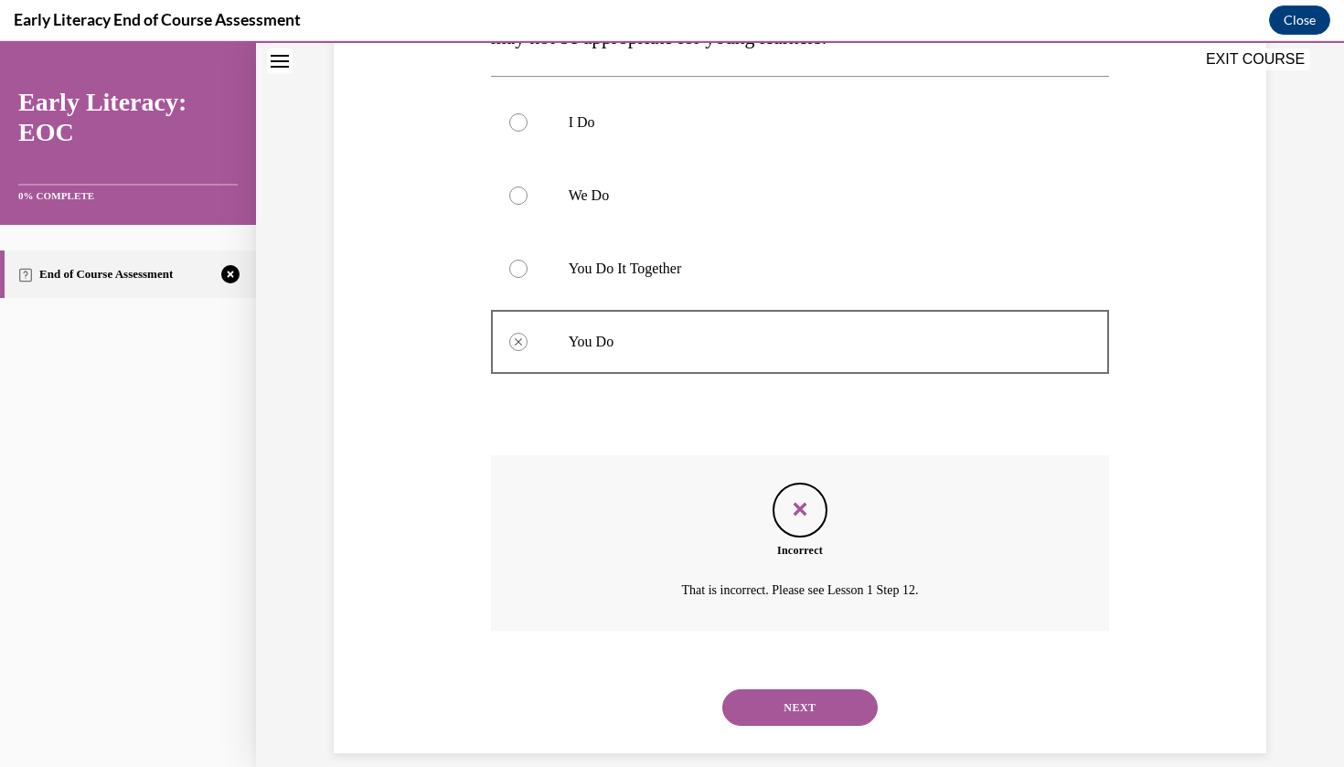
click at [804, 689] on button "NEXT" at bounding box center [799, 707] width 155 height 37
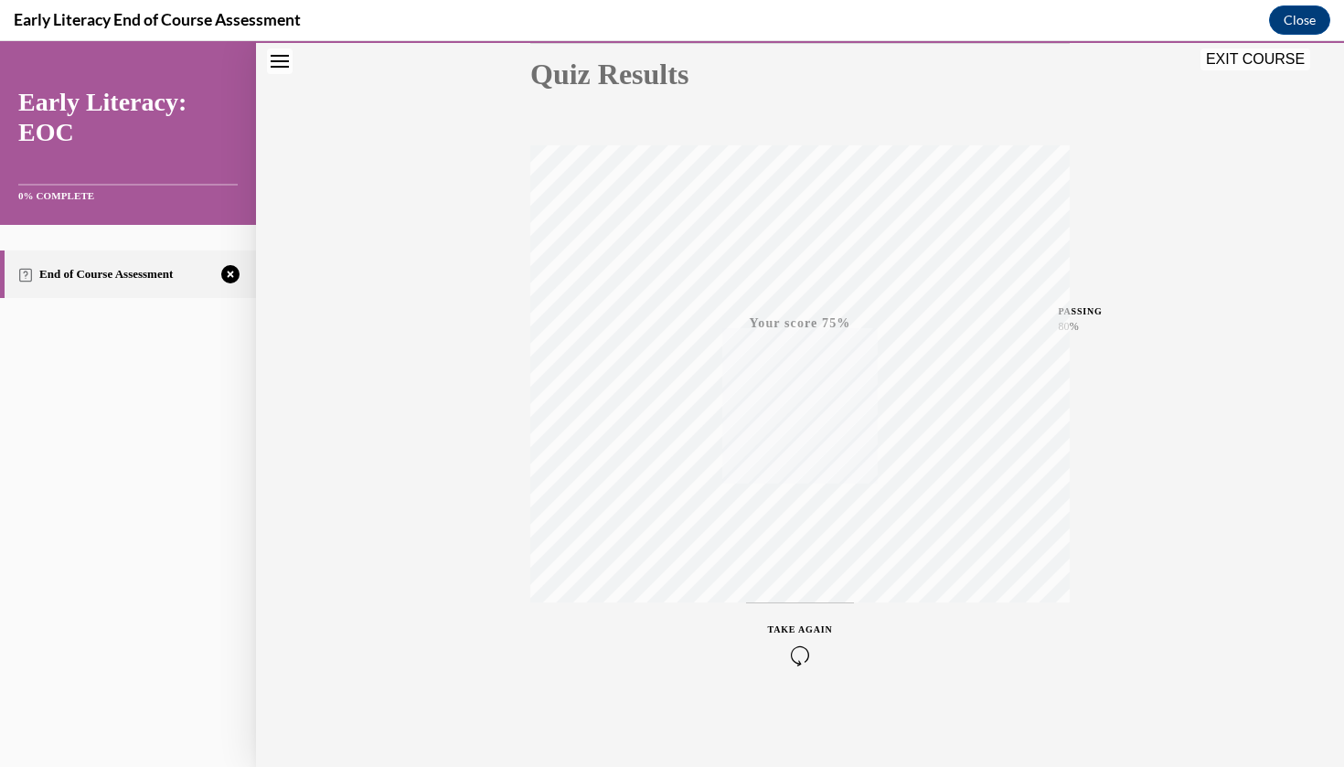
click at [789, 647] on icon "button" at bounding box center [800, 656] width 65 height 20
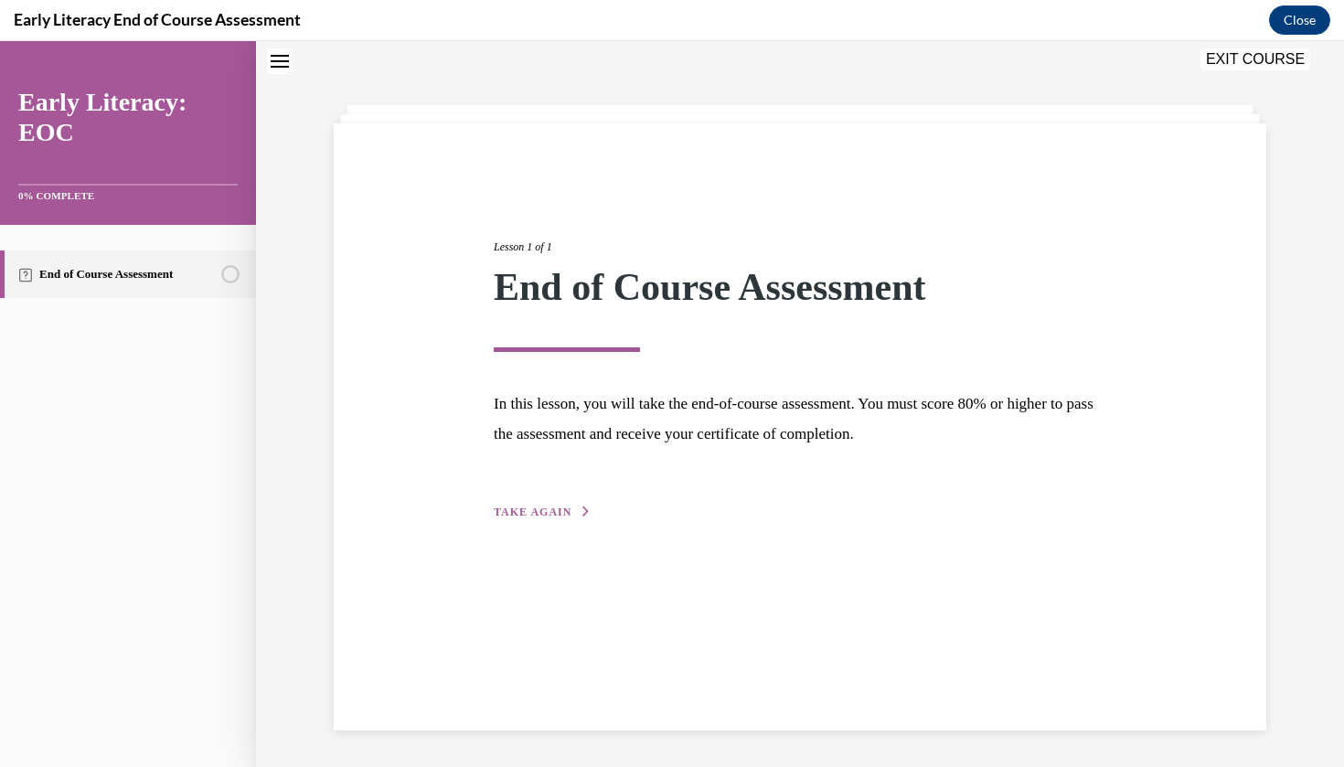
click at [544, 509] on span "TAKE AGAIN" at bounding box center [533, 512] width 78 height 13
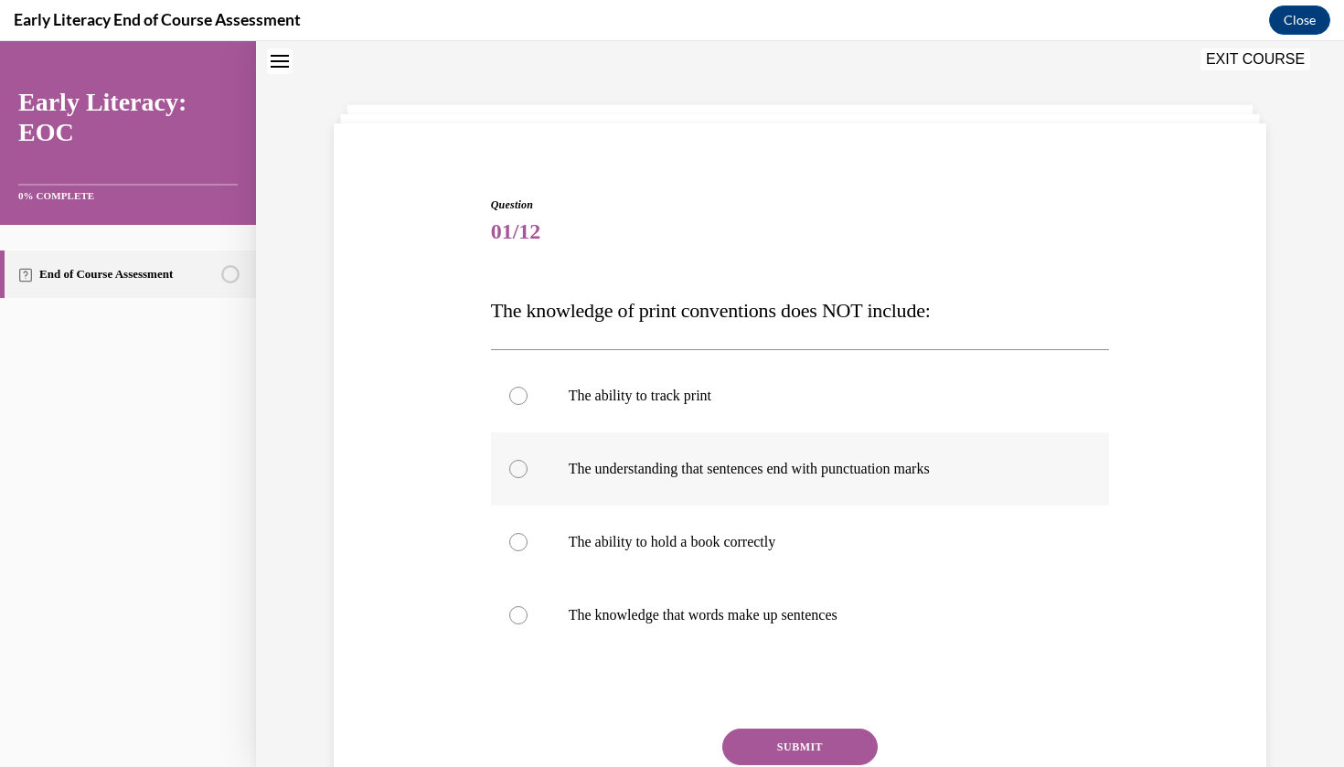
click at [667, 473] on p "The understanding that sentences end with punctuation marks" at bounding box center [817, 469] width 496 height 18
click at [767, 749] on button "SUBMIT" at bounding box center [799, 747] width 155 height 37
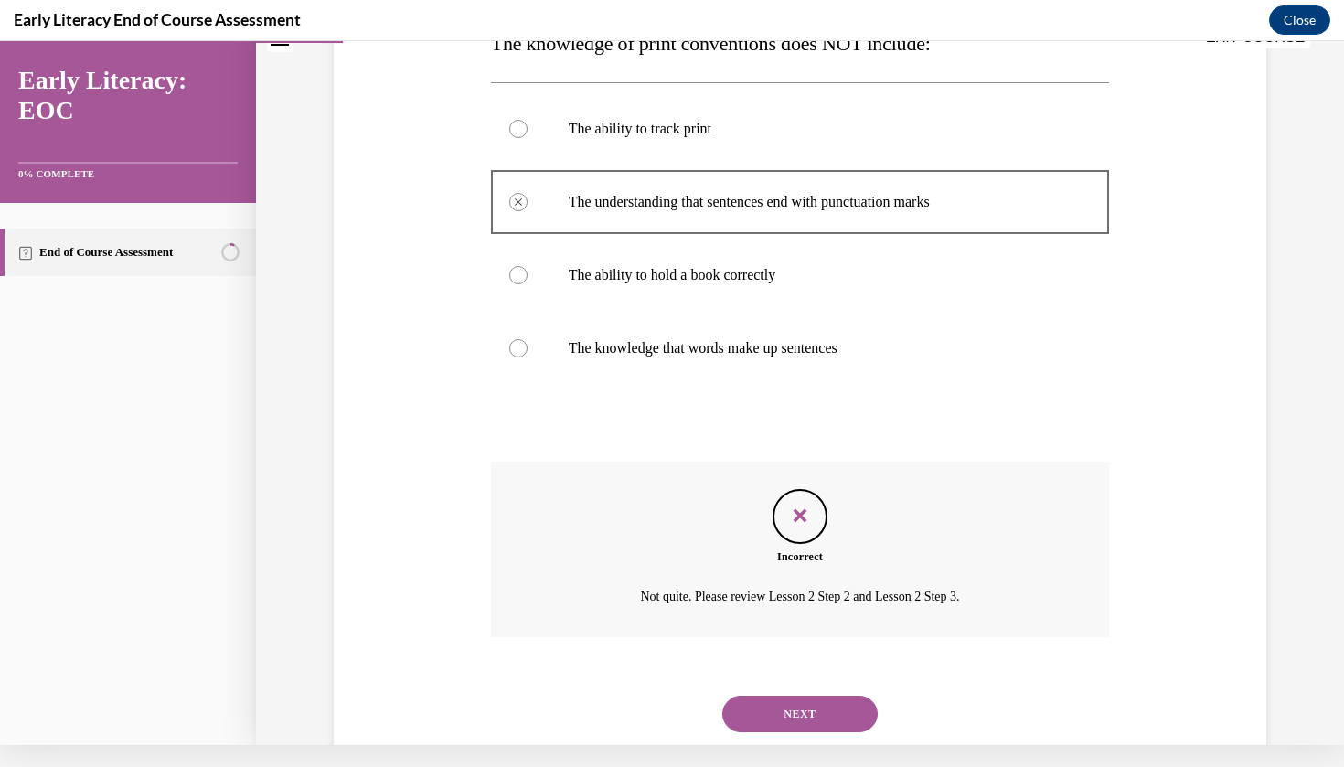
scroll to position [331, 0]
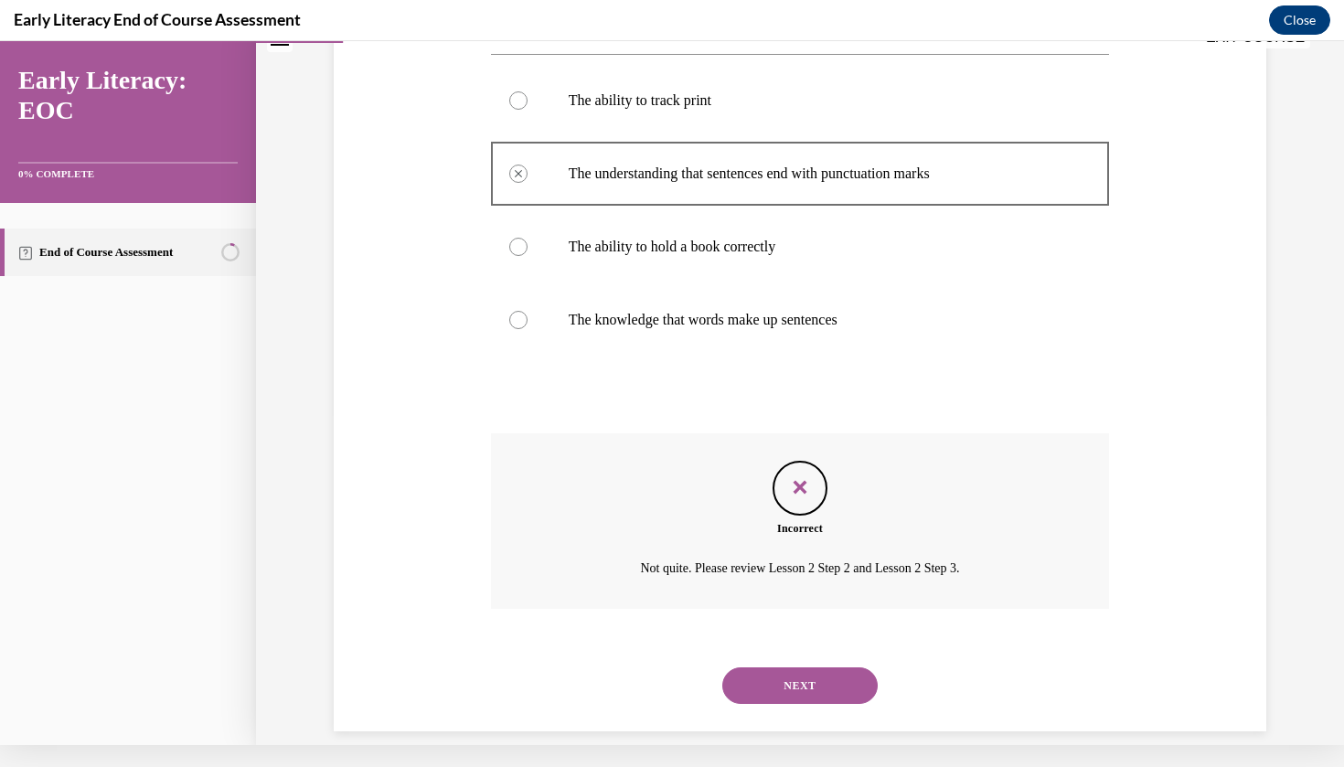
click at [1299, 7] on button "Close" at bounding box center [1299, 19] width 61 height 29
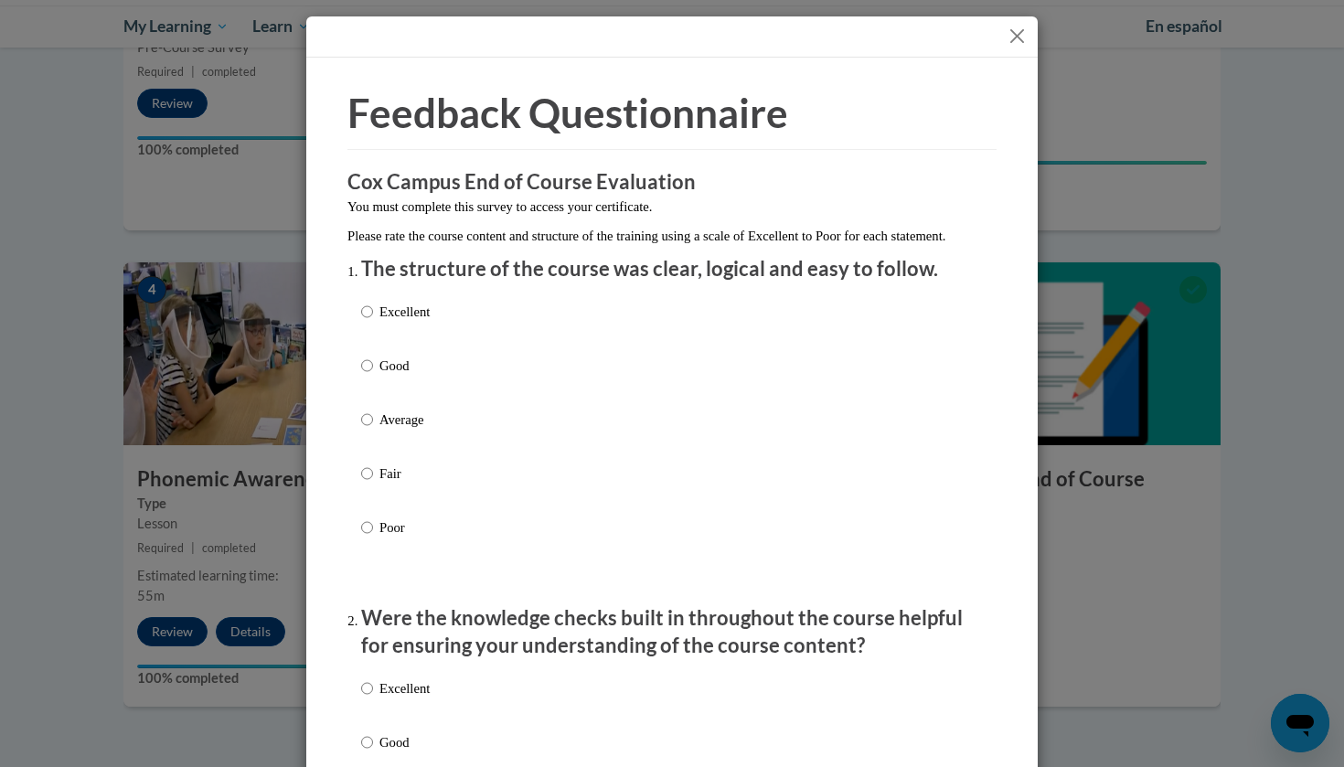
click at [1023, 37] on button "Close" at bounding box center [1017, 36] width 23 height 23
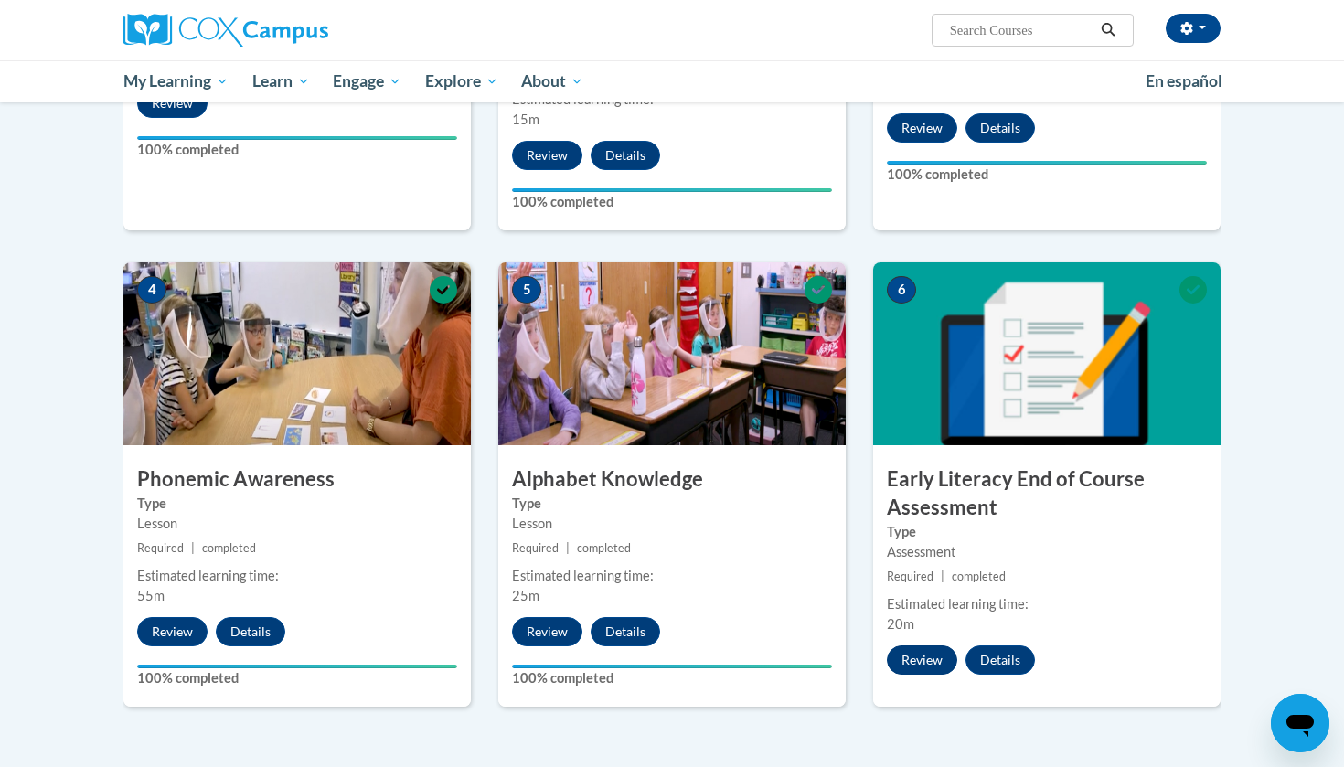
click at [937, 649] on button "Review" at bounding box center [922, 660] width 70 height 29
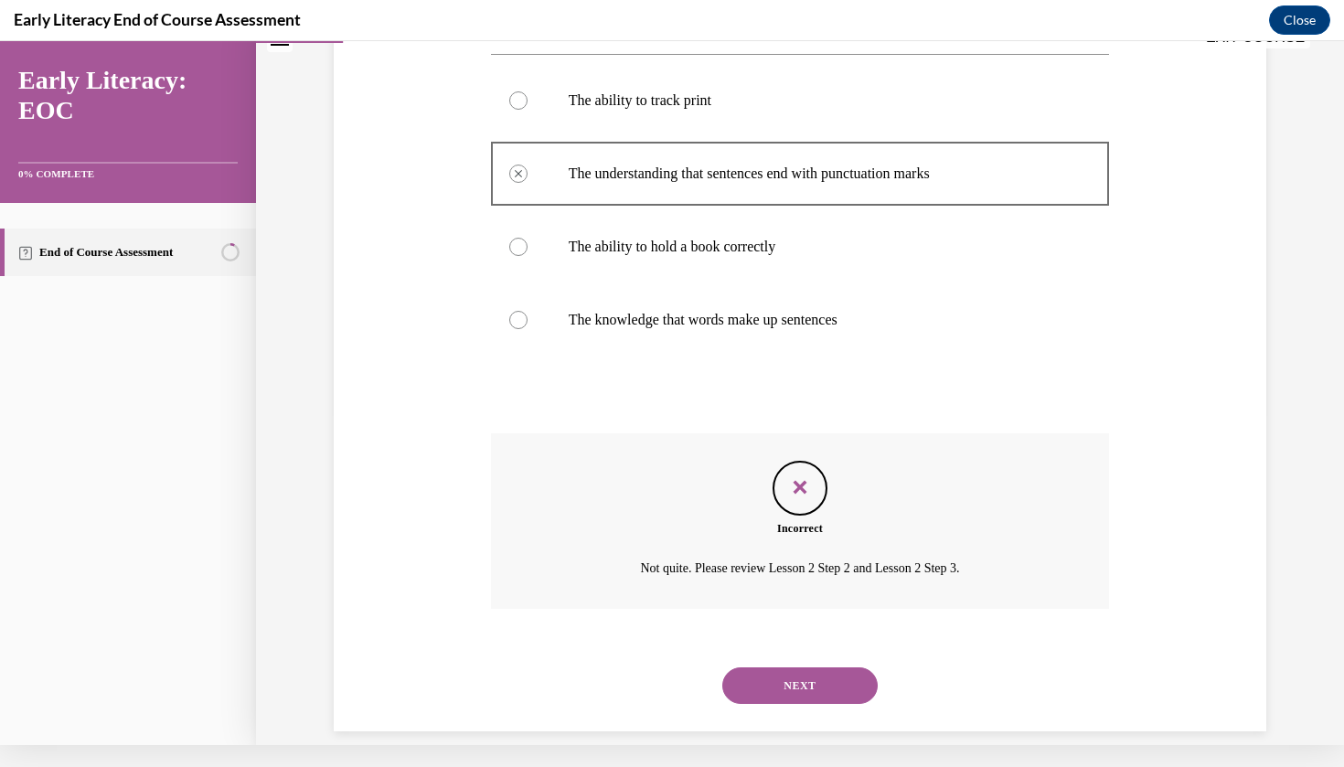
click at [748, 667] on button "NEXT" at bounding box center [799, 685] width 155 height 37
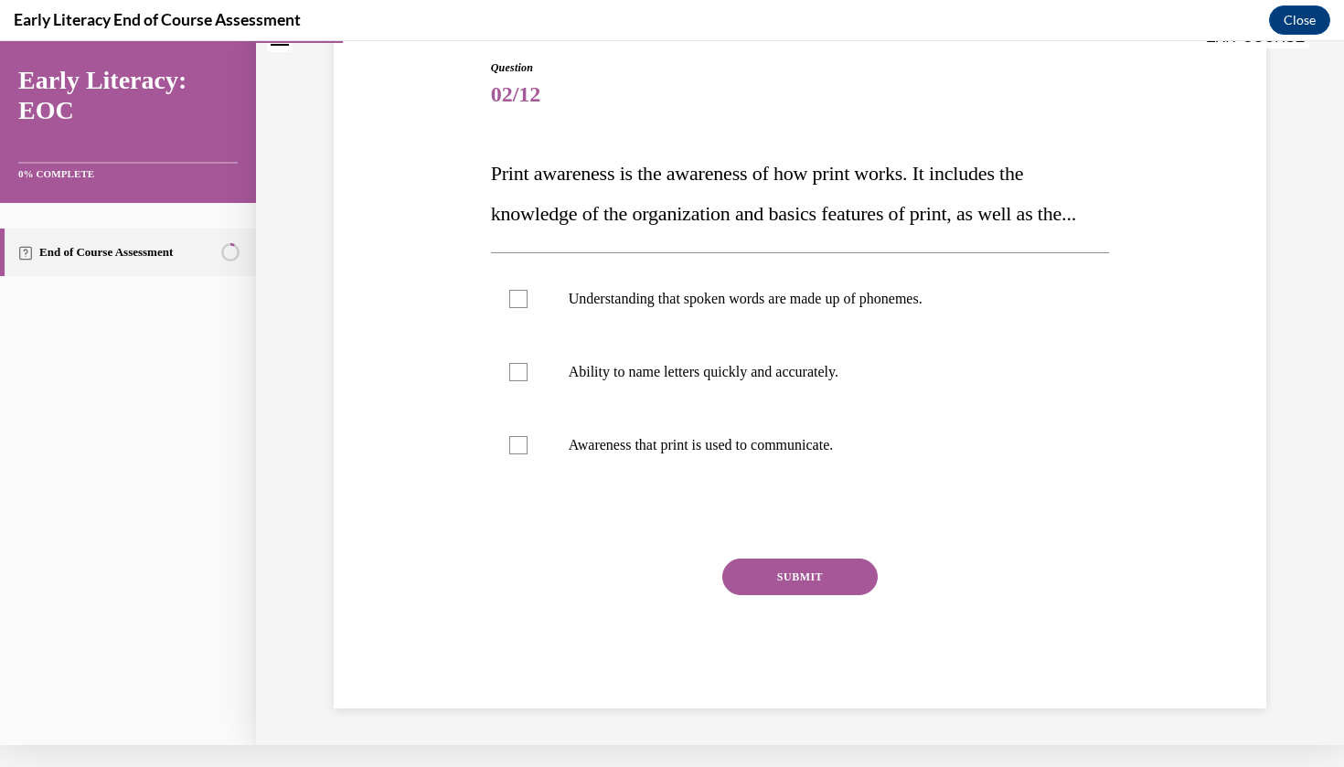
scroll to position [13, 0]
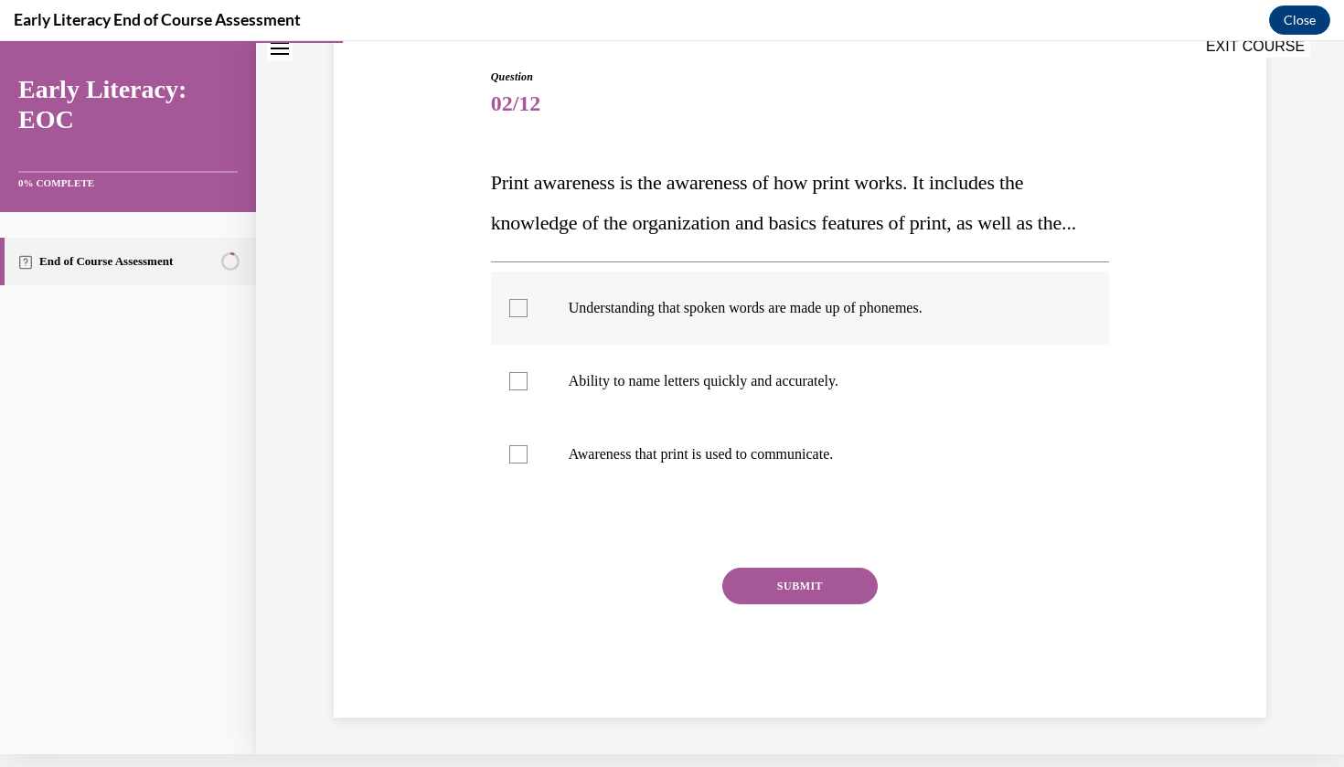
click at [693, 317] on p "Understanding that spoken words are made up of phonemes." at bounding box center [817, 308] width 496 height 18
click at [699, 317] on p "Understanding that spoken words are made up of phonemes." at bounding box center [817, 308] width 496 height 18
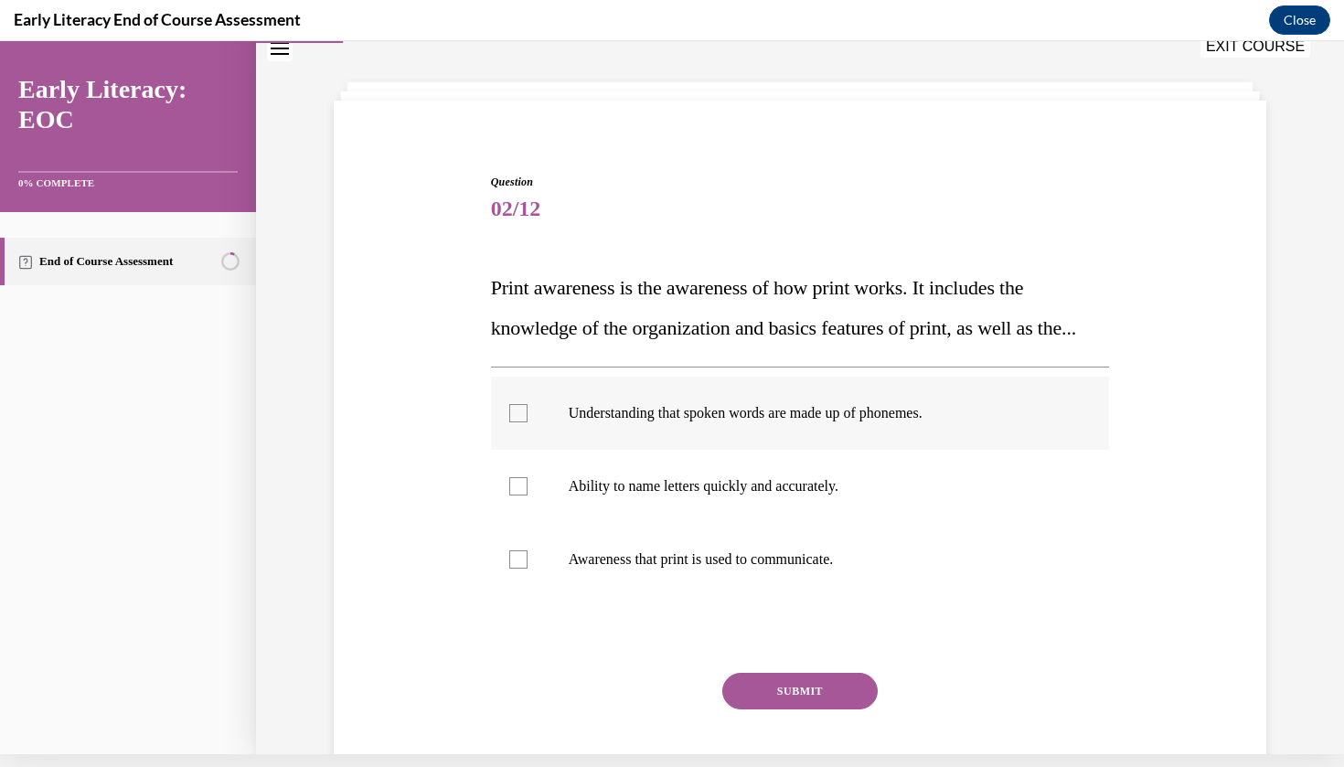
scroll to position [34, 0]
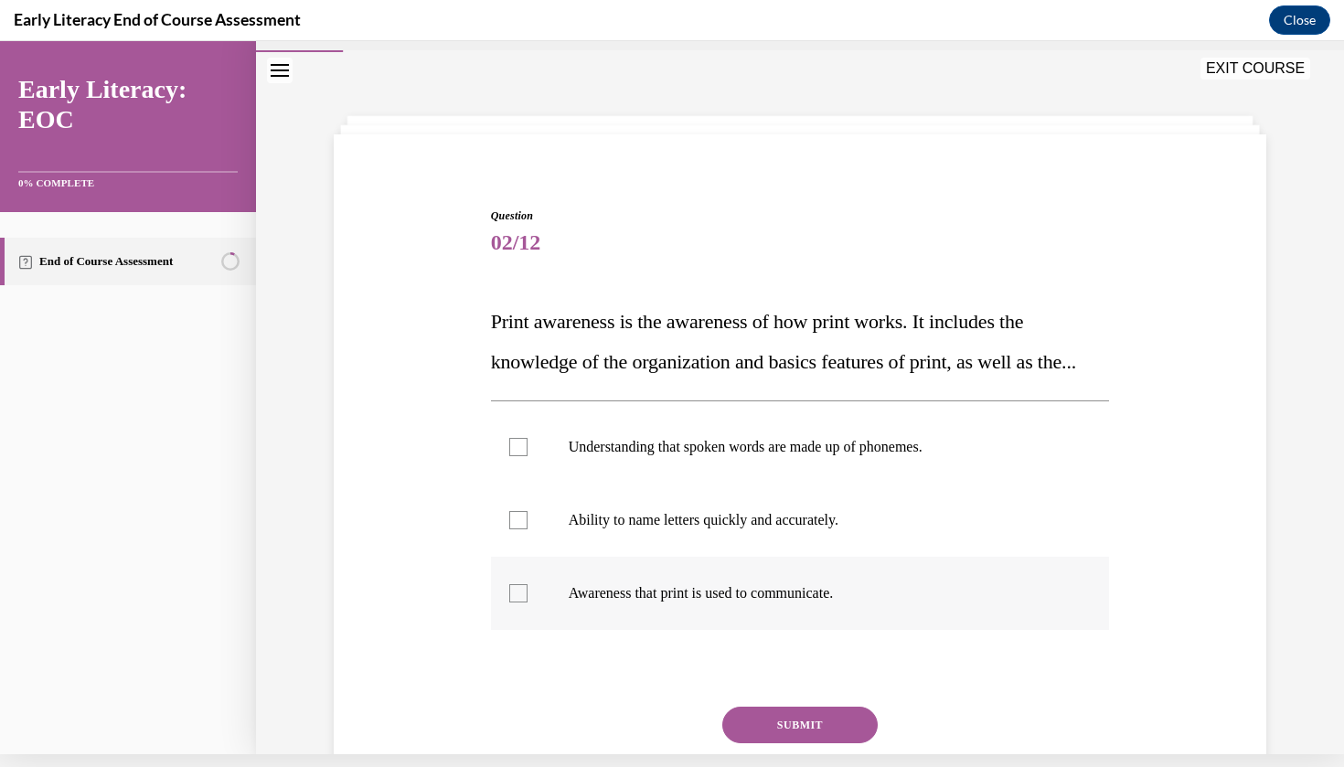
click at [622, 603] on p "Awareness that print is used to communicate." at bounding box center [817, 593] width 496 height 18
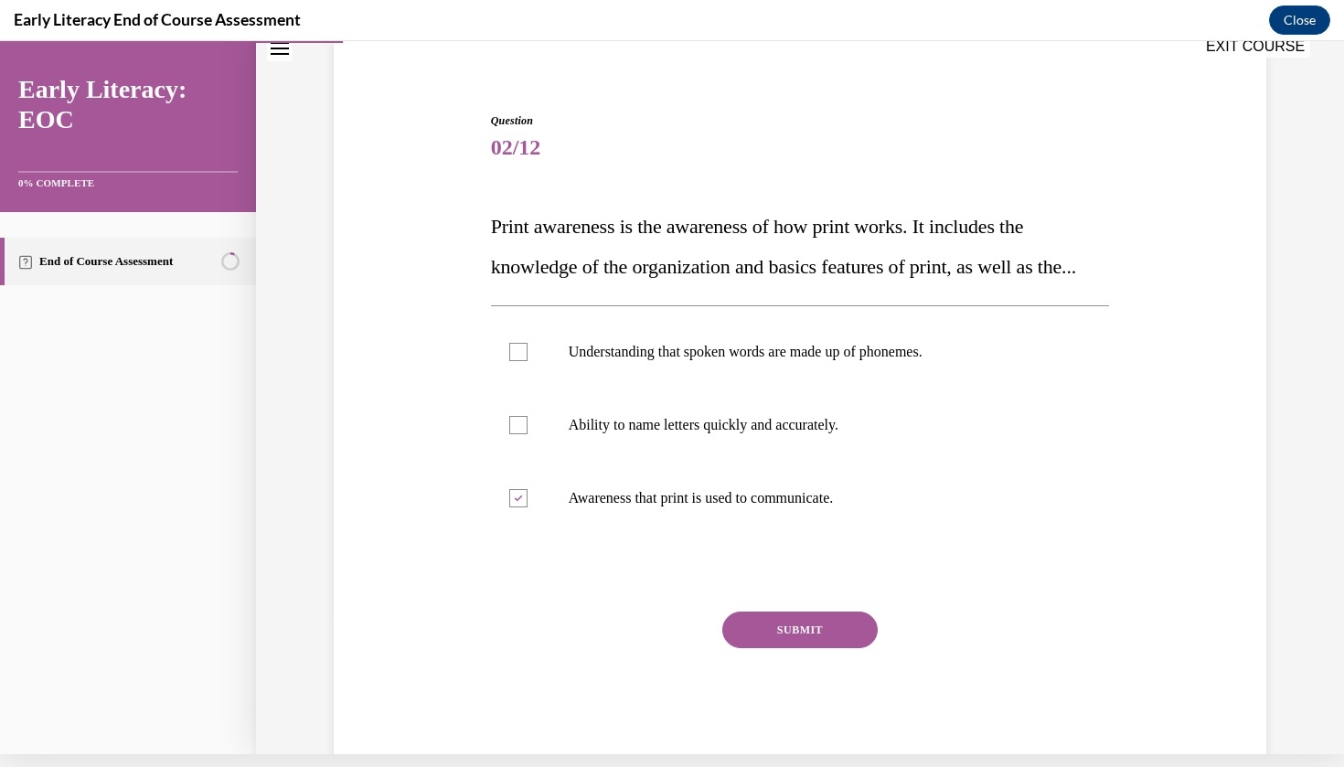
click at [771, 648] on button "SUBMIT" at bounding box center [799, 630] width 155 height 37
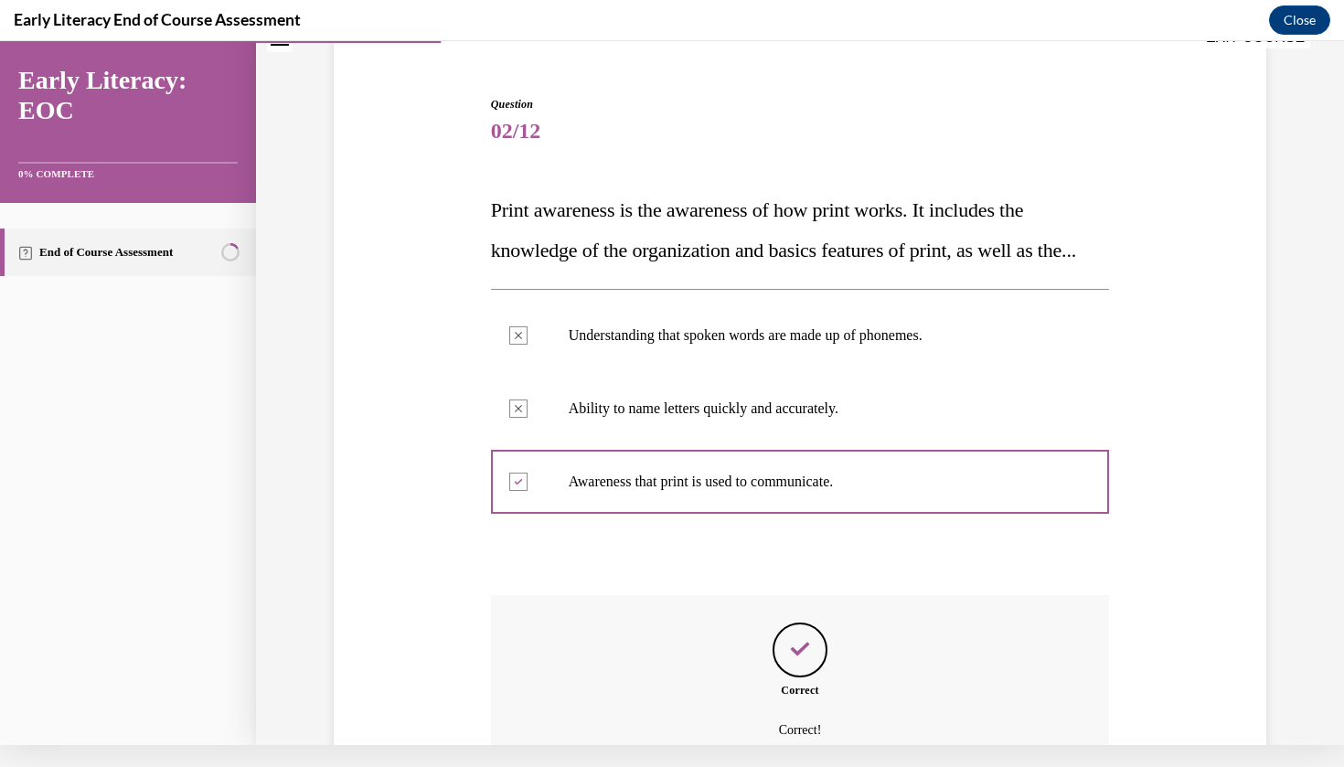
scroll to position [338, 0]
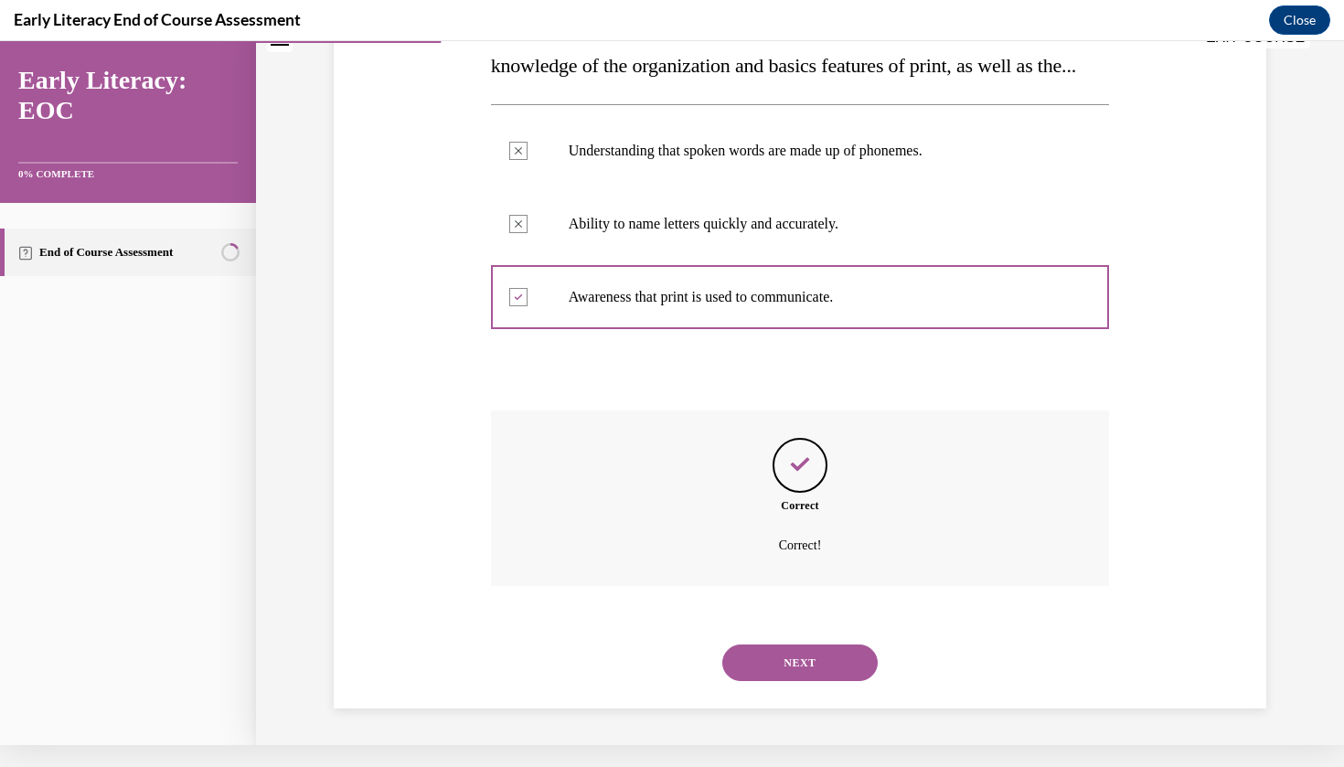
click at [813, 679] on button "NEXT" at bounding box center [799, 663] width 155 height 37
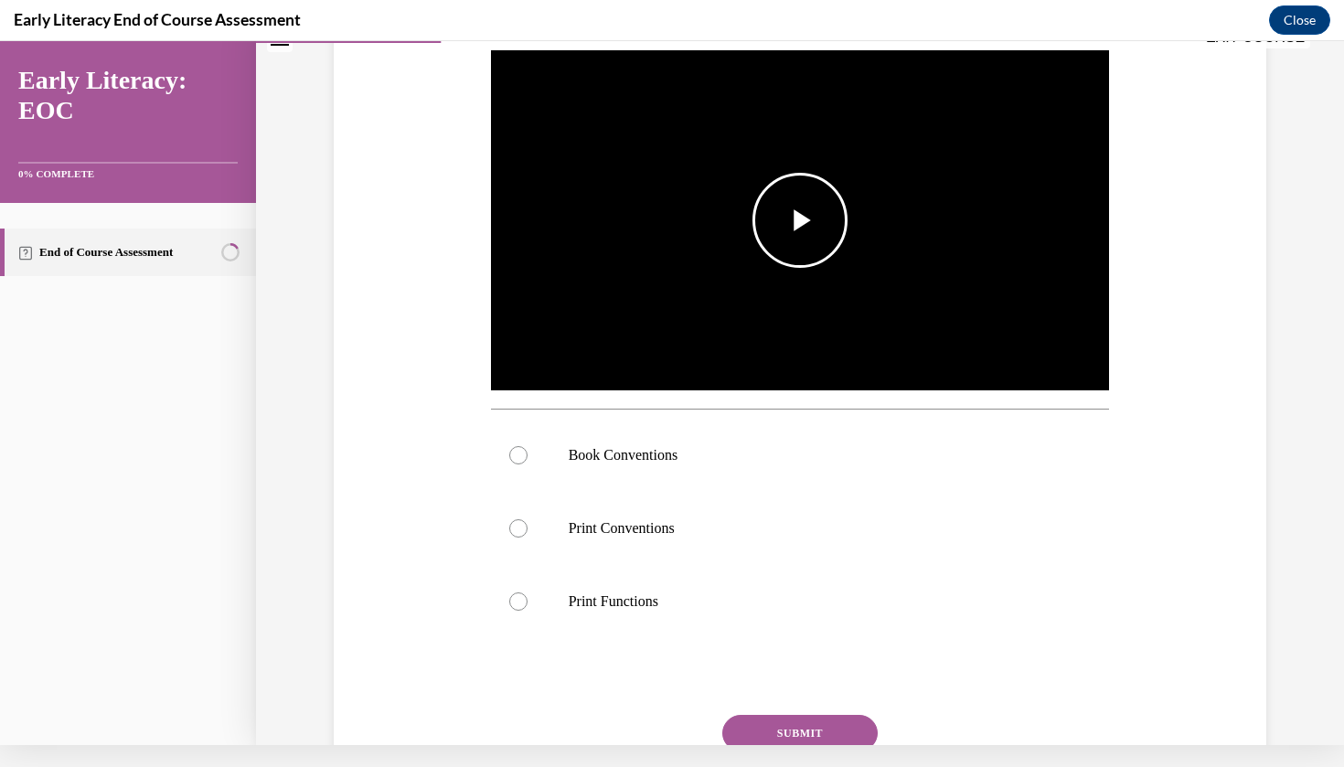
scroll to position [0, 0]
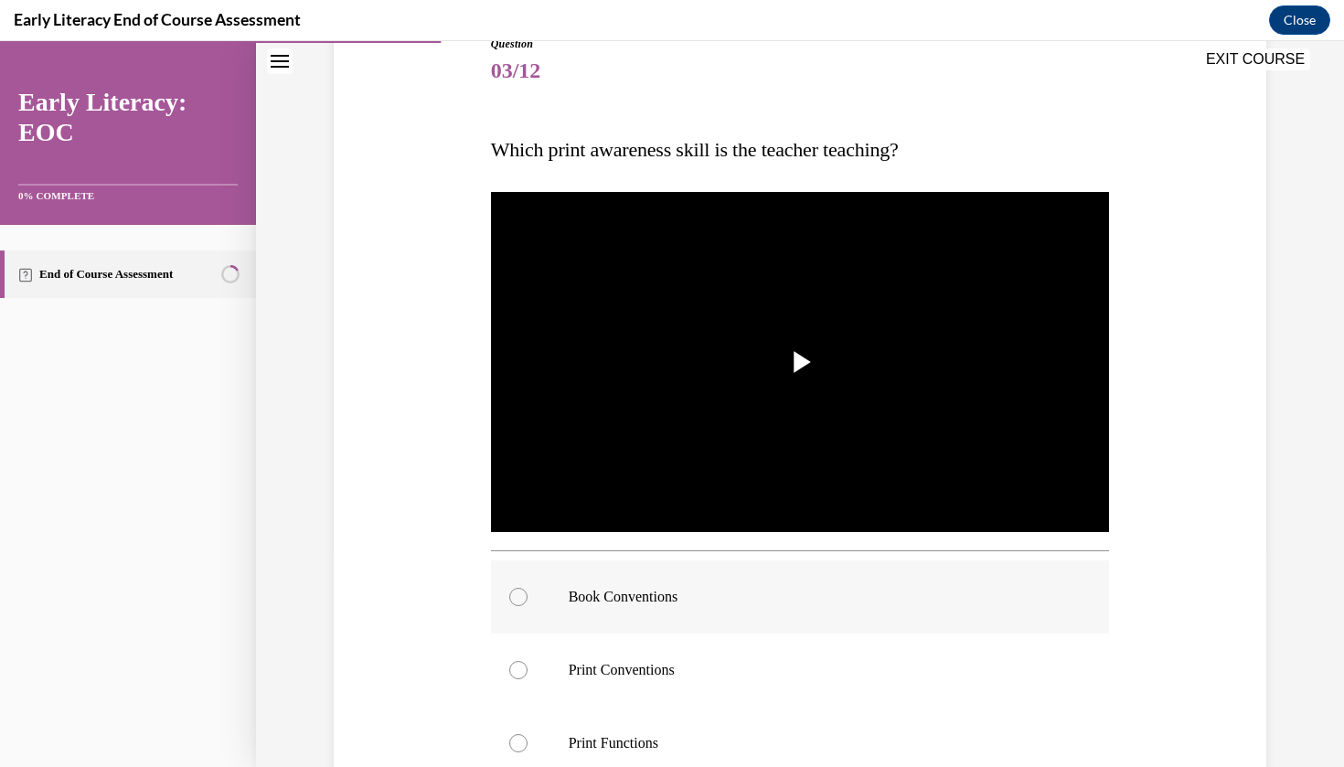
click at [698, 569] on div at bounding box center [800, 596] width 619 height 73
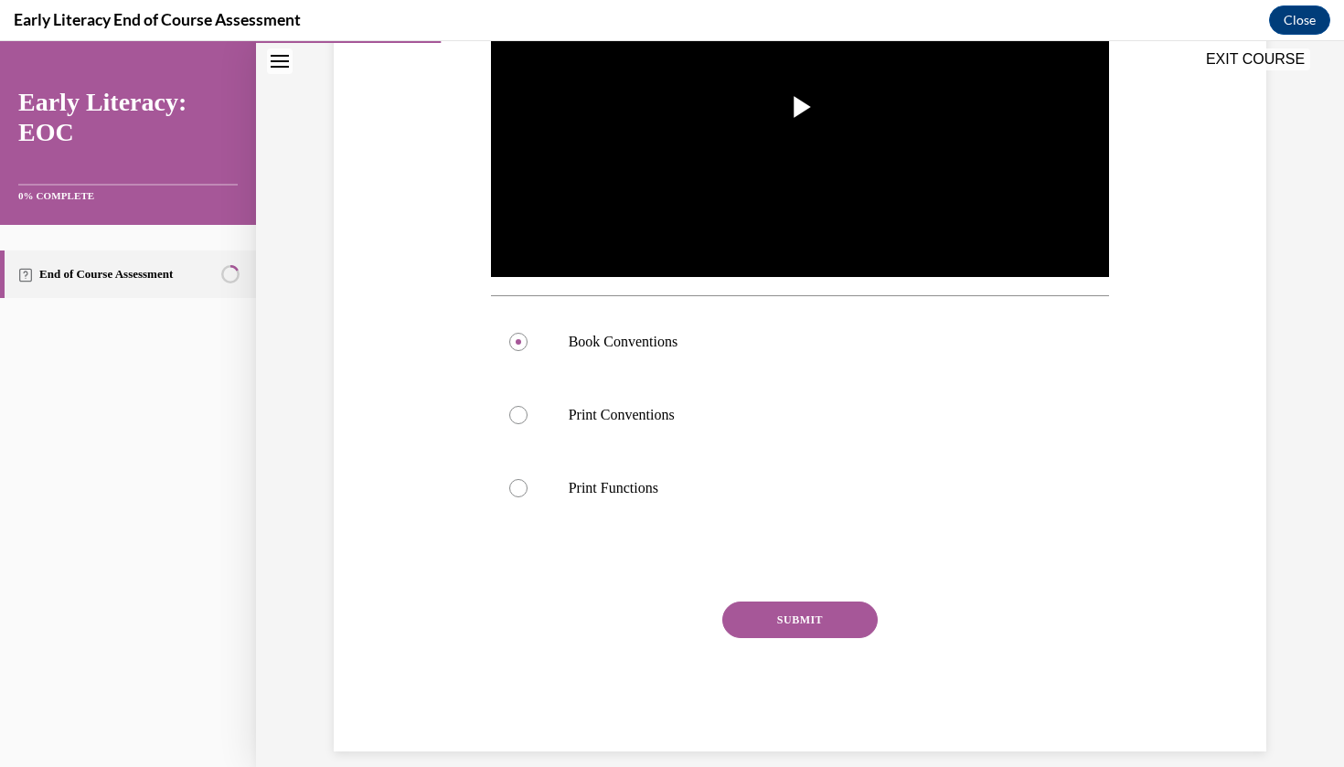
click at [766, 619] on button "SUBMIT" at bounding box center [799, 620] width 155 height 37
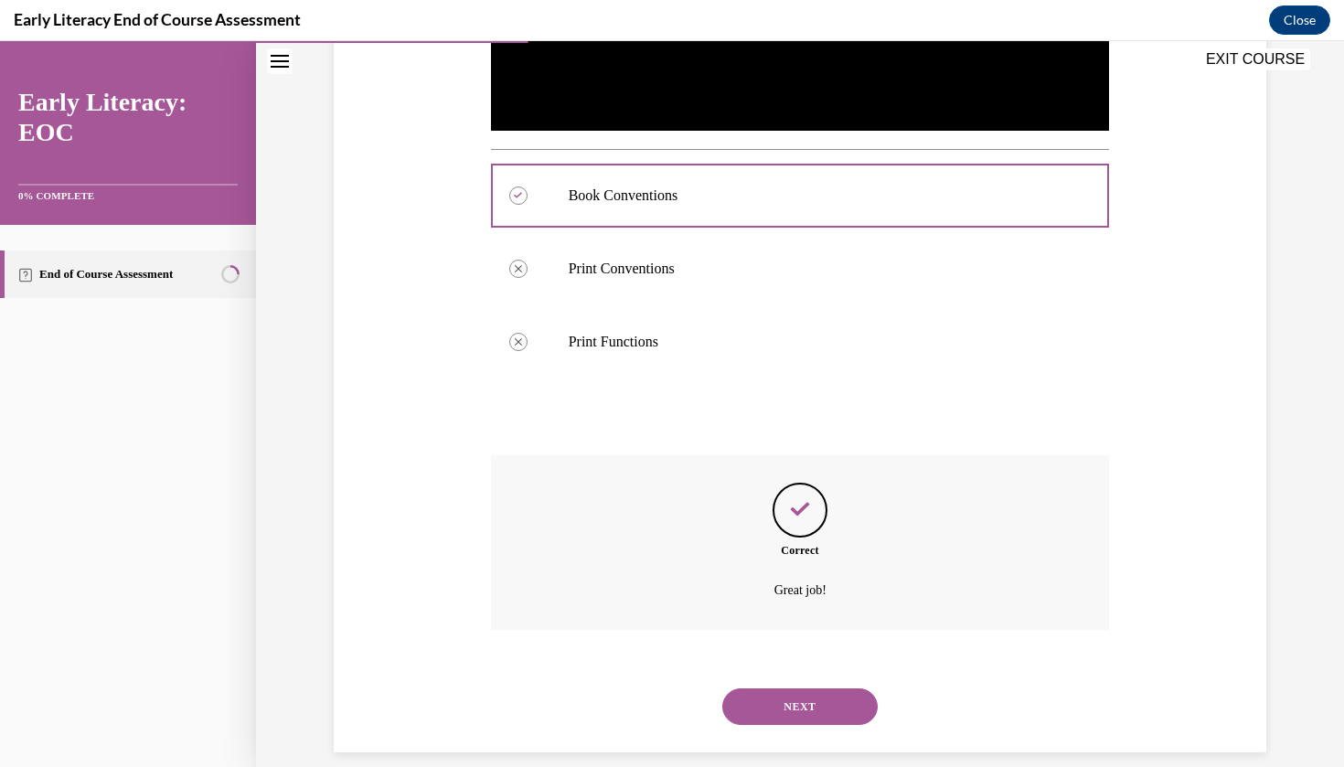
click at [804, 688] on button "NEXT" at bounding box center [799, 706] width 155 height 37
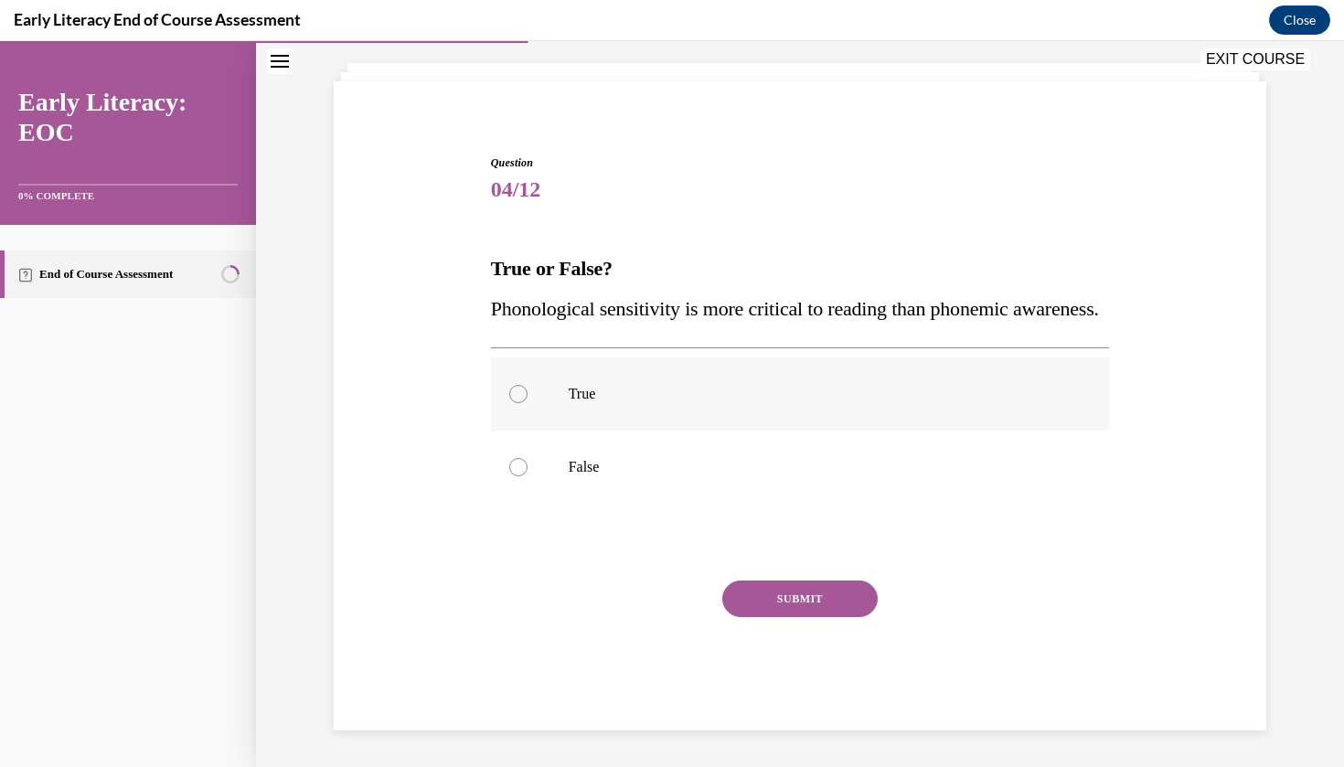
click at [617, 417] on div at bounding box center [800, 394] width 619 height 73
click at [614, 482] on div at bounding box center [800, 467] width 619 height 73
click at [770, 617] on button "SUBMIT" at bounding box center [799, 599] width 155 height 37
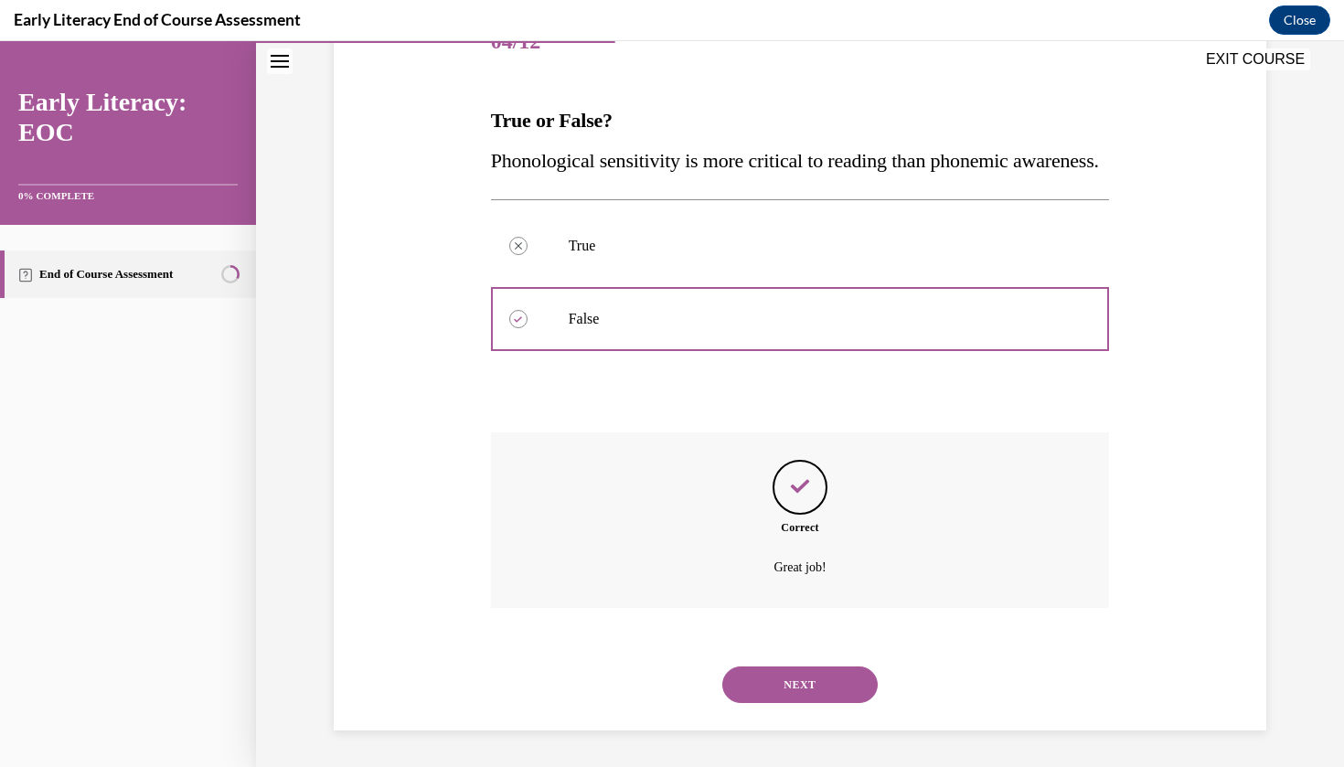
click at [795, 686] on button "NEXT" at bounding box center [799, 685] width 155 height 37
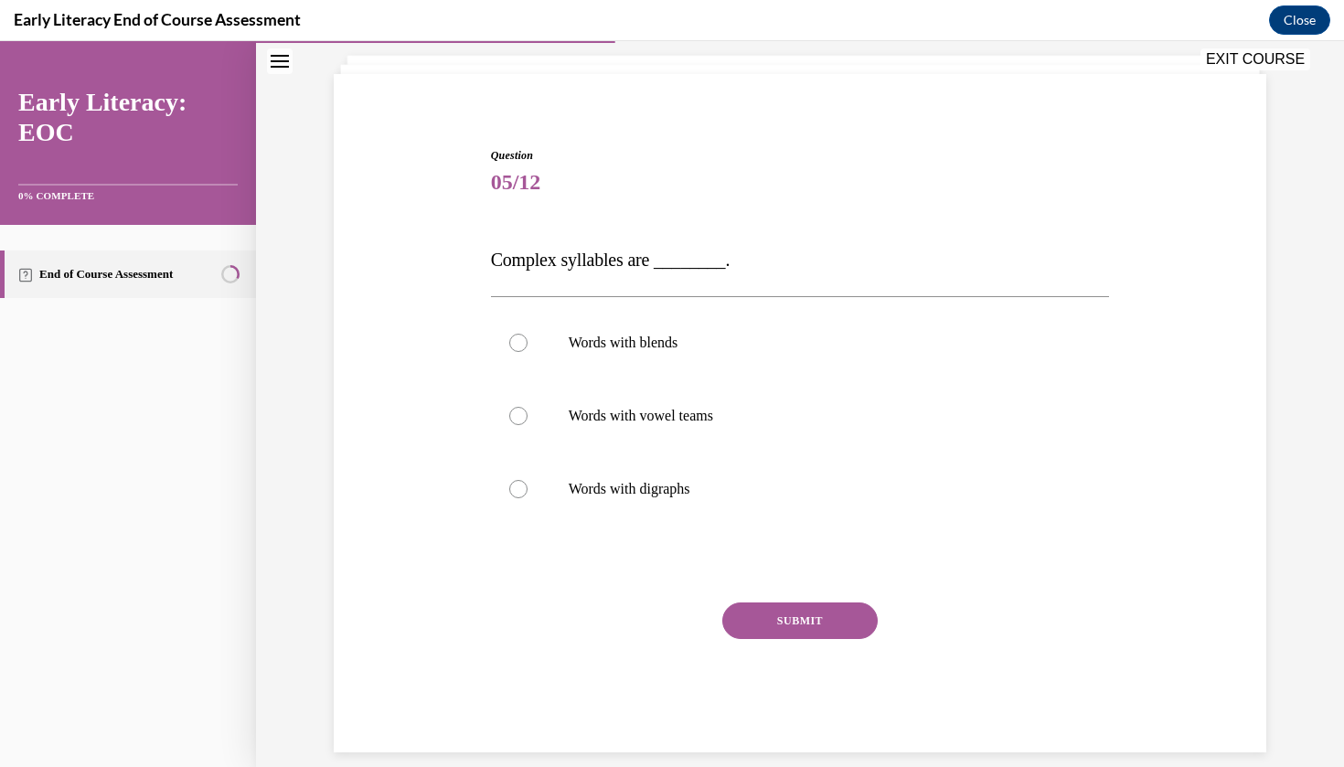
click at [640, 183] on span "05/12" at bounding box center [800, 182] width 619 height 37
click at [628, 191] on span "05/12" at bounding box center [800, 182] width 619 height 37
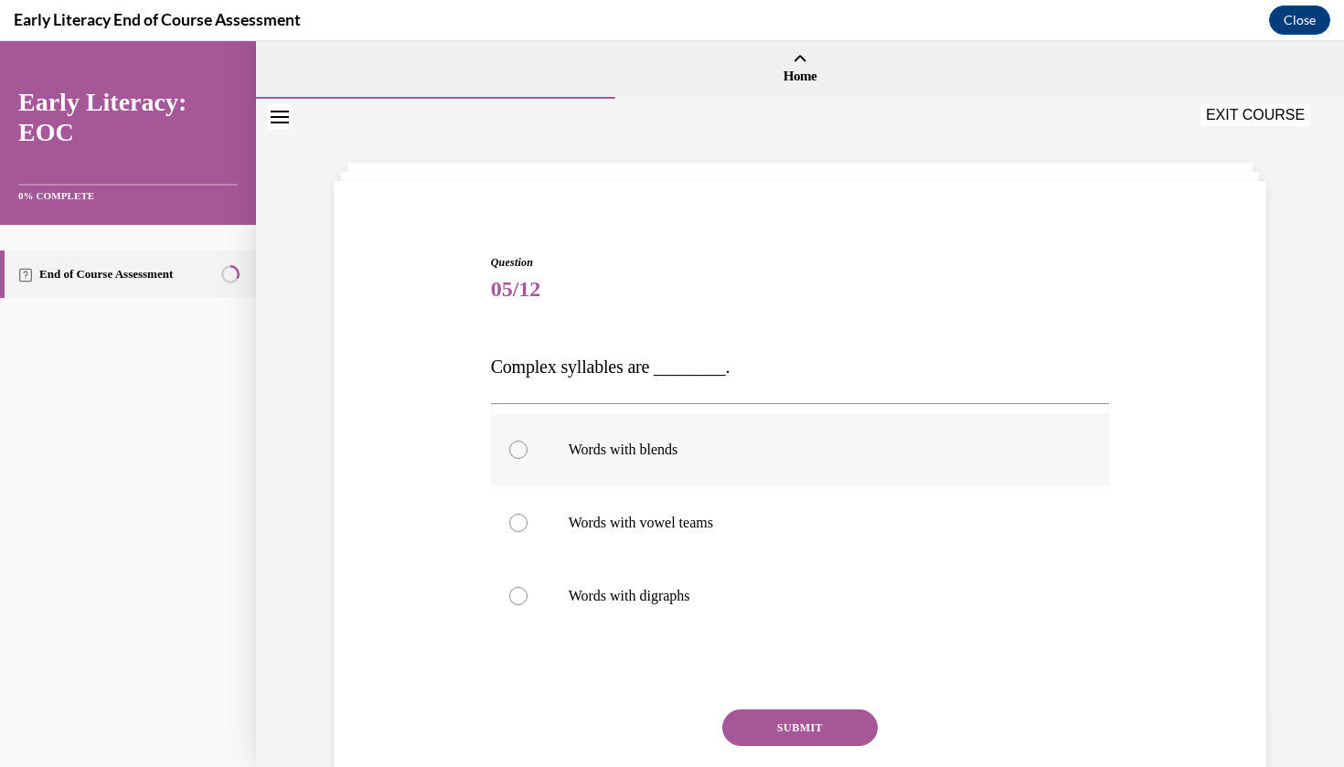
click at [617, 443] on p "Words with blends" at bounding box center [817, 450] width 496 height 18
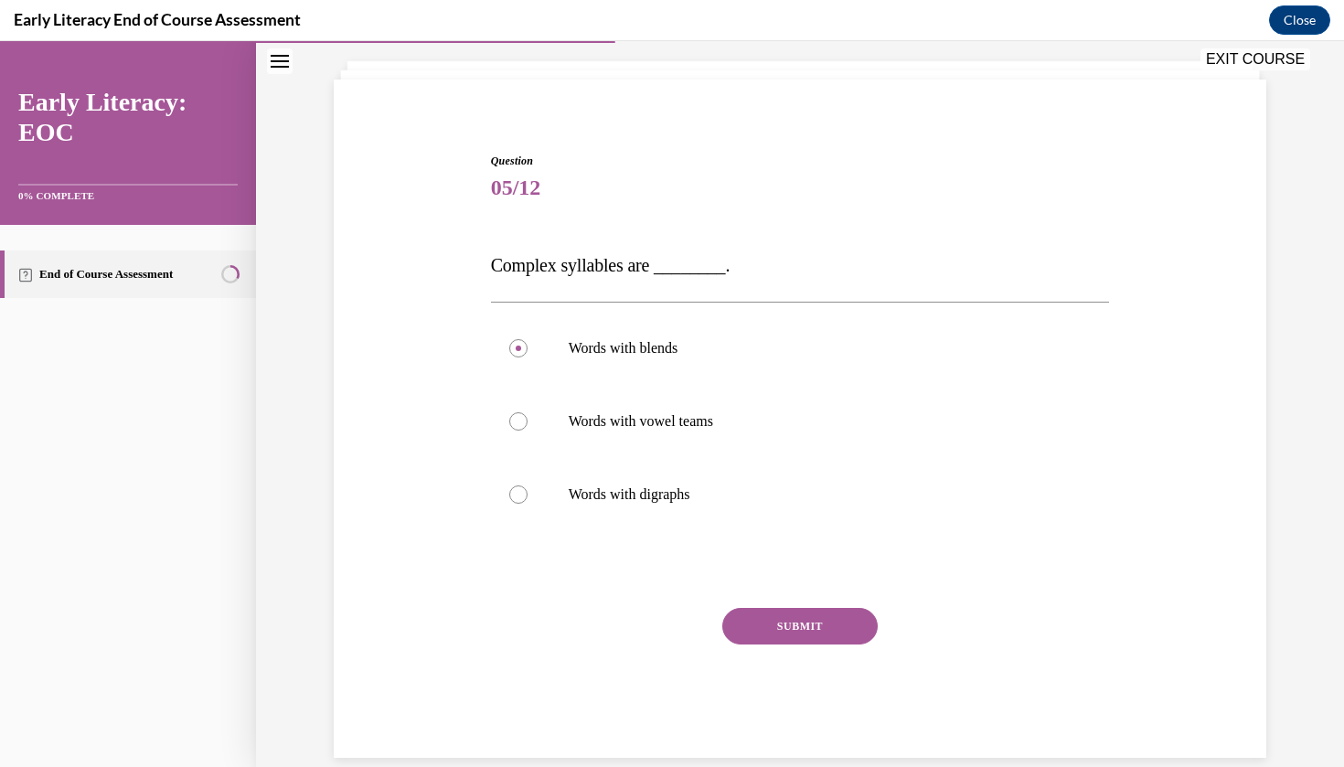
click at [758, 623] on button "SUBMIT" at bounding box center [799, 626] width 155 height 37
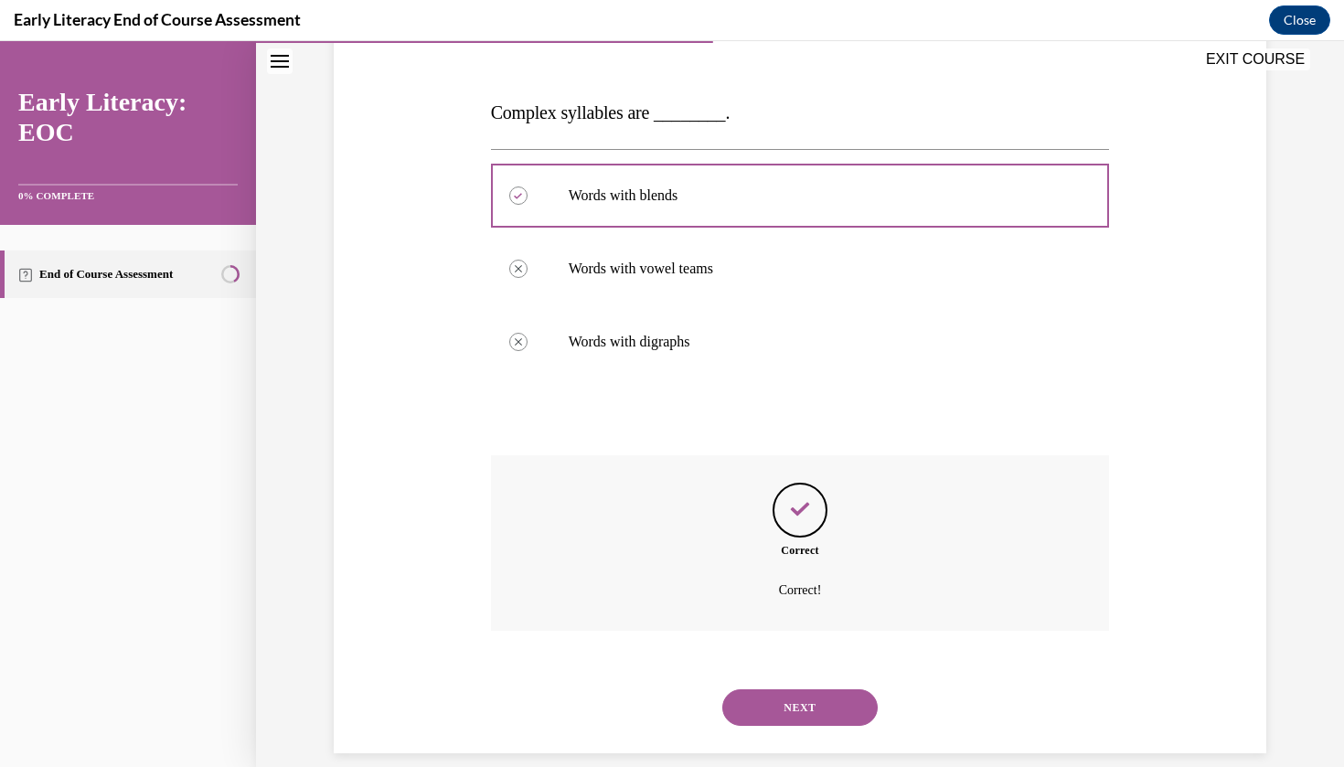
click at [829, 698] on button "NEXT" at bounding box center [799, 707] width 155 height 37
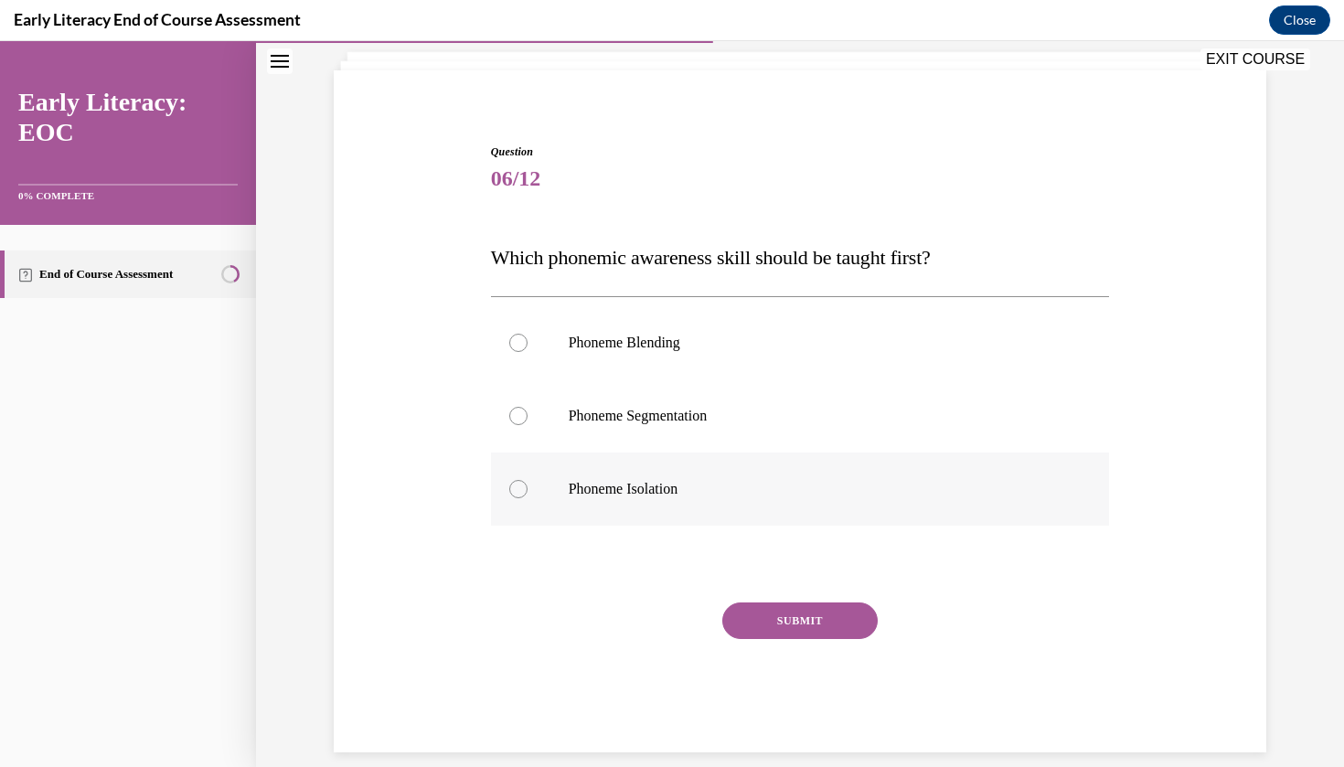
click at [686, 470] on div at bounding box center [800, 489] width 619 height 73
click at [746, 603] on button "SUBMIT" at bounding box center [799, 621] width 155 height 37
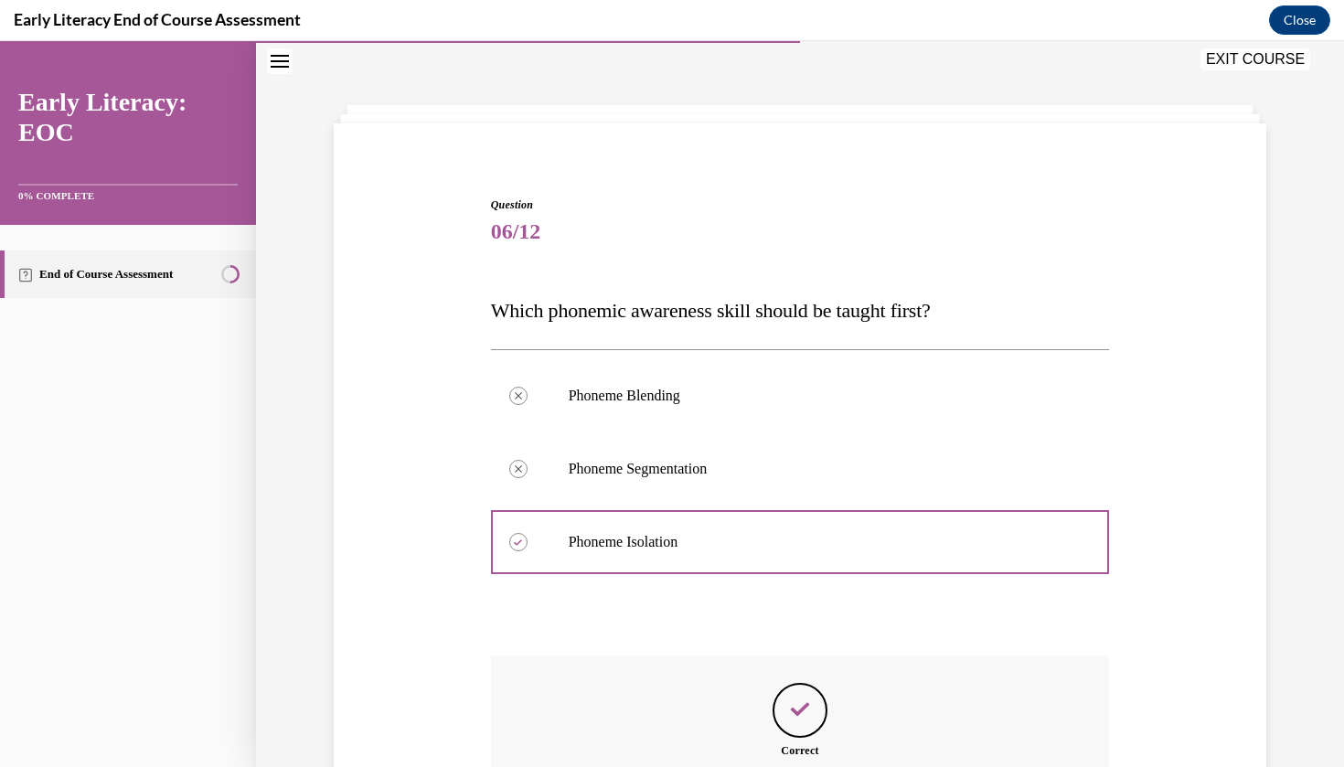
scroll to position [258, 0]
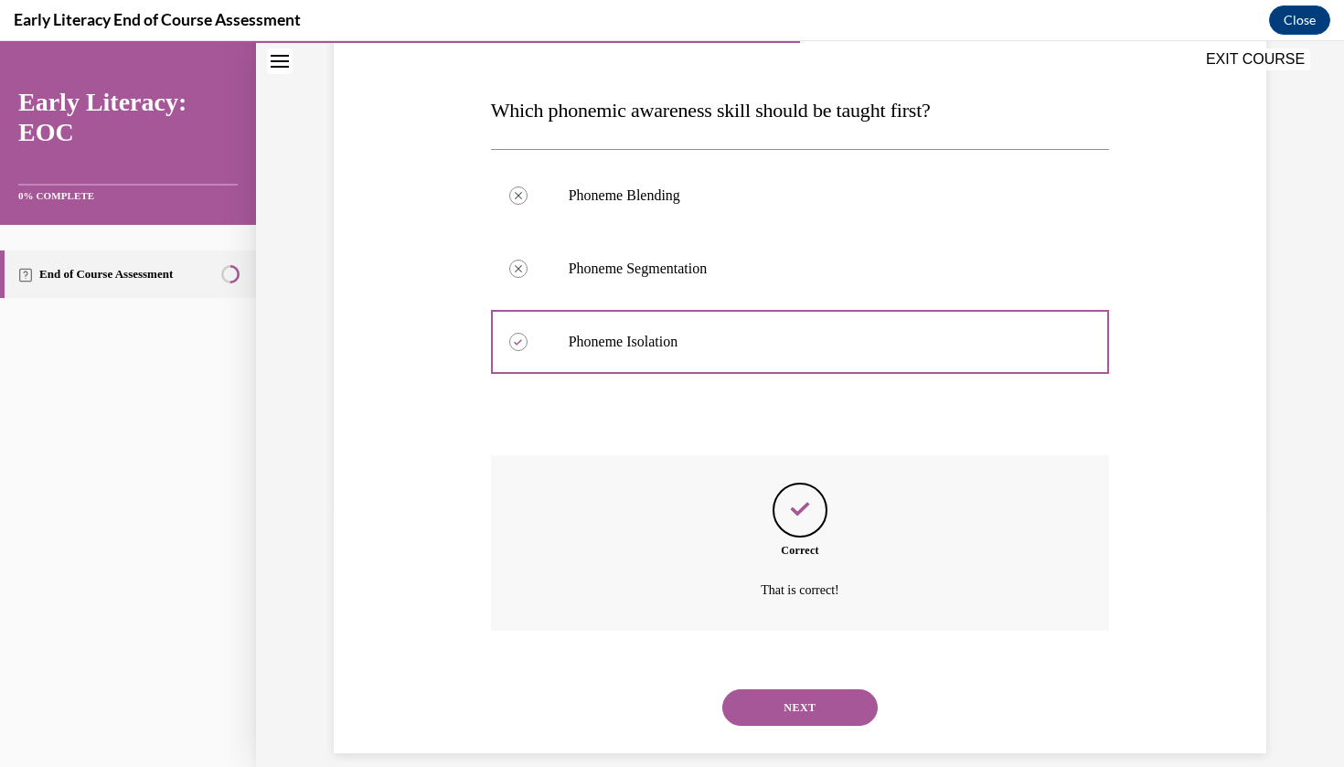
click at [794, 689] on button "NEXT" at bounding box center [799, 707] width 155 height 37
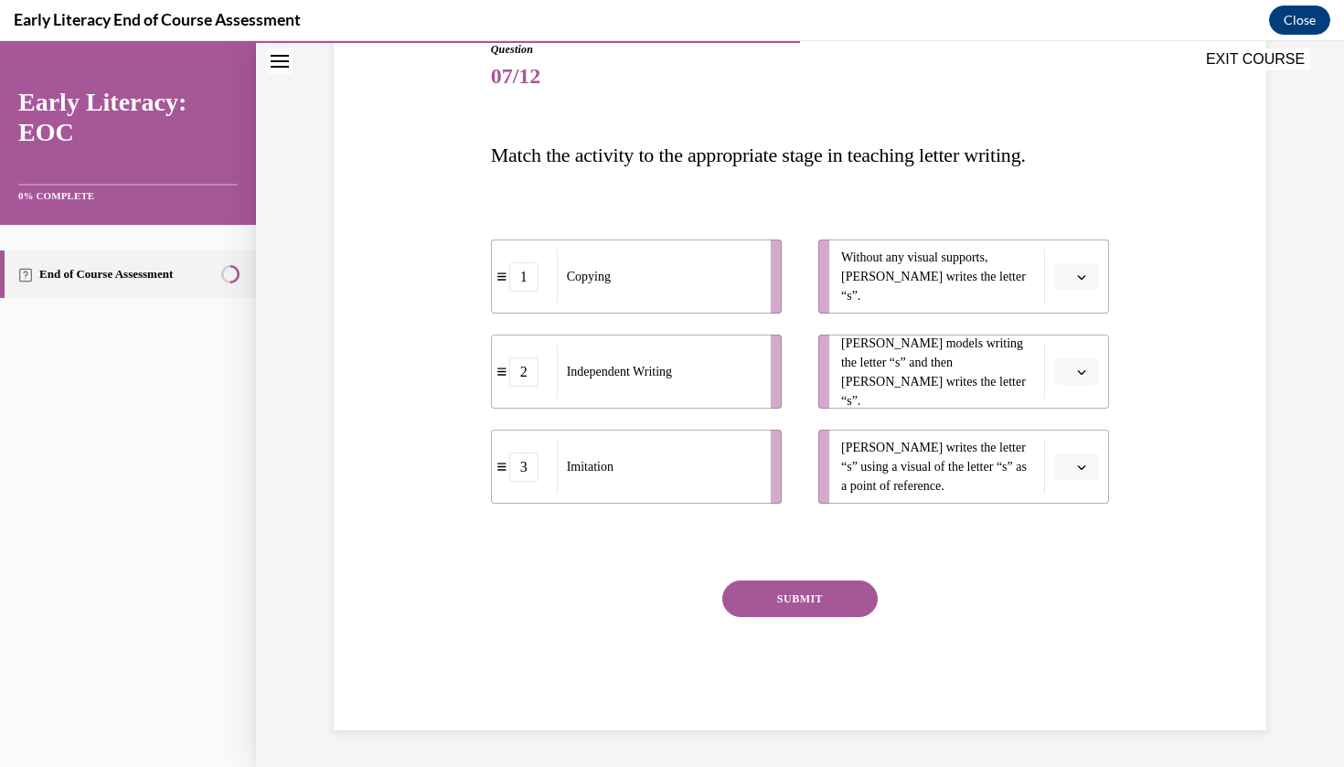
scroll to position [191, 0]
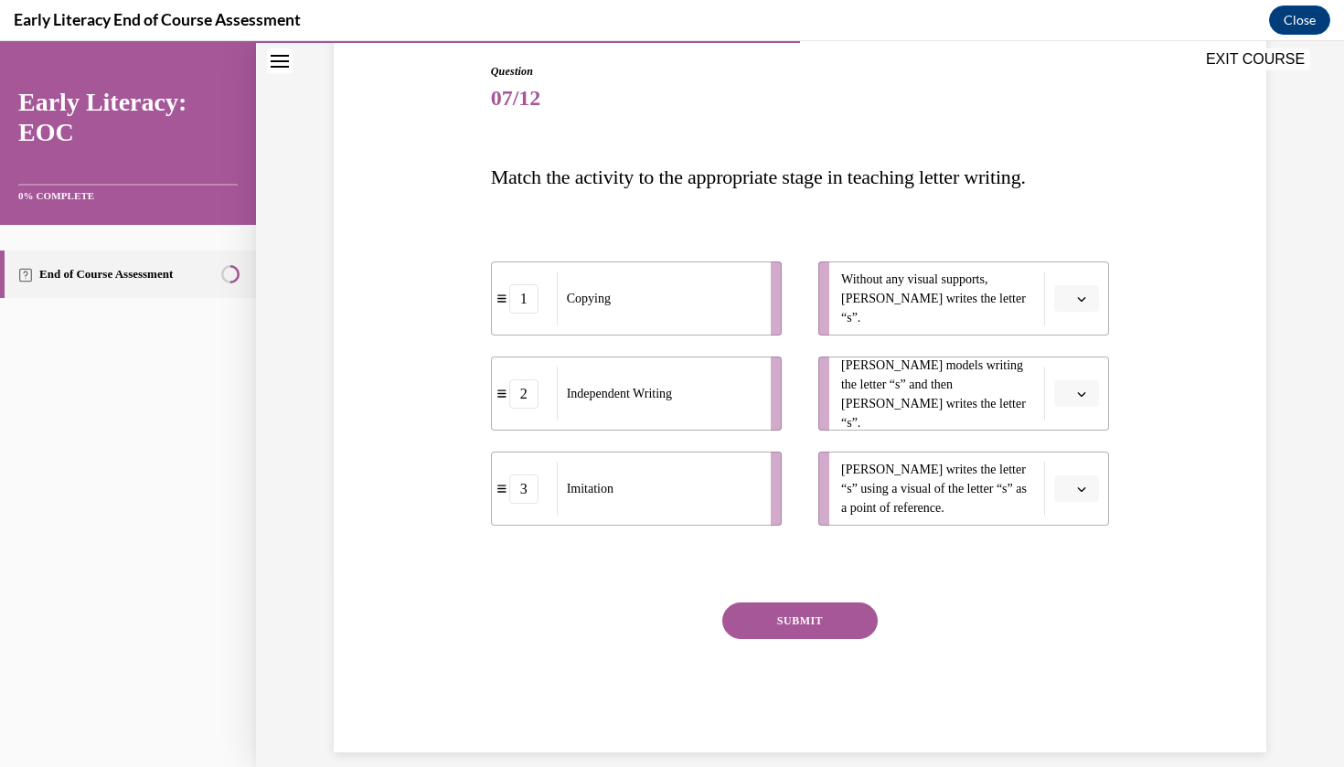
click at [1072, 296] on span "Please select an option" at bounding box center [1068, 299] width 6 height 18
click at [1073, 400] on div "2" at bounding box center [1074, 412] width 46 height 37
click at [1085, 400] on span "button" at bounding box center [1081, 394] width 13 height 13
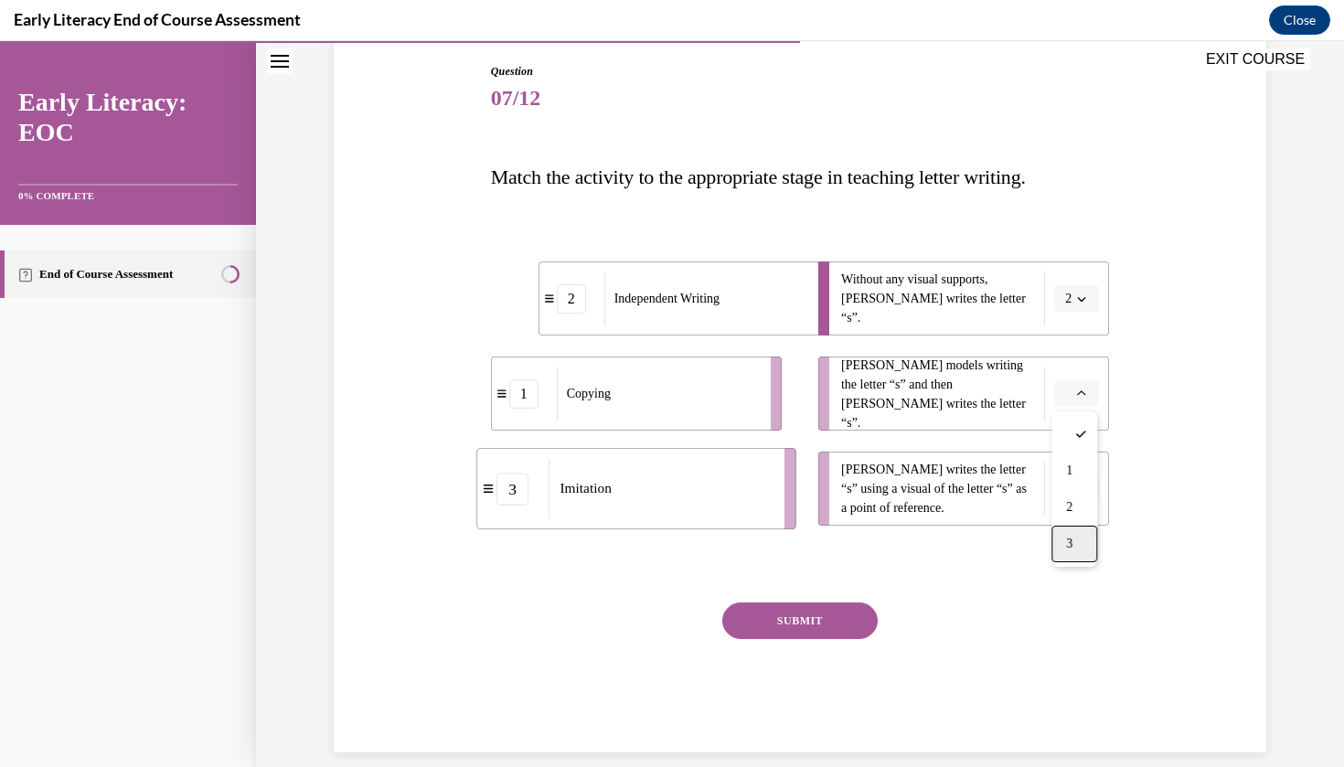
click at [1076, 543] on div "3" at bounding box center [1074, 544] width 46 height 37
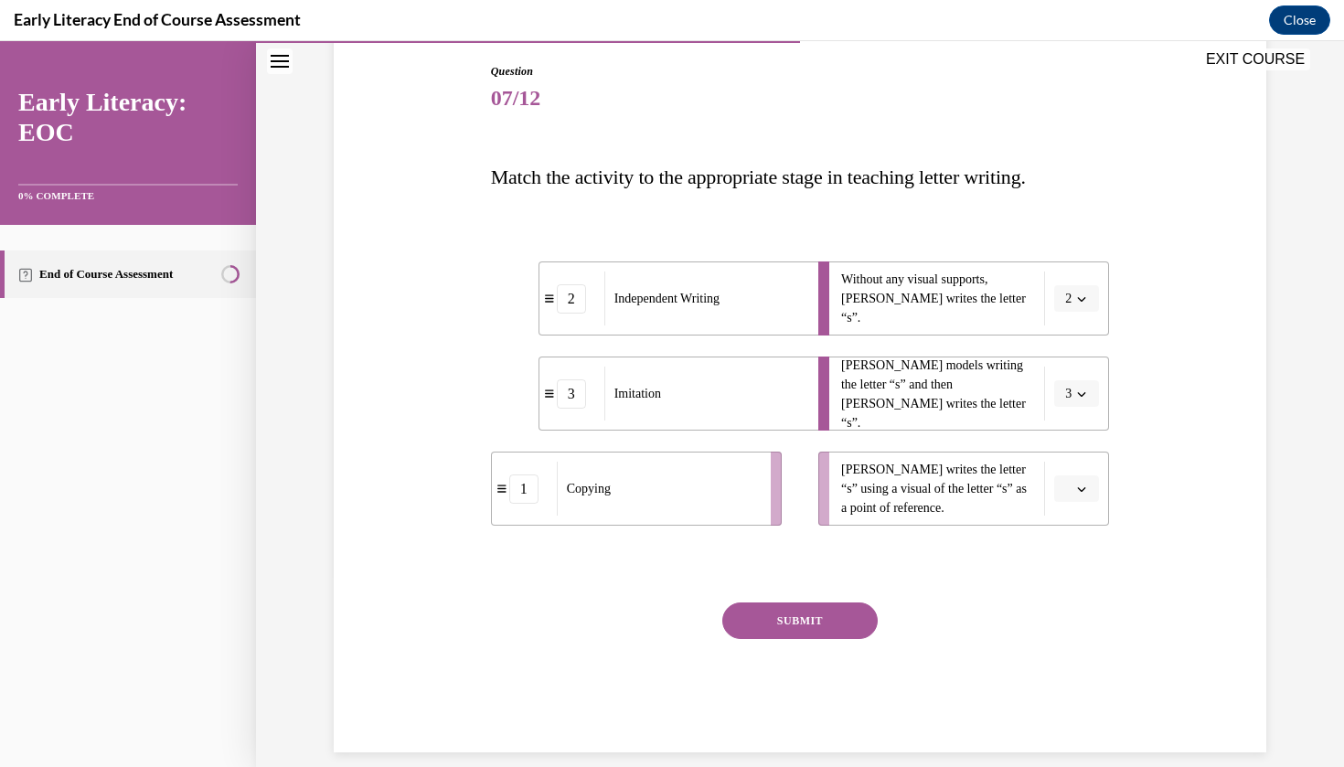
click at [1083, 499] on button "button" at bounding box center [1076, 488] width 45 height 27
click at [1070, 562] on span "1" at bounding box center [1069, 566] width 6 height 15
click at [820, 604] on button "SUBMIT" at bounding box center [799, 621] width 155 height 37
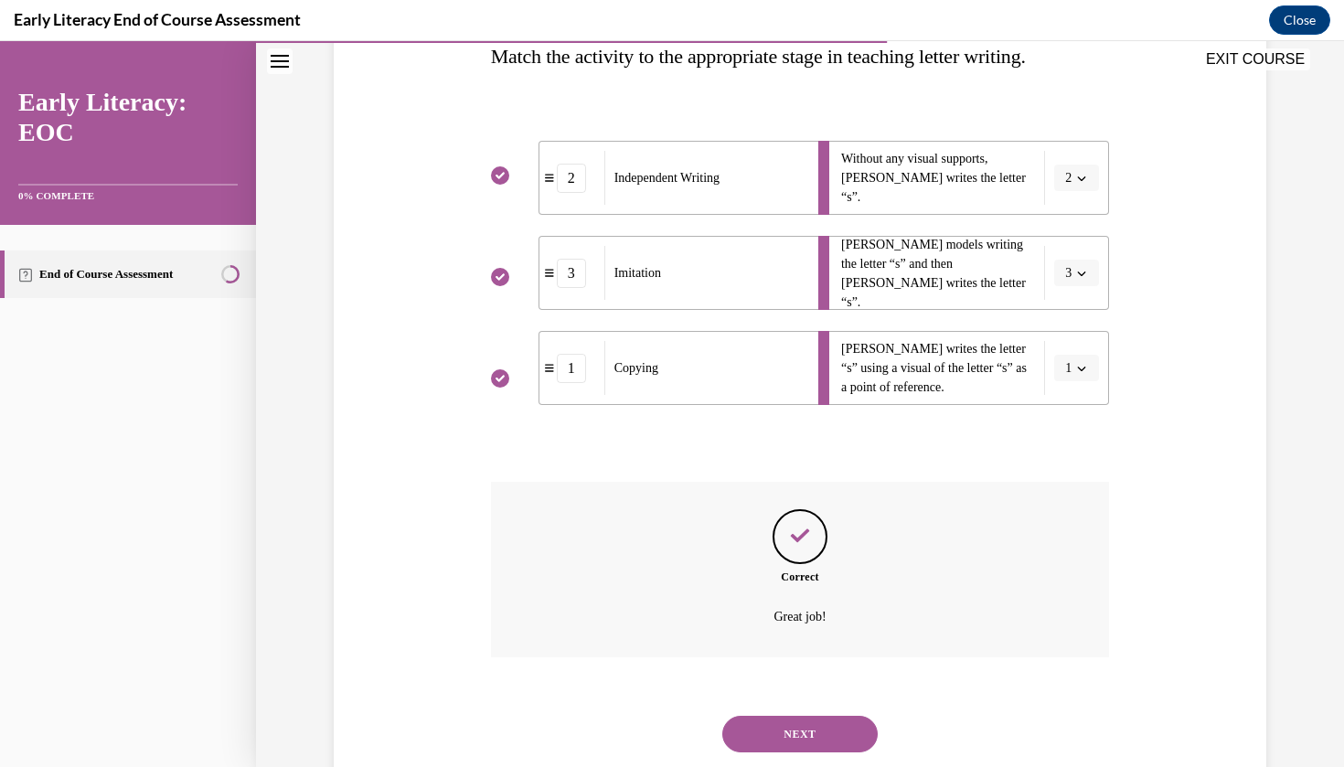
scroll to position [338, 0]
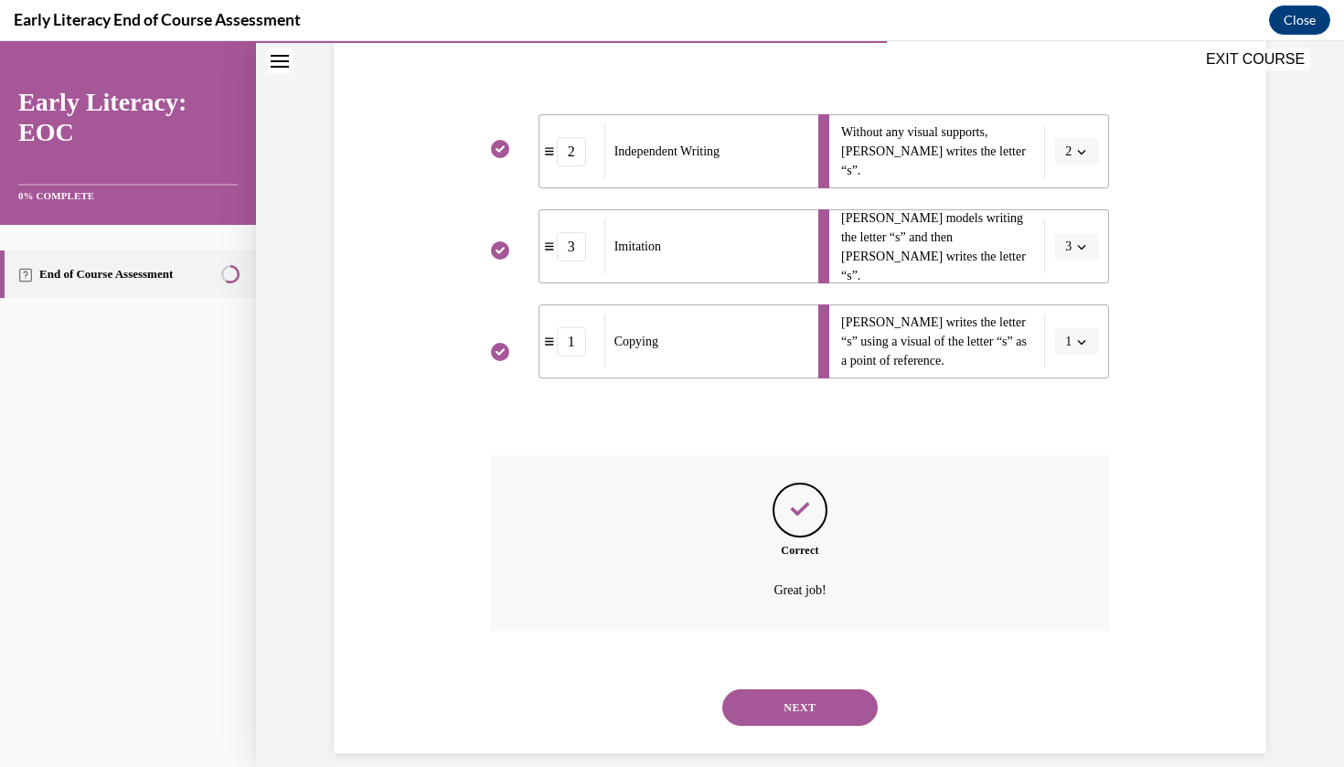
click at [795, 689] on button "NEXT" at bounding box center [799, 707] width 155 height 37
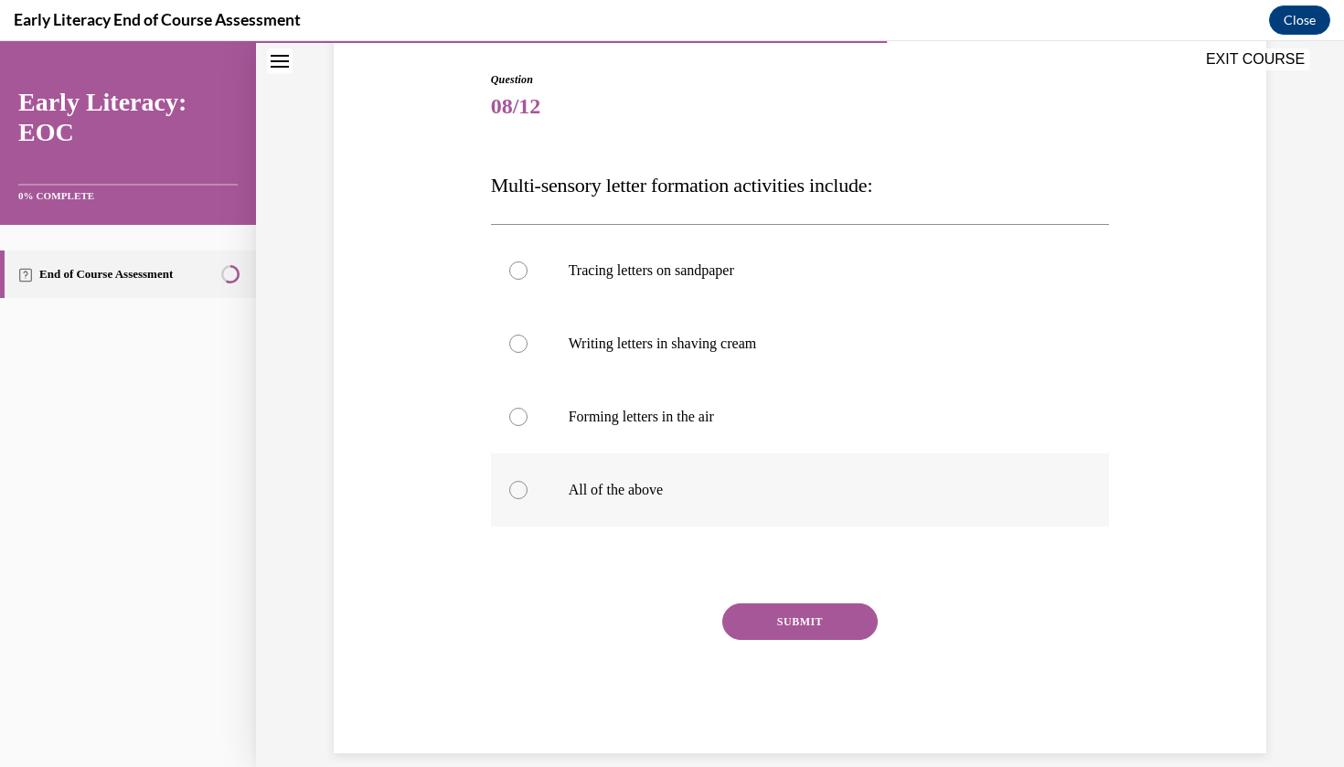
click at [673, 487] on p "All of the above" at bounding box center [817, 490] width 496 height 18
click at [763, 614] on button "SUBMIT" at bounding box center [799, 621] width 155 height 37
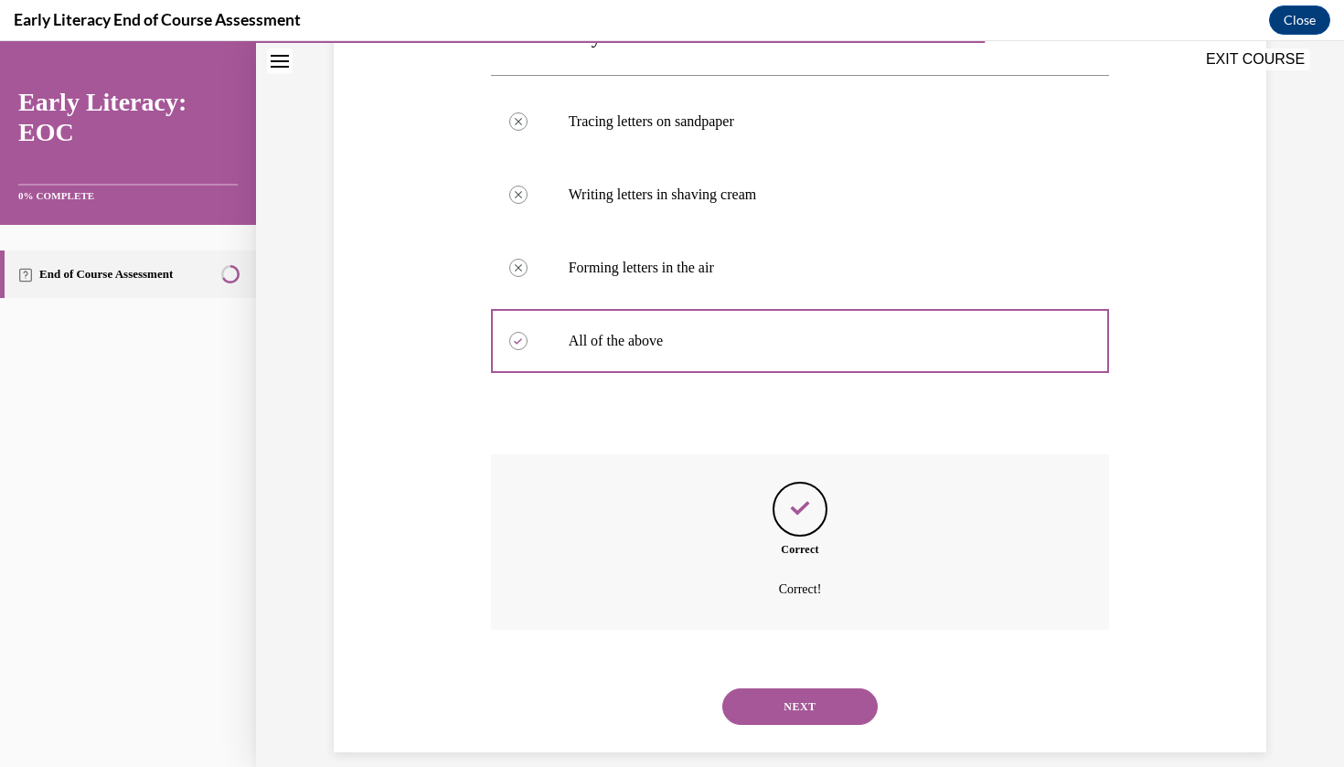
scroll to position [331, 0]
click at [804, 694] on button "NEXT" at bounding box center [799, 707] width 155 height 37
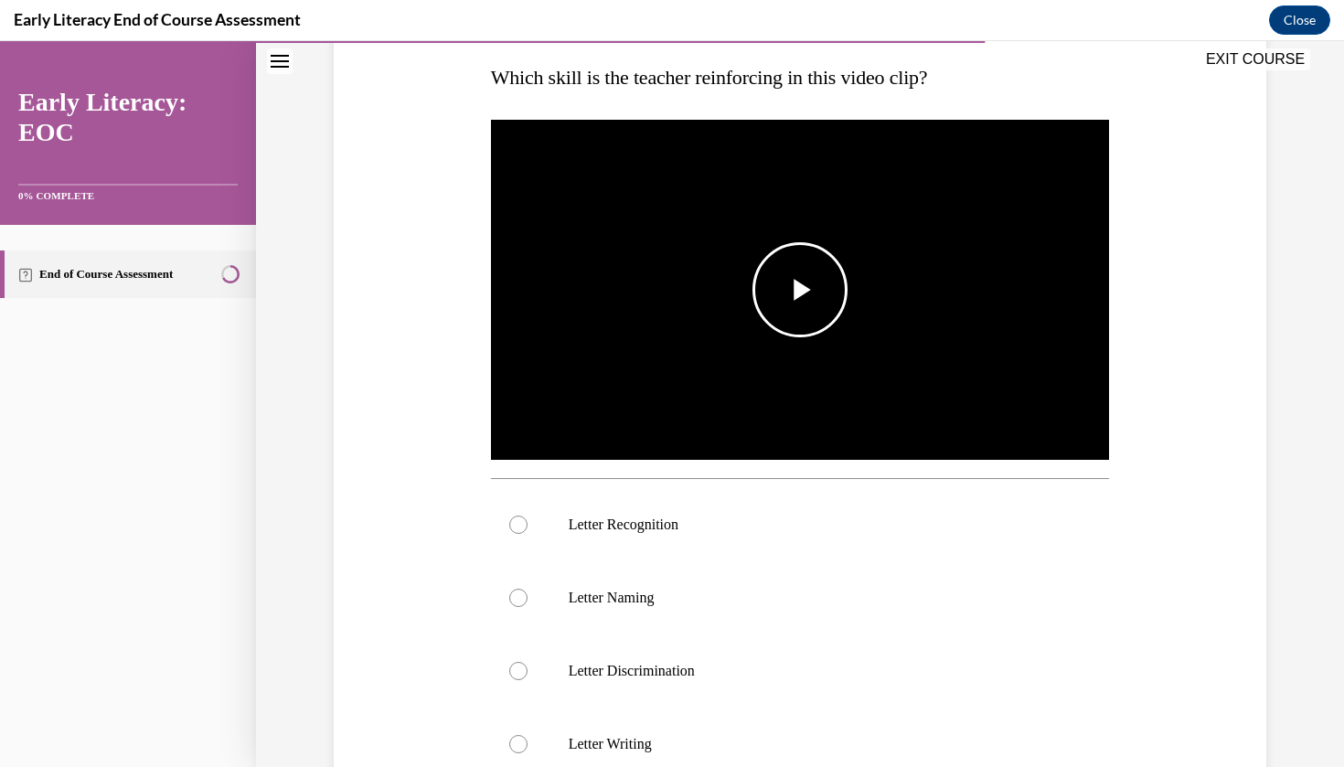
scroll to position [504, 0]
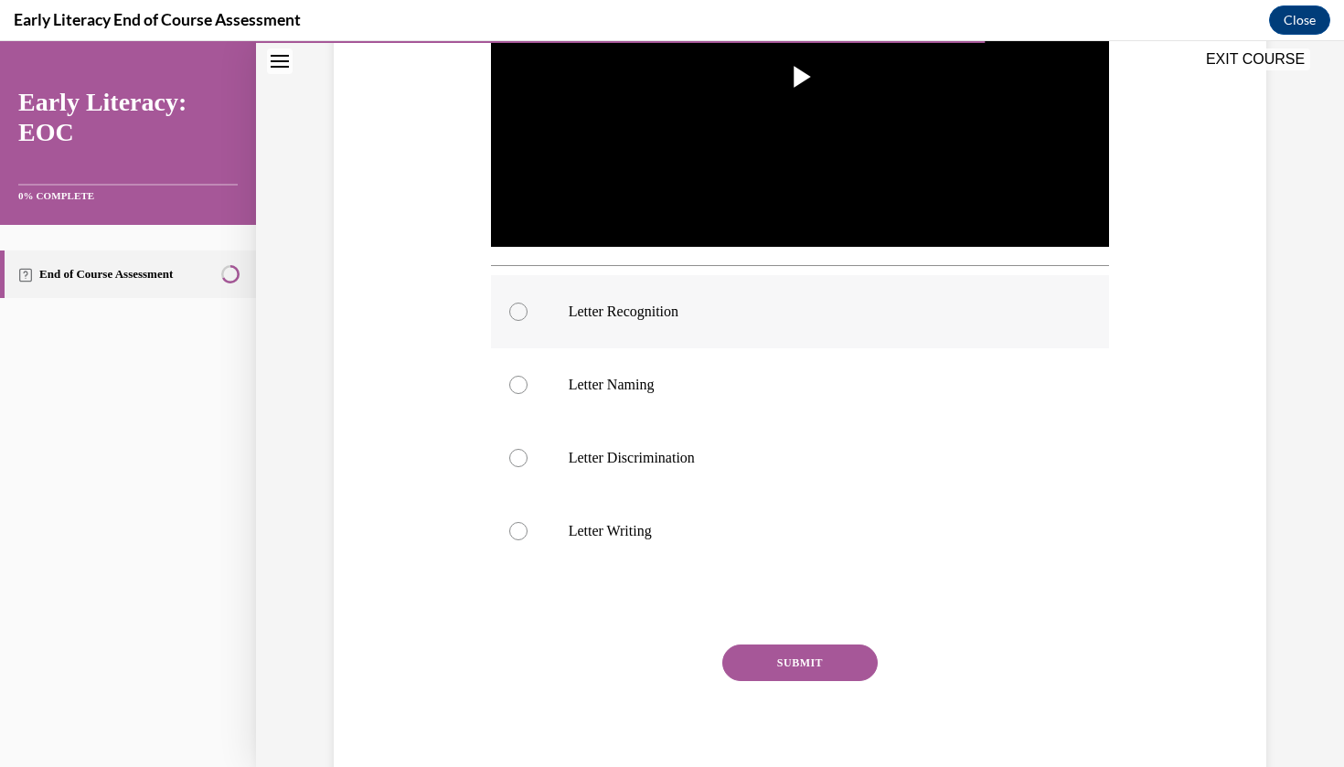
click at [687, 335] on div at bounding box center [800, 311] width 619 height 73
click at [751, 674] on button "SUBMIT" at bounding box center [799, 663] width 155 height 37
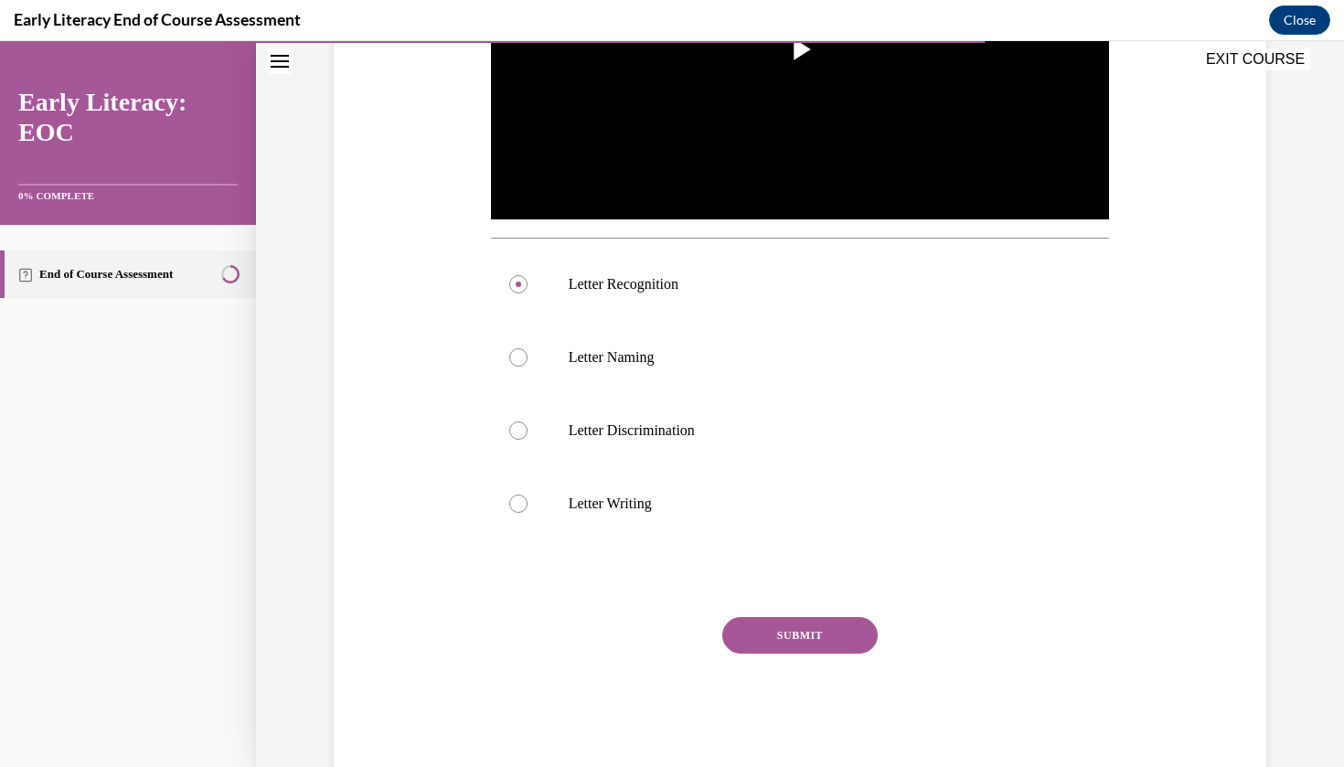
scroll to position [22, 0]
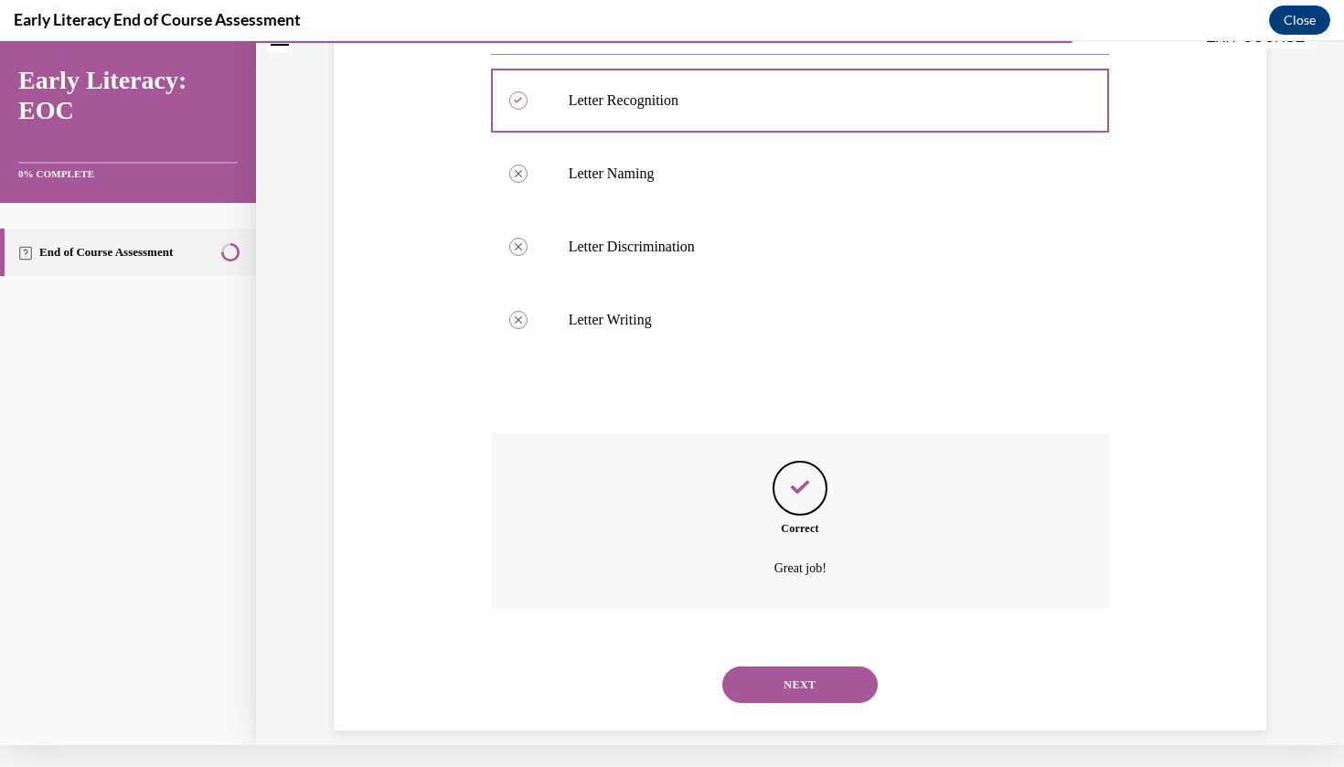
click at [791, 667] on button "NEXT" at bounding box center [799, 685] width 155 height 37
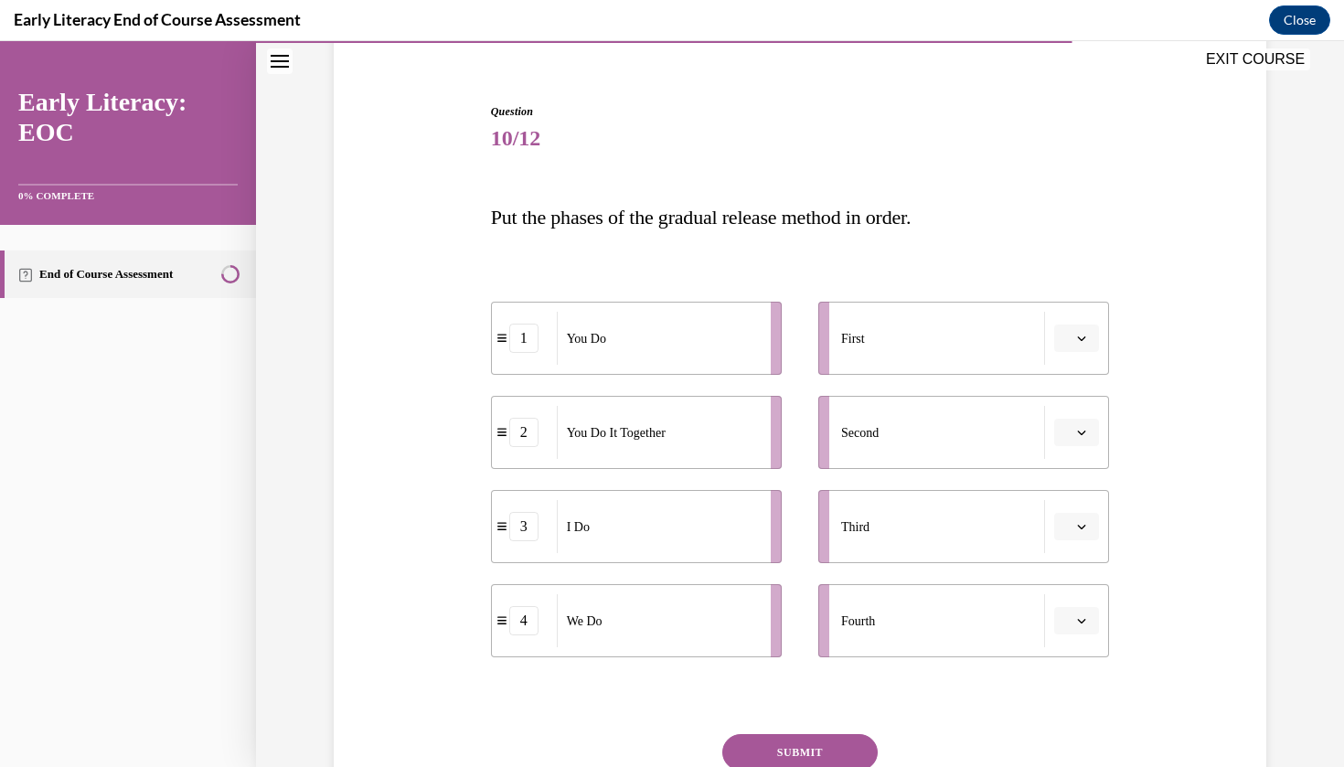
click at [1080, 340] on icon "button" at bounding box center [1081, 338] width 9 height 9
click at [1073, 482] on span "3" at bounding box center [1069, 489] width 6 height 15
click at [1083, 432] on icon "button" at bounding box center [1081, 432] width 9 height 9
click at [1072, 619] on span "4" at bounding box center [1069, 620] width 6 height 15
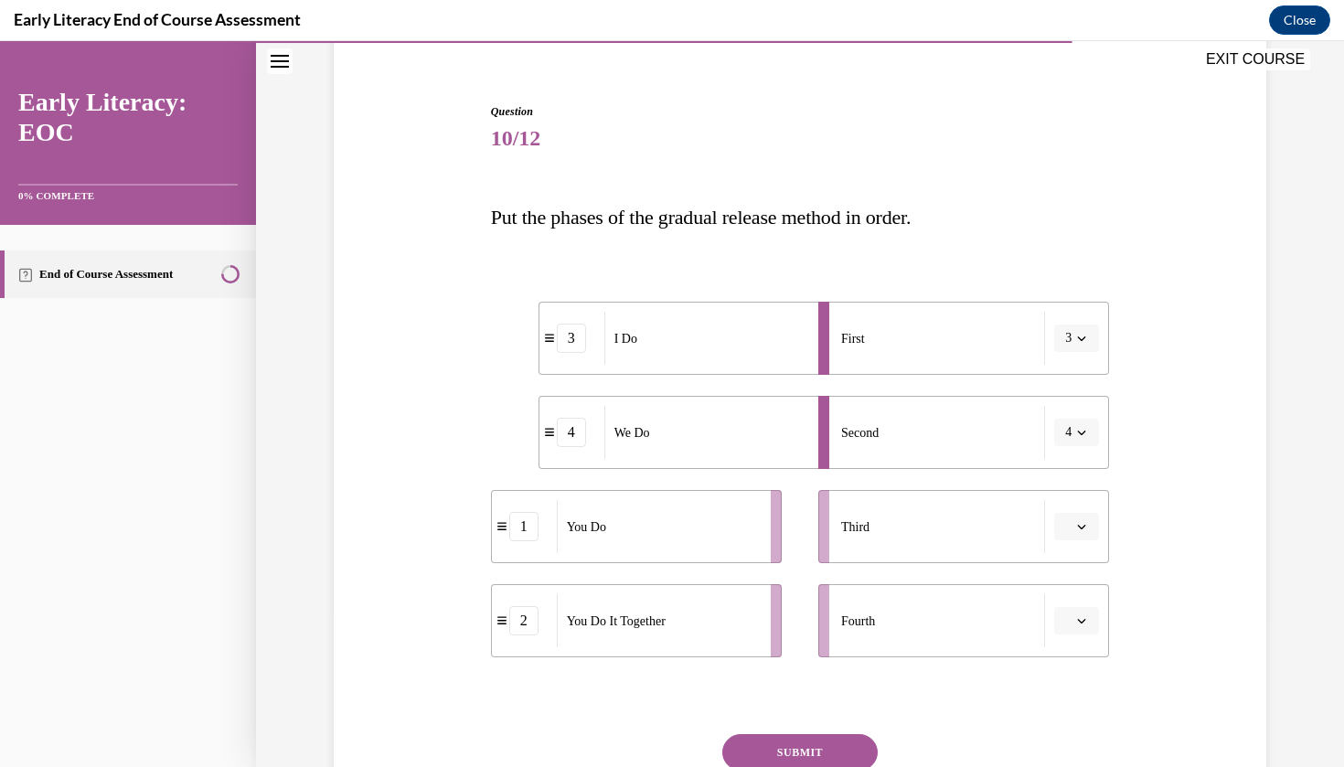
click at [1074, 532] on button "button" at bounding box center [1076, 526] width 45 height 27
click at [1072, 599] on span "1" at bounding box center [1069, 604] width 6 height 15
click at [1074, 614] on button "button" at bounding box center [1076, 620] width 45 height 27
click at [1075, 514] on div "2" at bounding box center [1074, 507] width 46 height 37
click at [864, 751] on button "SUBMIT" at bounding box center [799, 752] width 155 height 37
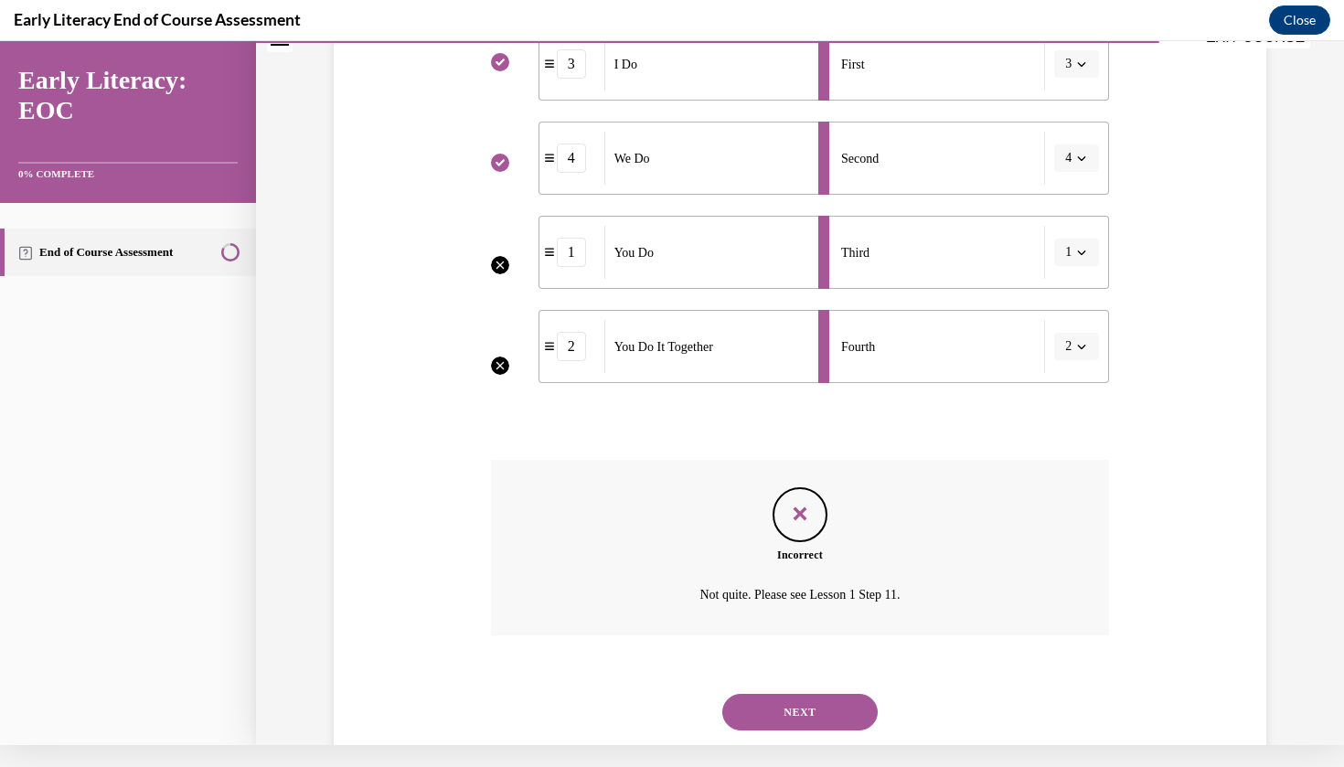
scroll to position [430, 0]
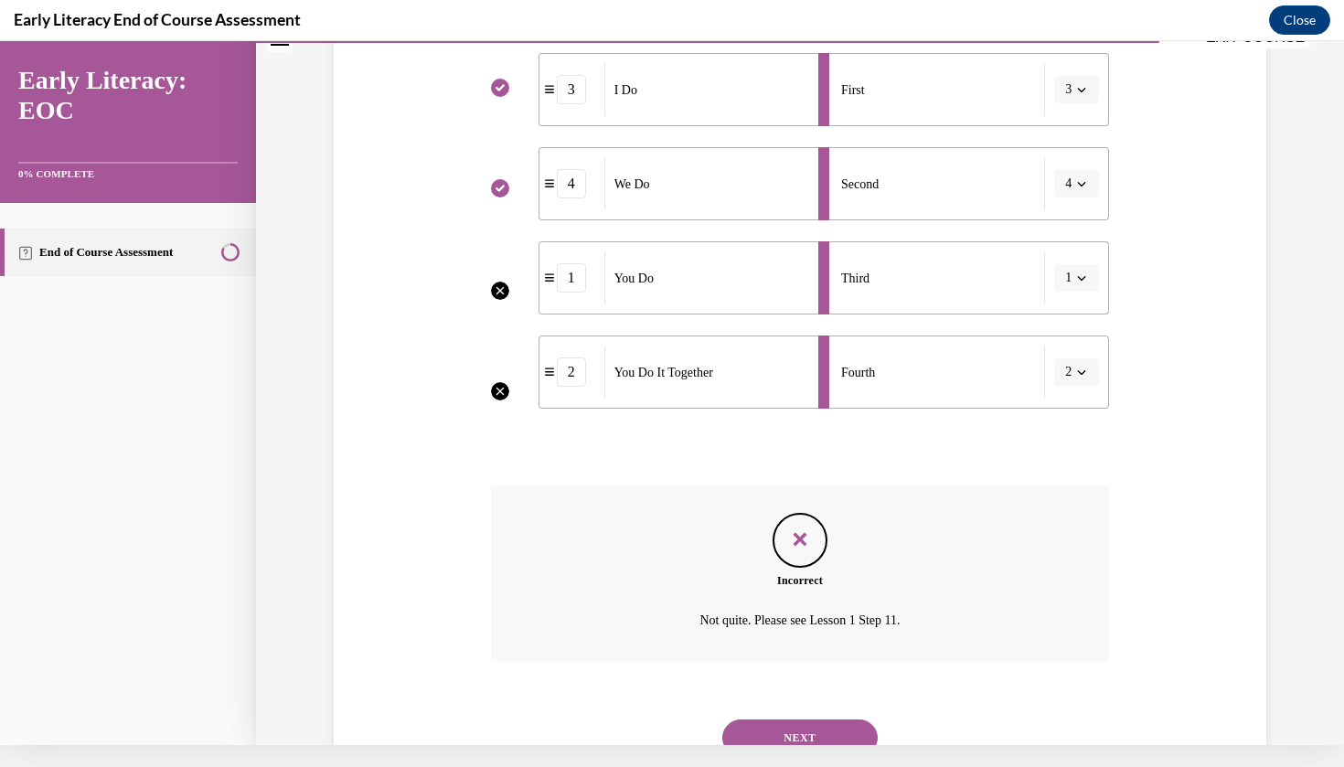
click at [820, 740] on div "NEXT" at bounding box center [800, 737] width 619 height 73
click at [820, 721] on button "NEXT" at bounding box center [799, 738] width 155 height 37
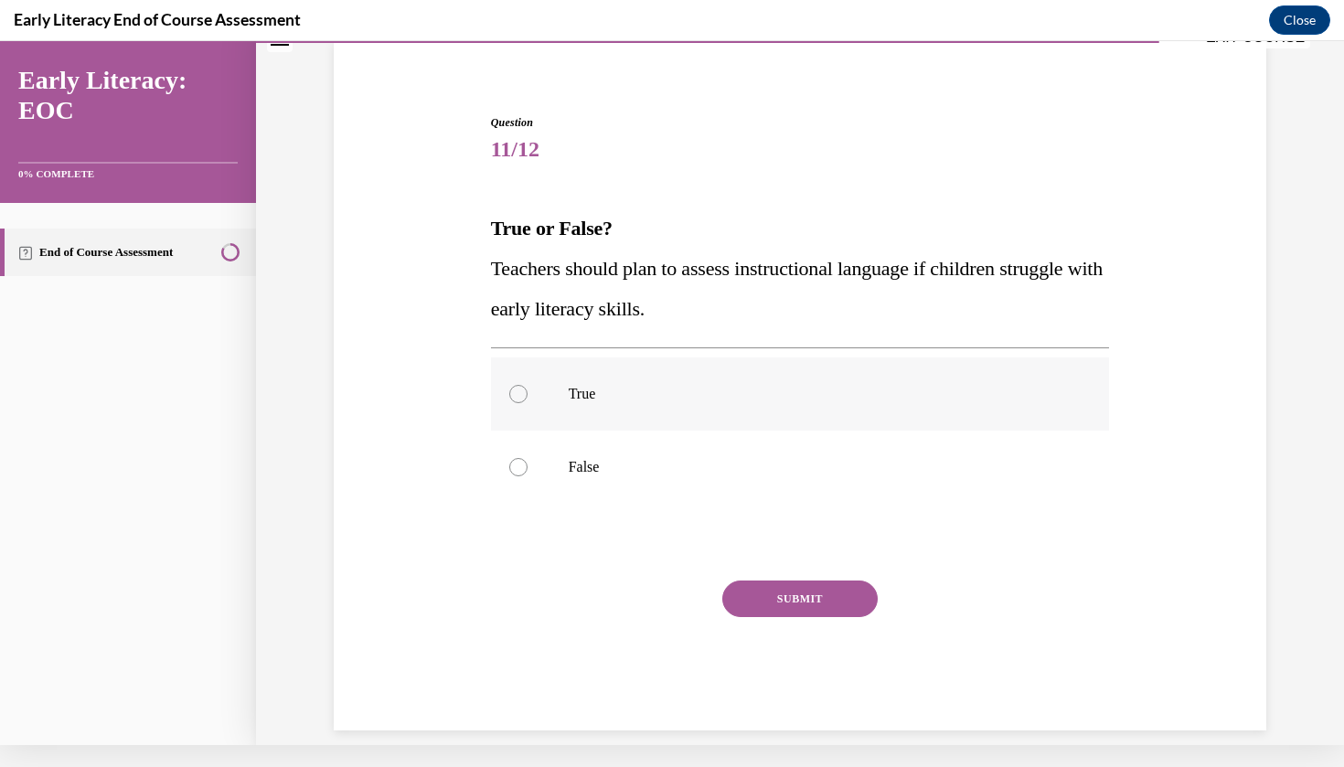
click at [602, 412] on div at bounding box center [800, 394] width 619 height 73
click at [771, 600] on button "SUBMIT" at bounding box center [799, 599] width 155 height 37
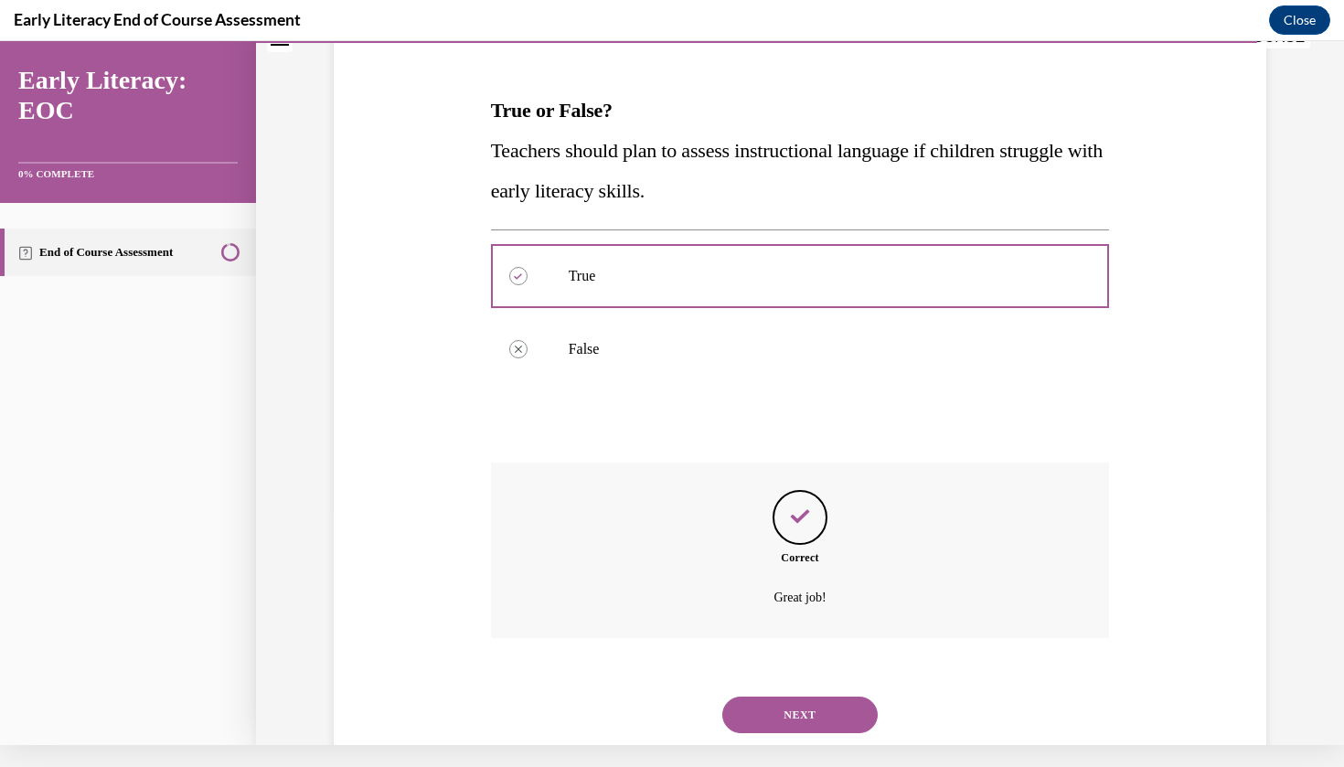
scroll to position [265, 0]
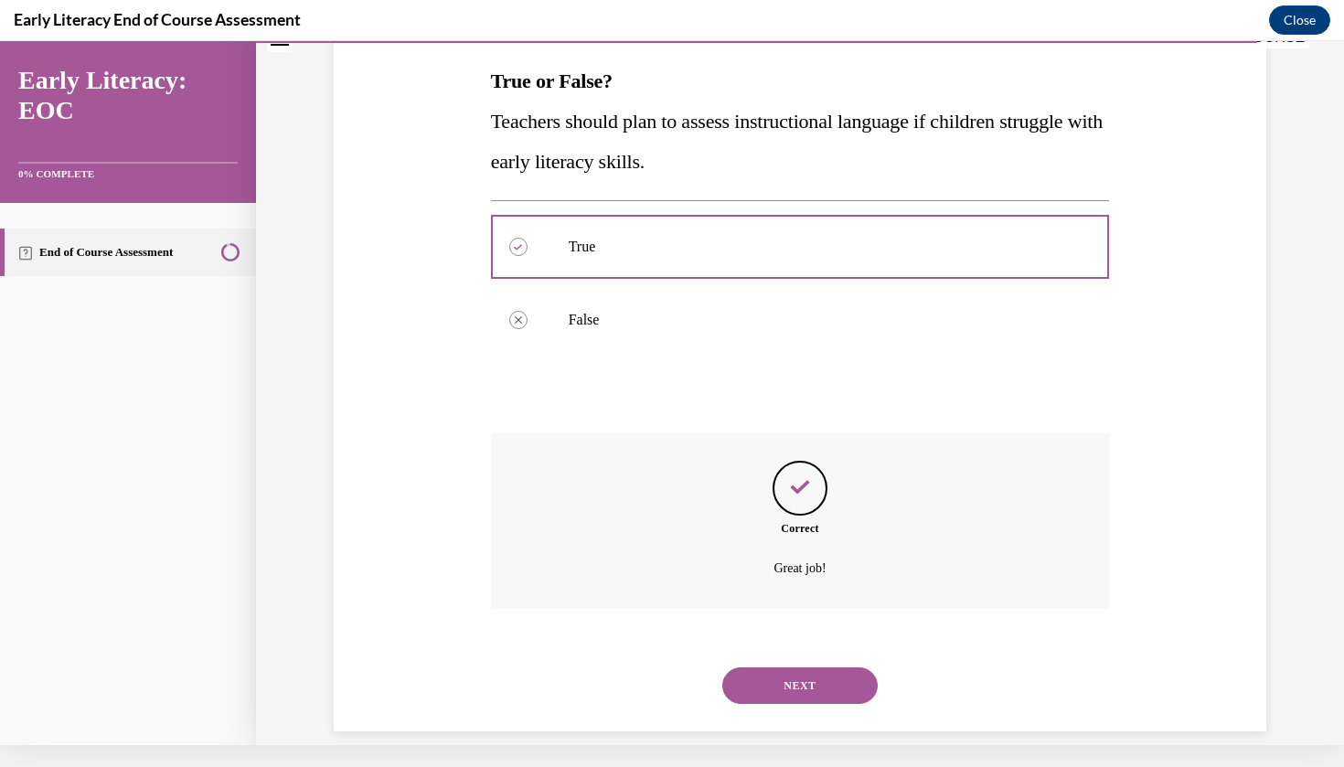
click at [808, 673] on button "NEXT" at bounding box center [799, 685] width 155 height 37
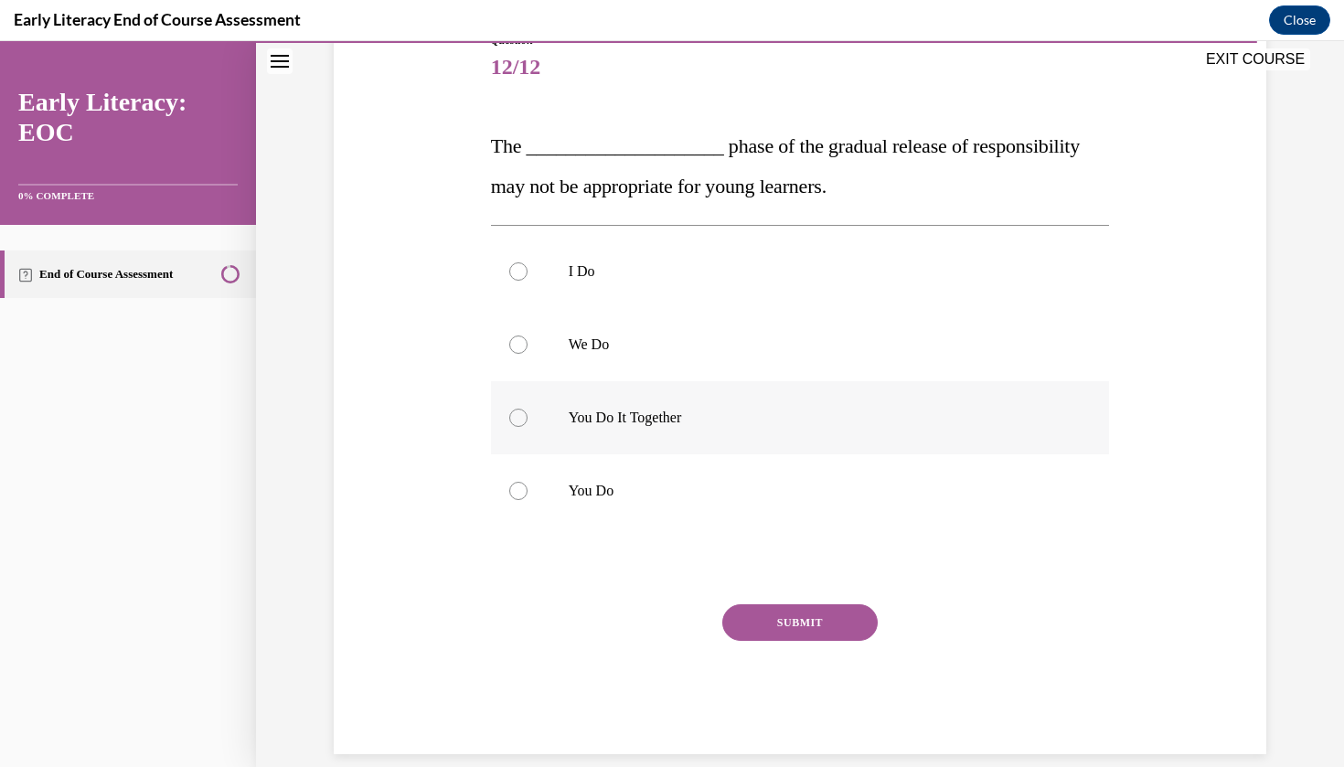
click at [669, 432] on div at bounding box center [800, 417] width 619 height 73
click at [770, 645] on div "SUBMIT" at bounding box center [800, 649] width 619 height 91
click at [785, 635] on button "SUBMIT" at bounding box center [799, 622] width 155 height 37
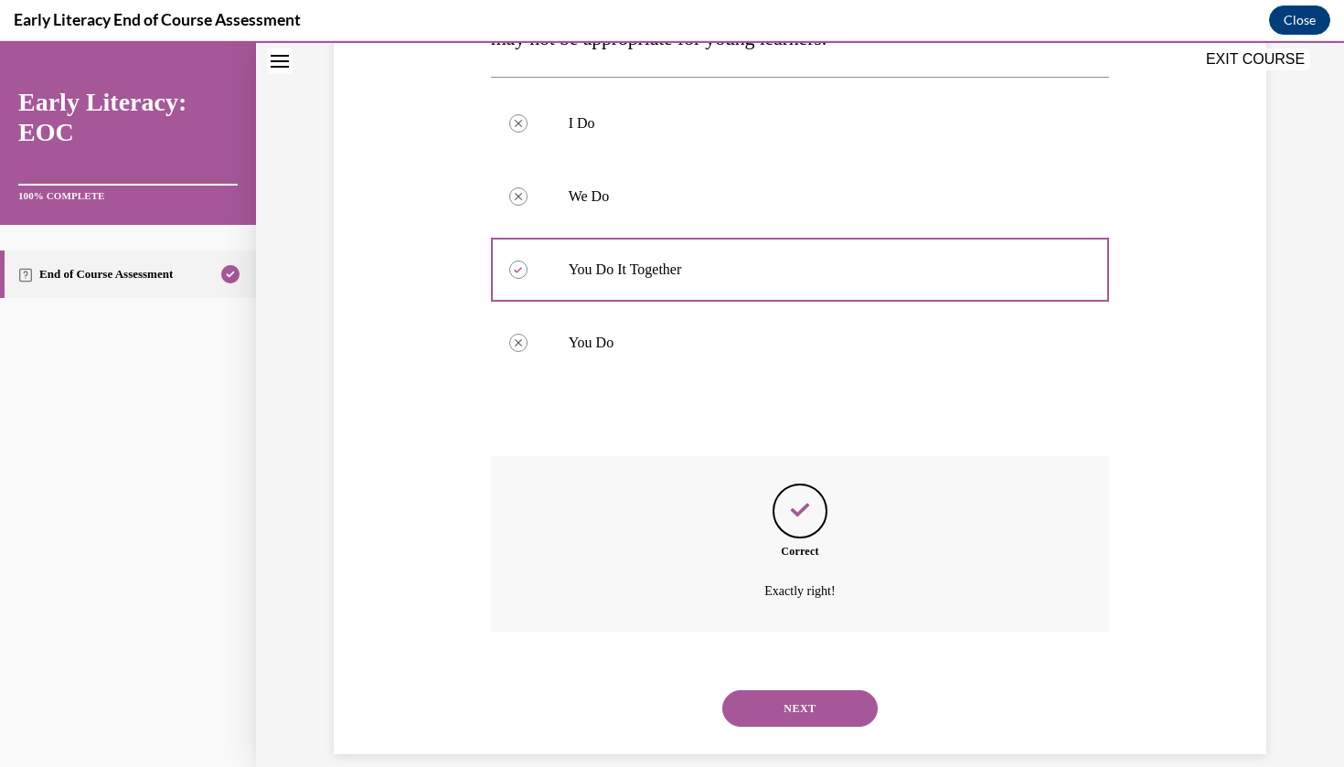
scroll to position [371, 0]
click at [803, 689] on button "NEXT" at bounding box center [799, 707] width 155 height 37
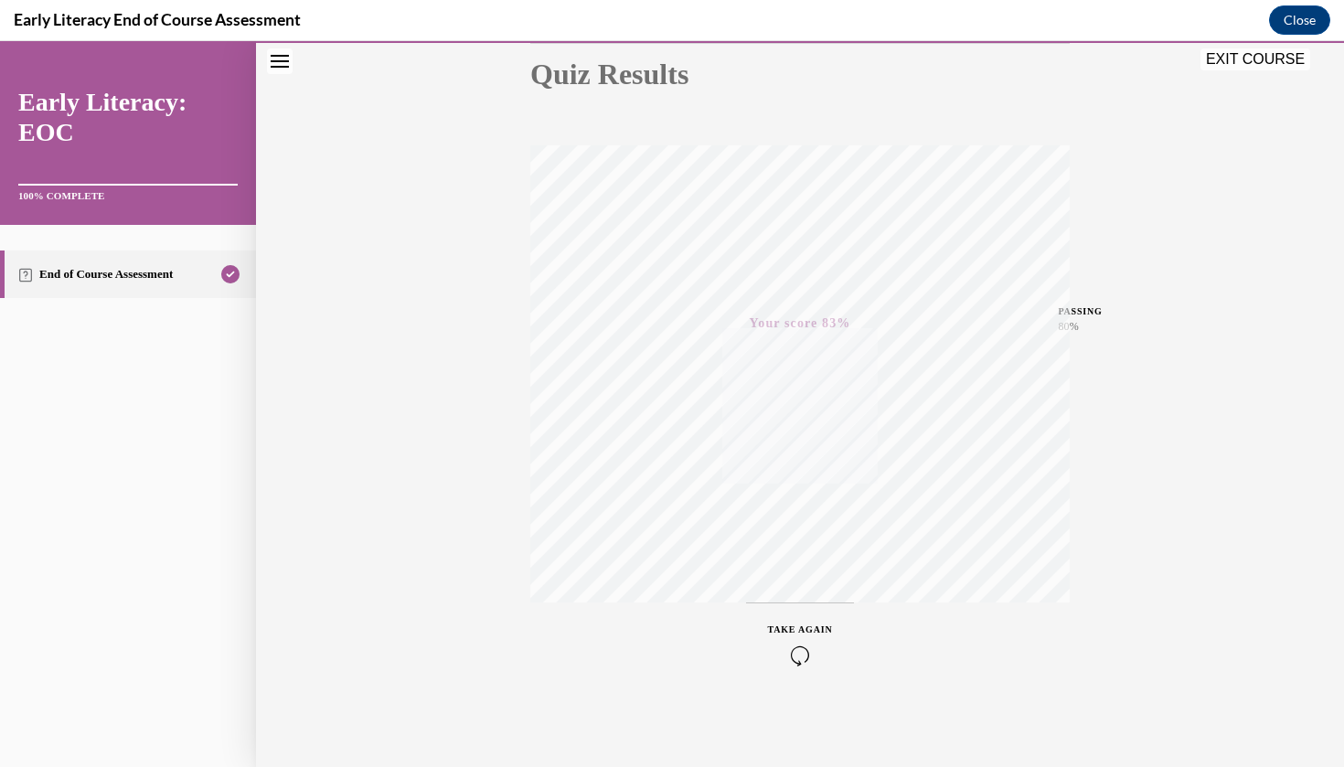
click at [1276, 54] on button "EXIT COURSE" at bounding box center [1256, 59] width 110 height 22
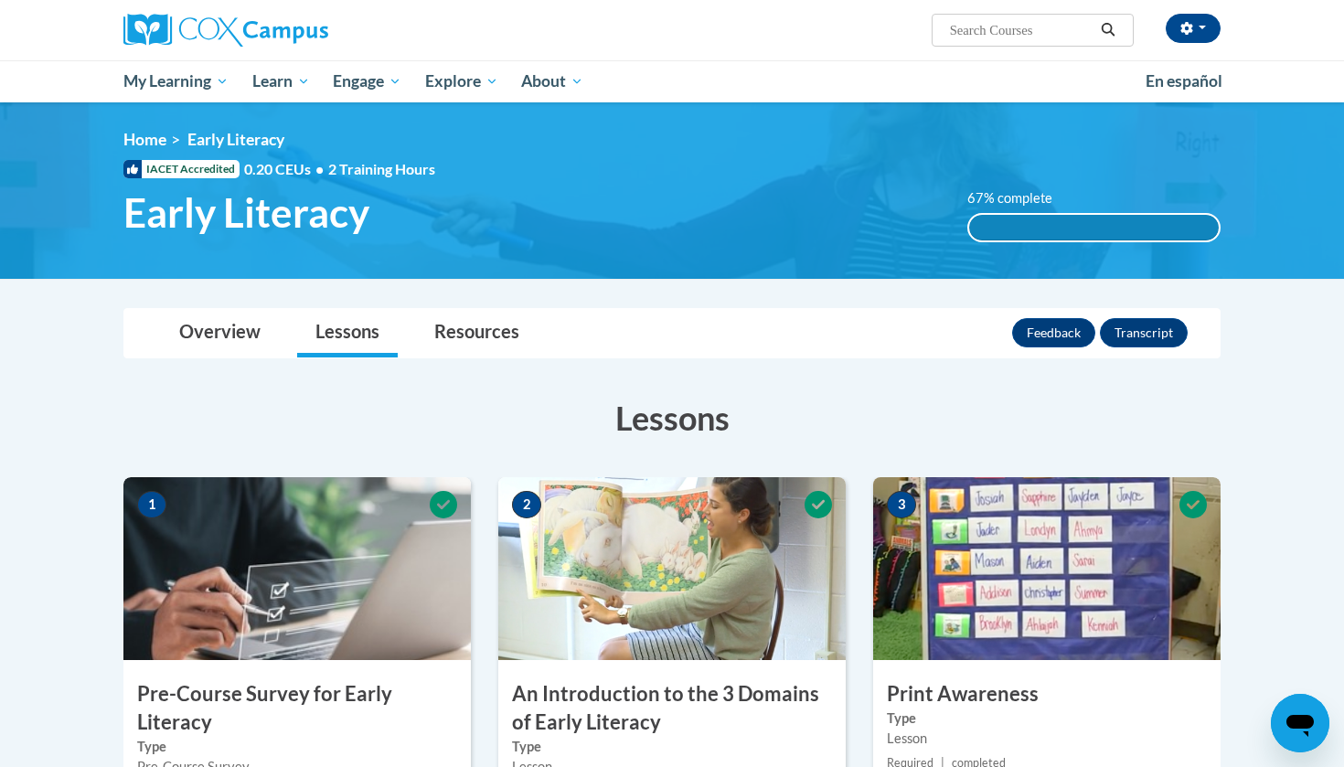
scroll to position [0, 0]
click at [232, 325] on link "Overview" at bounding box center [220, 333] width 118 height 48
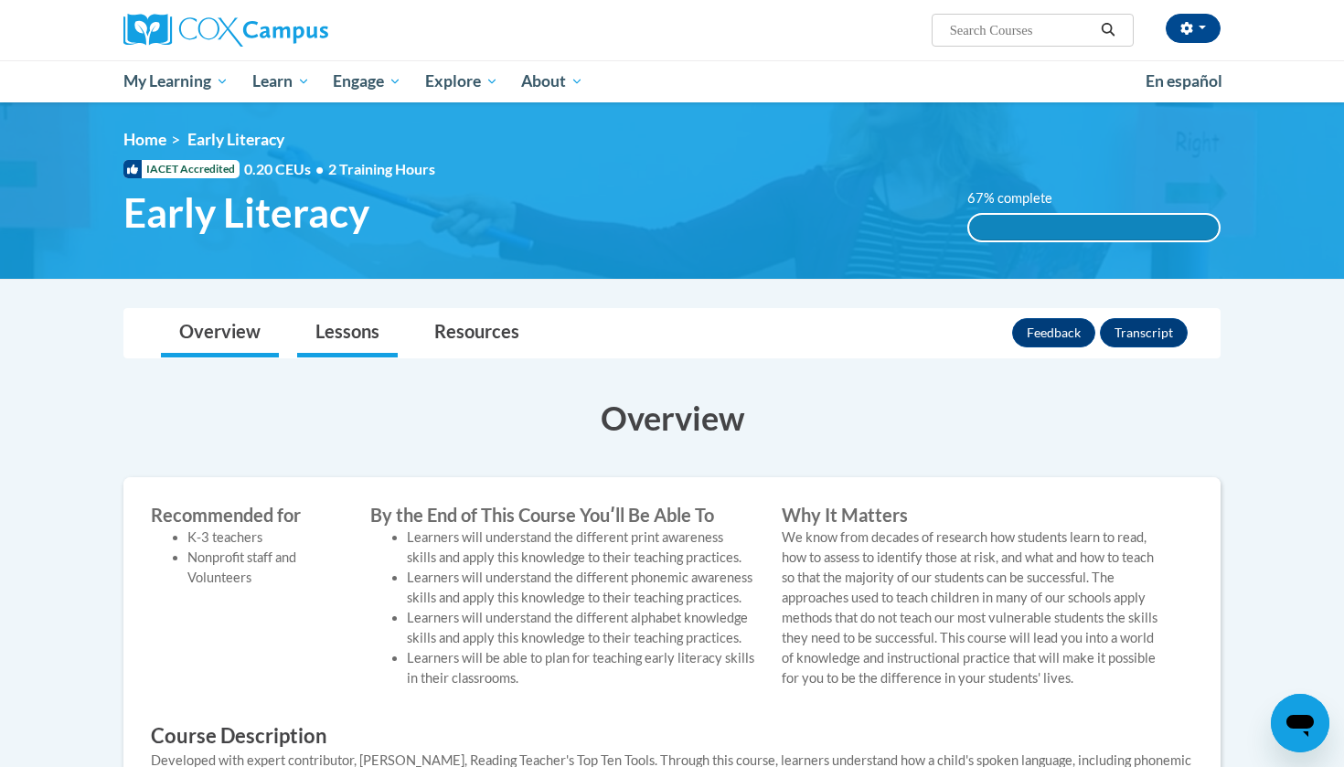
click at [380, 328] on link "Lessons" at bounding box center [347, 333] width 101 height 48
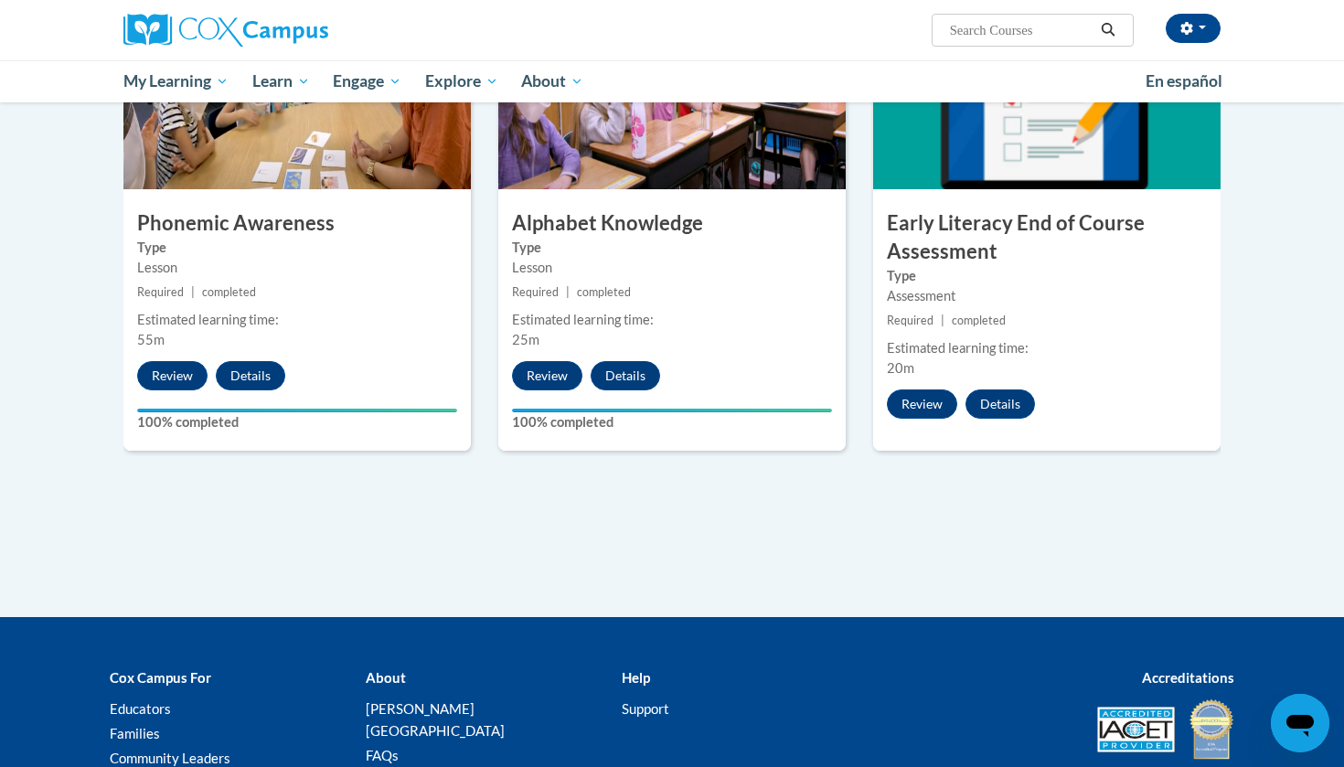
scroll to position [955, 0]
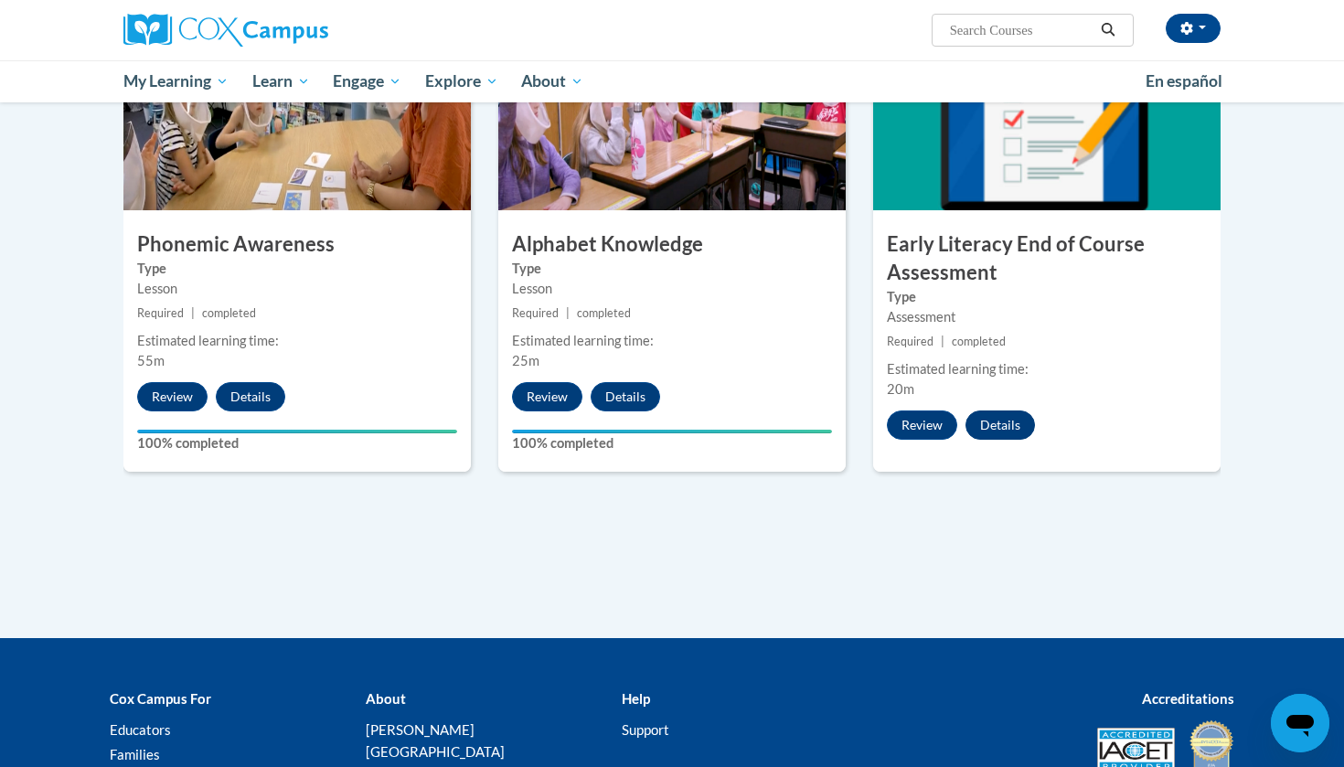
click at [995, 415] on button "Details" at bounding box center [1000, 425] width 69 height 29
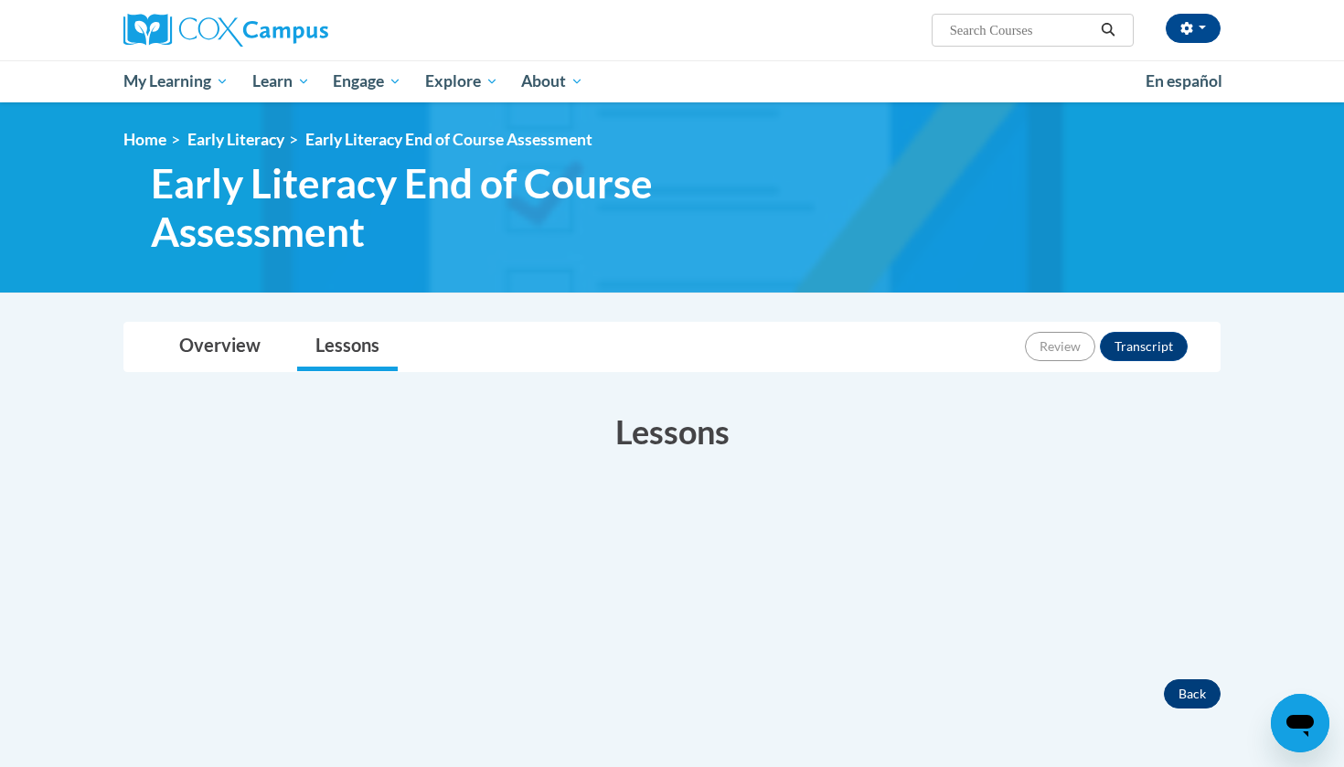
click at [1210, 693] on button "Back" at bounding box center [1192, 693] width 57 height 29
